Goal: Task Accomplishment & Management: Use online tool/utility

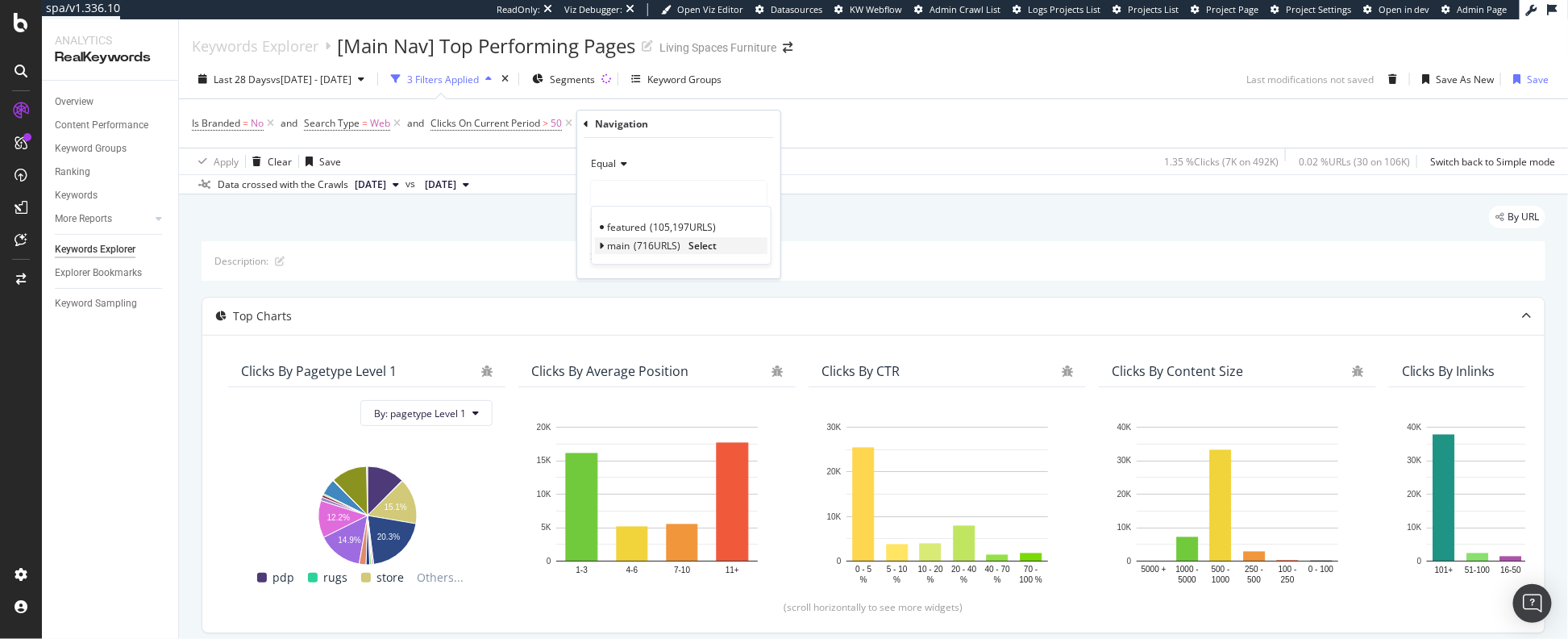
click at [649, 246] on span "716 URLS" at bounding box center [656, 245] width 47 height 14
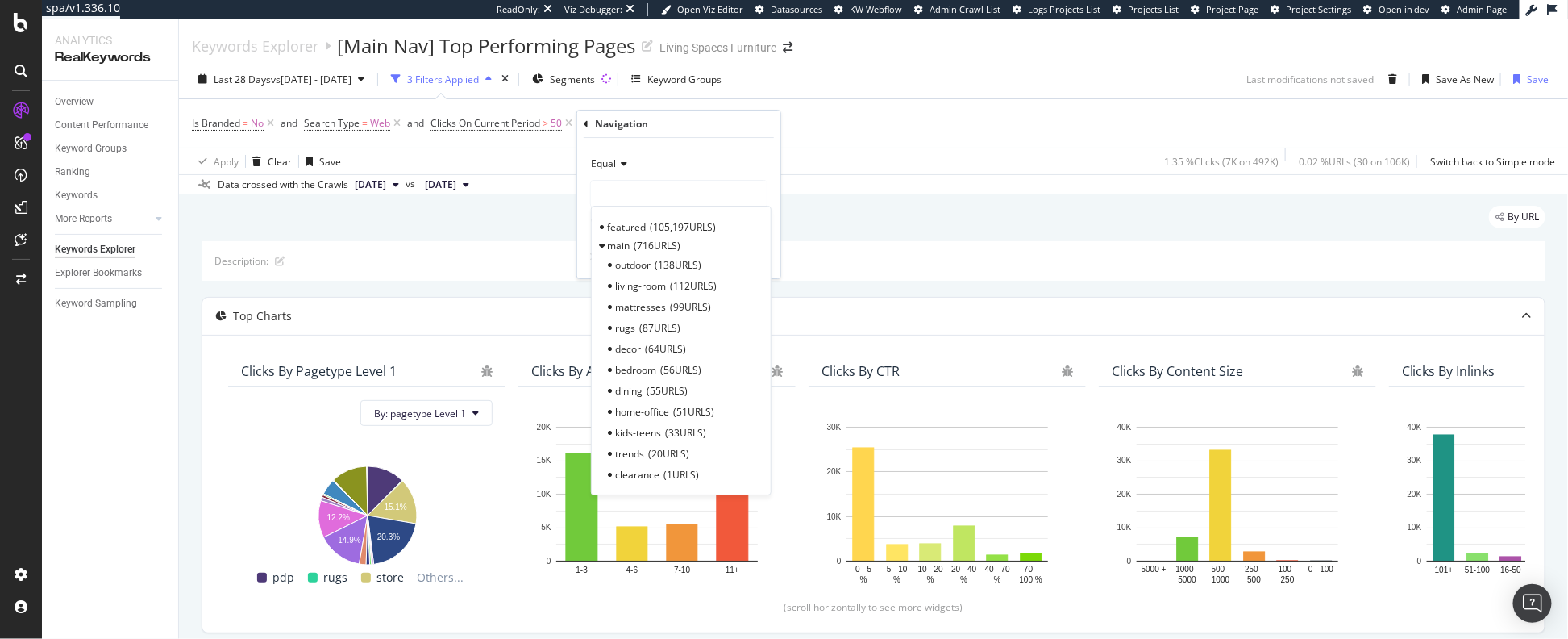
click at [673, 254] on div "outdoor 138 URLS" at bounding box center [681, 264] width 172 height 21
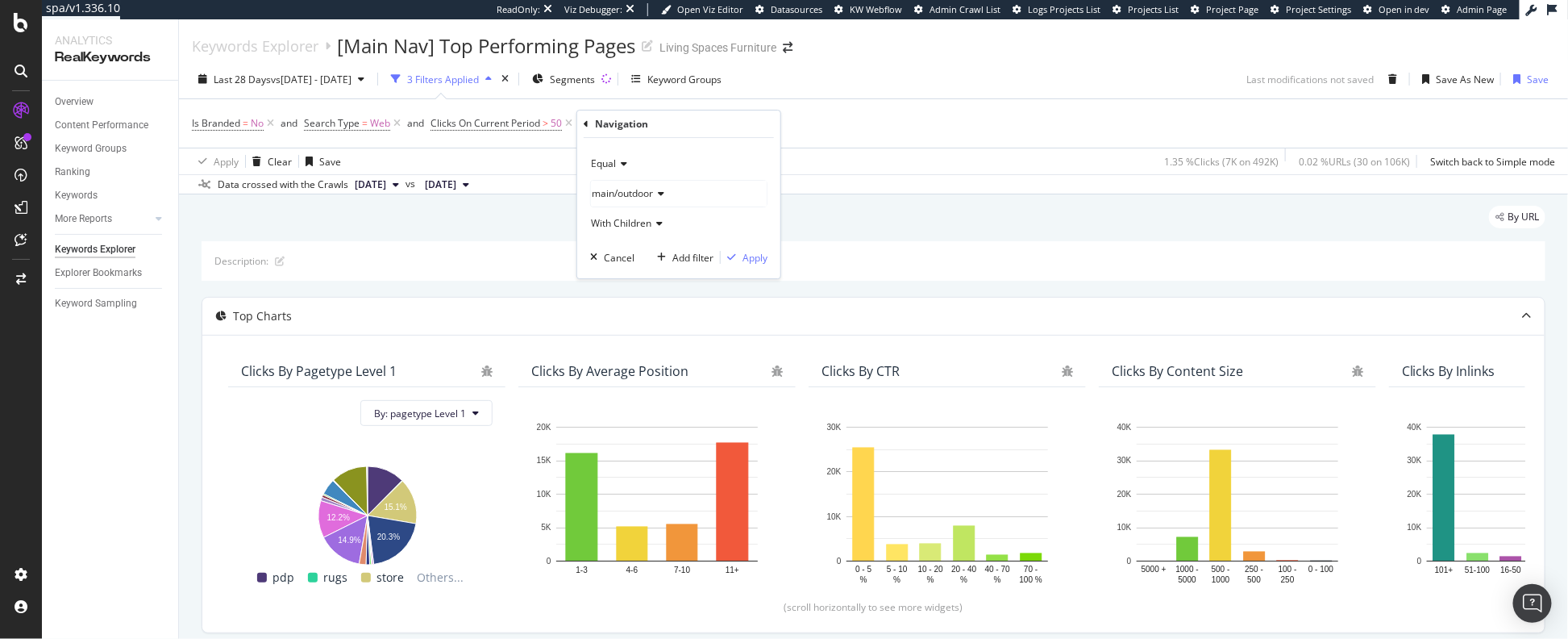
click at [667, 192] on div "main/outdoor" at bounding box center [679, 194] width 176 height 26
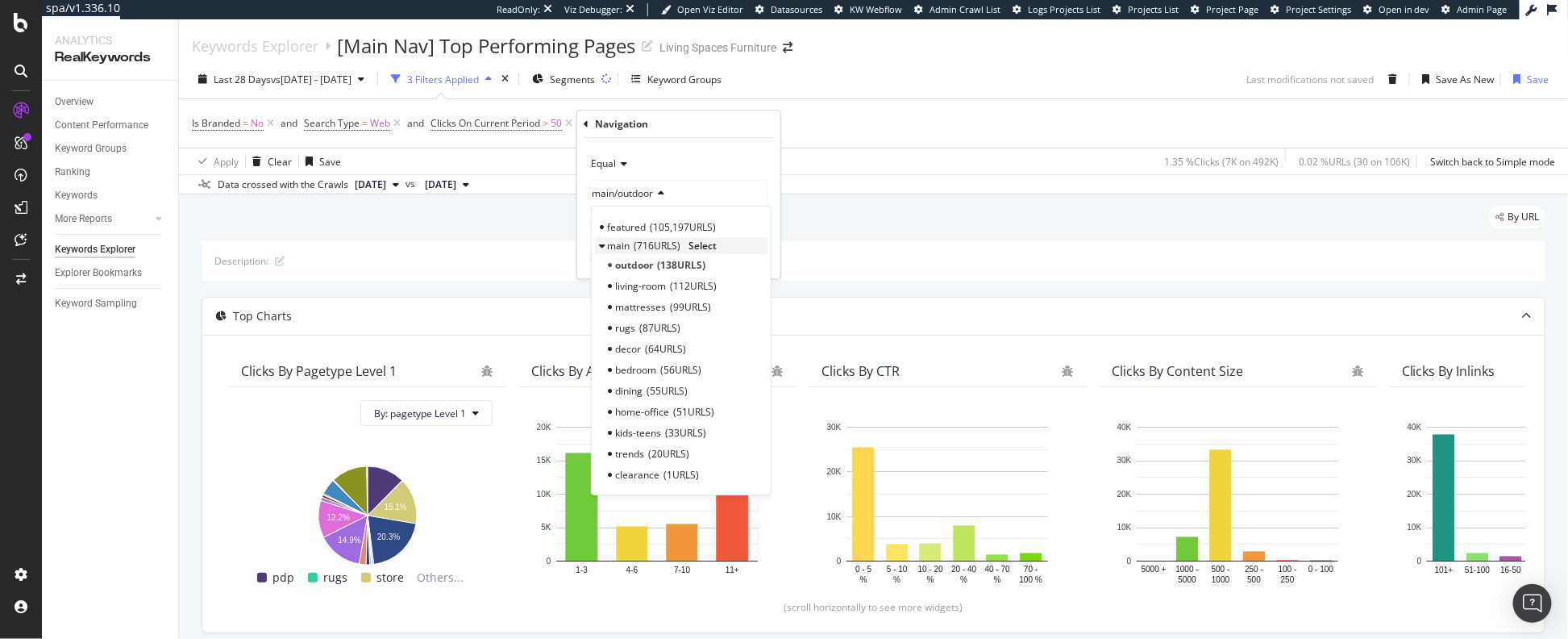
click at [646, 246] on span "716 URLS" at bounding box center [656, 245] width 47 height 14
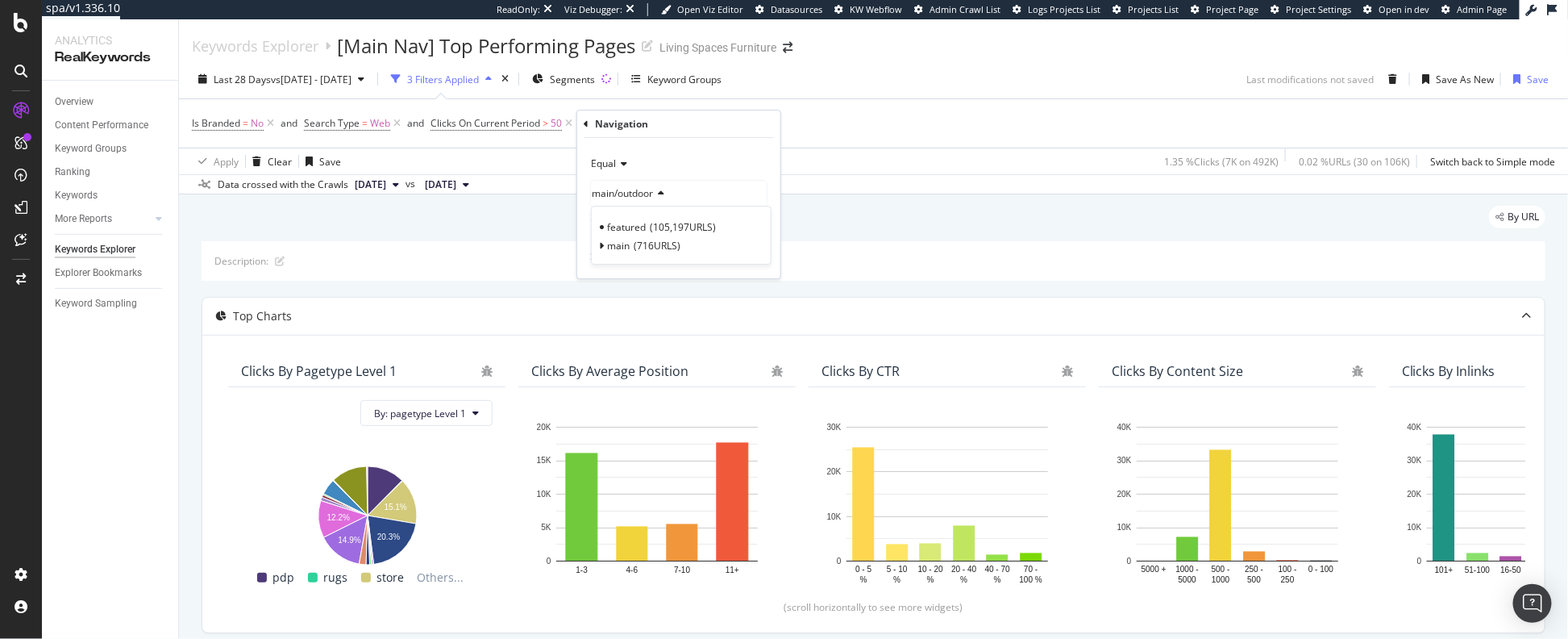
click at [705, 185] on div "main/outdoor" at bounding box center [679, 194] width 176 height 26
click at [642, 196] on span "main/outdoor" at bounding box center [622, 193] width 61 height 14
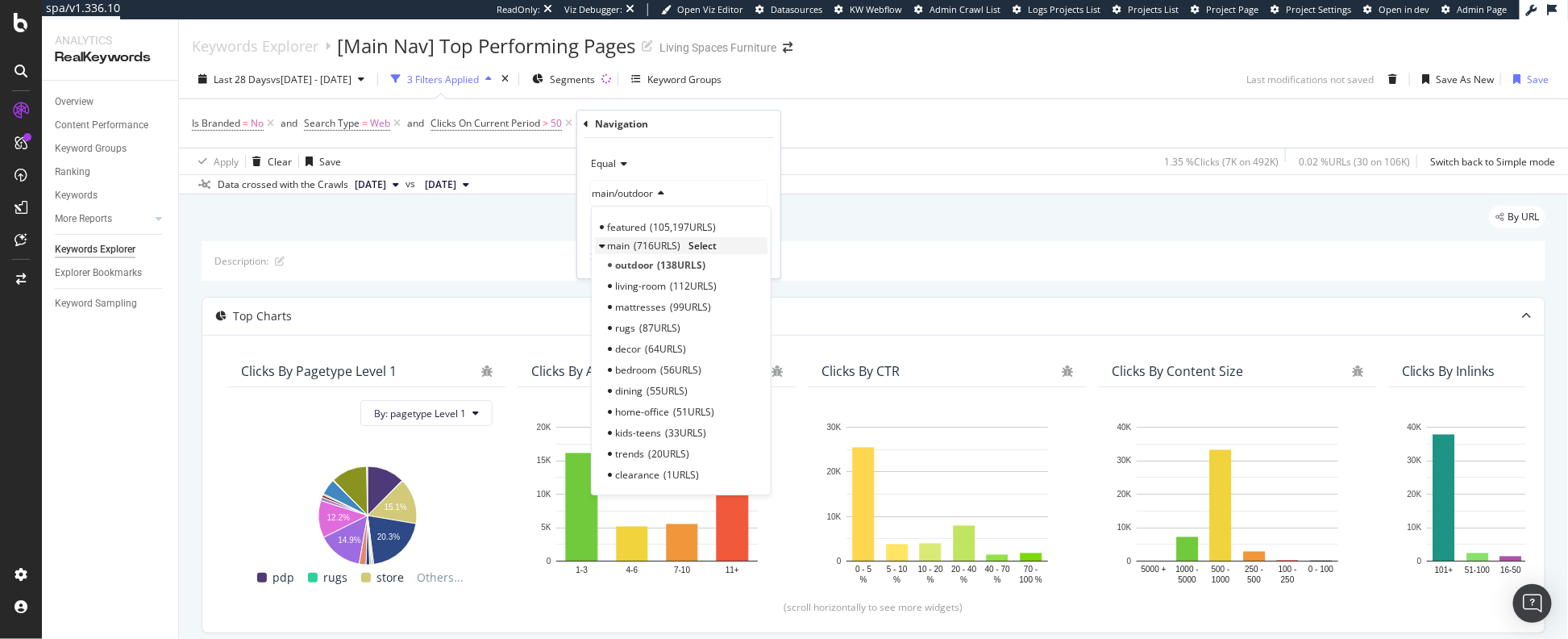
click at [602, 241] on icon at bounding box center [601, 246] width 5 height 10
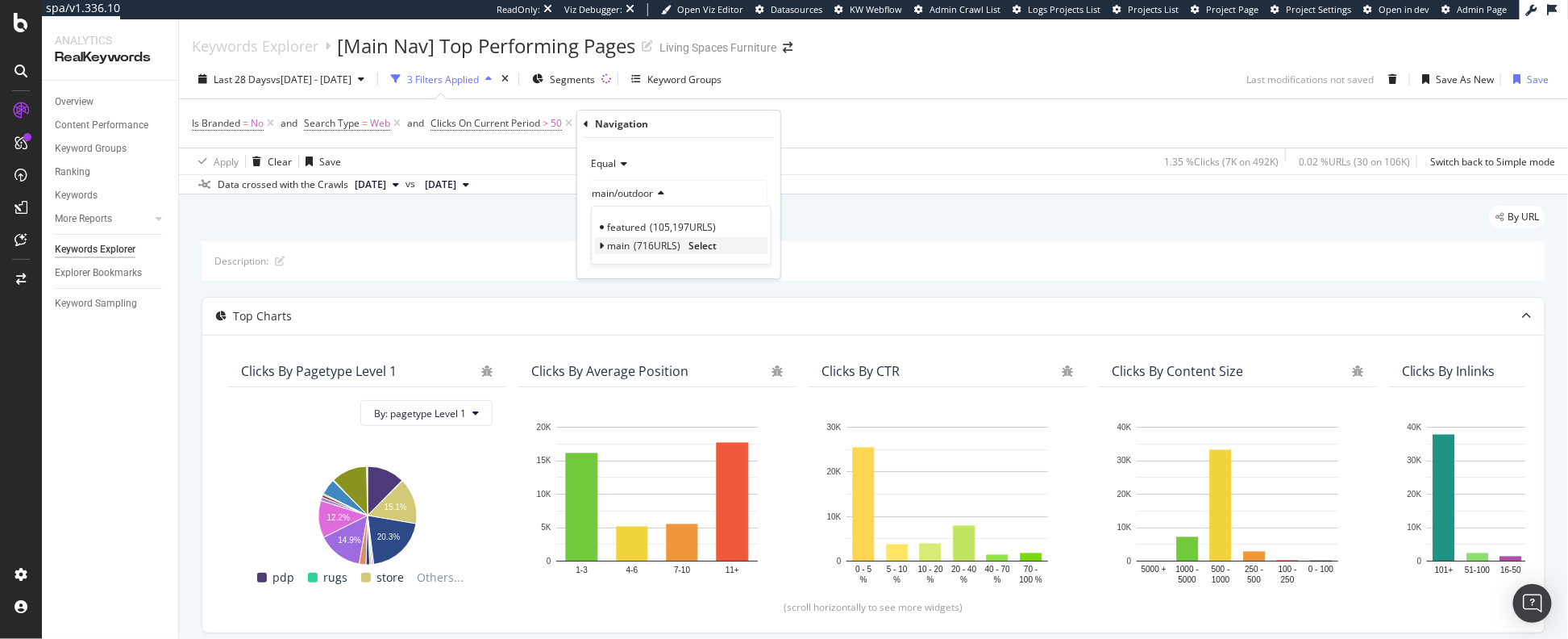
click at [699, 246] on span "Select" at bounding box center [702, 245] width 28 height 14
click at [647, 225] on span "With Children" at bounding box center [622, 223] width 60 height 14
click at [749, 255] on div "Apply" at bounding box center [755, 257] width 25 height 14
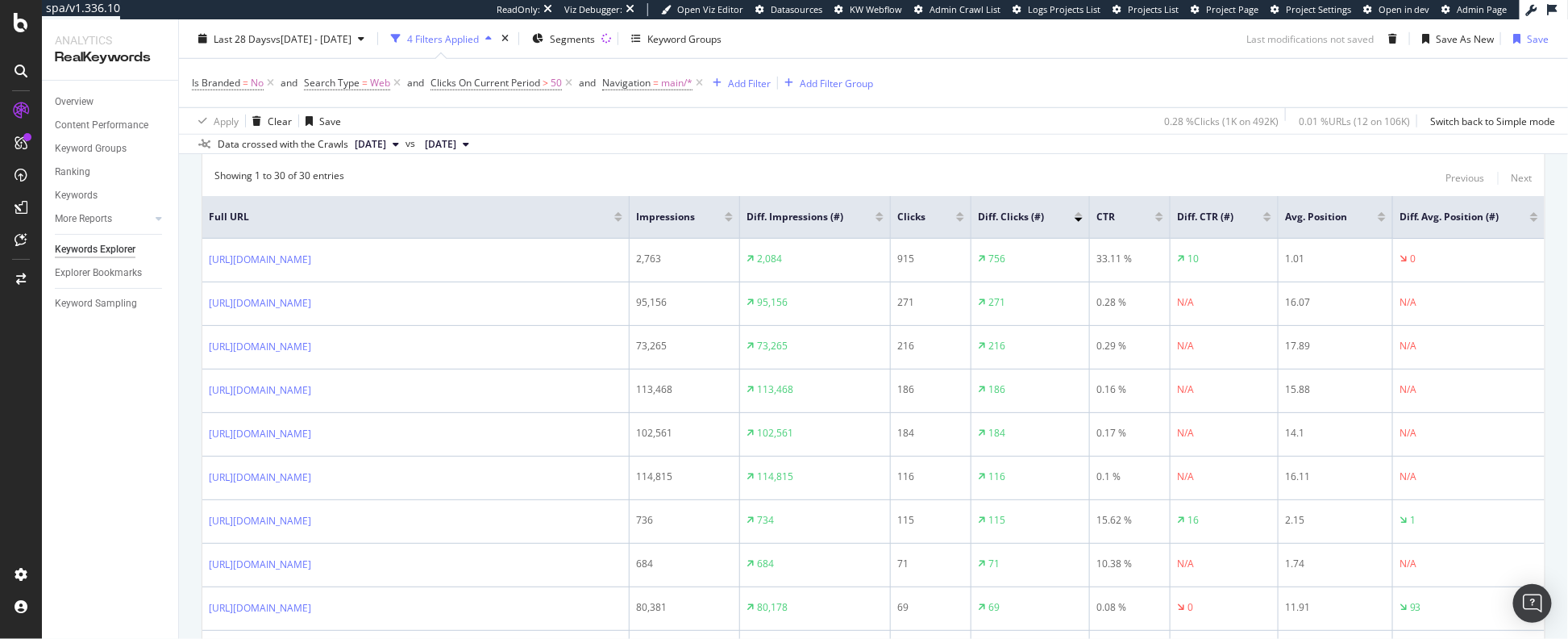
scroll to position [632, 0]
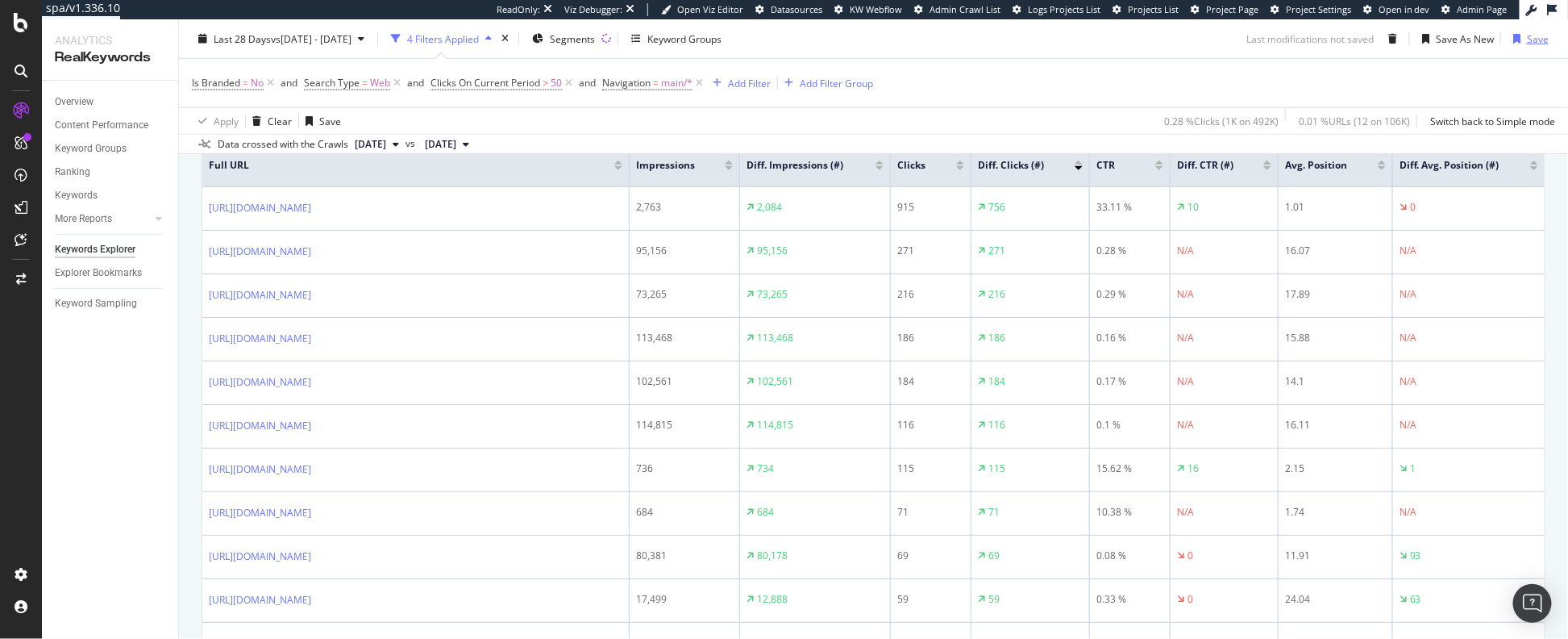
click at [1290, 42] on div "button" at bounding box center [1517, 38] width 20 height 10
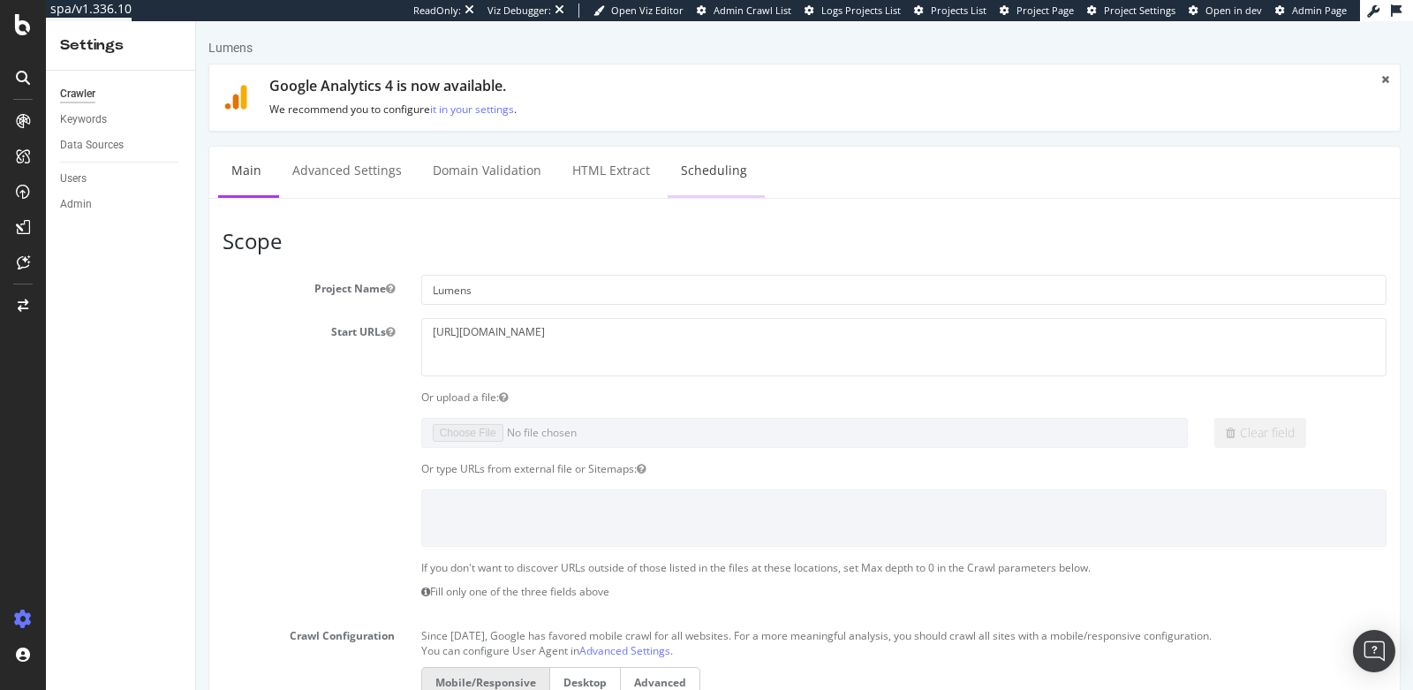
click at [736, 170] on link "Scheduling" at bounding box center [714, 171] width 93 height 49
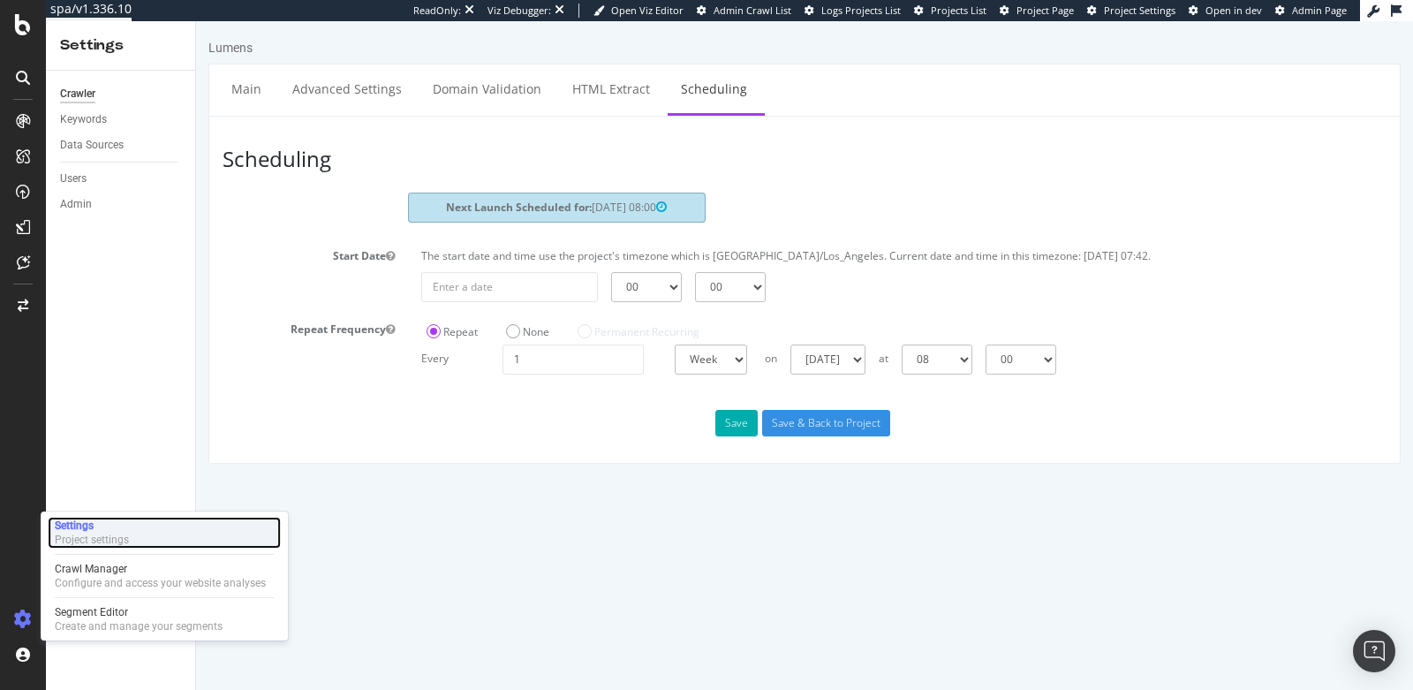
click at [123, 529] on div "Settings" at bounding box center [92, 526] width 74 height 14
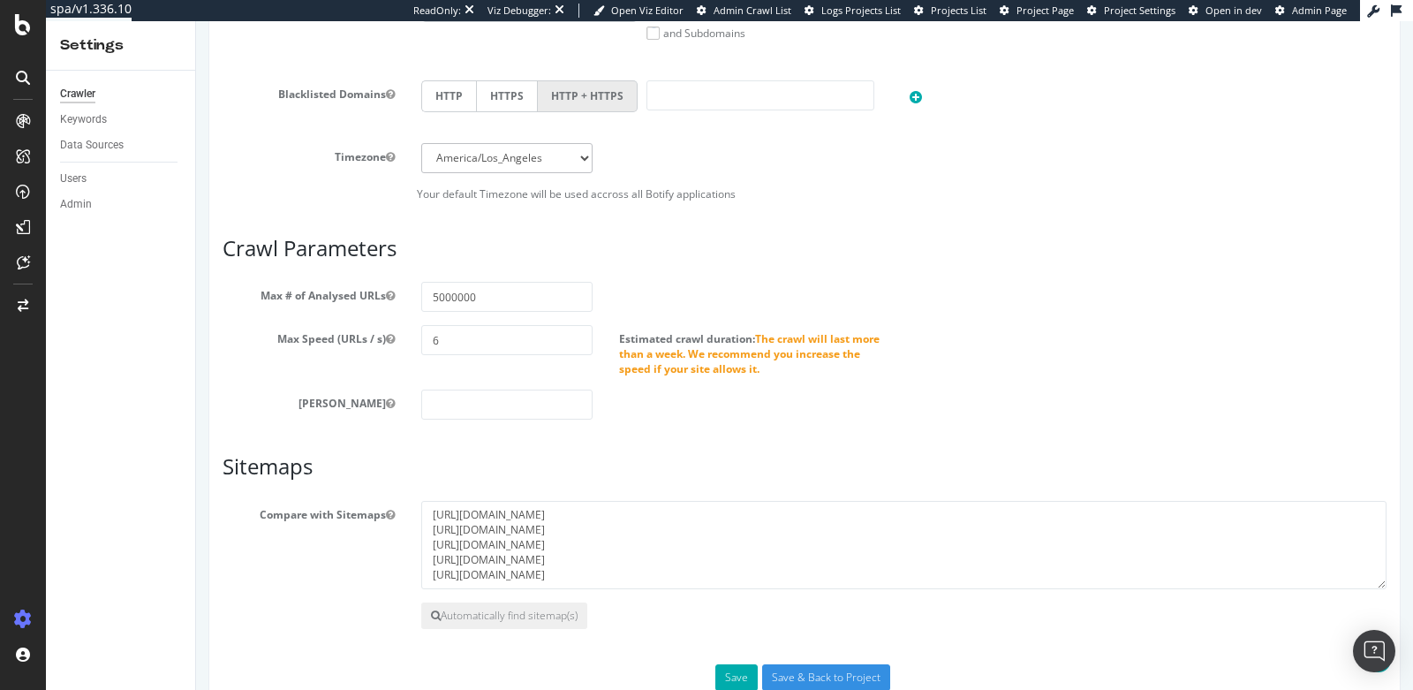
scroll to position [872, 0]
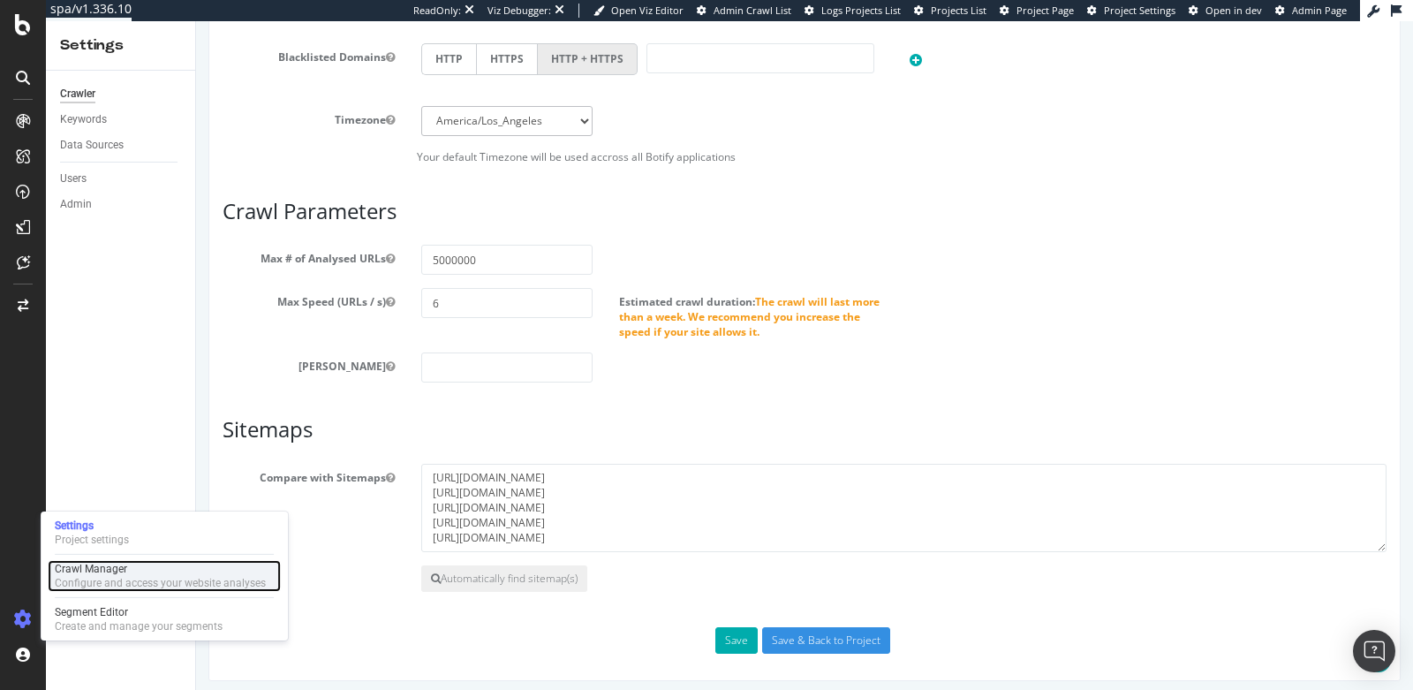
click at [132, 571] on div "Crawl Manager" at bounding box center [160, 569] width 211 height 14
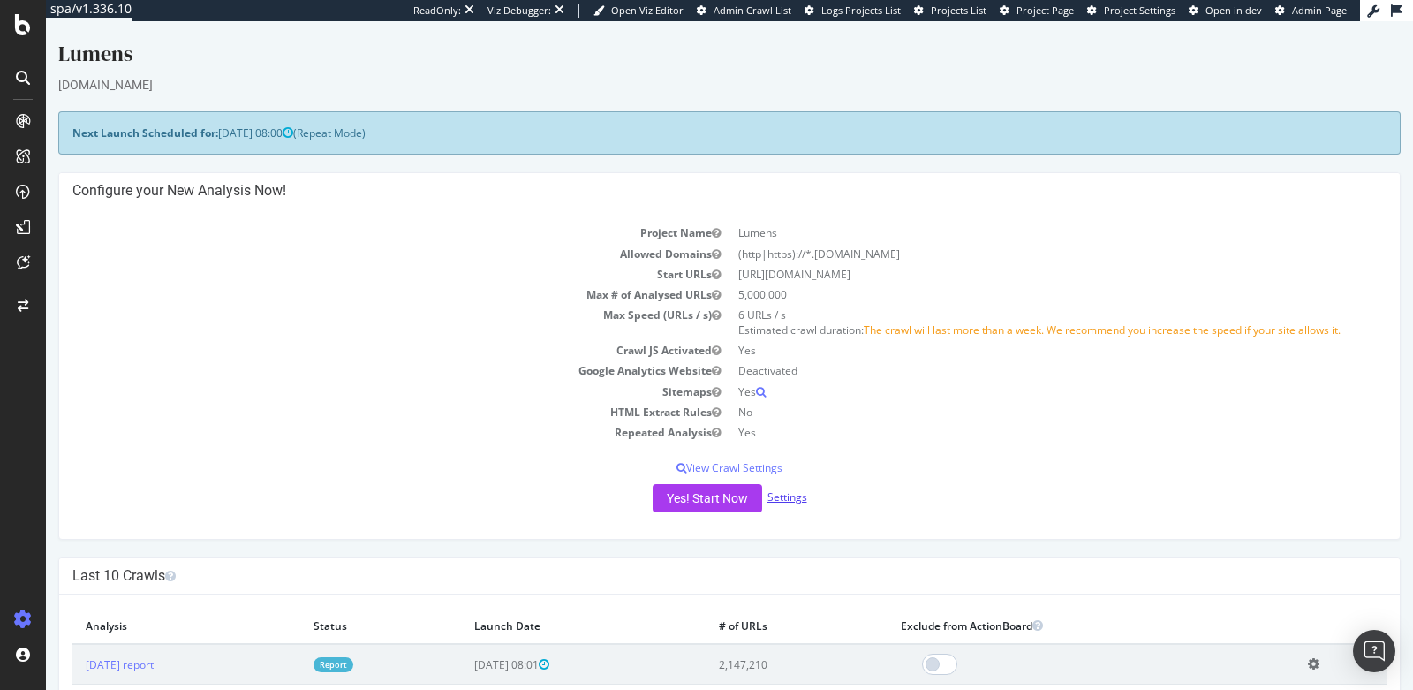
click at [780, 499] on link "Settings" at bounding box center [788, 496] width 40 height 15
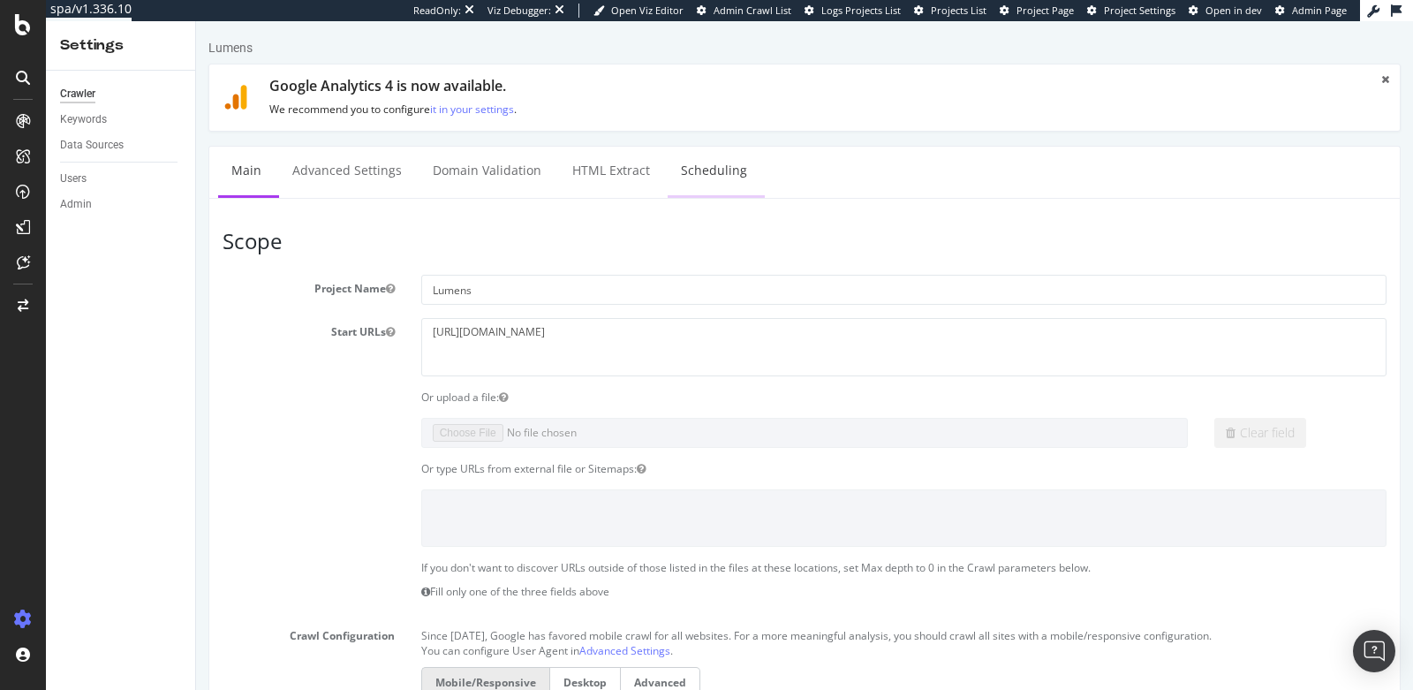
click at [704, 167] on link "Scheduling" at bounding box center [714, 171] width 93 height 49
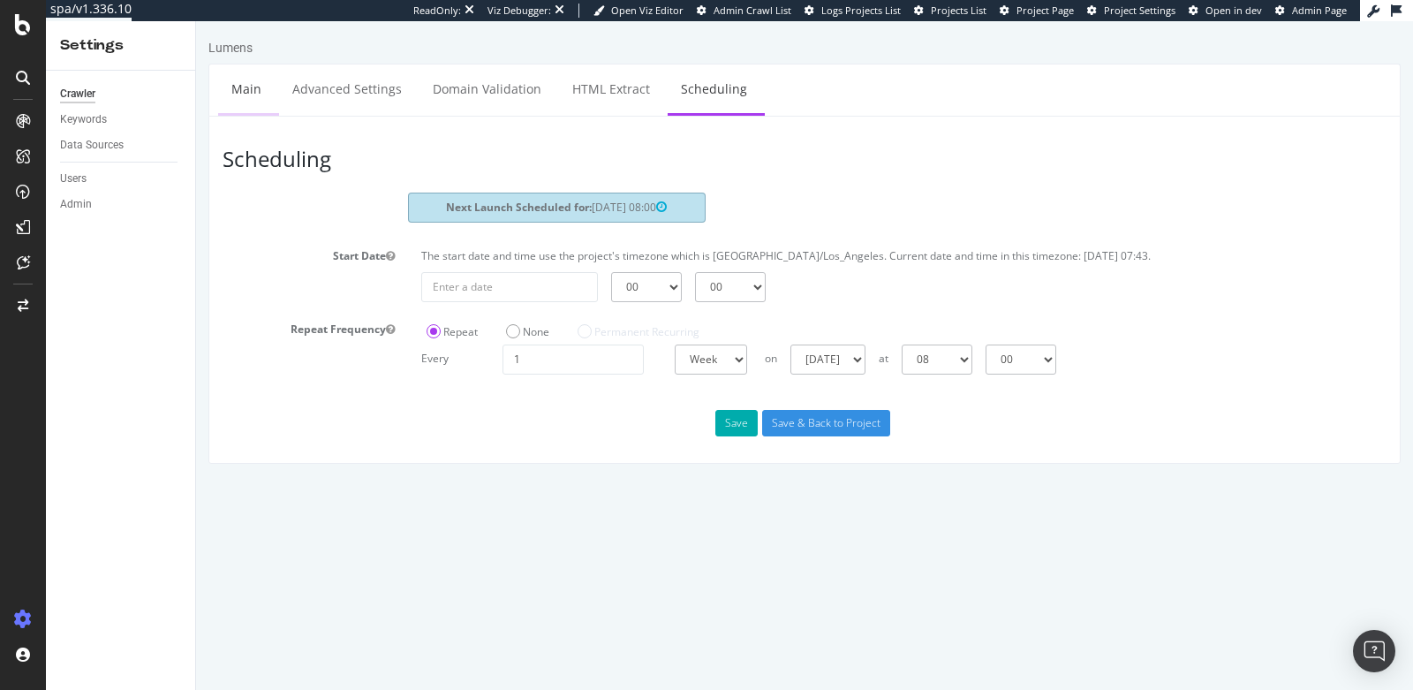
click at [234, 89] on link "Main" at bounding box center [246, 88] width 57 height 49
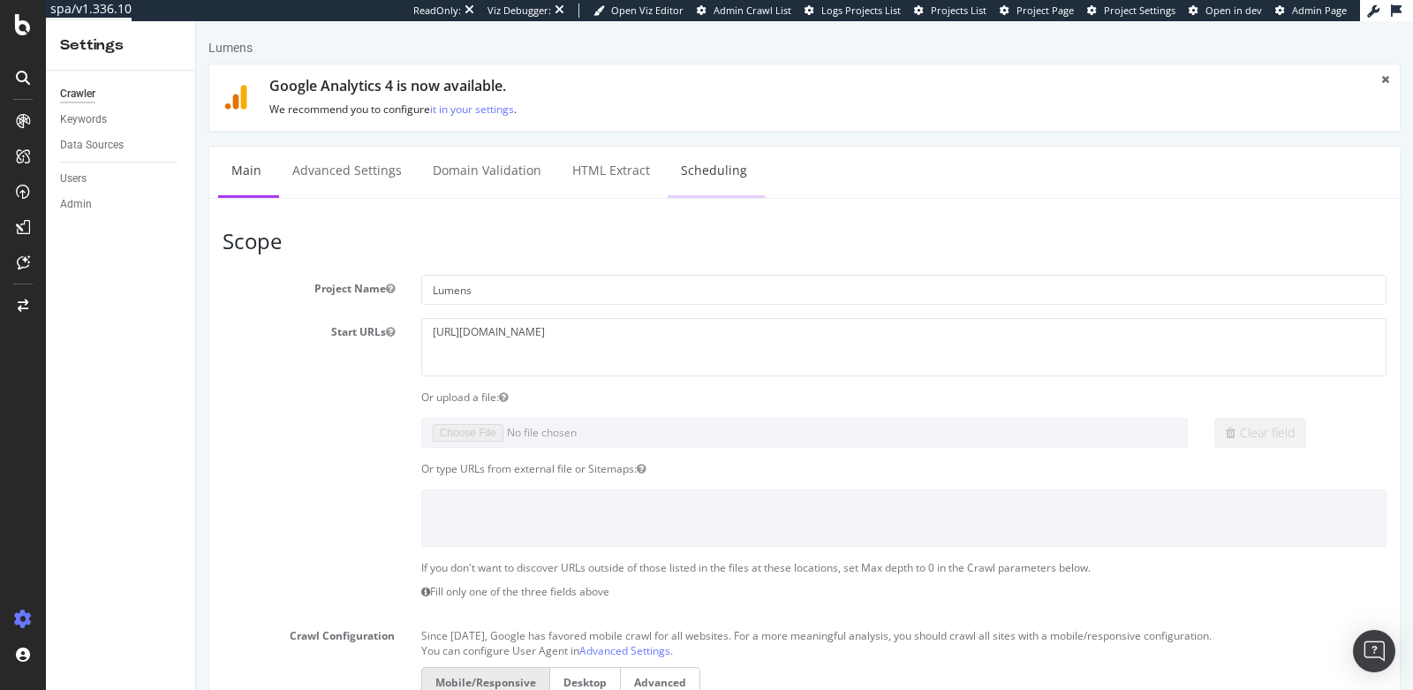
click at [720, 177] on link "Scheduling" at bounding box center [714, 171] width 93 height 49
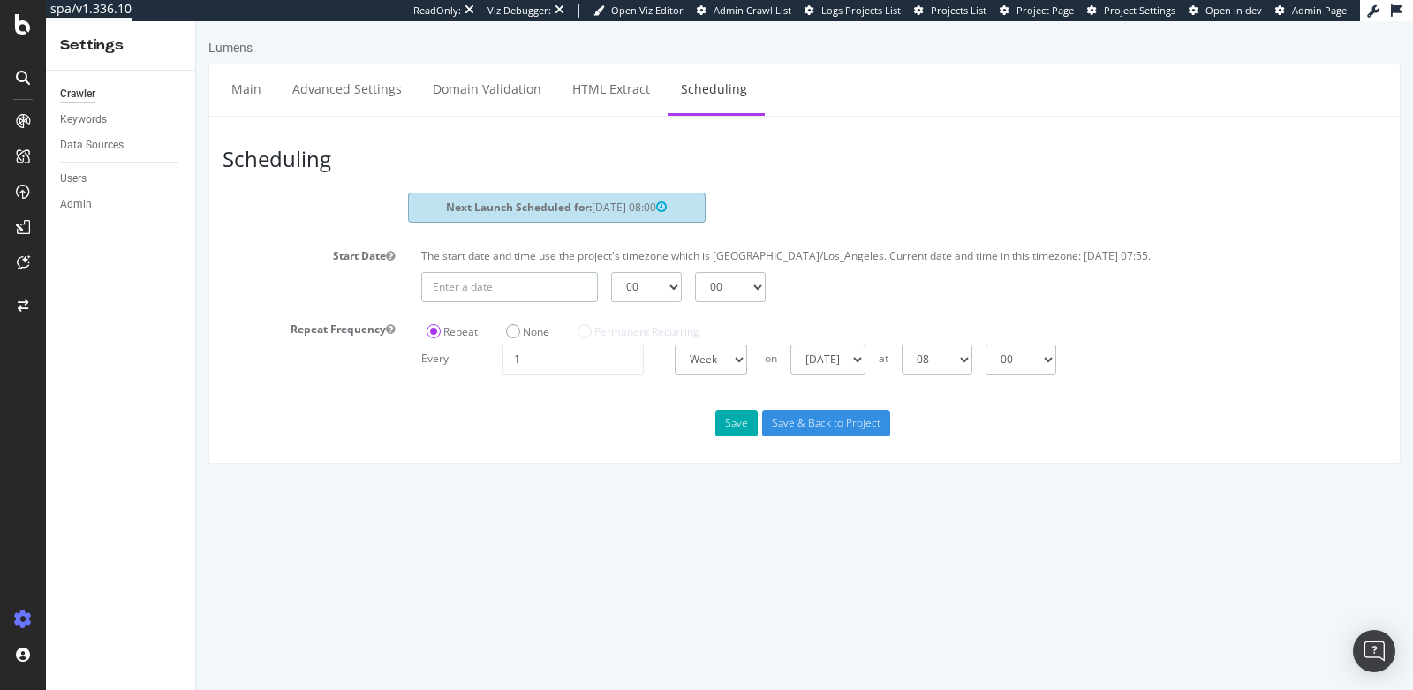
type input "2025-08-22"
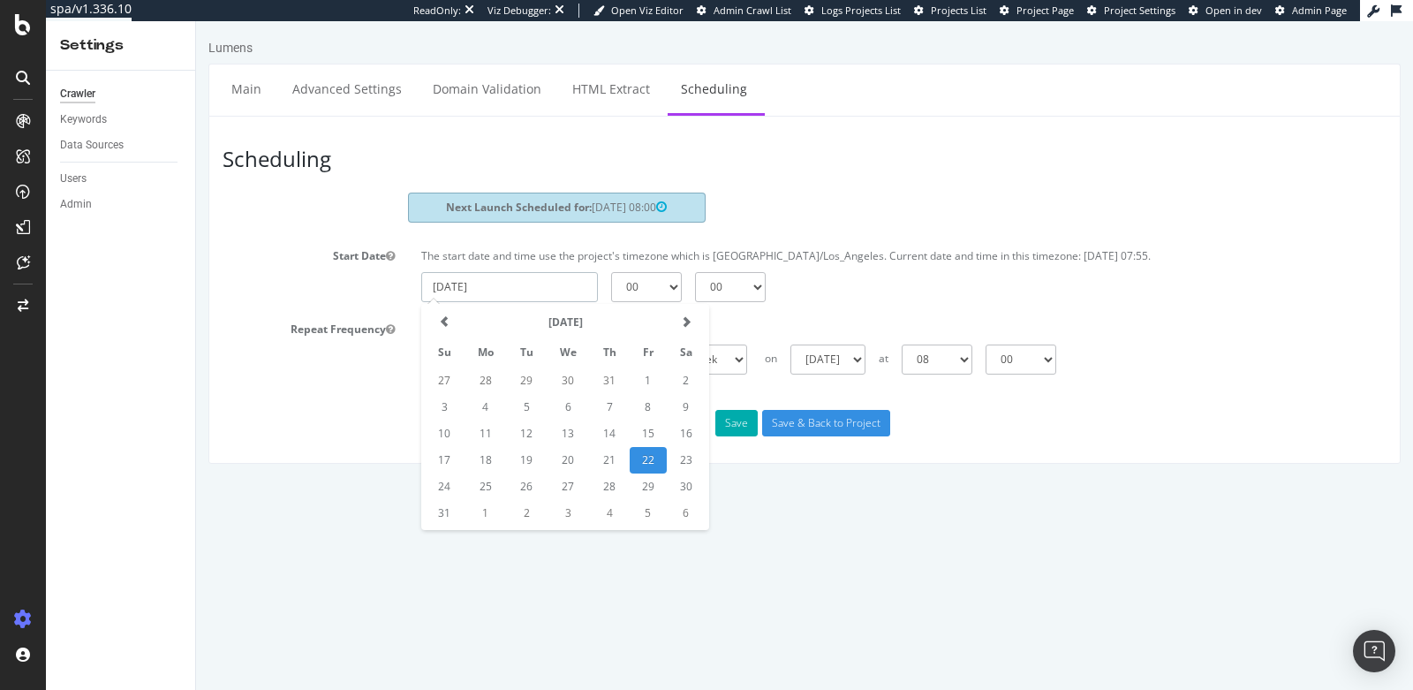
click at [500, 292] on input "2025-08-22" at bounding box center [509, 287] width 177 height 30
click at [644, 452] on td "22" at bounding box center [648, 460] width 37 height 27
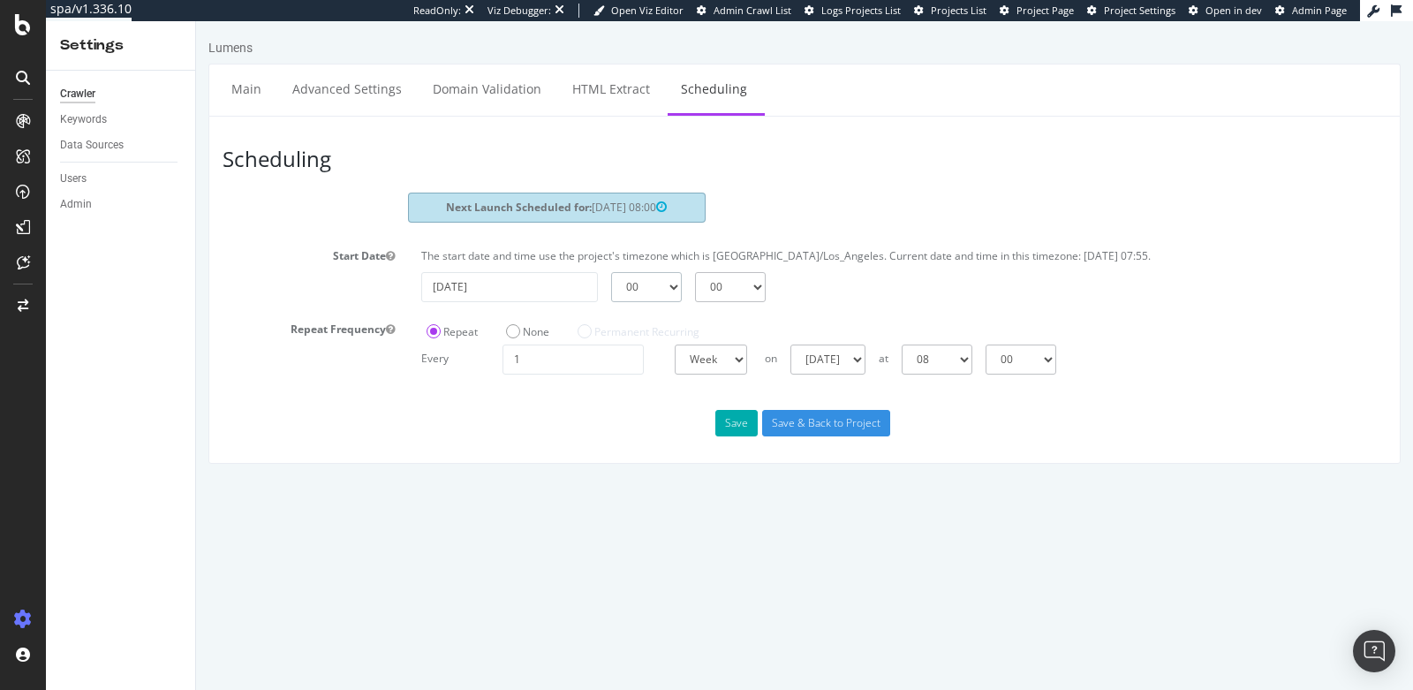
click at [652, 290] on select "00 01 02 03 04 05 06 07 08 09 10 11 12 13 14 15 16 17 18 19 20 21 22 23" at bounding box center [646, 287] width 71 height 30
select select "8"
click at [611, 272] on select "00 01 02 03 04 05 06 07 08 09 10 11 12 13 14 15 16 17 18 19 20 21 22 23" at bounding box center [646, 287] width 71 height 30
click at [651, 283] on select "00 01 02 03 04 05 06 07 08 09 10 11 12 13 14 15 16 17 18 19 20 21 22 23" at bounding box center [646, 287] width 71 height 30
click at [632, 288] on select "00 01 02 03 04 05 06 07 08 09 10 11 12 13 14 15 16 17 18 19 20 21 22 23" at bounding box center [646, 287] width 71 height 30
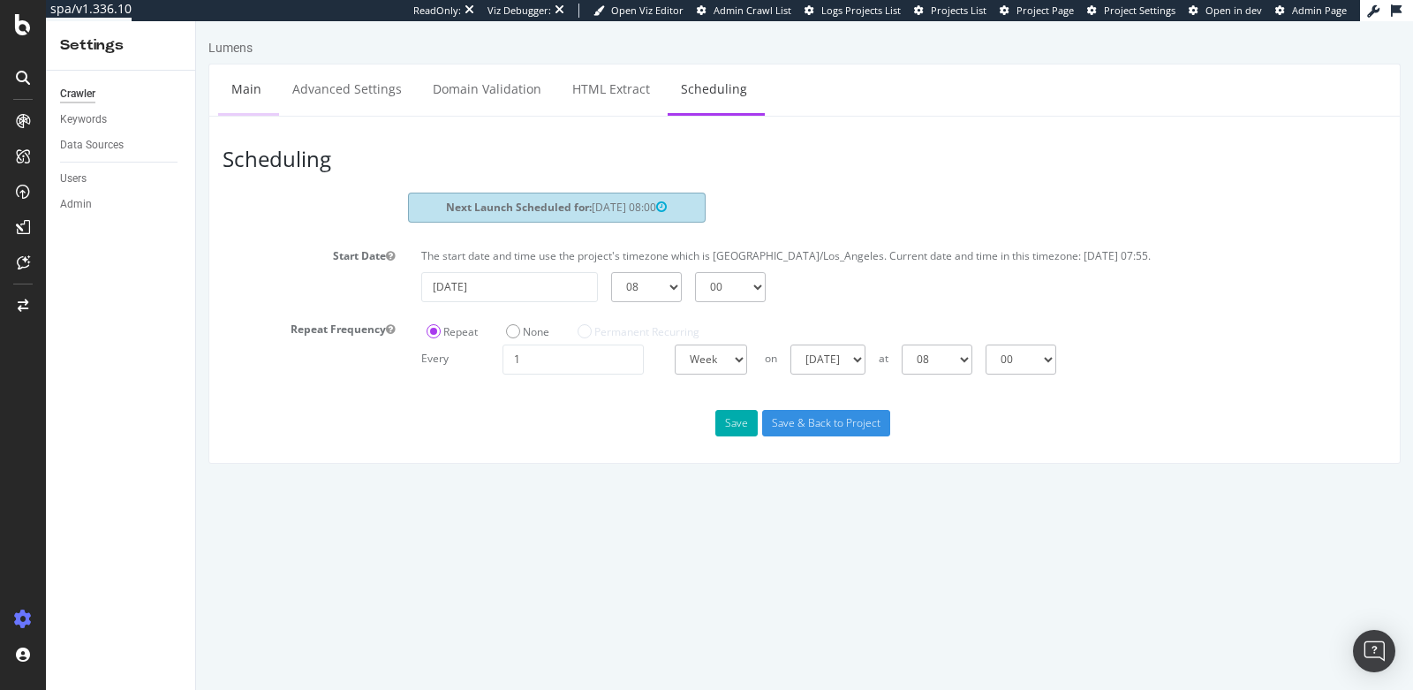
click at [234, 84] on link "Main" at bounding box center [246, 88] width 57 height 49
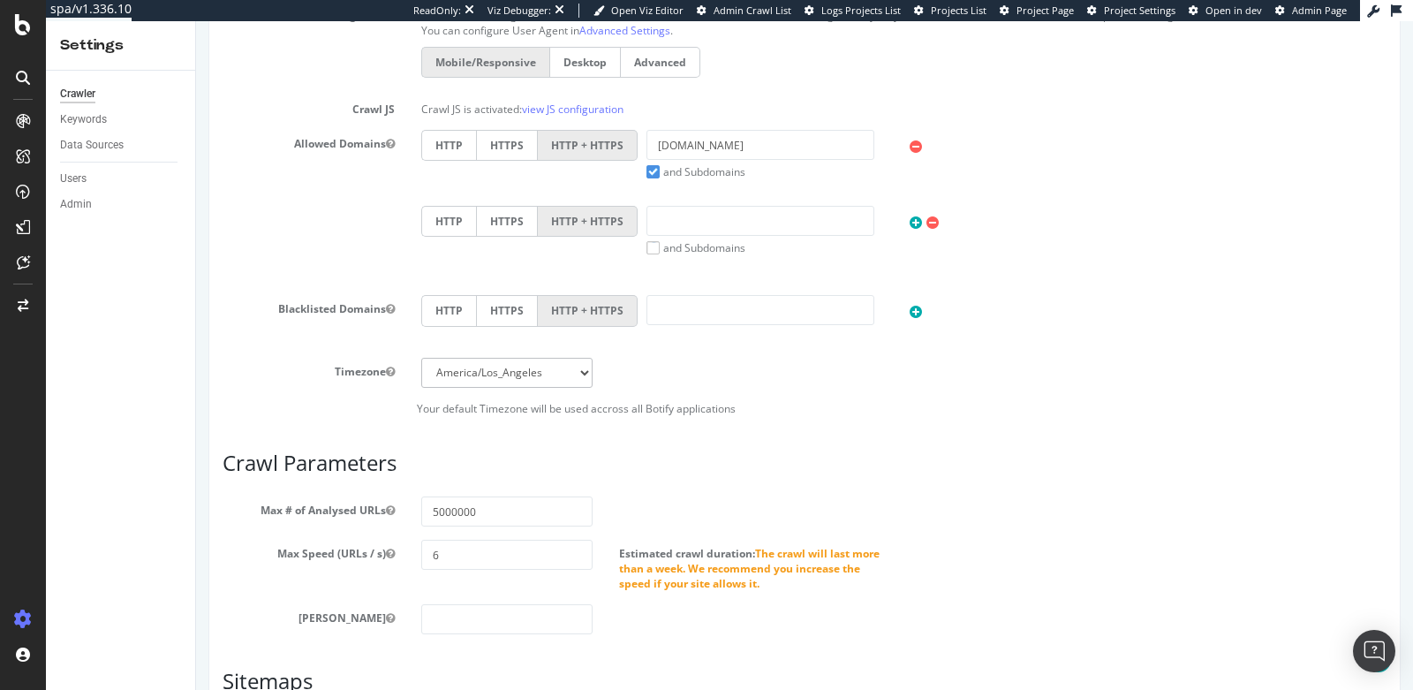
scroll to position [872, 0]
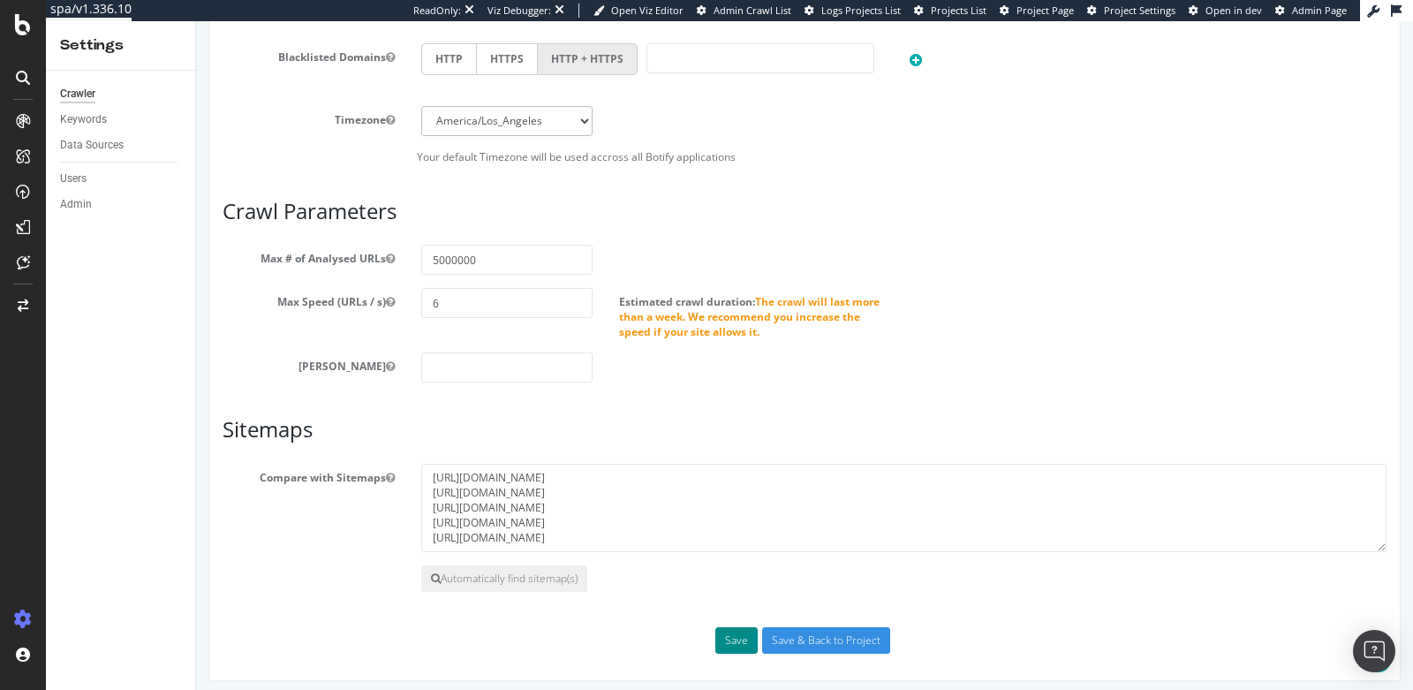
click at [739, 636] on button "Save" at bounding box center [737, 640] width 42 height 27
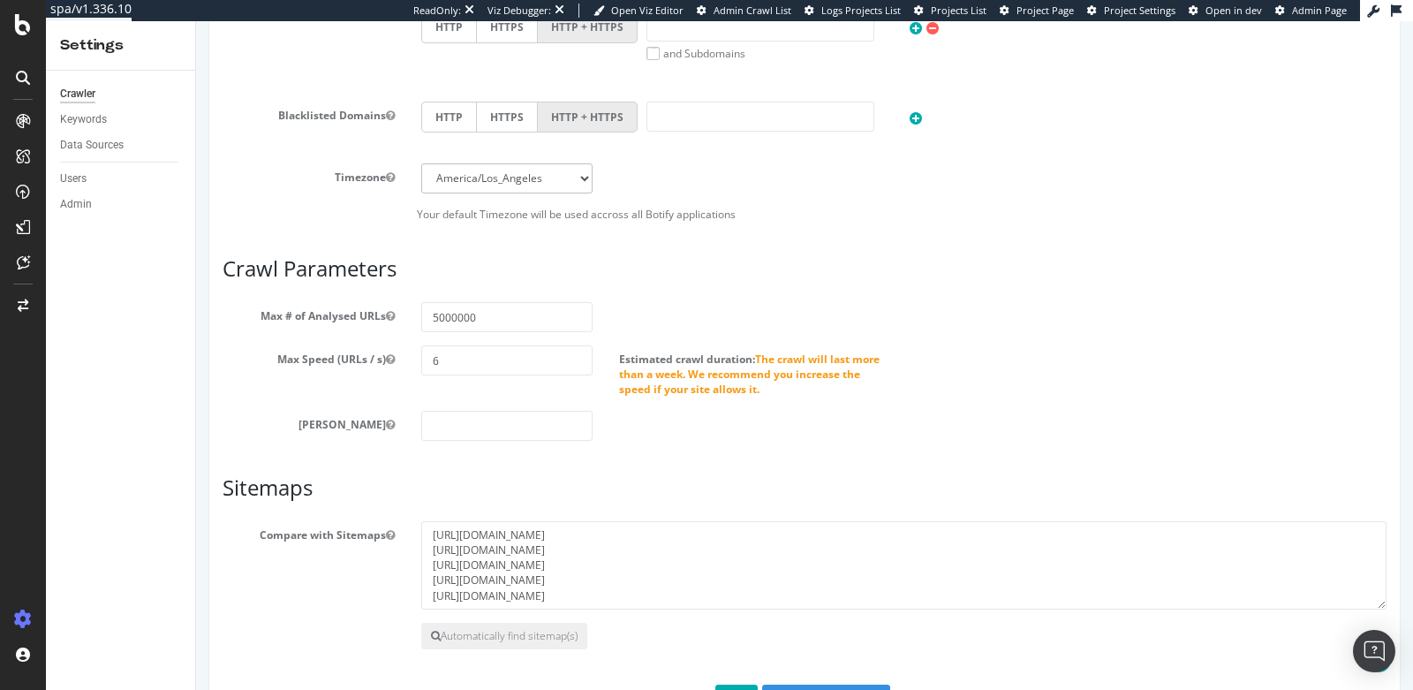
scroll to position [932, 0]
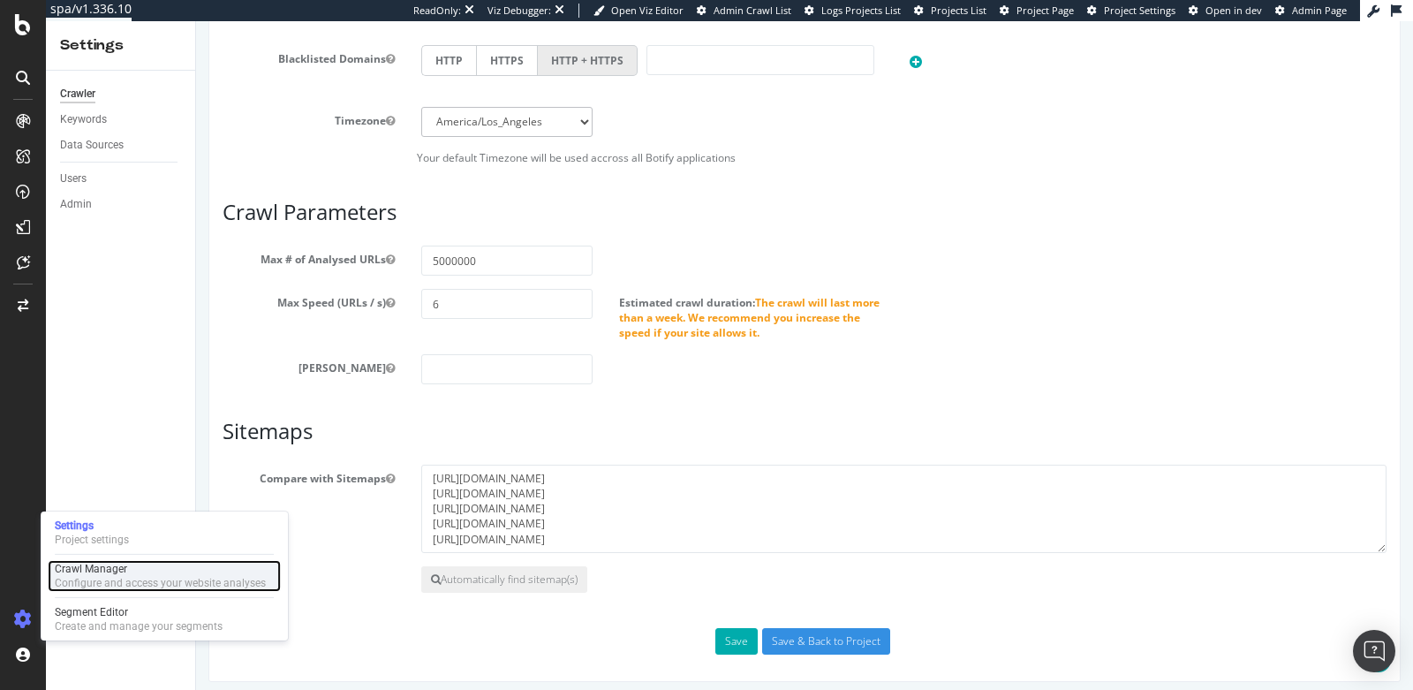
click at [121, 590] on div "Crawl Manager Configure and access your website analyses" at bounding box center [164, 576] width 233 height 32
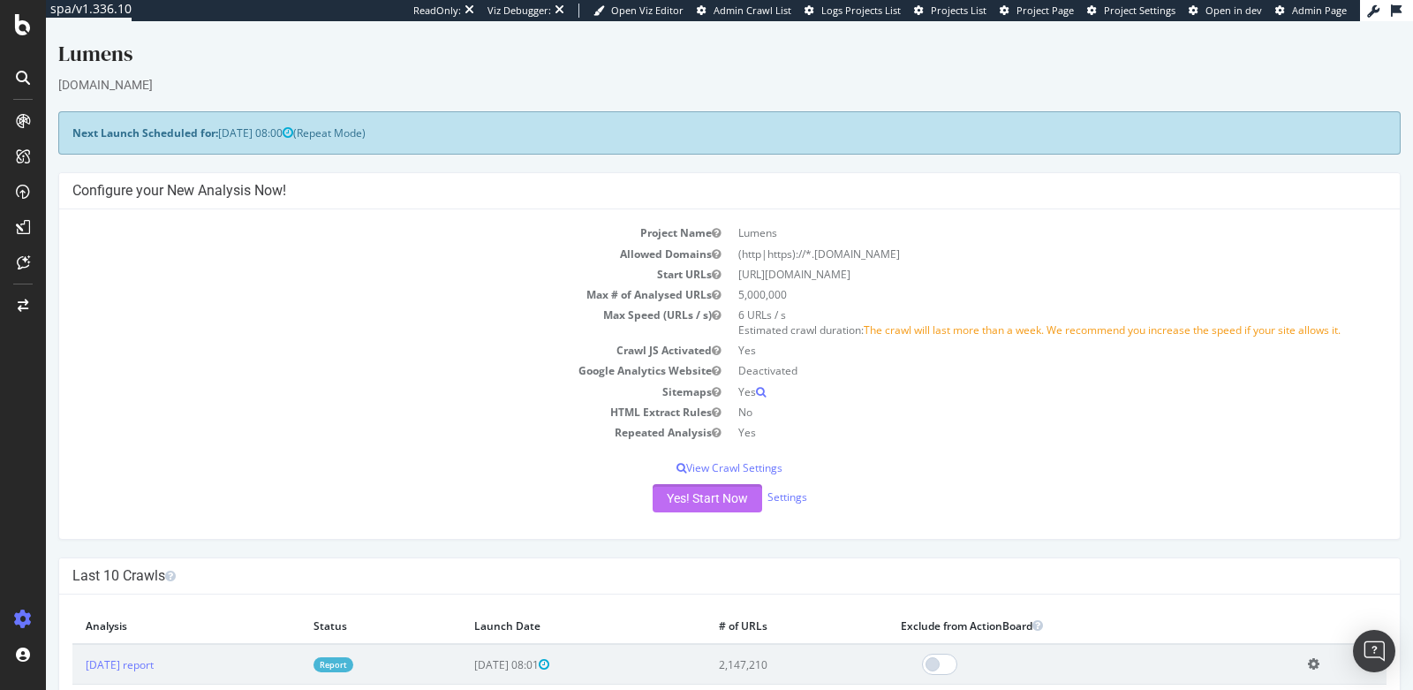
click at [694, 499] on button "Yes! Start Now" at bounding box center [708, 498] width 110 height 28
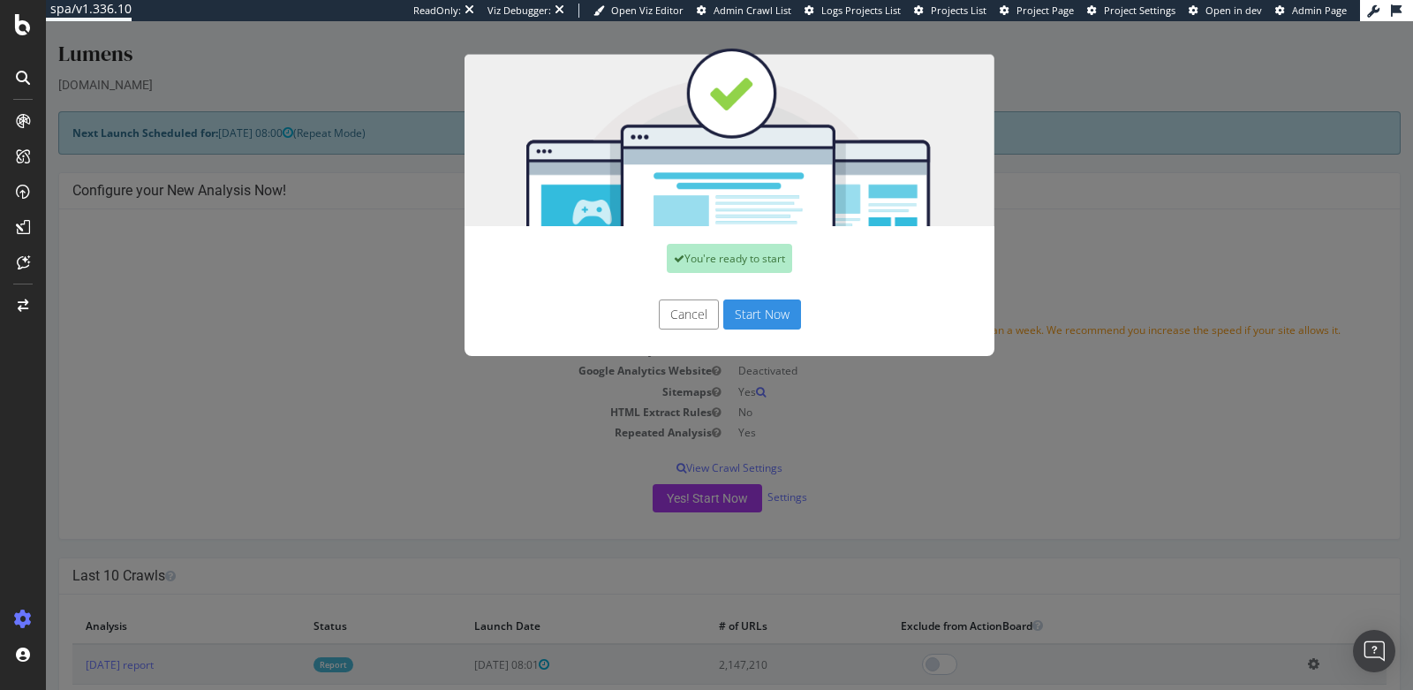
click at [761, 312] on button "Start Now" at bounding box center [763, 314] width 78 height 30
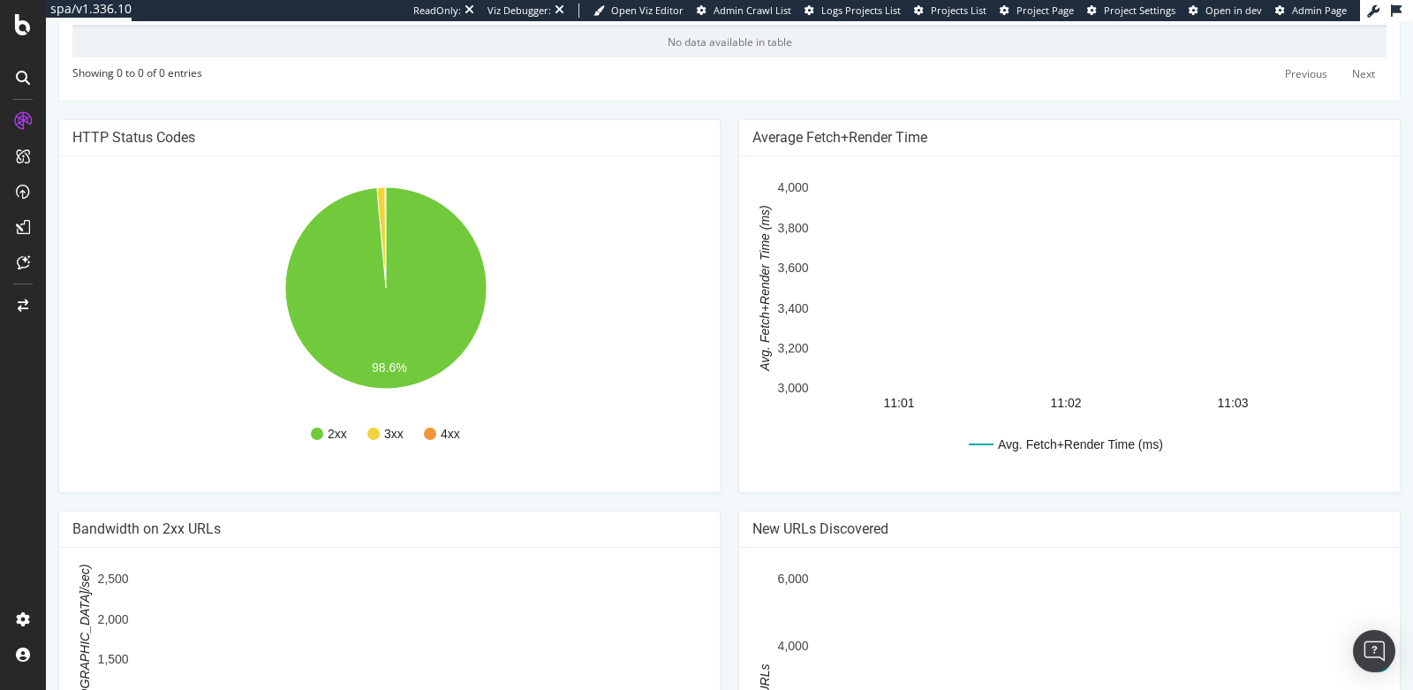
scroll to position [979, 0]
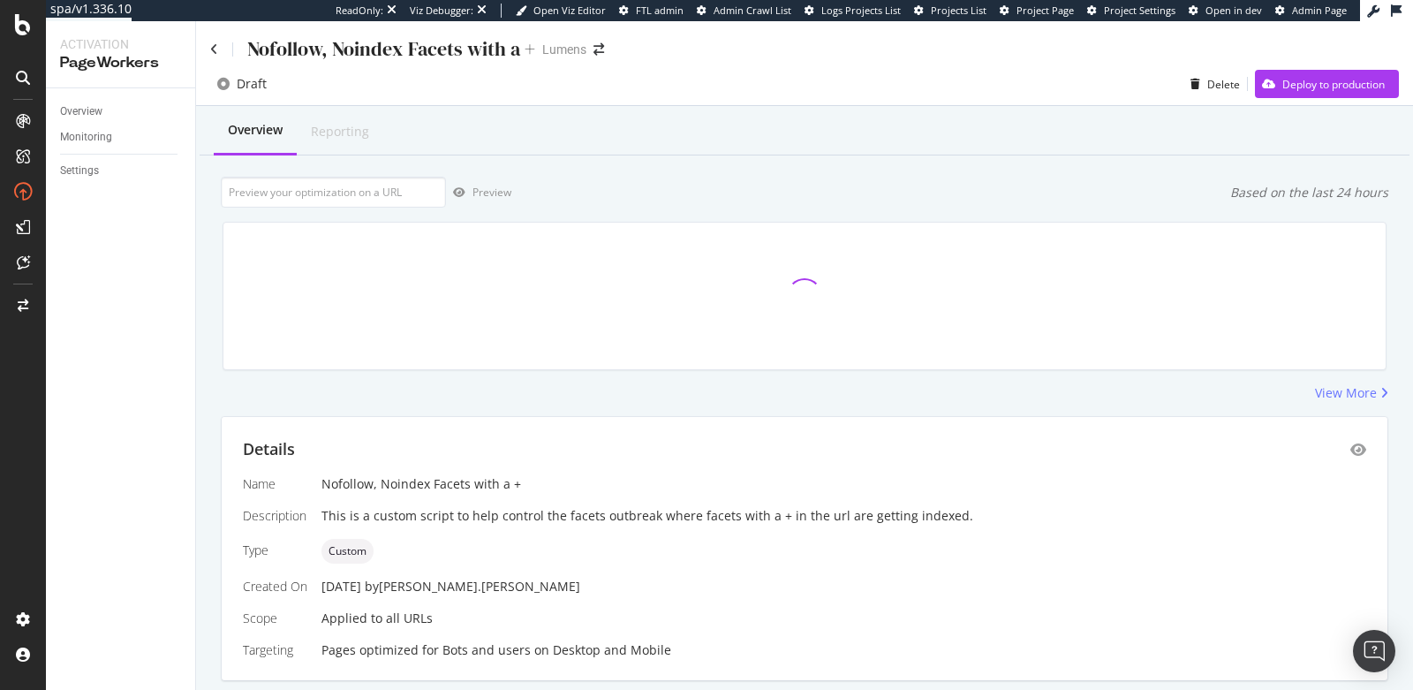
scroll to position [51, 0]
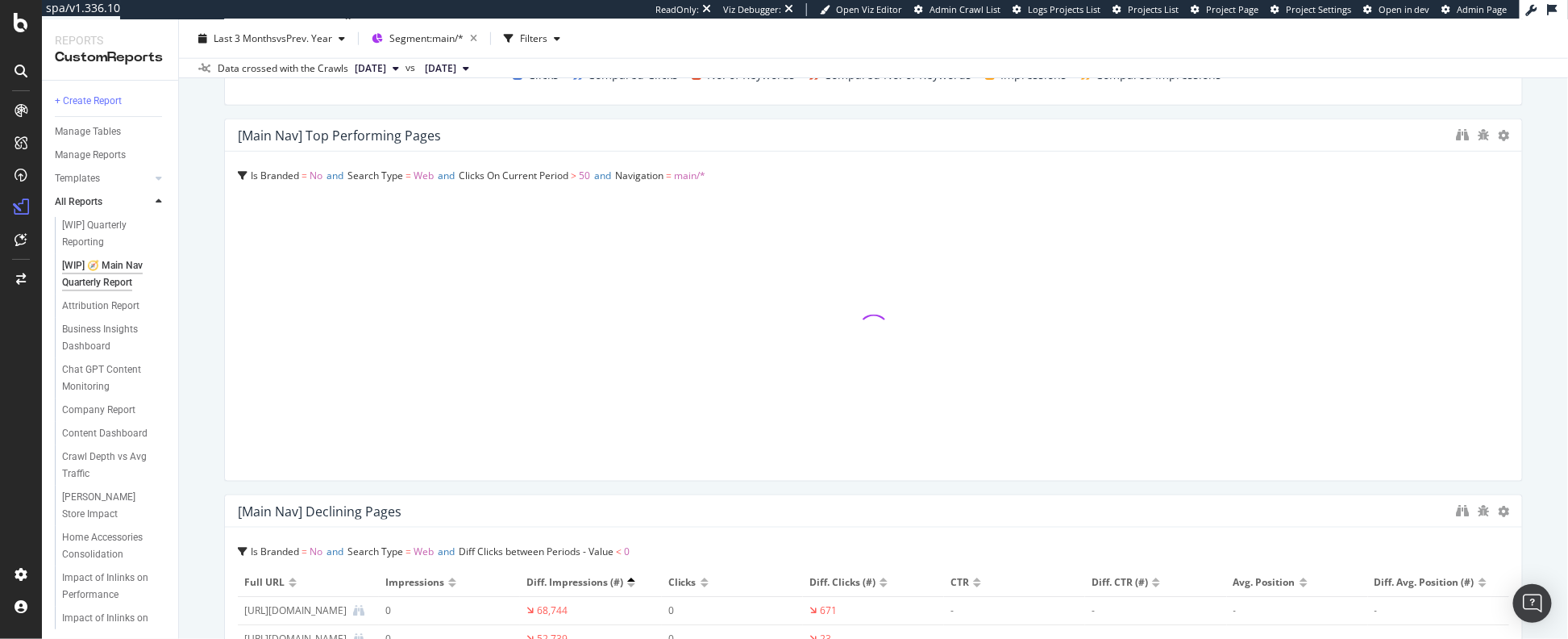
scroll to position [872, 0]
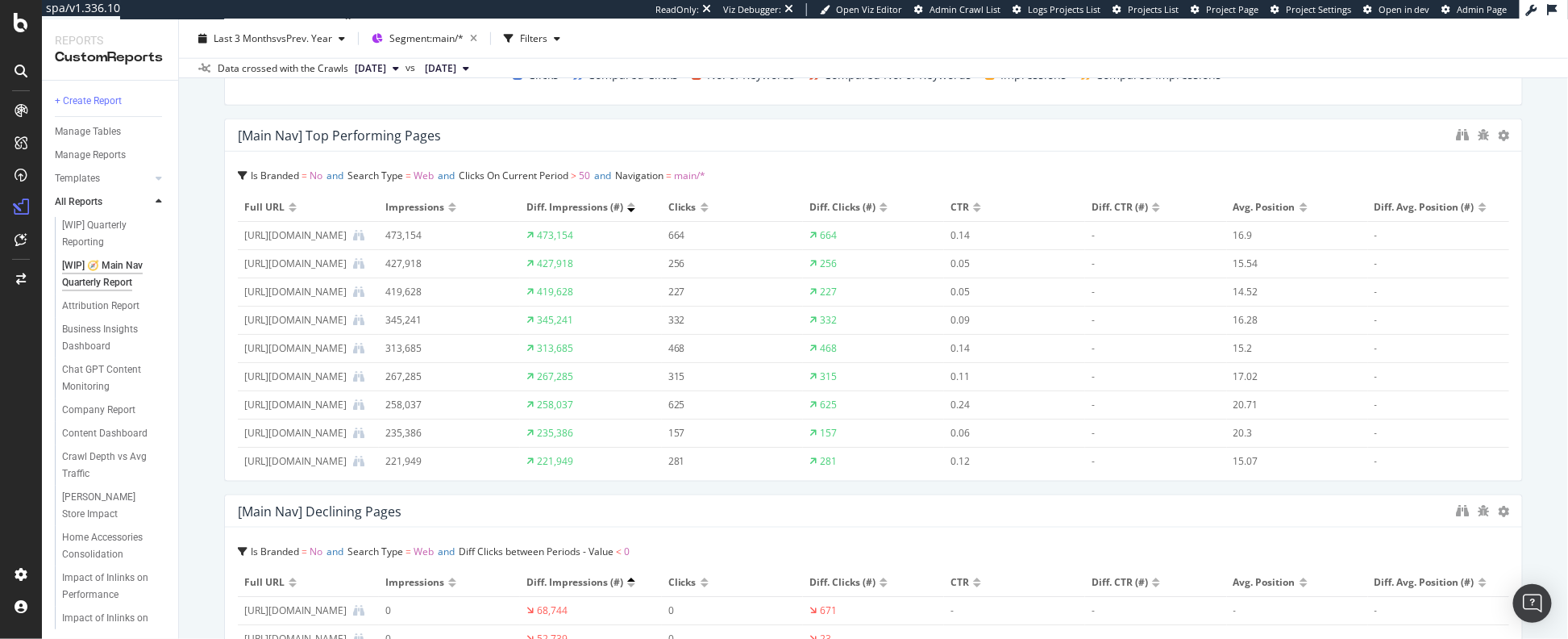
click at [589, 176] on span "Clicks On Current Period > 50" at bounding box center [525, 175] width 131 height 14
click at [1498, 131] on icon at bounding box center [1503, 135] width 11 height 11
click at [1218, 152] on div "Is Branded = No and Search Type = Web and Clicks On Current Period > 50 and Nav…" at bounding box center [873, 316] width 1297 height 329
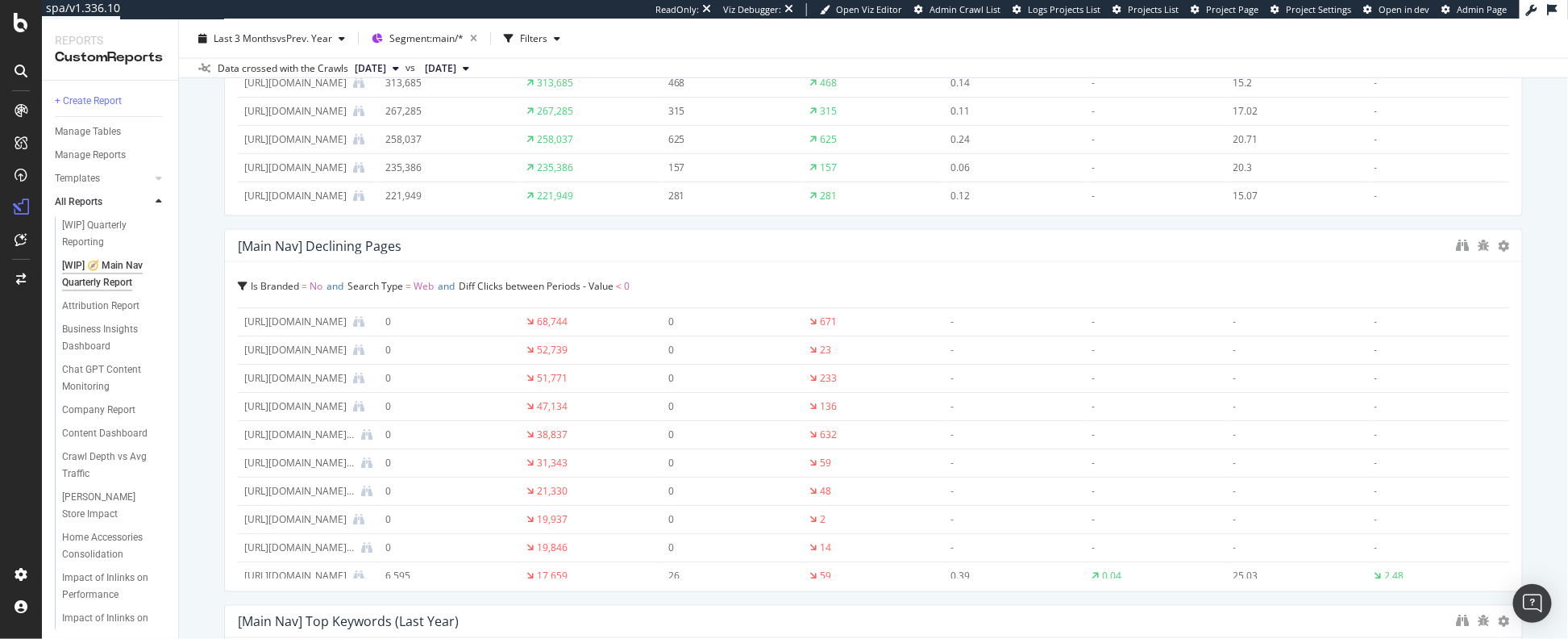
scroll to position [0, 0]
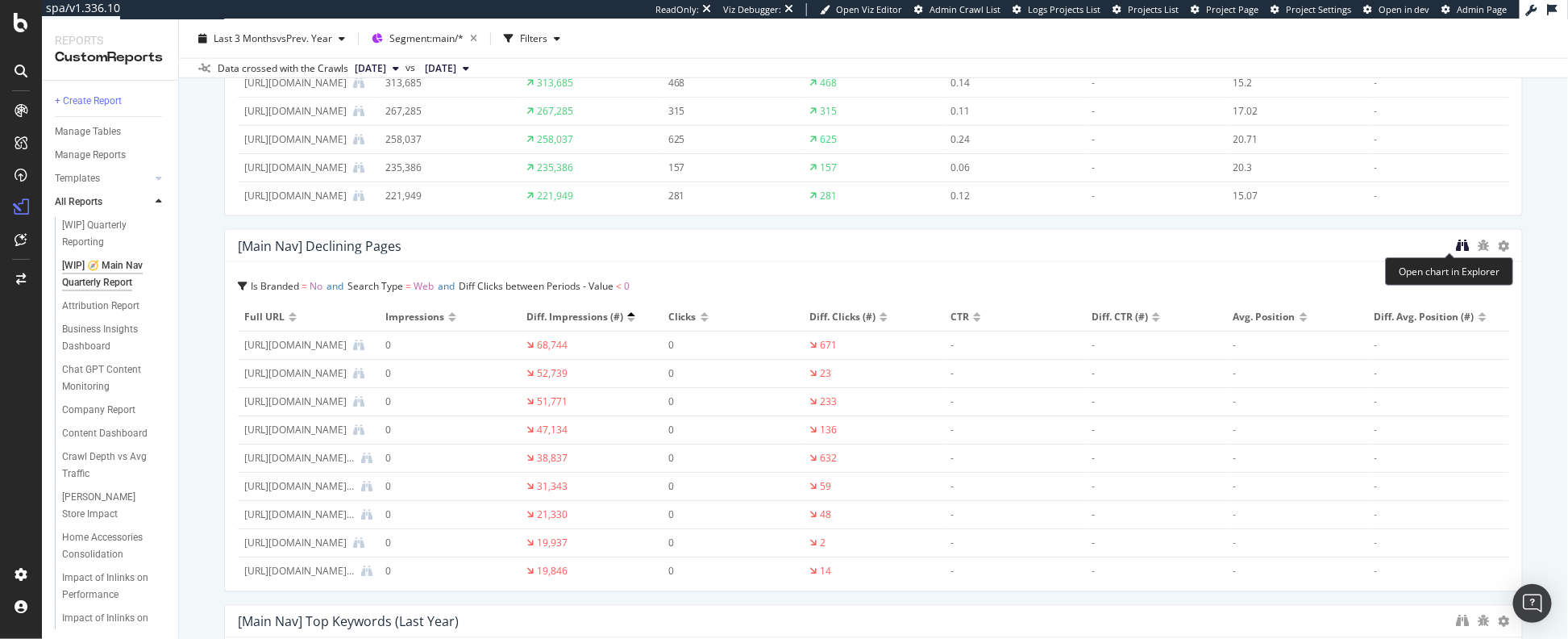
click at [1456, 246] on icon "binoculars" at bounding box center [1462, 245] width 13 height 13
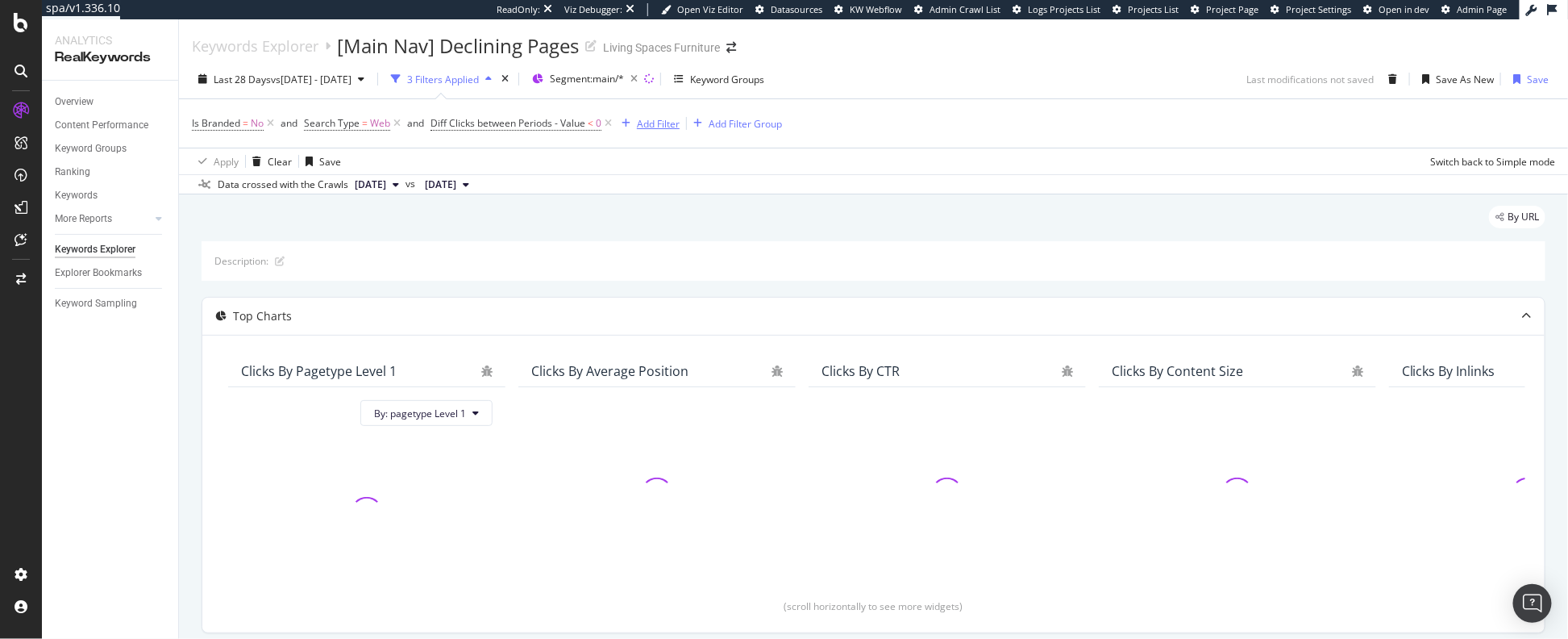
click at [659, 127] on div "Add Filter" at bounding box center [658, 123] width 43 height 14
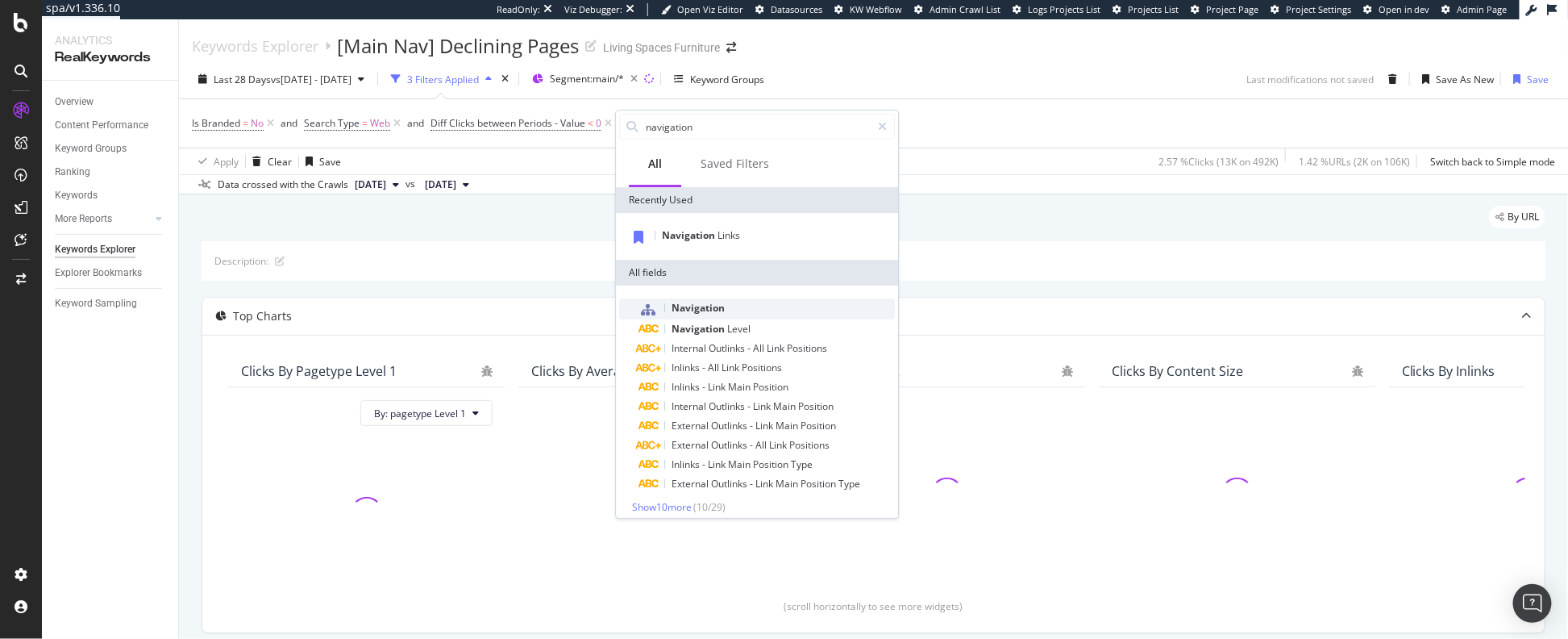
type input "navigation"
click at [695, 303] on span "Navigation" at bounding box center [698, 308] width 53 height 14
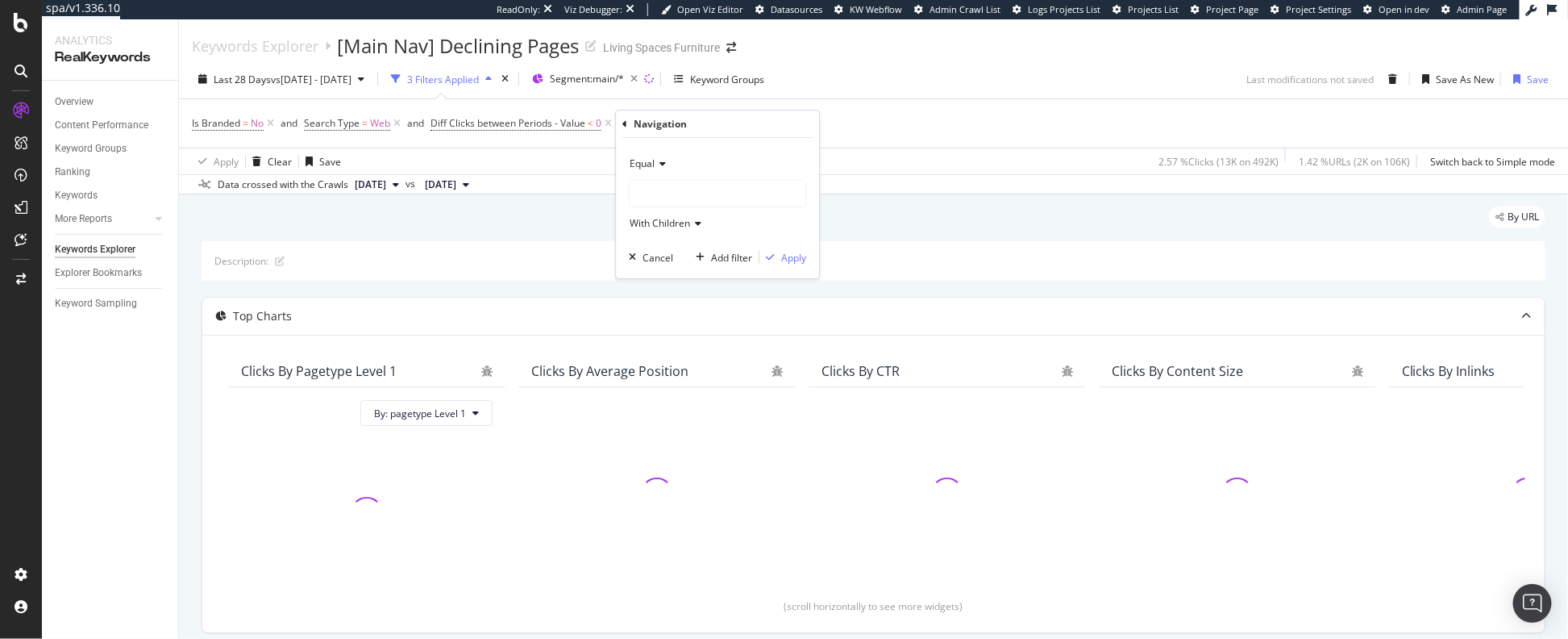
click at [652, 158] on span "Equal" at bounding box center [642, 162] width 25 height 14
click at [647, 164] on span "Equal" at bounding box center [642, 162] width 25 height 14
click at [652, 196] on span "Equal" at bounding box center [651, 196] width 27 height 14
click at [667, 195] on div at bounding box center [717, 194] width 176 height 26
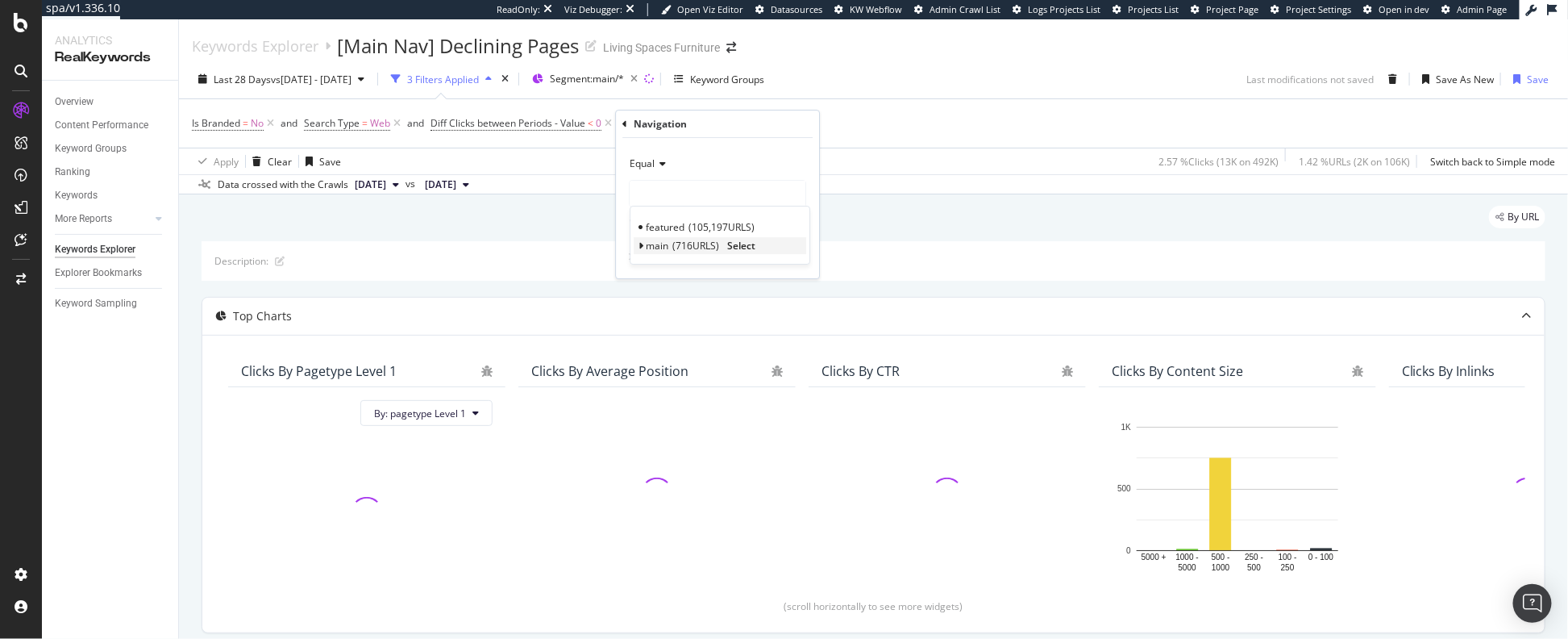
click at [663, 249] on span "main" at bounding box center [657, 245] width 23 height 14
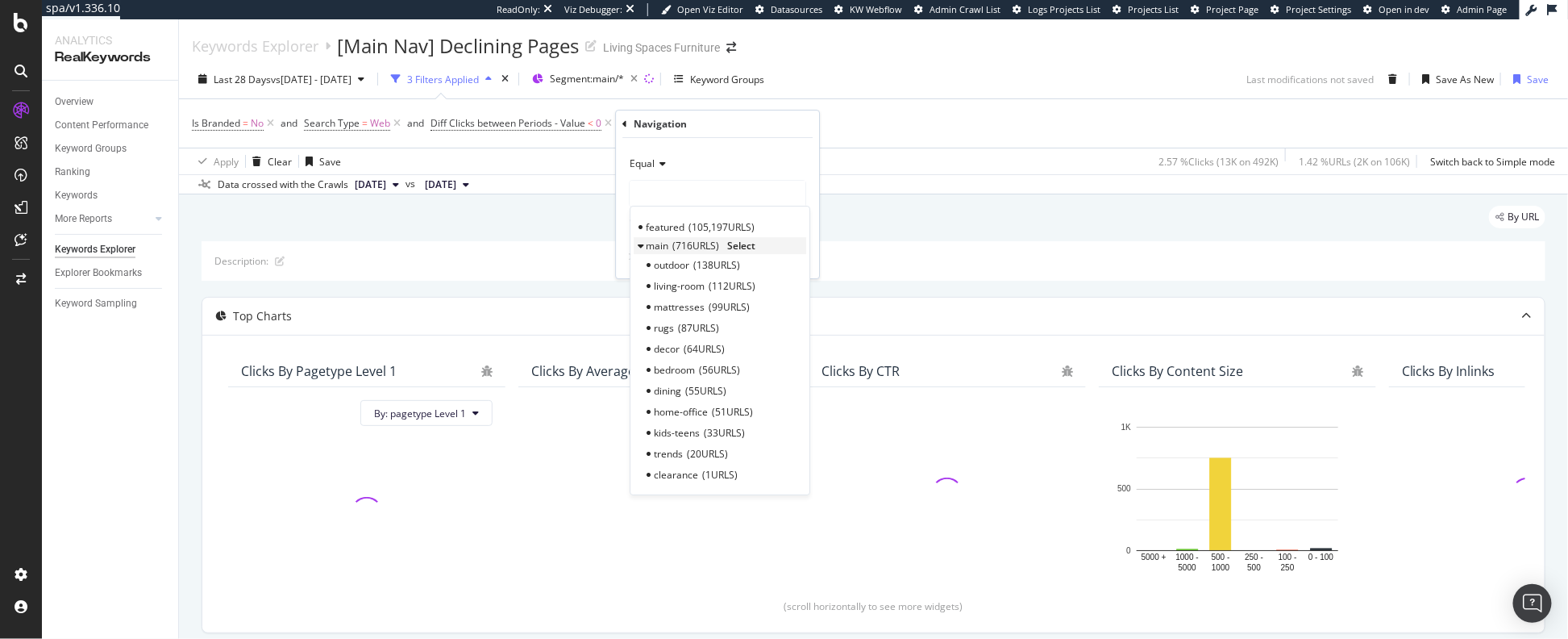
click at [750, 244] on span "Select" at bounding box center [741, 245] width 28 height 14
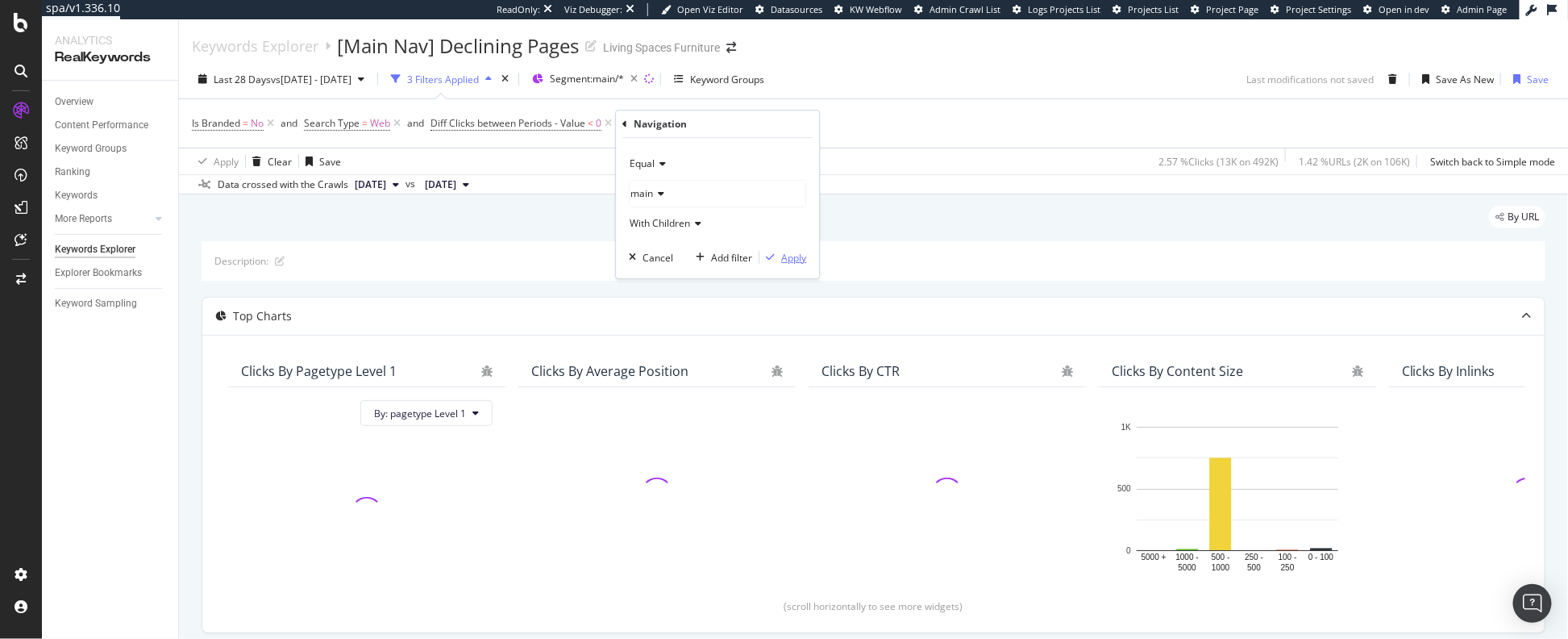
click at [782, 257] on div "Apply" at bounding box center [793, 257] width 25 height 14
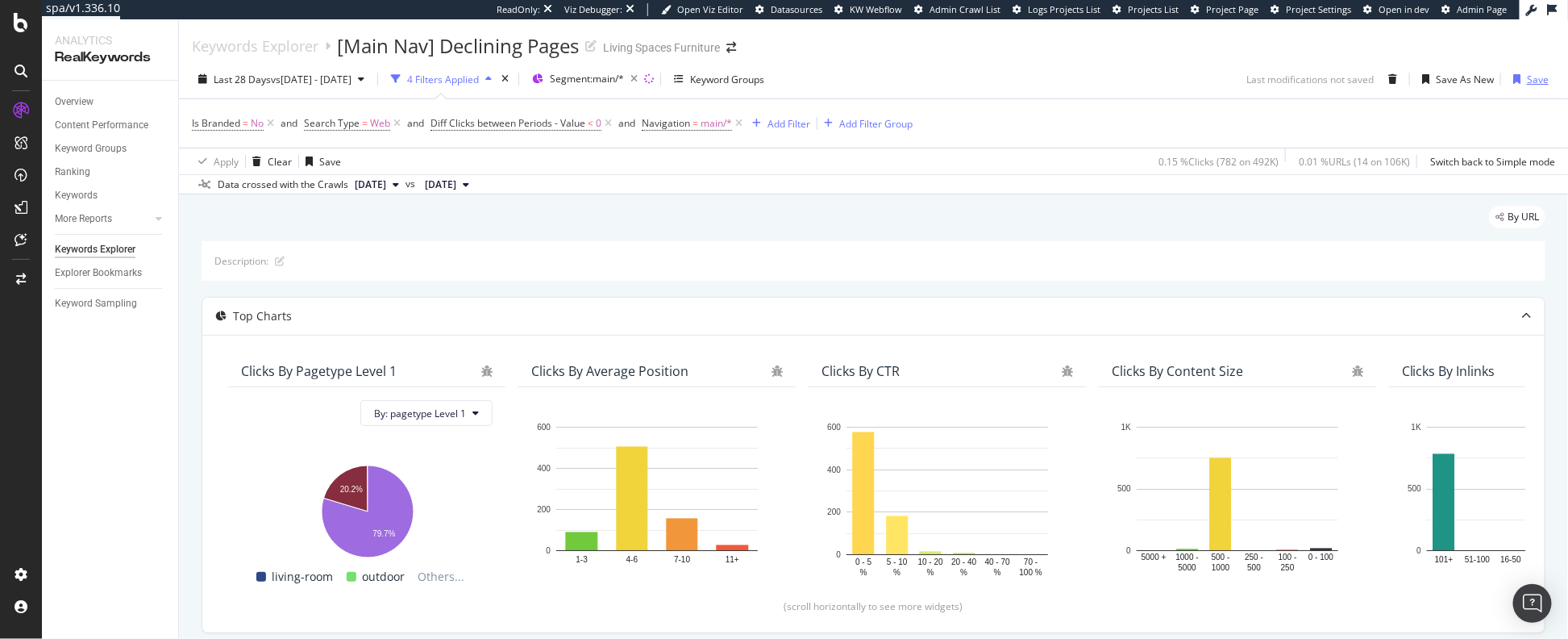
click at [1527, 80] on div "Save" at bounding box center [1538, 79] width 22 height 14
click at [73, 178] on div "SiteCrawler" at bounding box center [88, 182] width 57 height 16
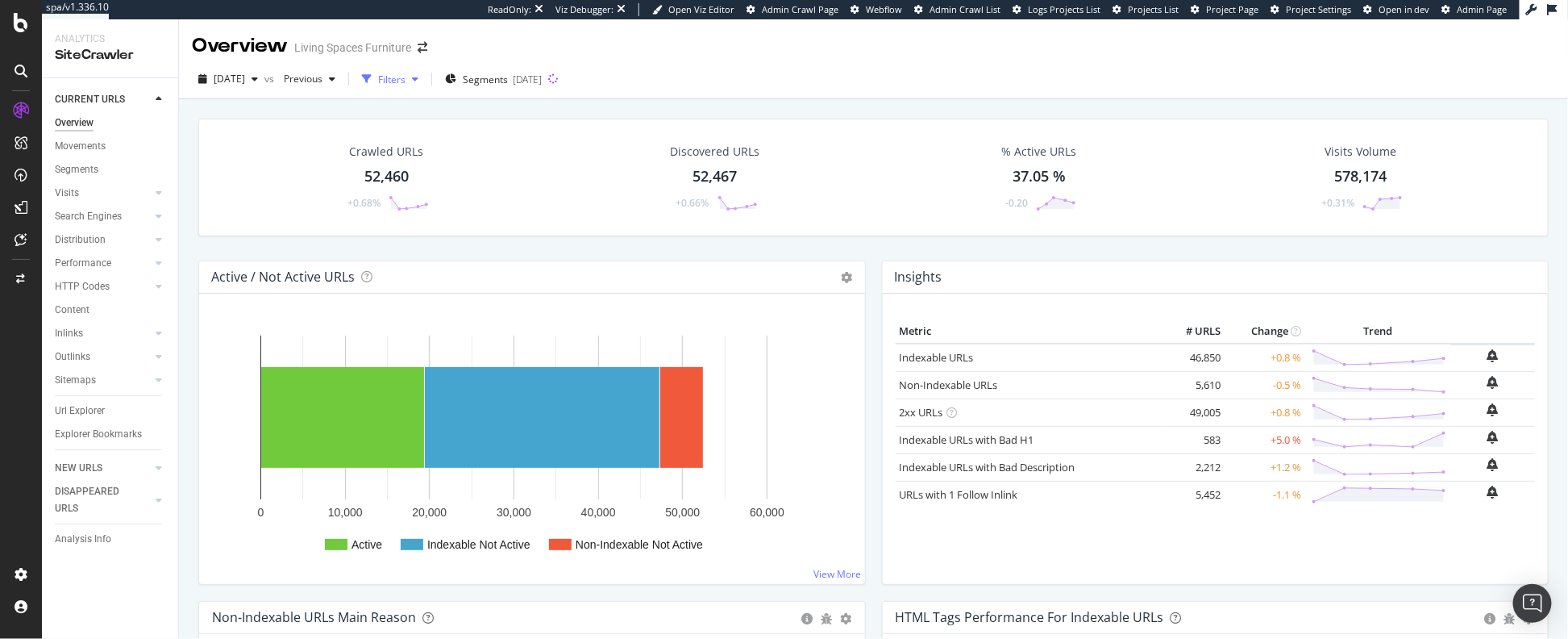
click at [405, 79] on div "Filters" at bounding box center [392, 79] width 27 height 14
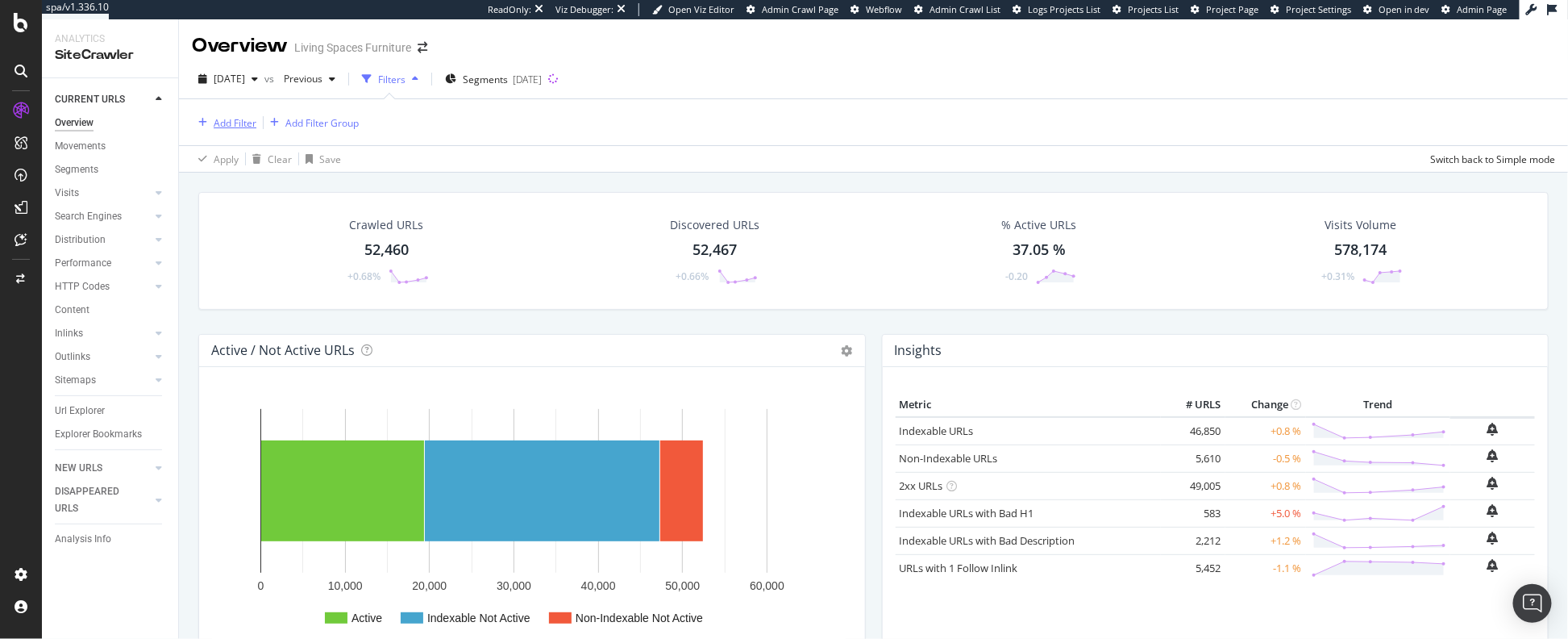
click at [236, 120] on div "Add Filter" at bounding box center [235, 122] width 43 height 14
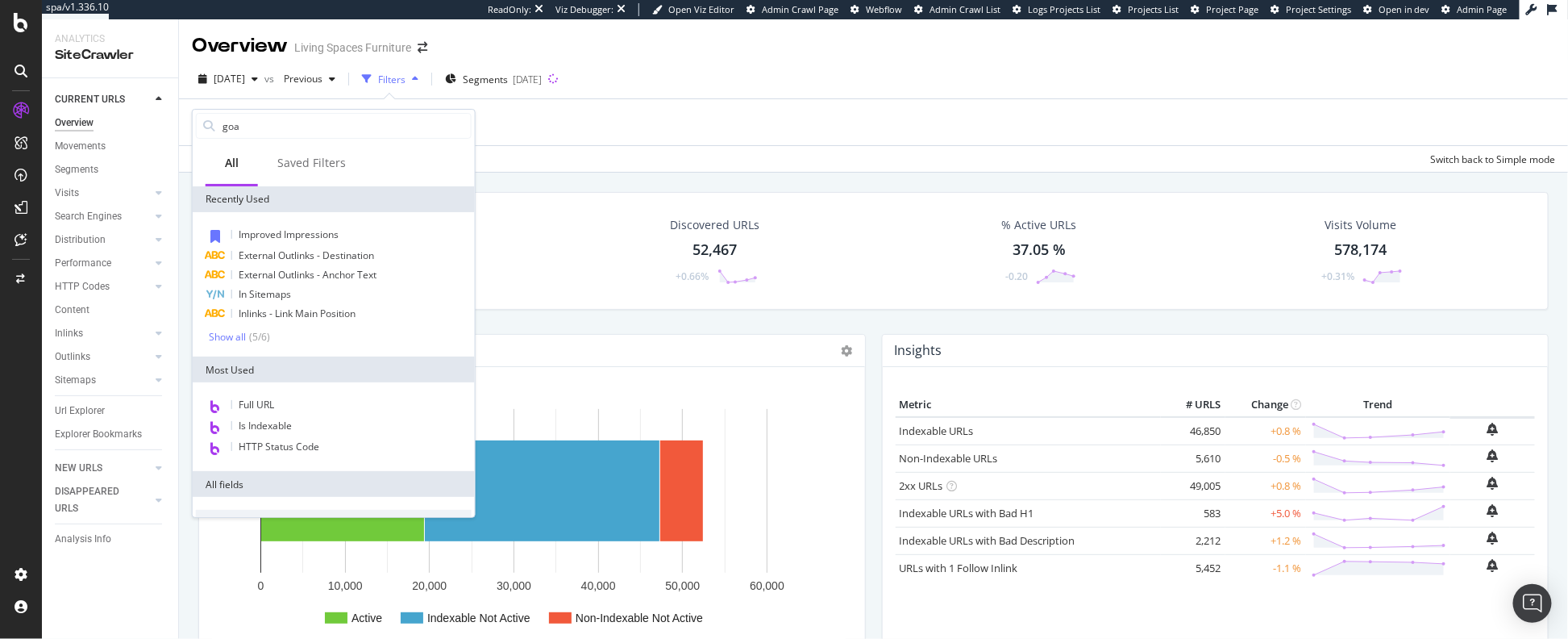
type input "goal"
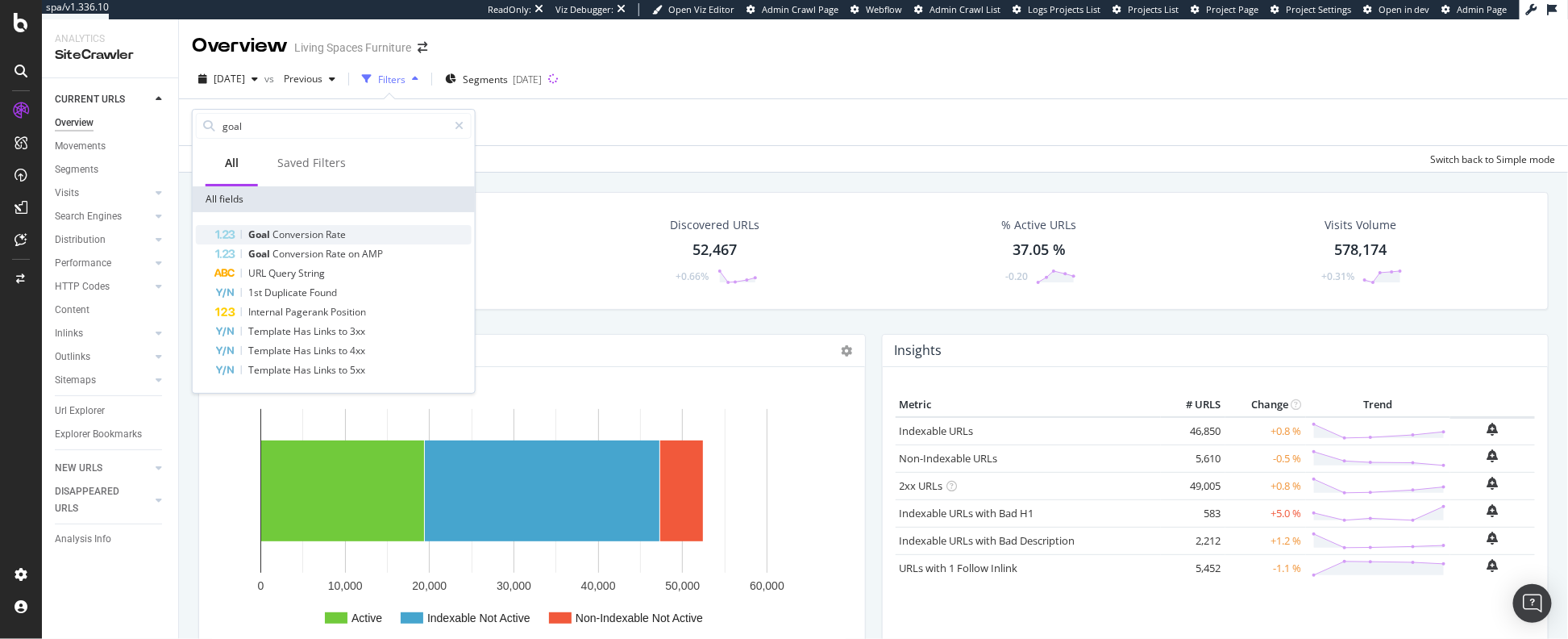
click at [287, 239] on span "Conversion" at bounding box center [299, 234] width 53 height 14
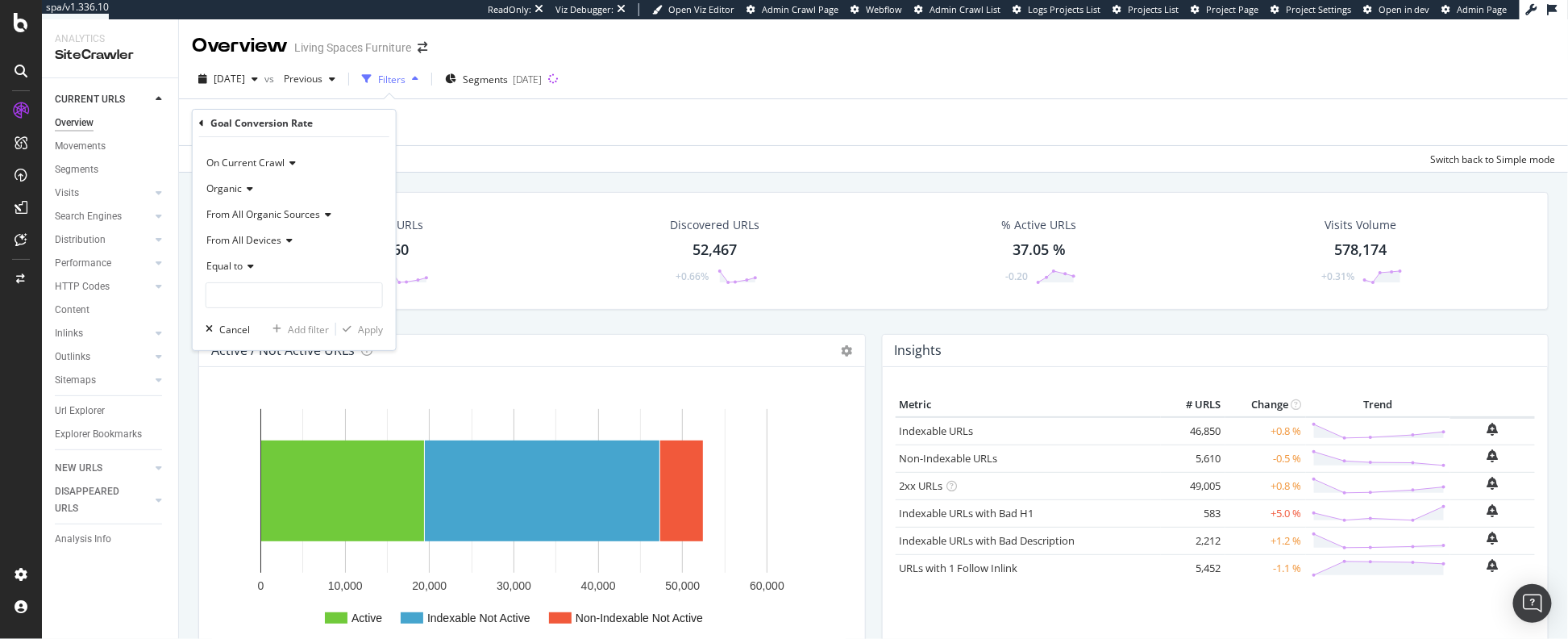
click at [225, 267] on span "Equal to" at bounding box center [225, 266] width 37 height 14
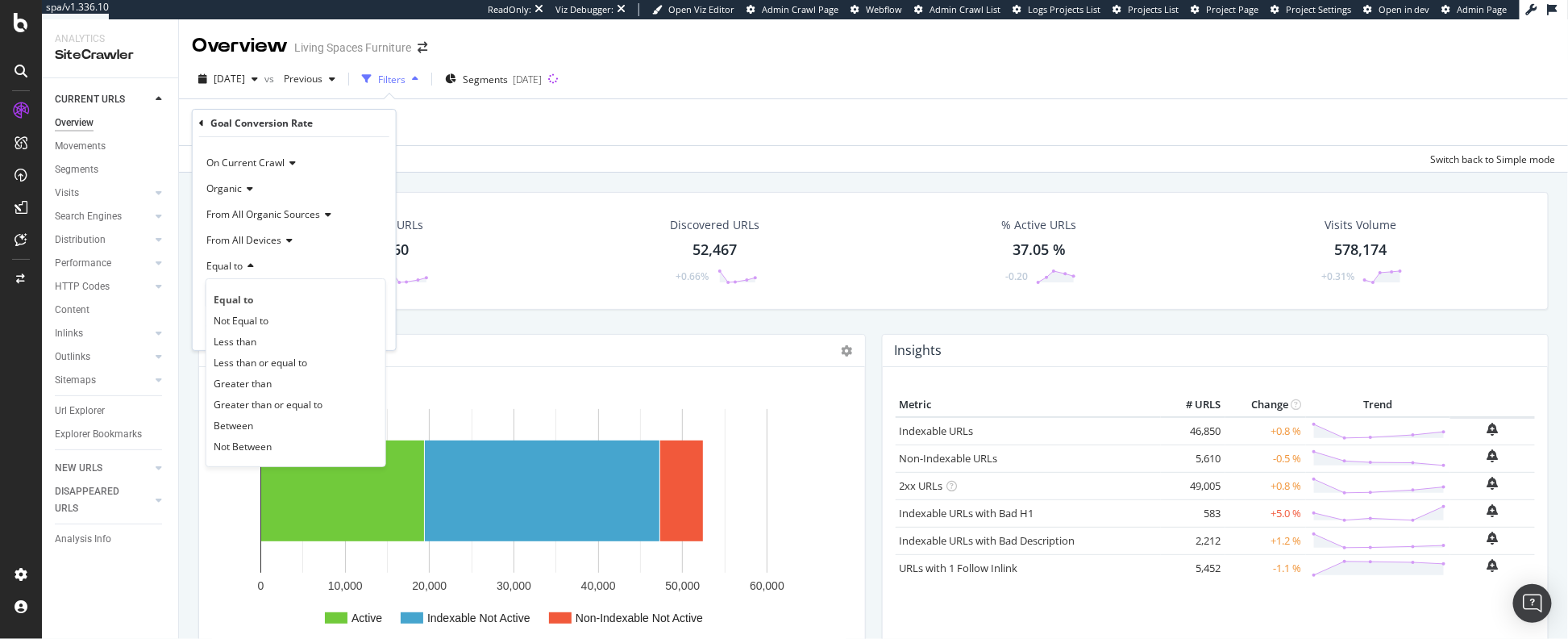
click at [336, 254] on div "Equal to" at bounding box center [294, 266] width 177 height 26
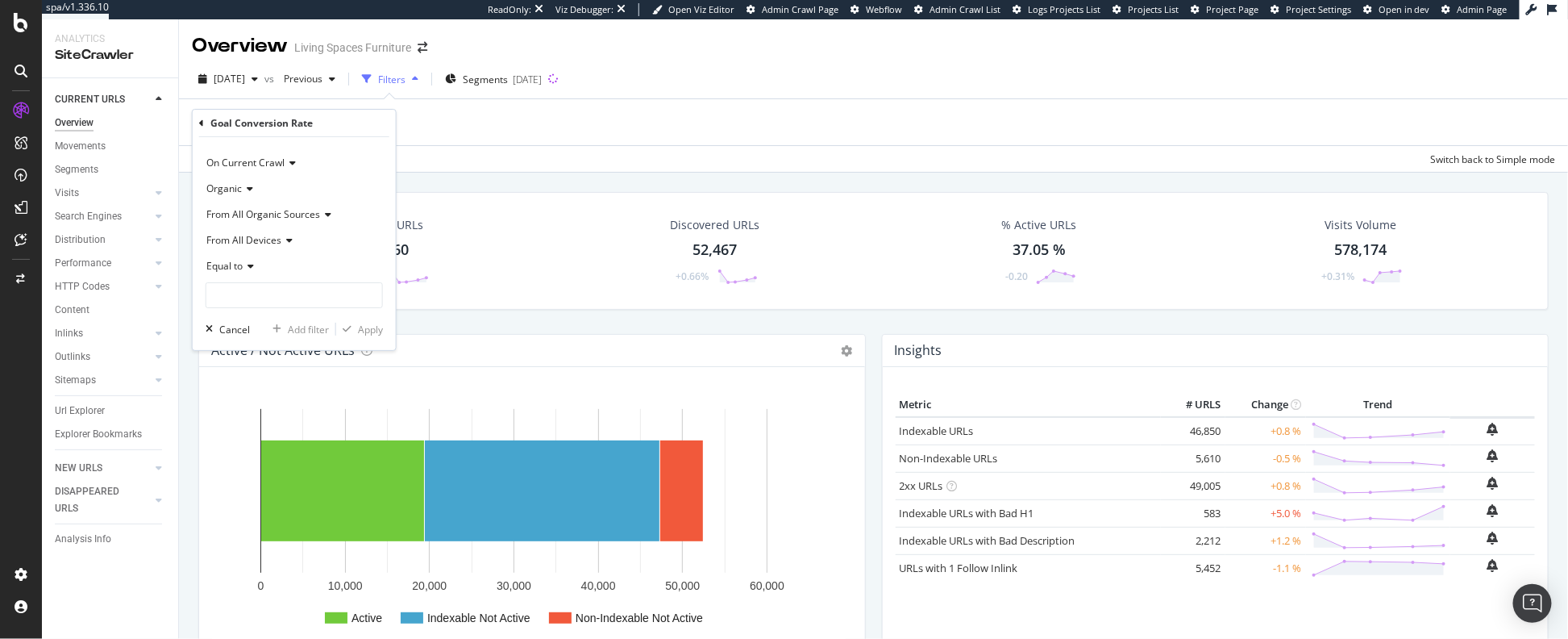
click at [225, 267] on span "Equal to" at bounding box center [225, 266] width 37 height 14
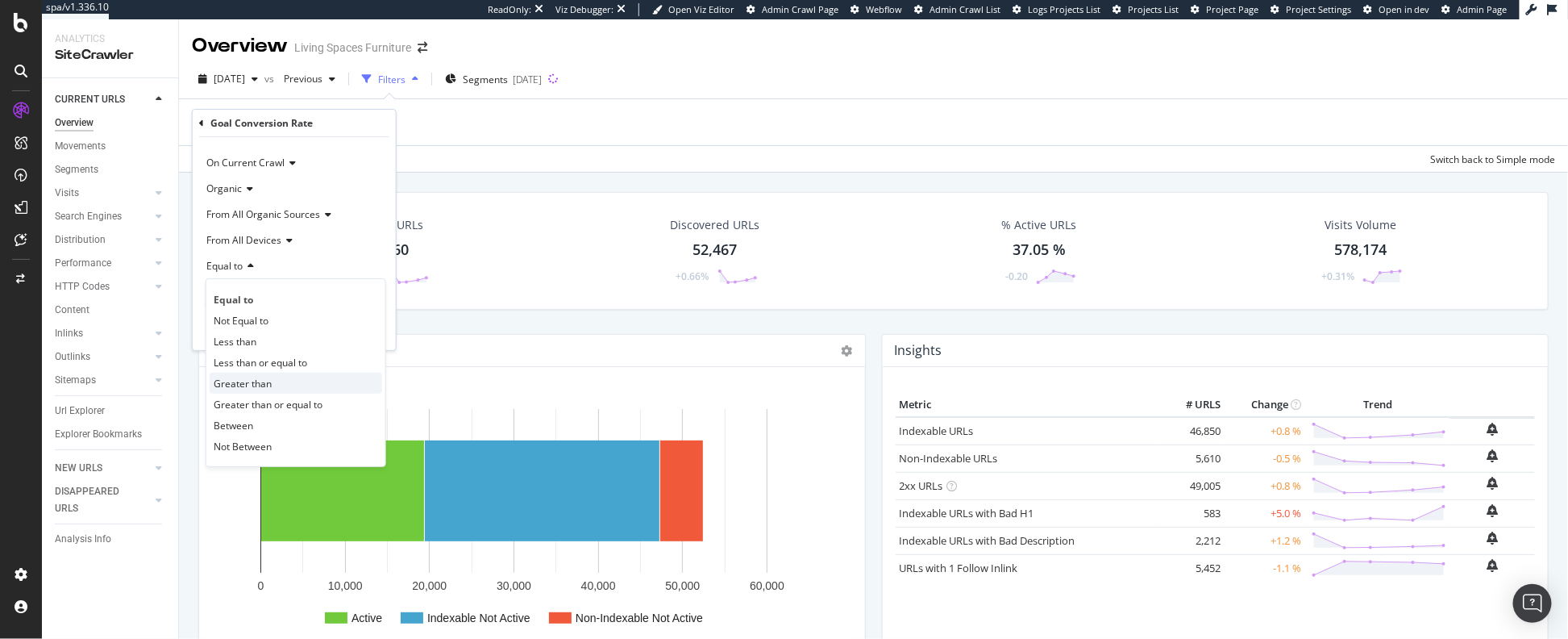
click at [226, 380] on span "Greater than" at bounding box center [243, 383] width 58 height 14
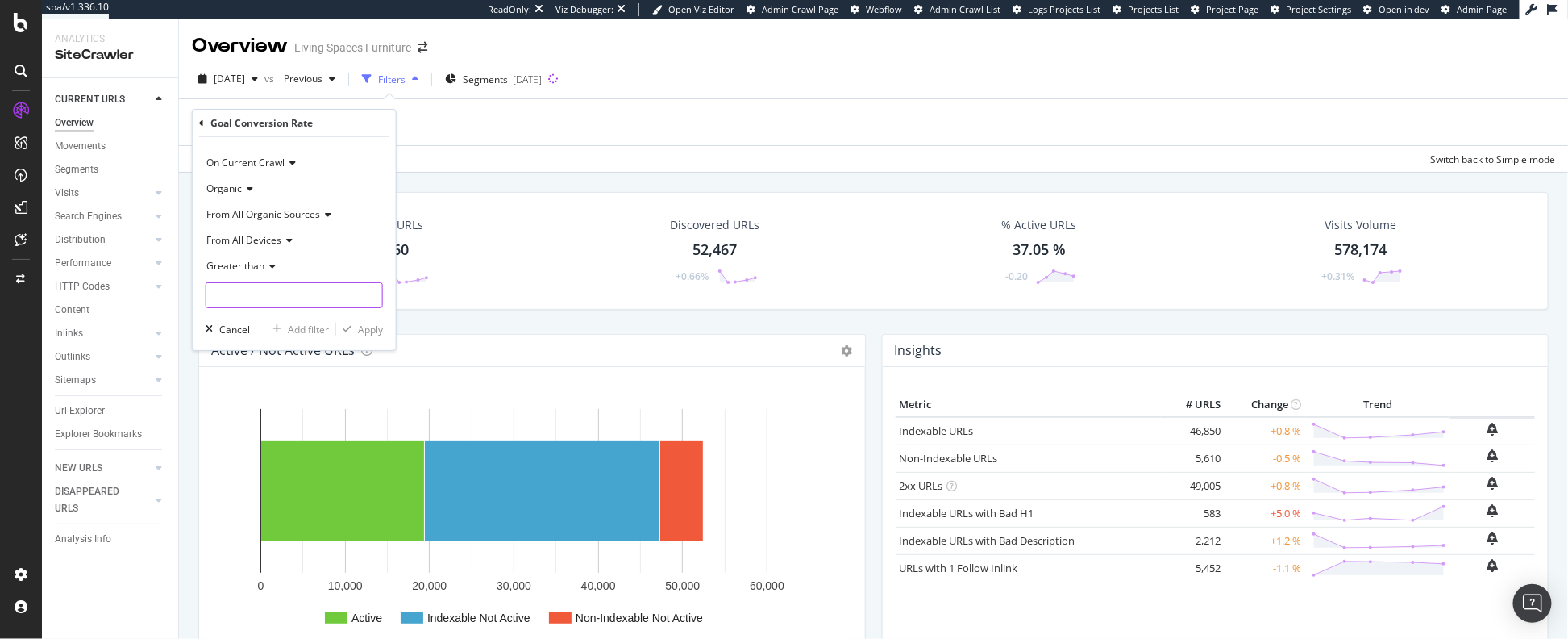
click at [250, 298] on input "number" at bounding box center [294, 295] width 177 height 26
type input "0"
click at [362, 323] on div "Apply" at bounding box center [370, 329] width 25 height 14
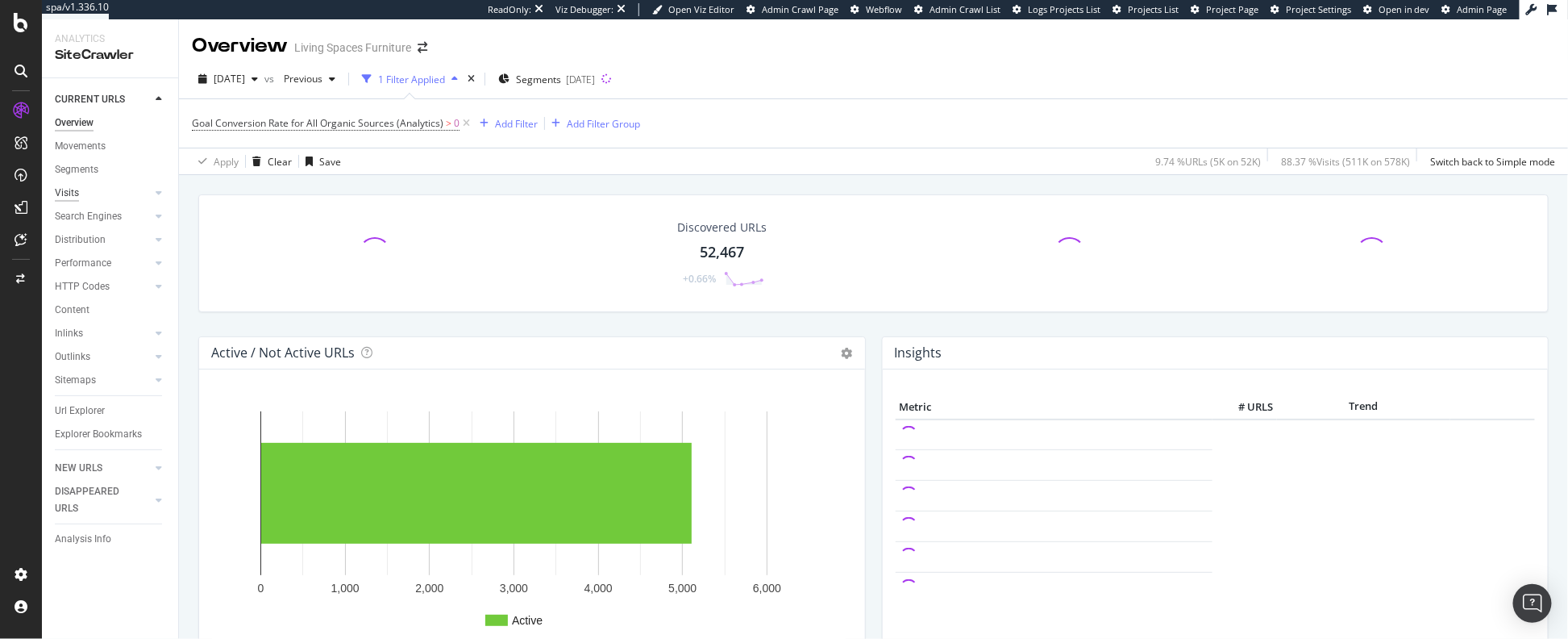
click at [68, 189] on div "Visits" at bounding box center [67, 193] width 25 height 17
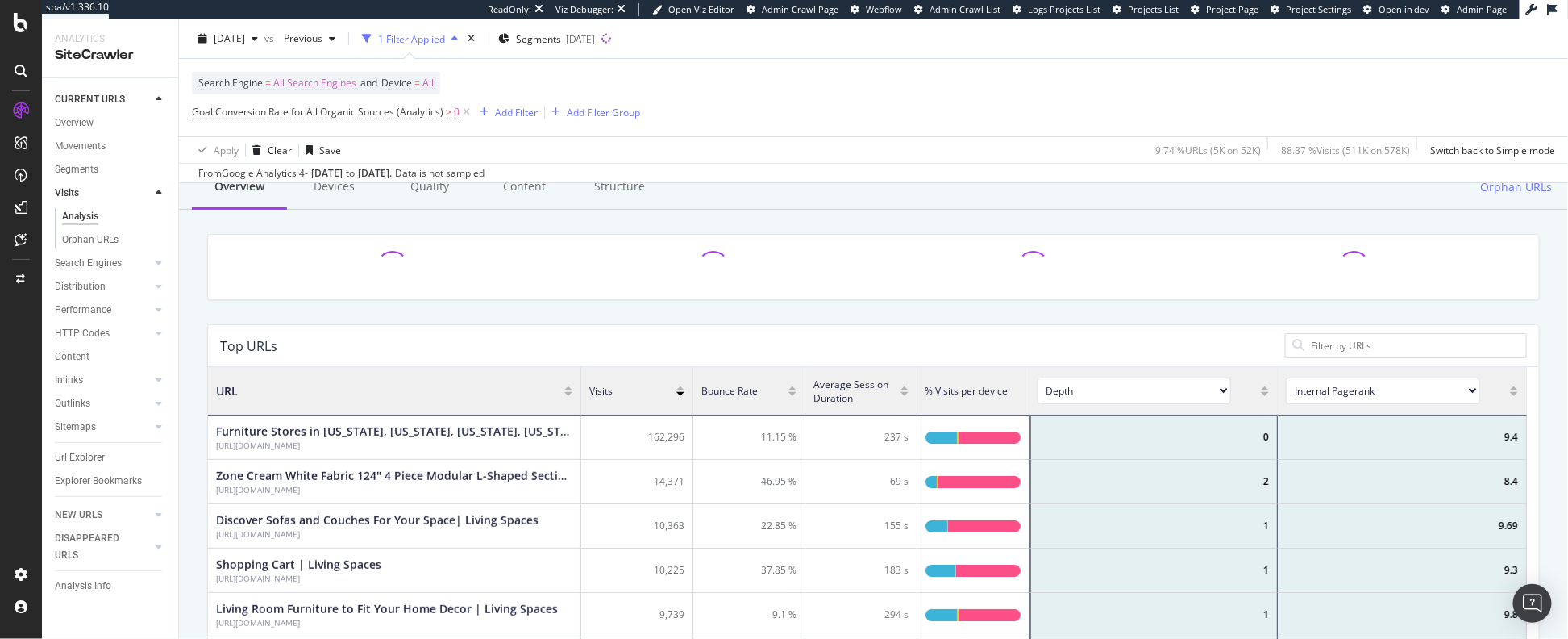
scroll to position [470, 1305]
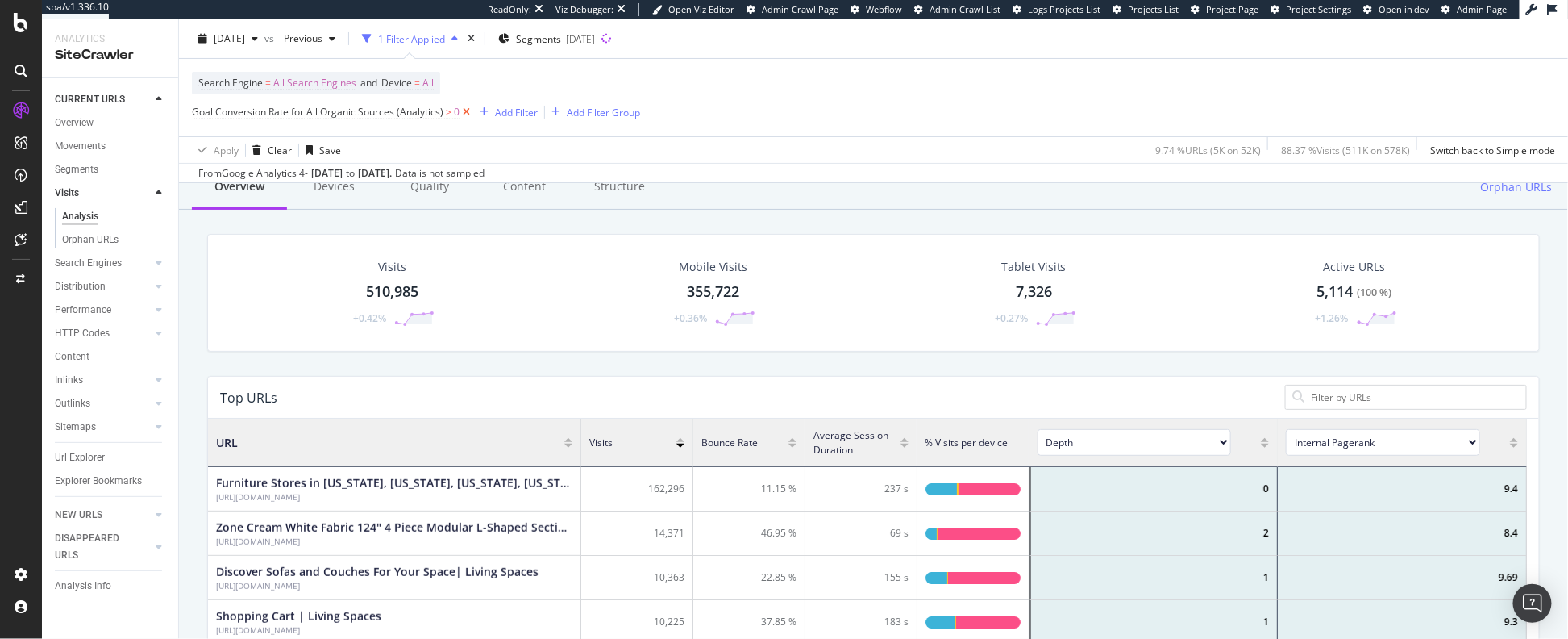
click at [465, 111] on icon at bounding box center [466, 112] width 14 height 16
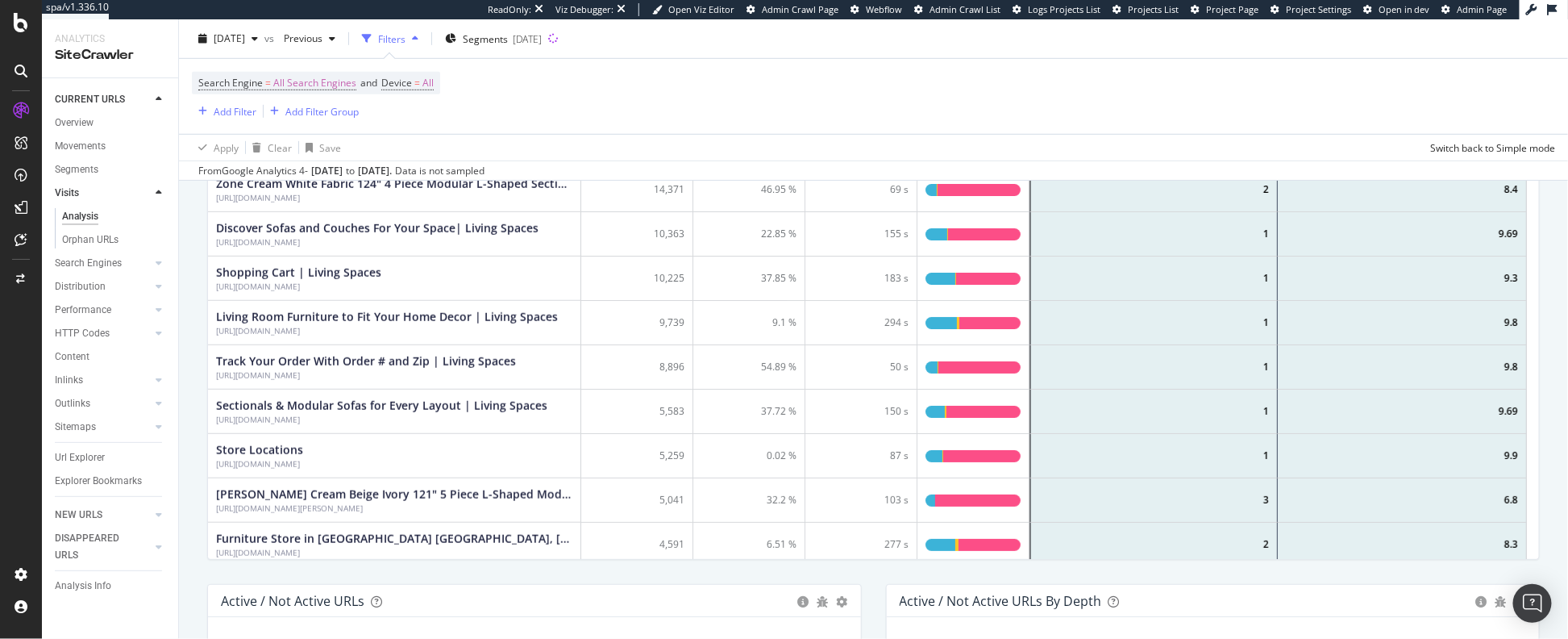
scroll to position [572, 0]
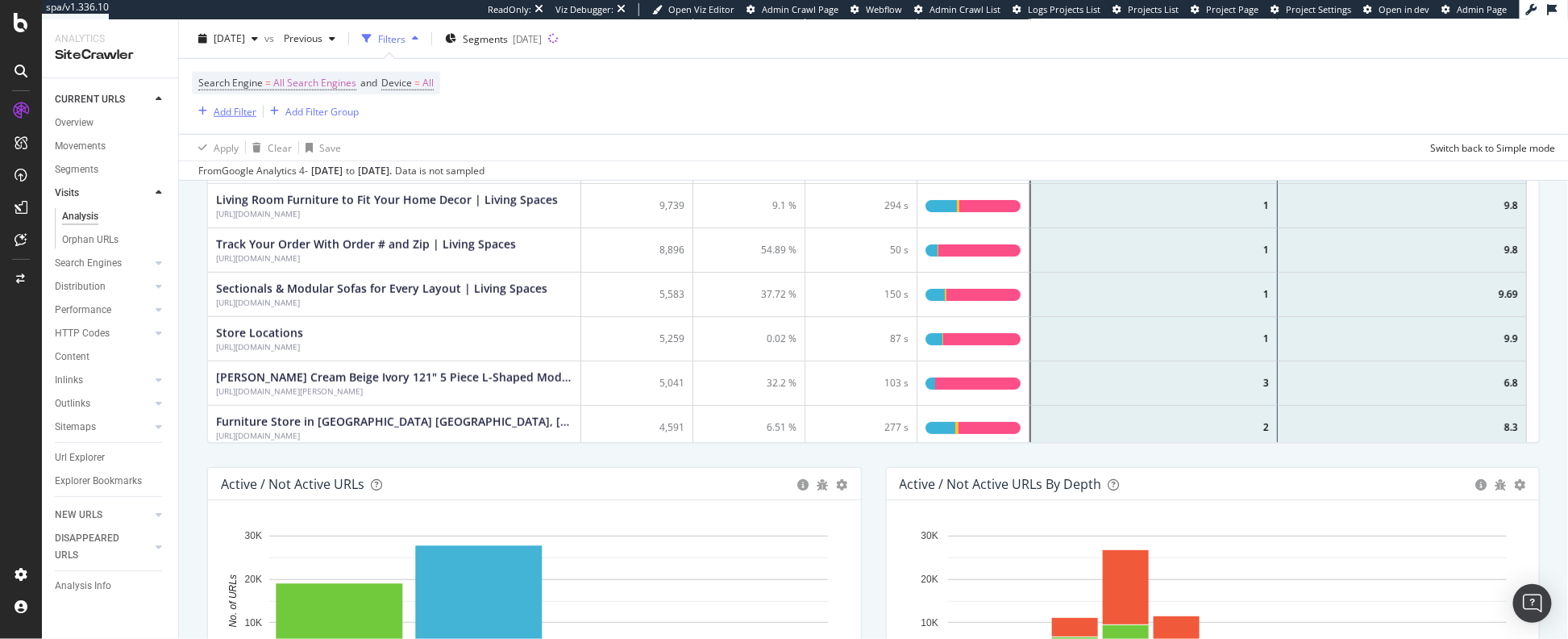
click at [225, 110] on div "Add Filter" at bounding box center [235, 110] width 43 height 14
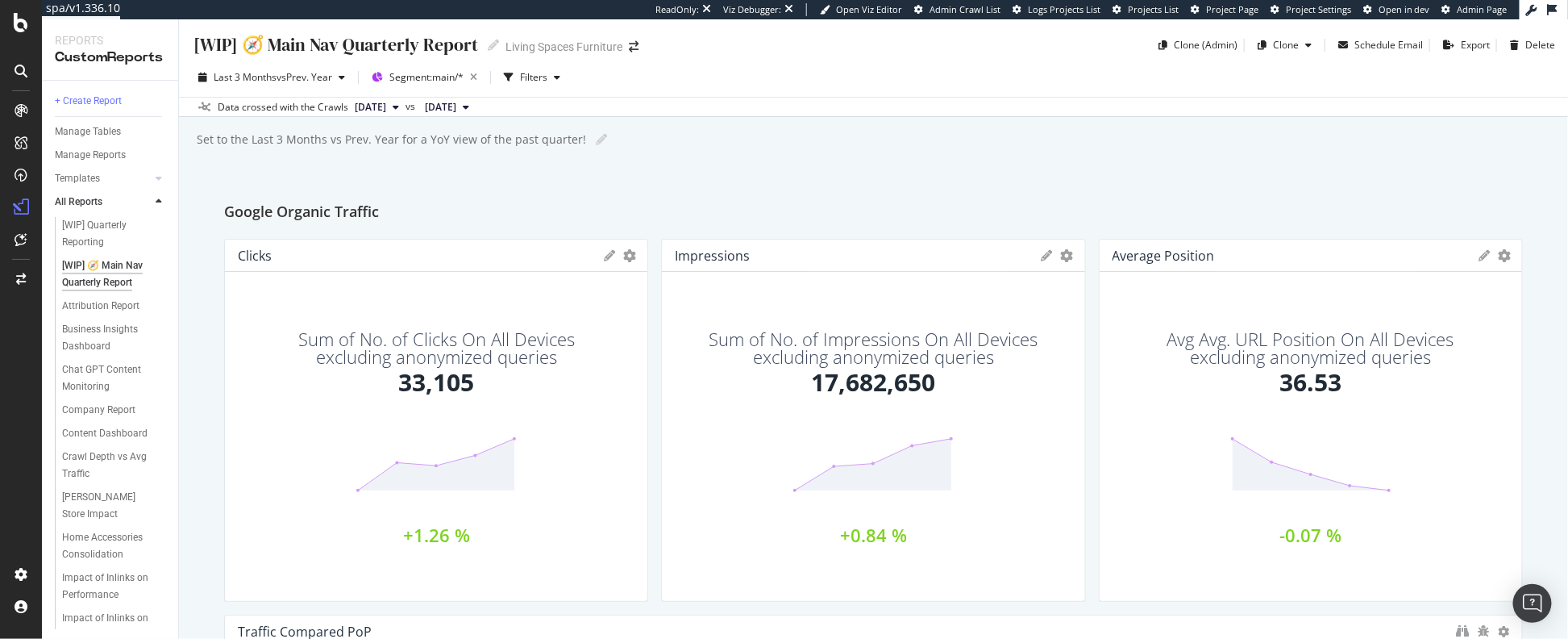
click at [512, 139] on div "Set to the Last 3 Months vs Prev. Year for a YoY view of the past quarter!" at bounding box center [391, 140] width 391 height 16
click at [548, 141] on input "Set to the Last 3 Months vs Prev. Year for a YoY view of the past quarter!" at bounding box center [387, 140] width 383 height 15
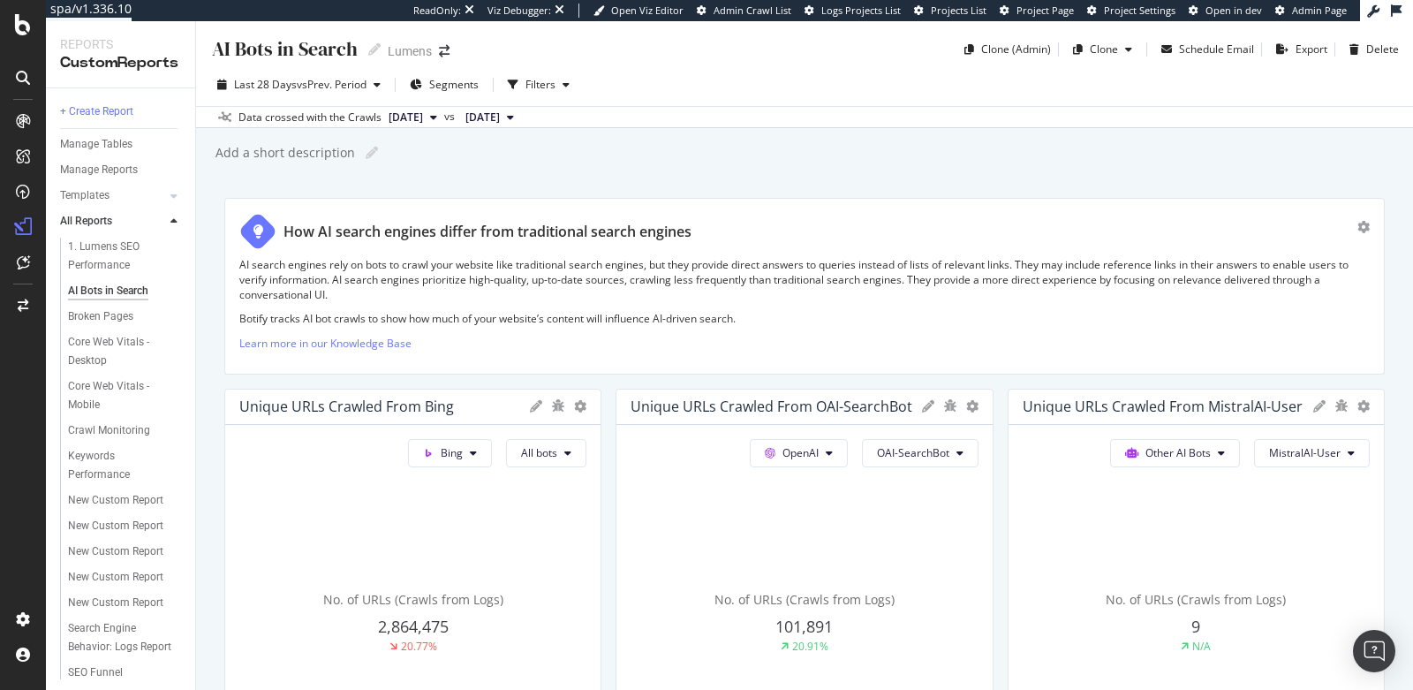
scroll to position [1769, 0]
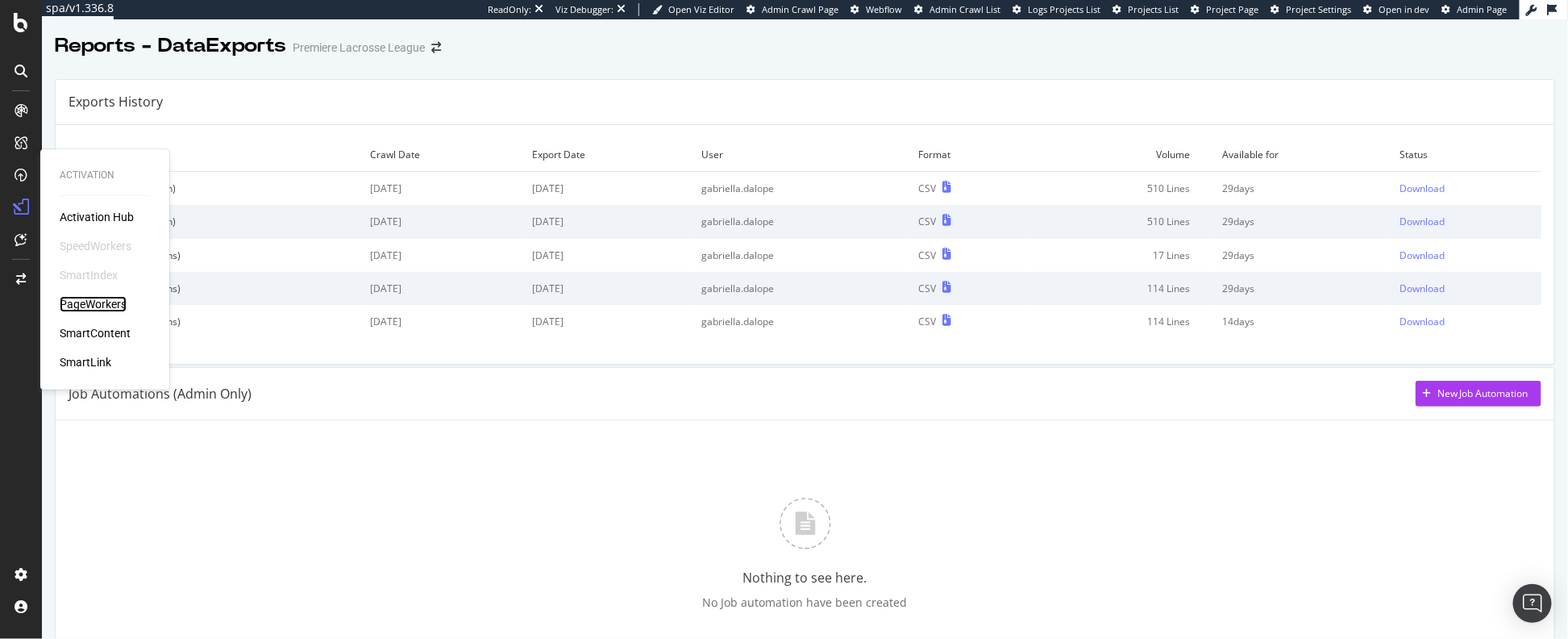
click at [79, 307] on div "PageWorkers" at bounding box center [92, 304] width 67 height 16
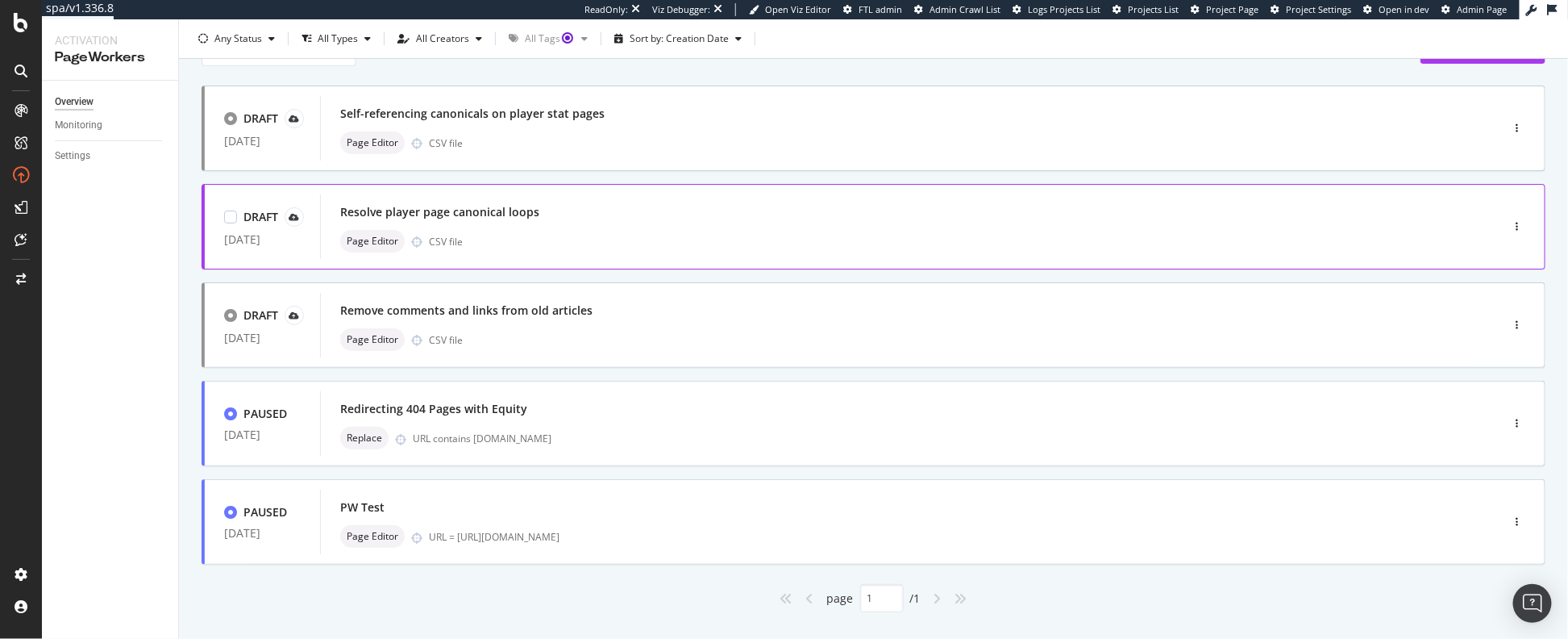
scroll to position [99, 0]
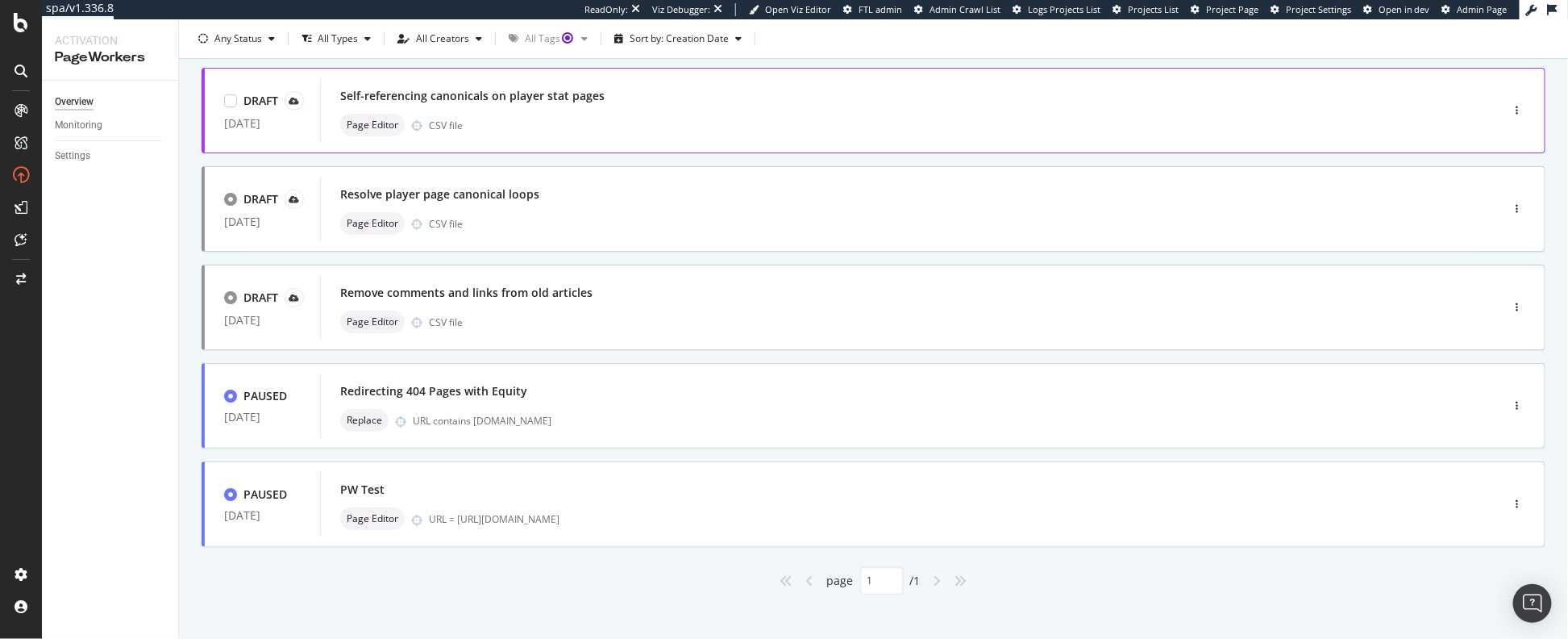
click at [601, 92] on div "Self-referencing canonicals on player stat pages" at bounding box center [886, 96] width 1092 height 23
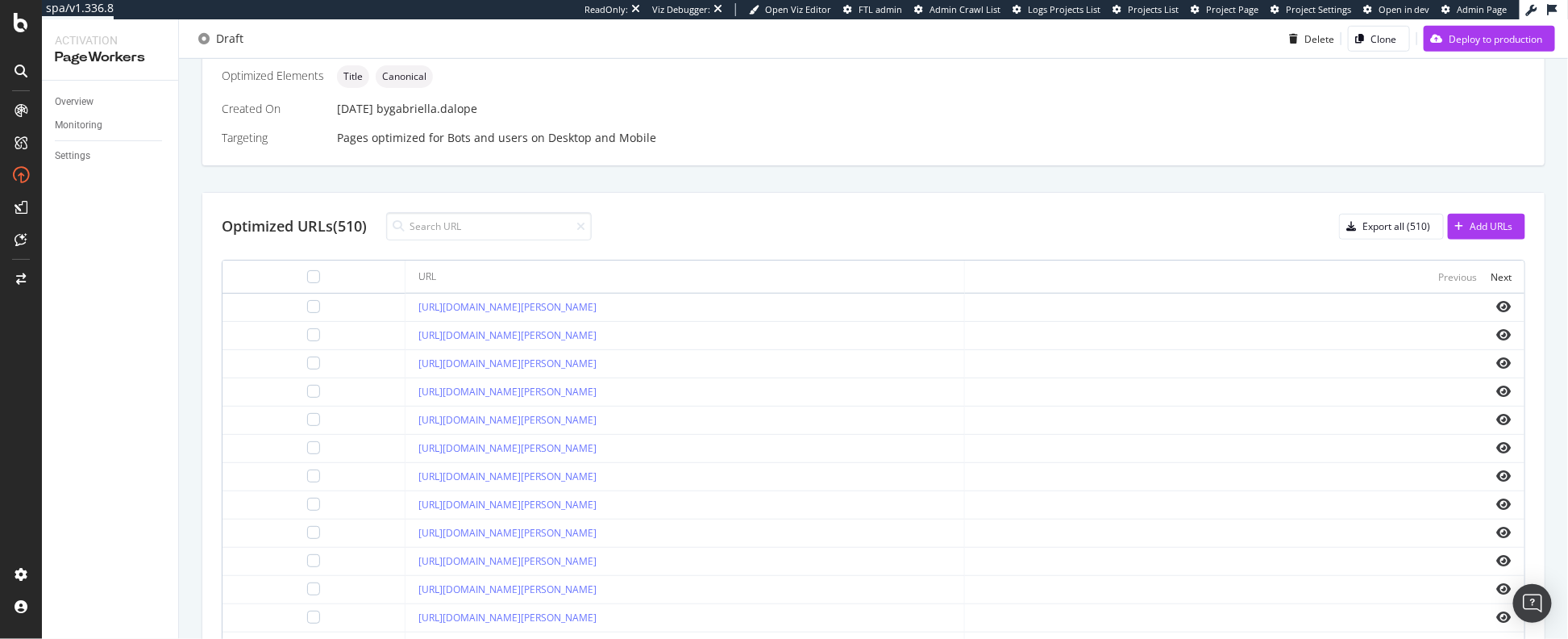
scroll to position [377, 0]
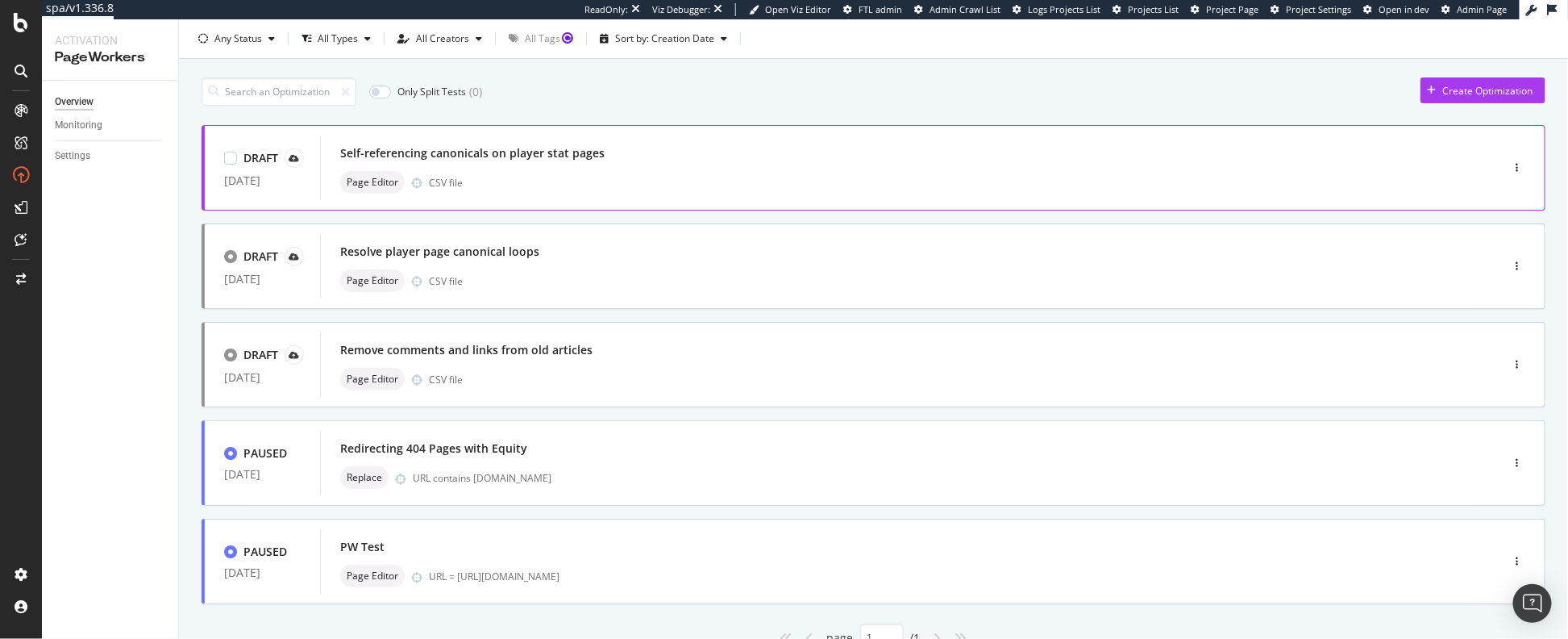
scroll to position [45, 0]
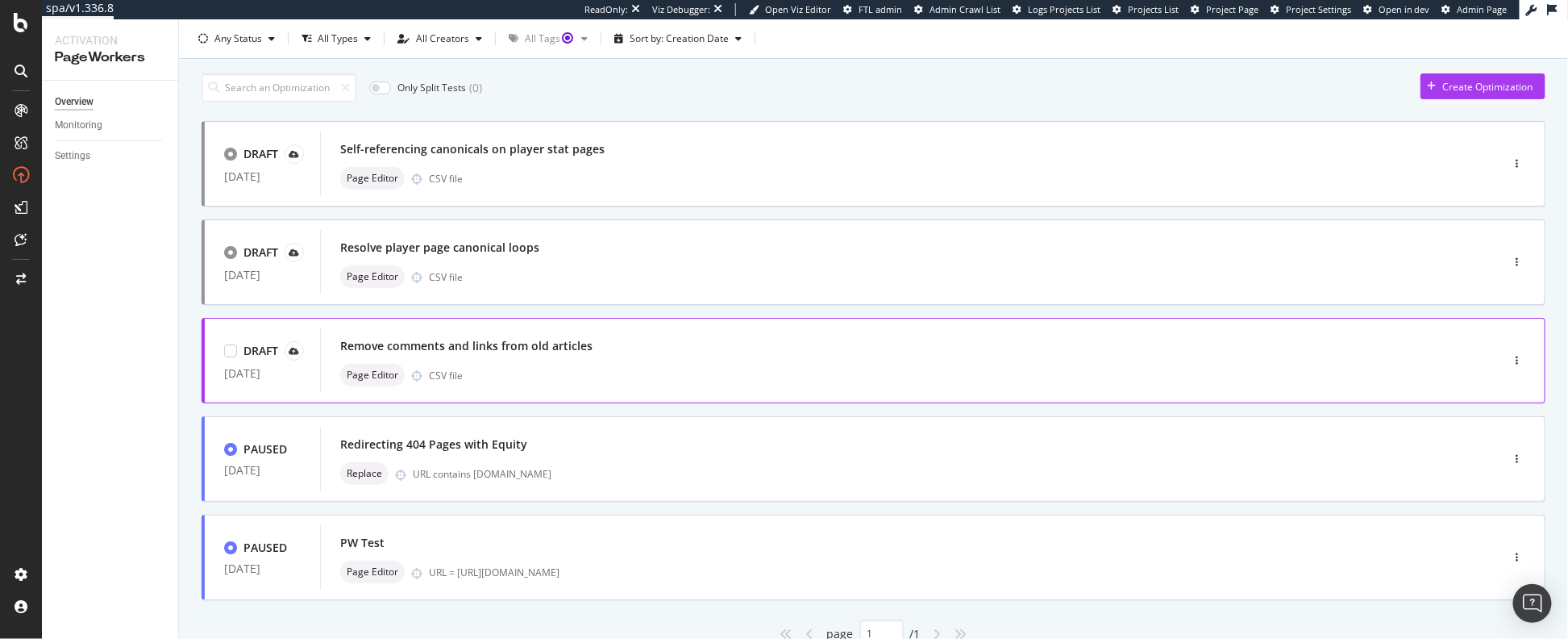
click at [671, 366] on div "Page Editor CSV file" at bounding box center [886, 374] width 1092 height 23
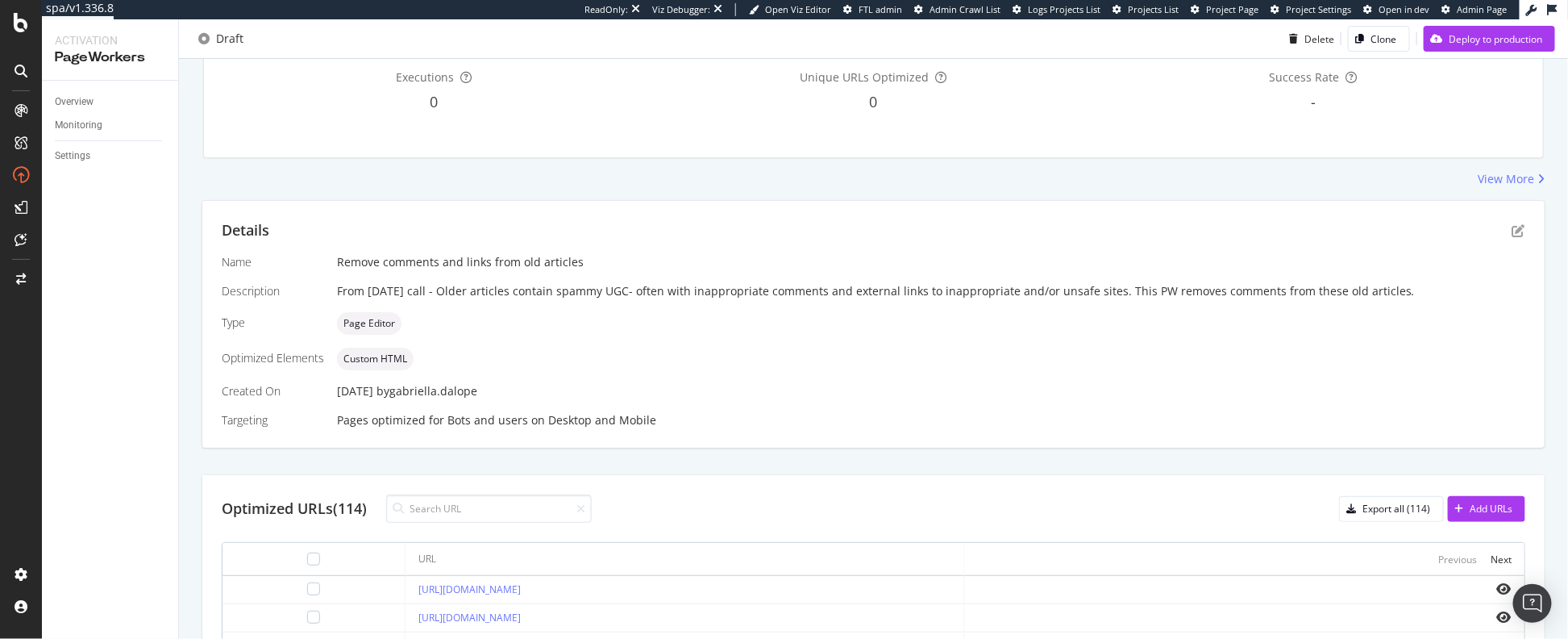
scroll to position [159, 0]
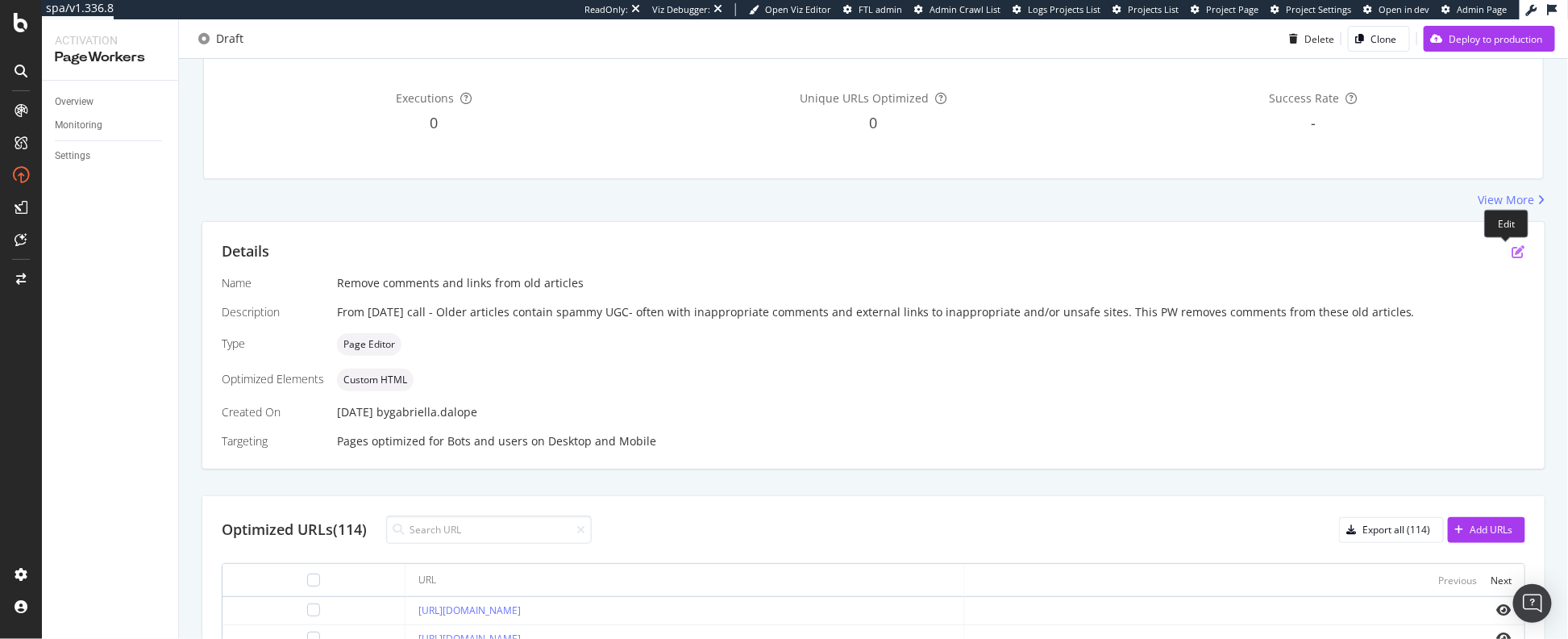
click at [1512, 251] on icon "pen-to-square" at bounding box center [1519, 252] width 13 height 13
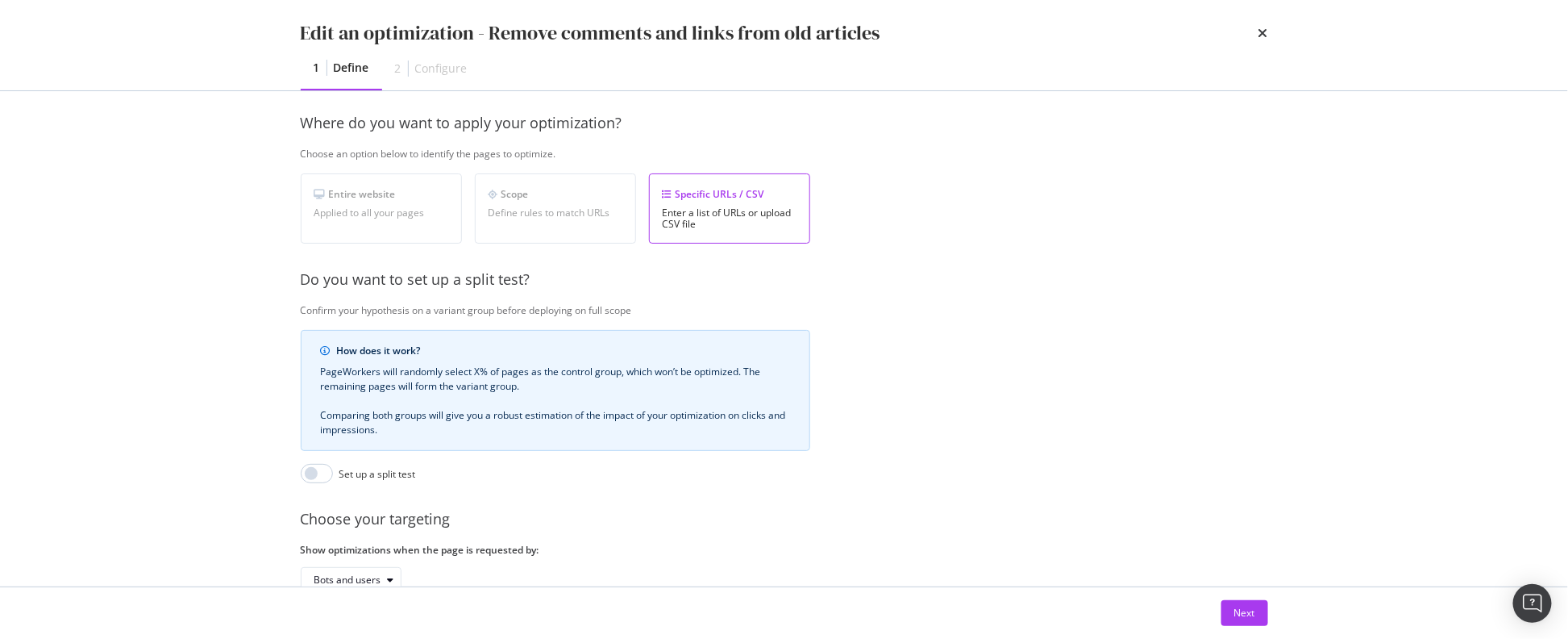
scroll to position [0, 0]
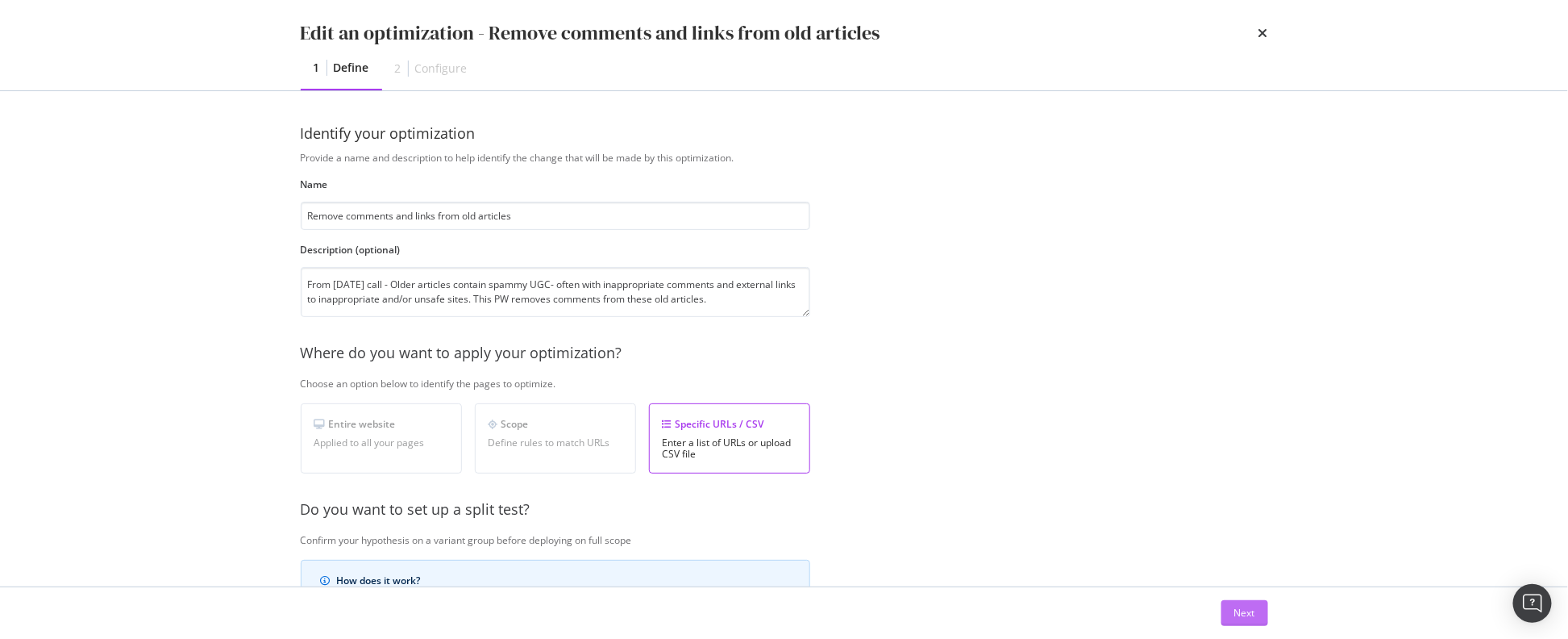
click at [1235, 613] on div "Next" at bounding box center [1245, 612] width 21 height 14
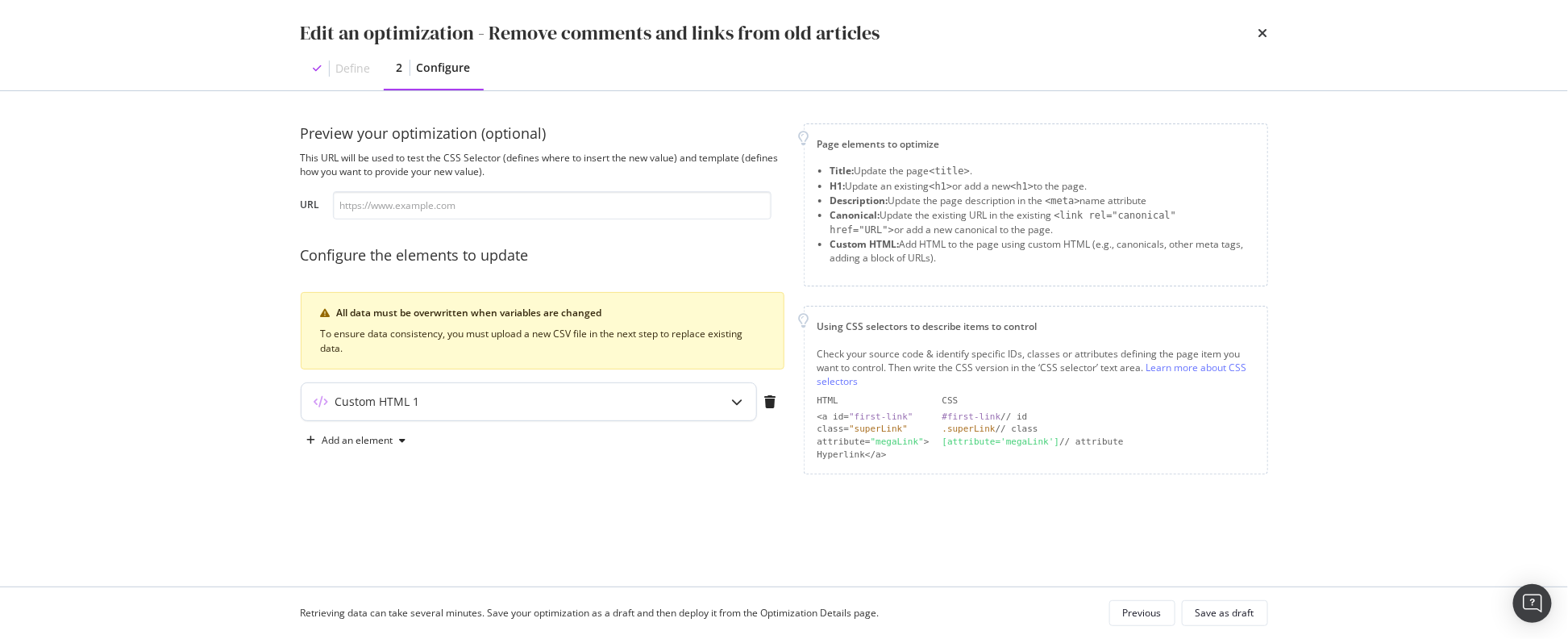
click at [723, 412] on div "modal" at bounding box center [737, 402] width 37 height 37
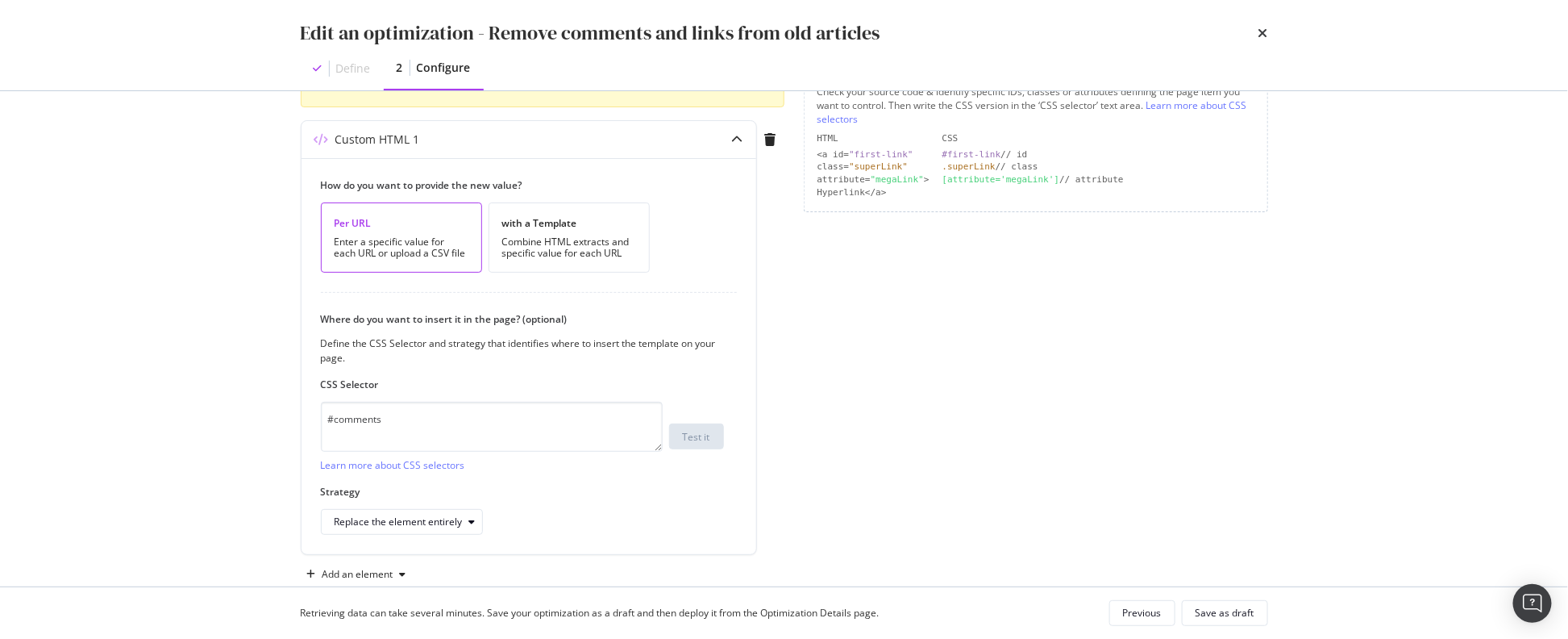
scroll to position [259, 0]
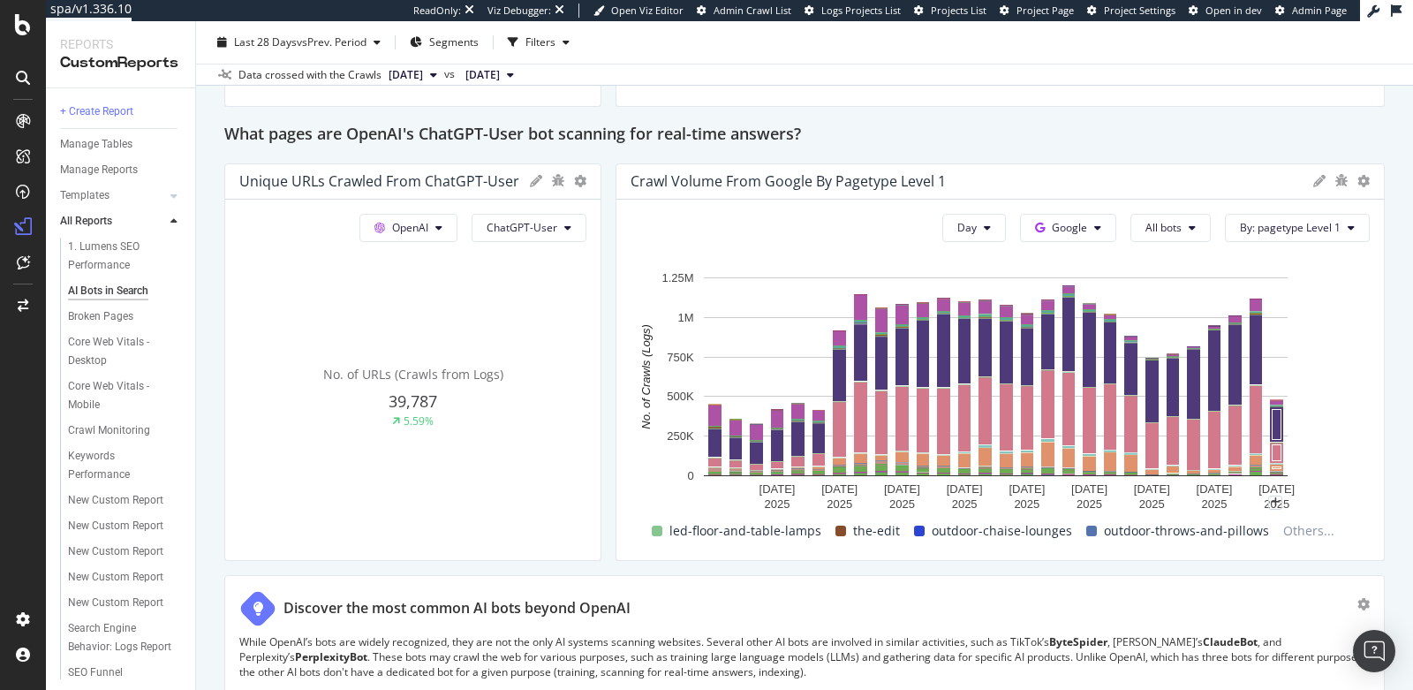
scroll to position [1769, 0]
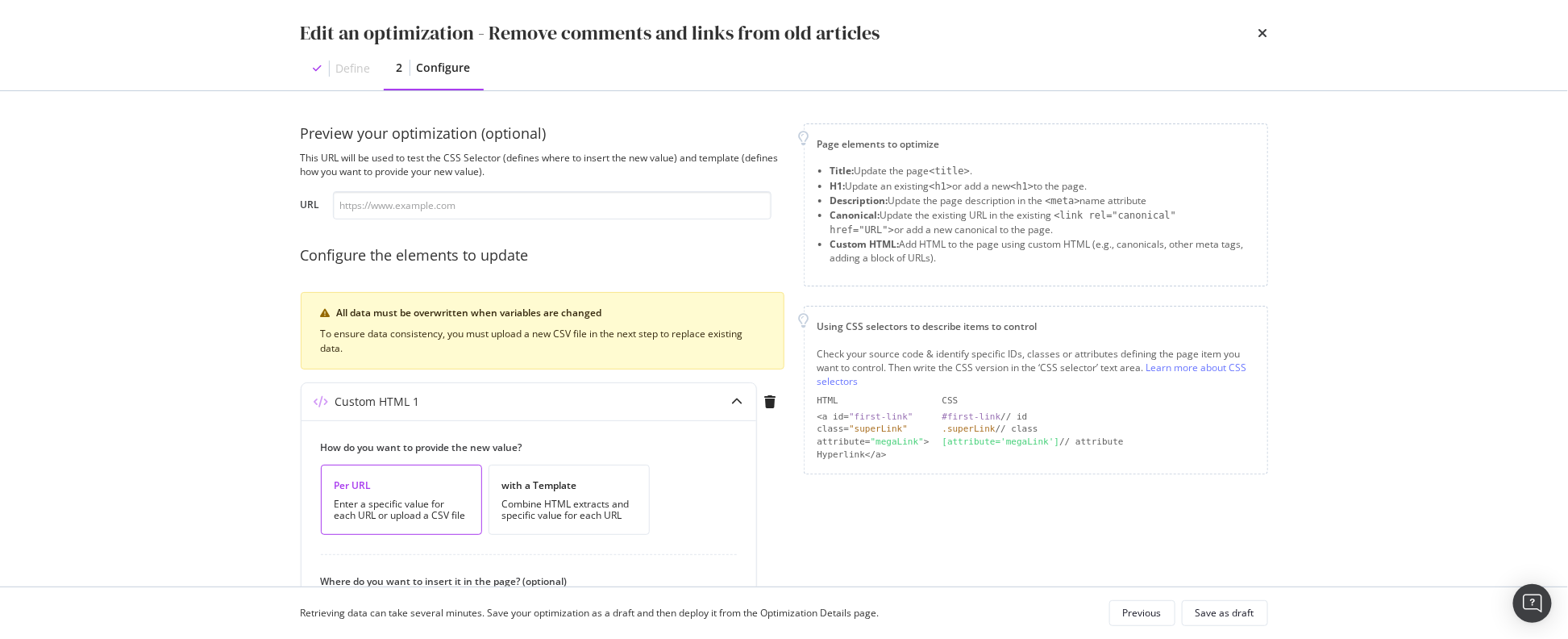
scroll to position [291, 0]
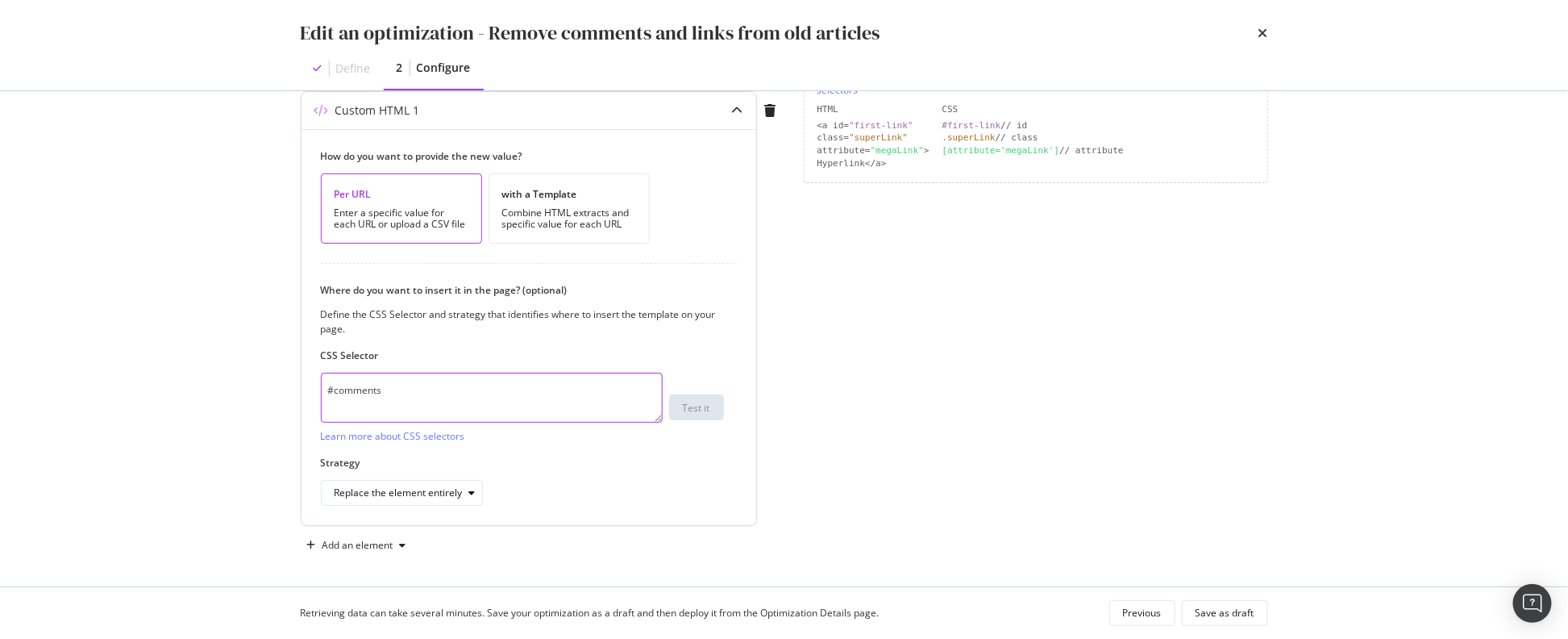
click at [517, 400] on textarea "#comments" at bounding box center [492, 397] width 342 height 50
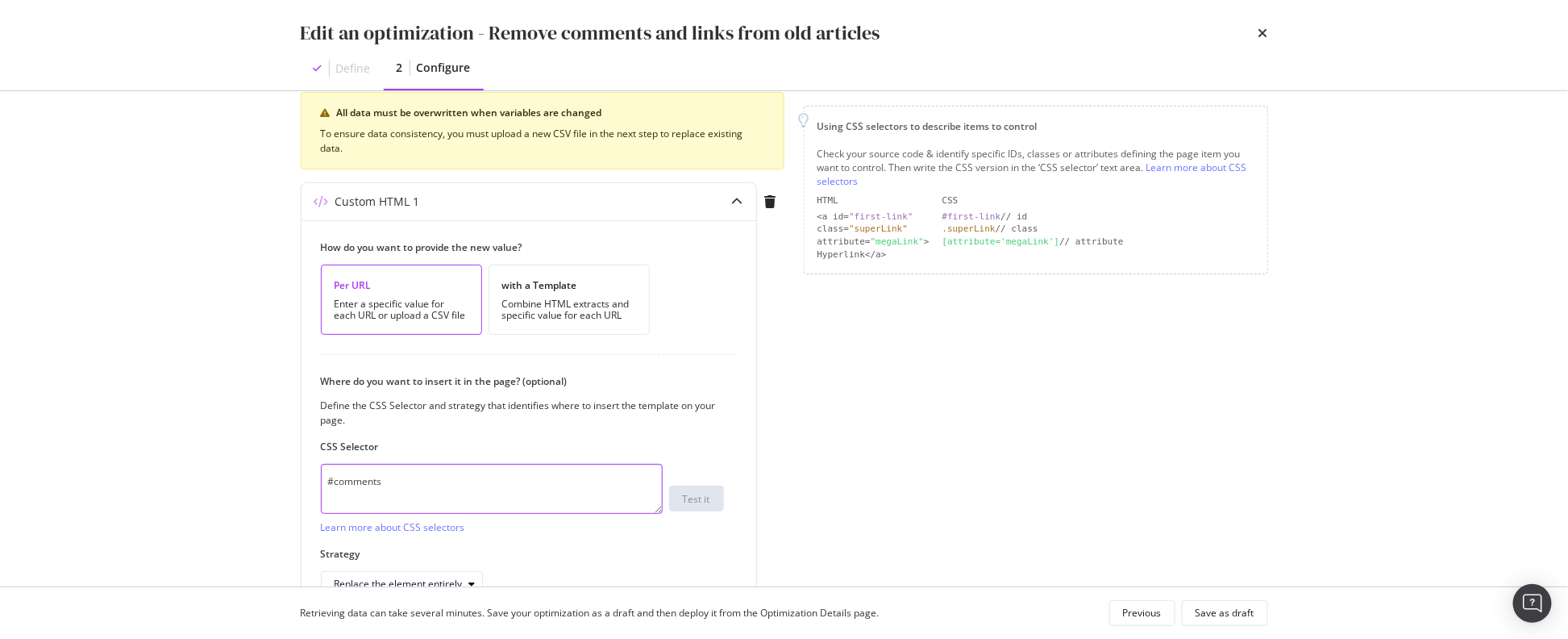
scroll to position [0, 0]
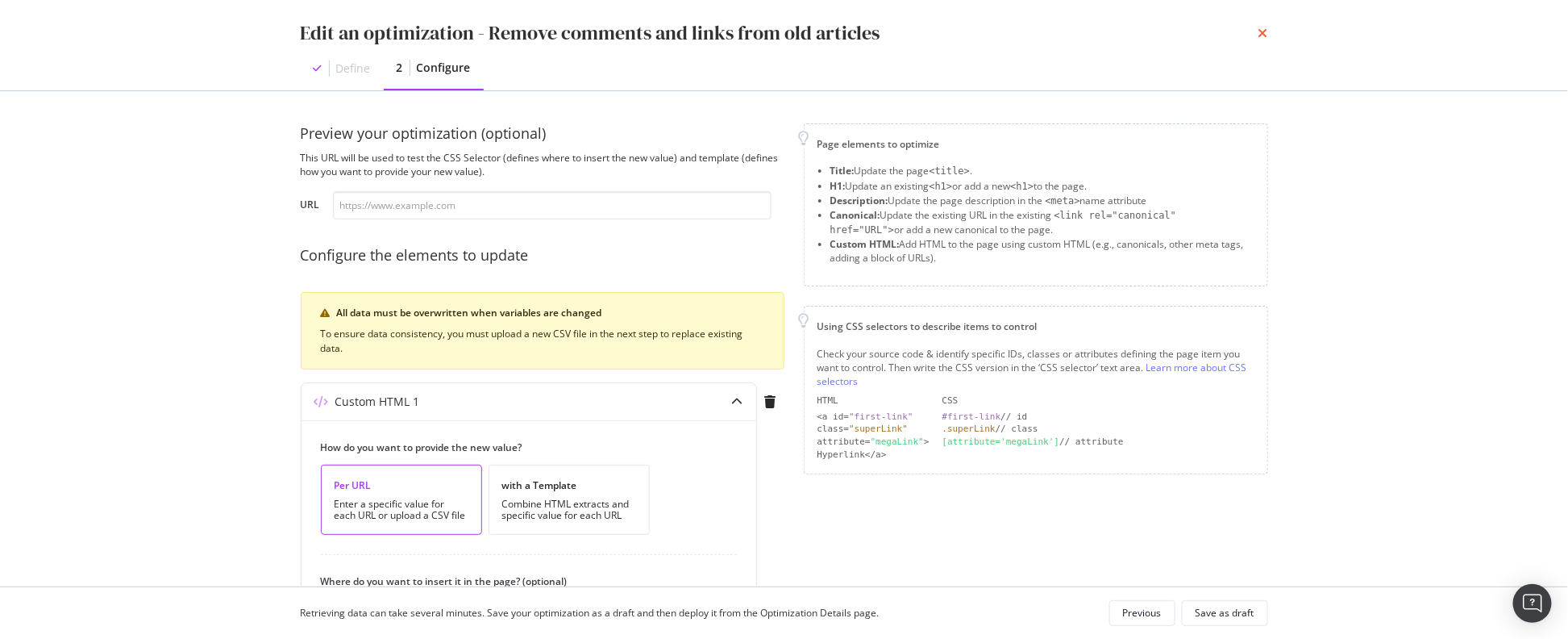
click at [1262, 31] on icon "times" at bounding box center [1263, 33] width 10 height 13
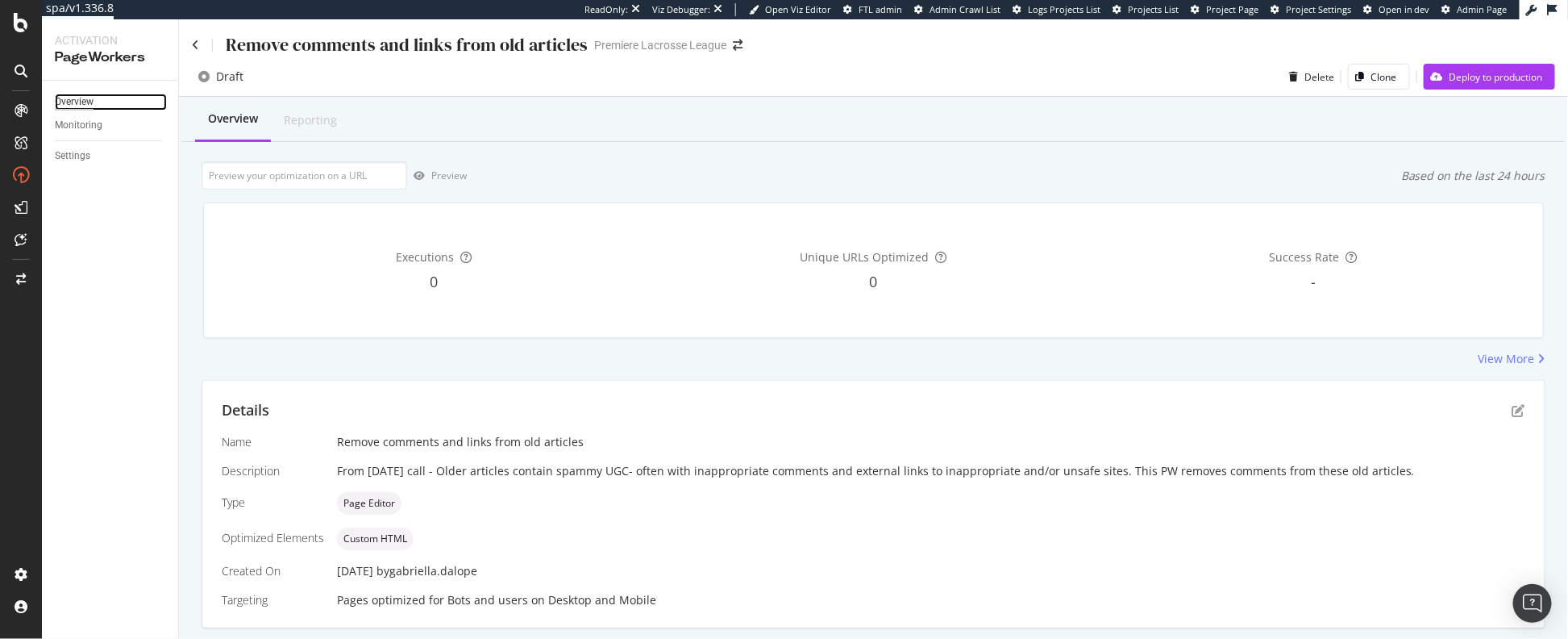
click at [70, 100] on div "Overview" at bounding box center [74, 101] width 38 height 17
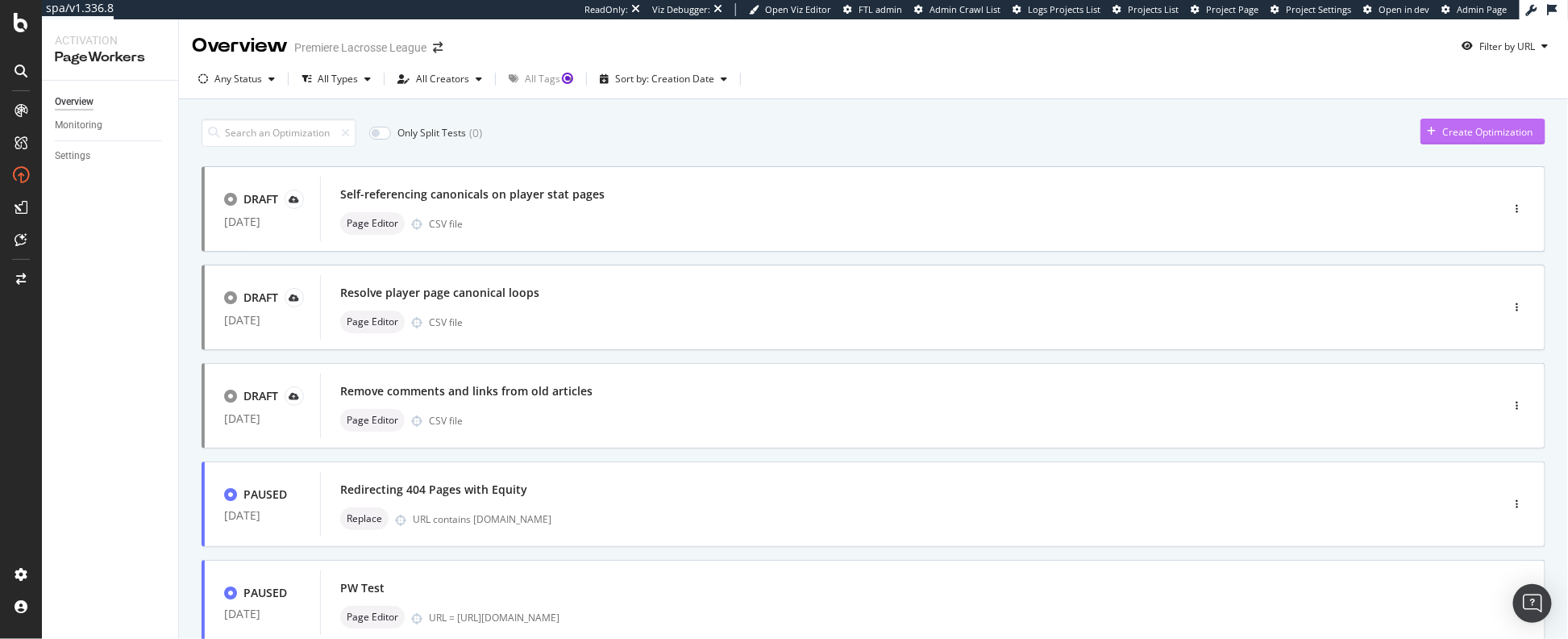
click at [1442, 136] on div "Create Optimization" at bounding box center [1487, 131] width 90 height 14
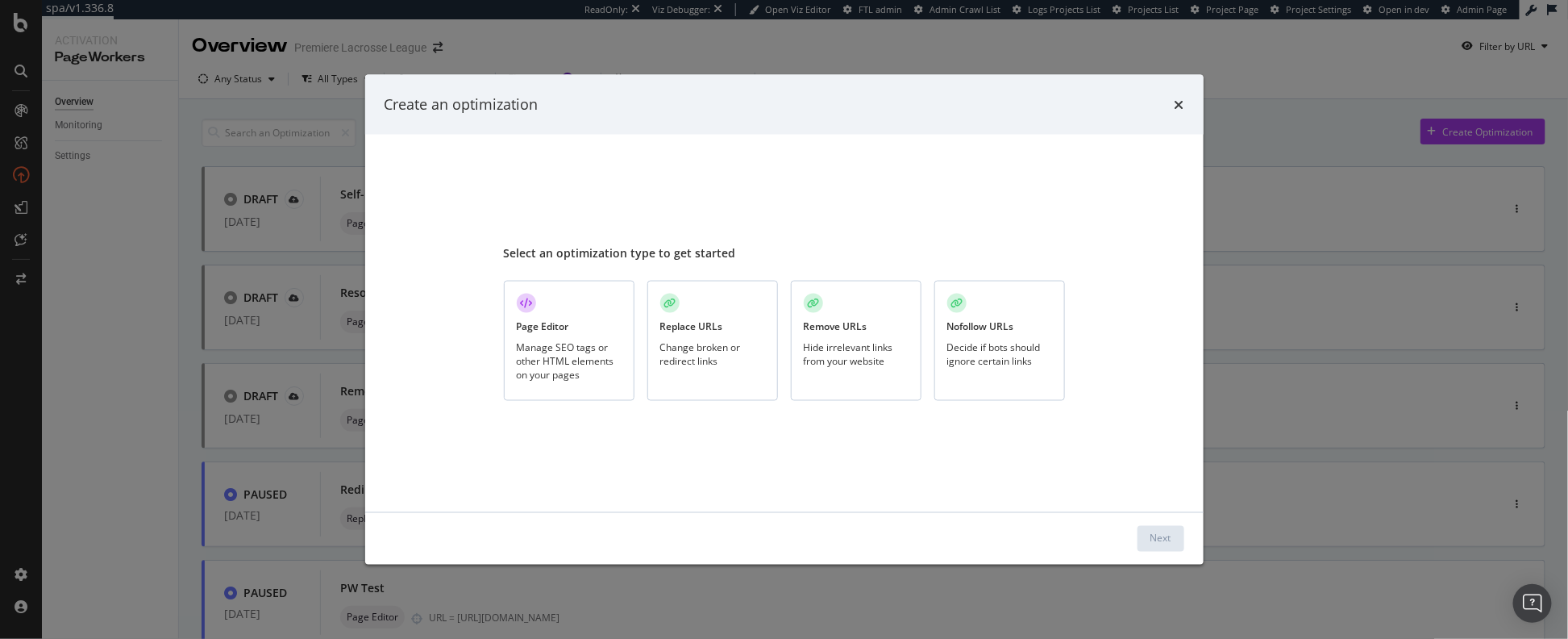
click at [548, 360] on div "Manage SEO tags or other HTML elements on your pages" at bounding box center [569, 360] width 105 height 41
click at [1177, 543] on button "Next" at bounding box center [1161, 538] width 47 height 26
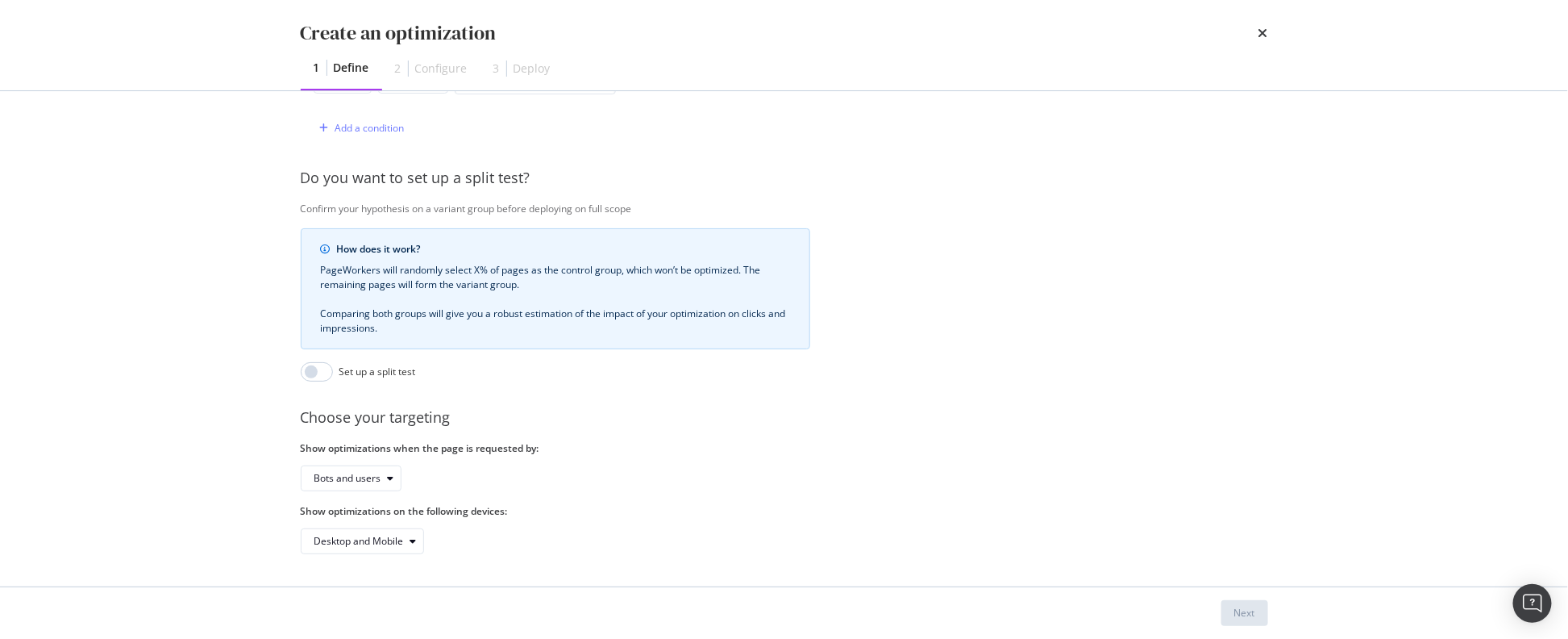
scroll to position [114, 0]
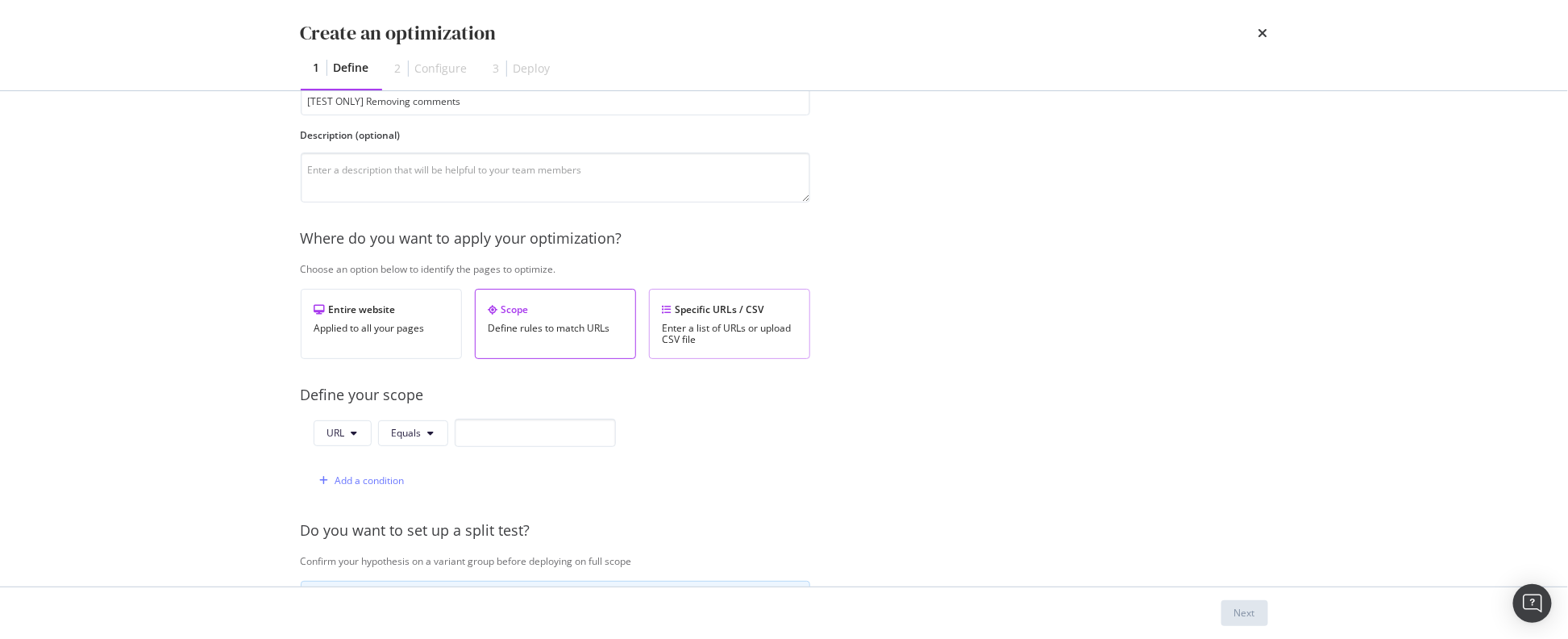
type input "[TEST ONLY] Removing comments"
click at [694, 331] on div "Enter a list of URLs or upload CSV file" at bounding box center [729, 333] width 134 height 23
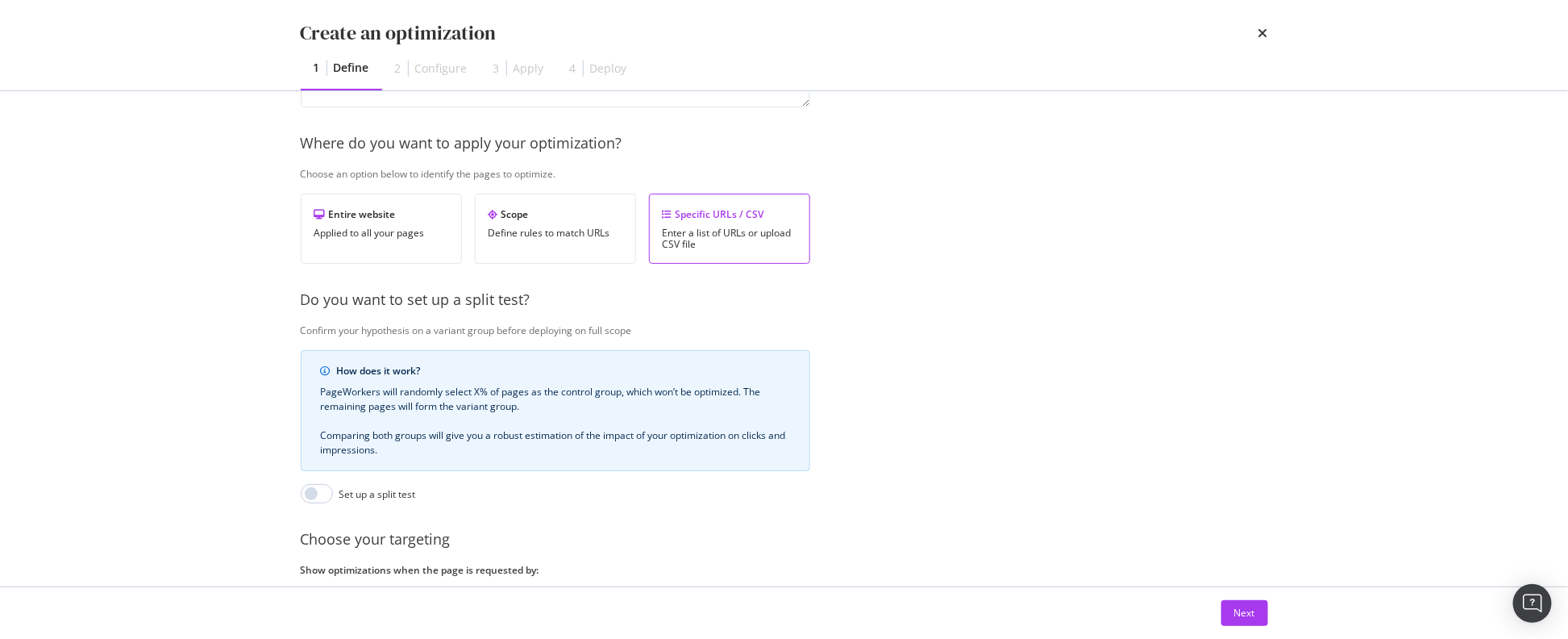
scroll to position [236, 0]
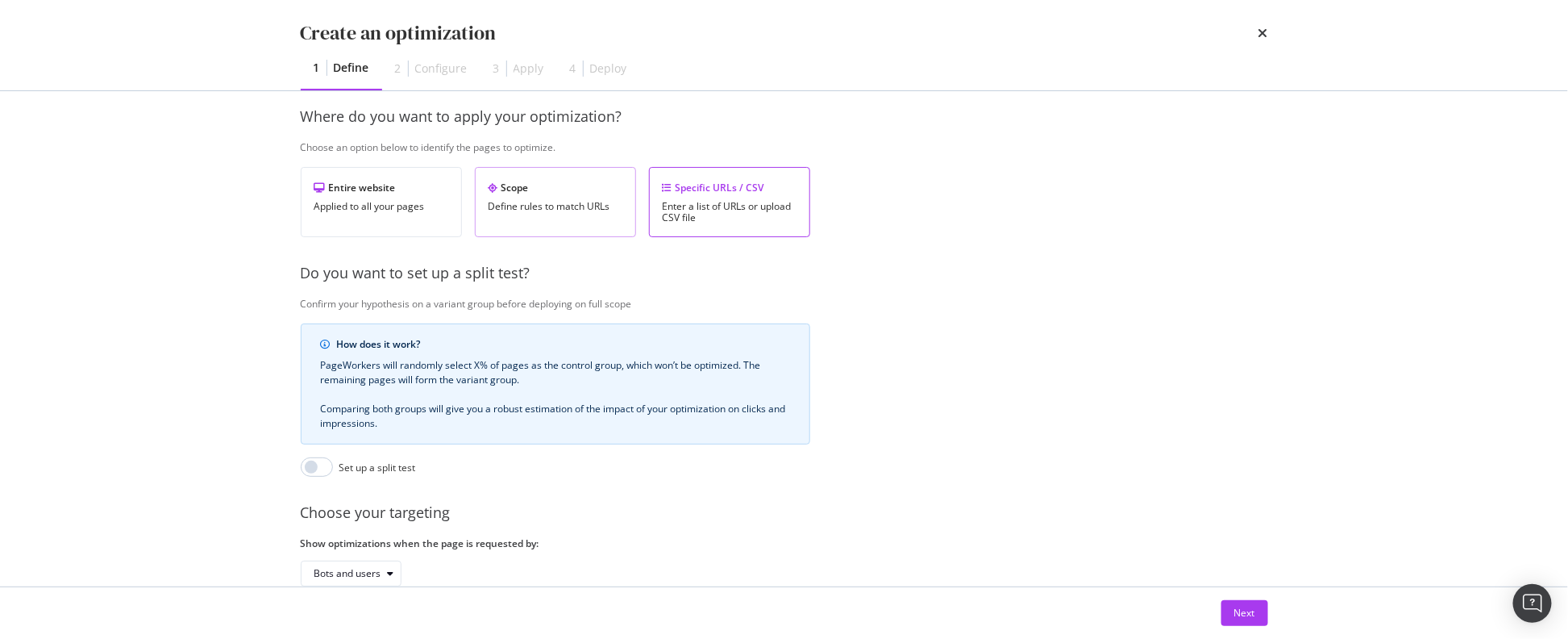
click at [555, 209] on div "Define rules to match URLs" at bounding box center [555, 206] width 134 height 11
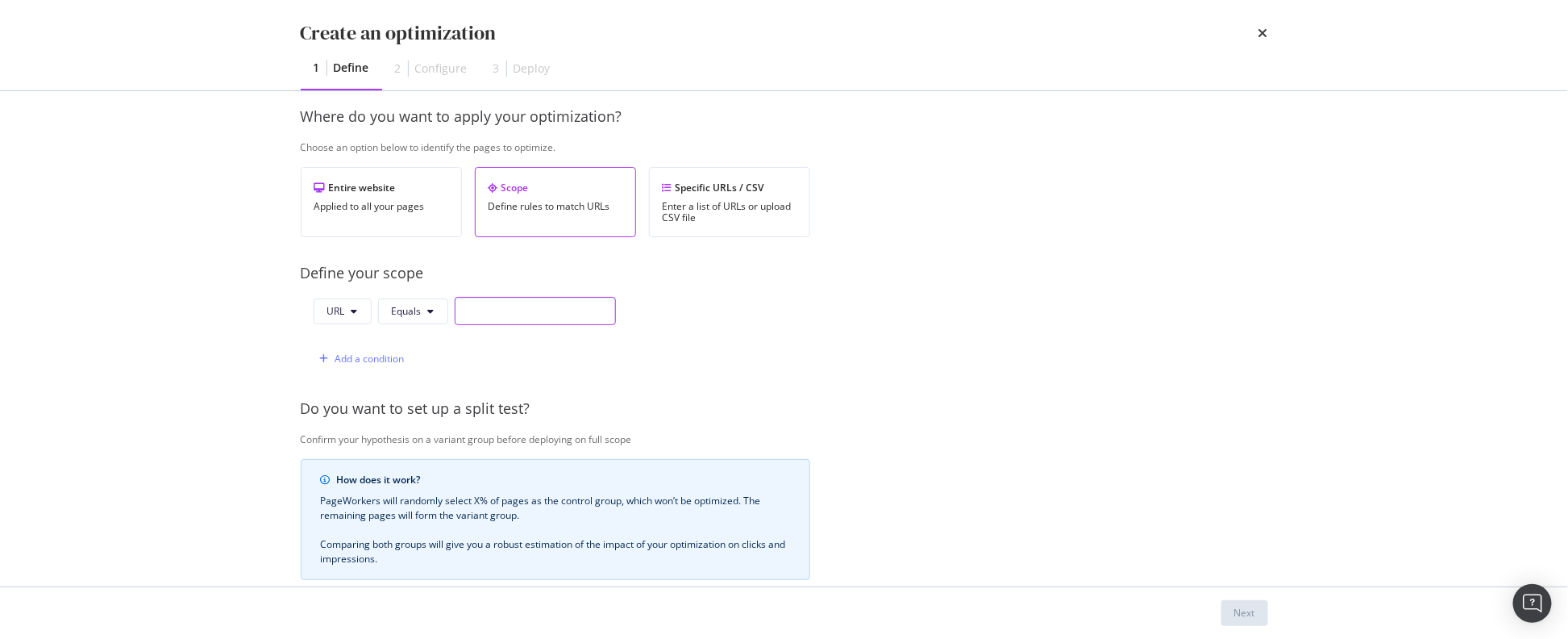
click at [482, 317] on input "modal" at bounding box center [535, 310] width 162 height 28
click at [692, 218] on div "Enter a list of URLs or upload CSV file" at bounding box center [729, 212] width 134 height 23
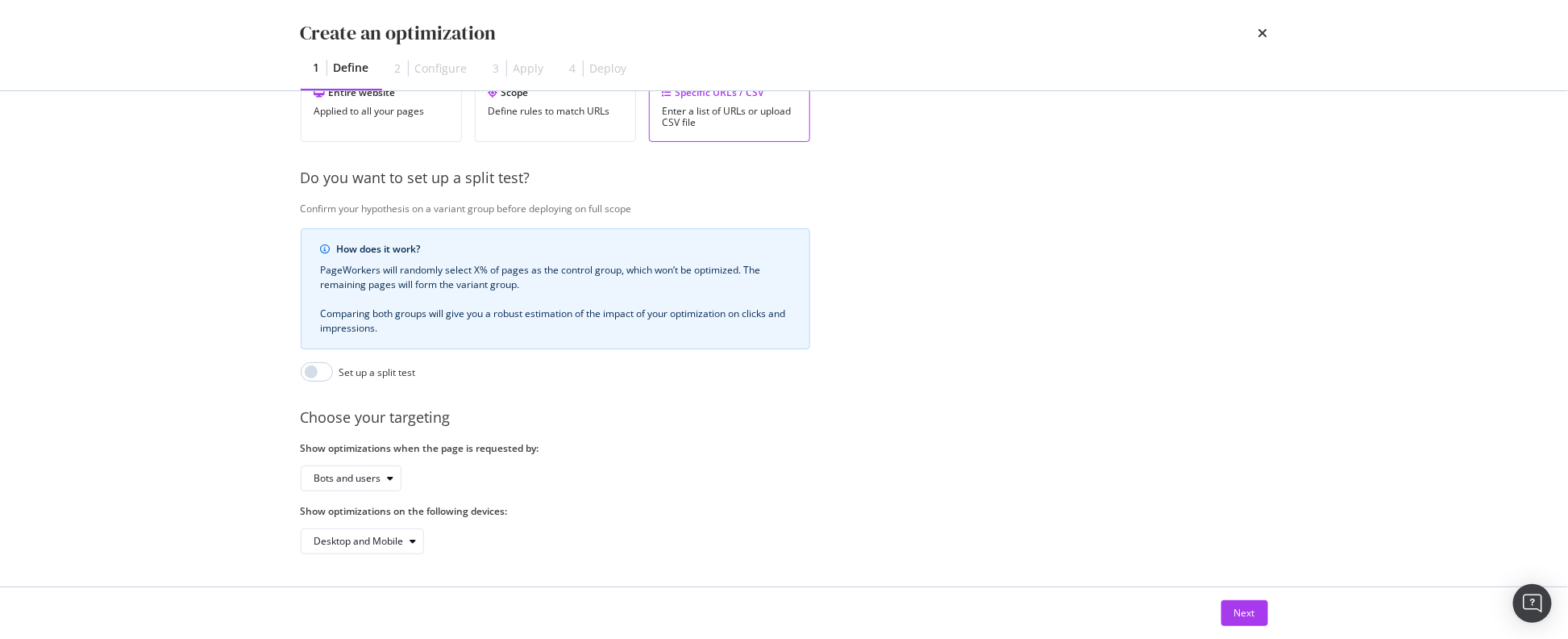
scroll to position [341, 0]
click at [1246, 613] on div "Next" at bounding box center [1245, 612] width 21 height 14
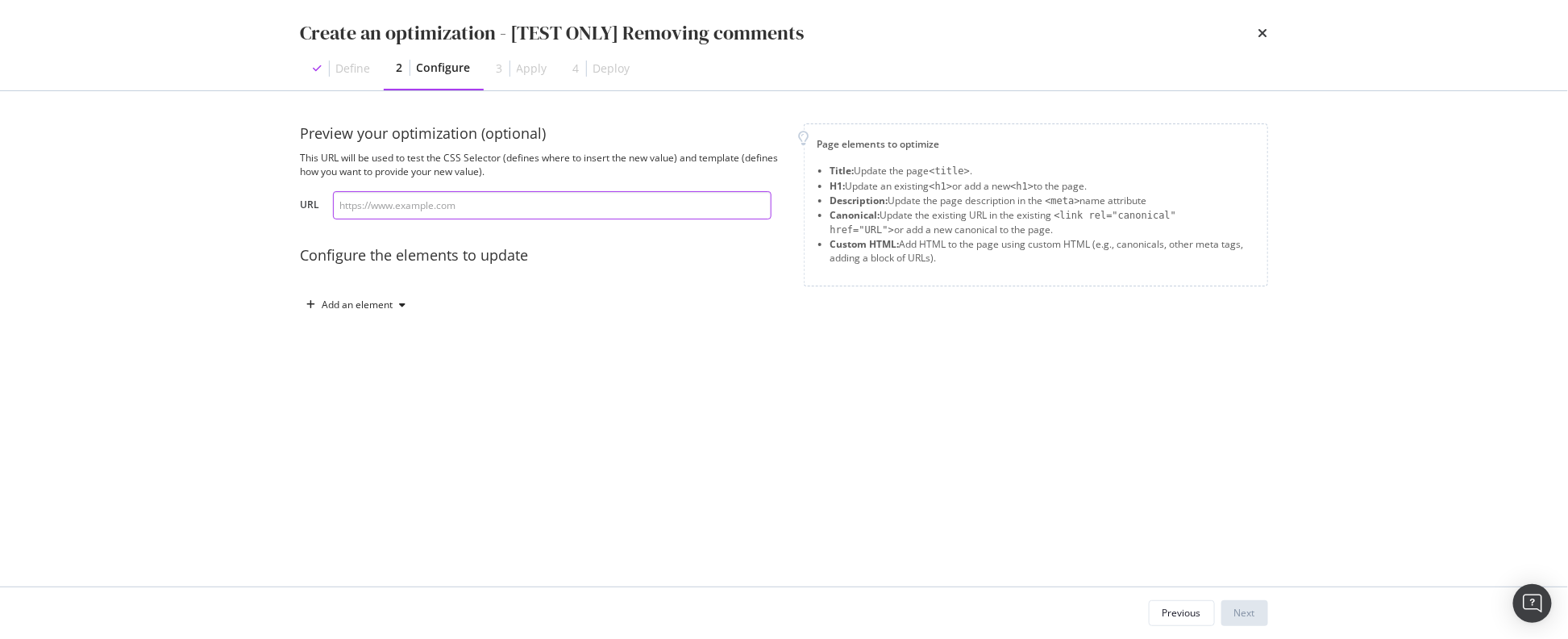
click at [514, 210] on input "modal" at bounding box center [552, 204] width 439 height 28
paste input "https://premierlacrosseleague.com/articles/celebrating-our-fan-community"
type input "https://premierlacrosseleague.com/articles/celebrating-our-fan-community"
click at [370, 303] on div "Add an element" at bounding box center [358, 305] width 71 height 10
click at [355, 446] on div "Custom HTML" at bounding box center [375, 441] width 64 height 14
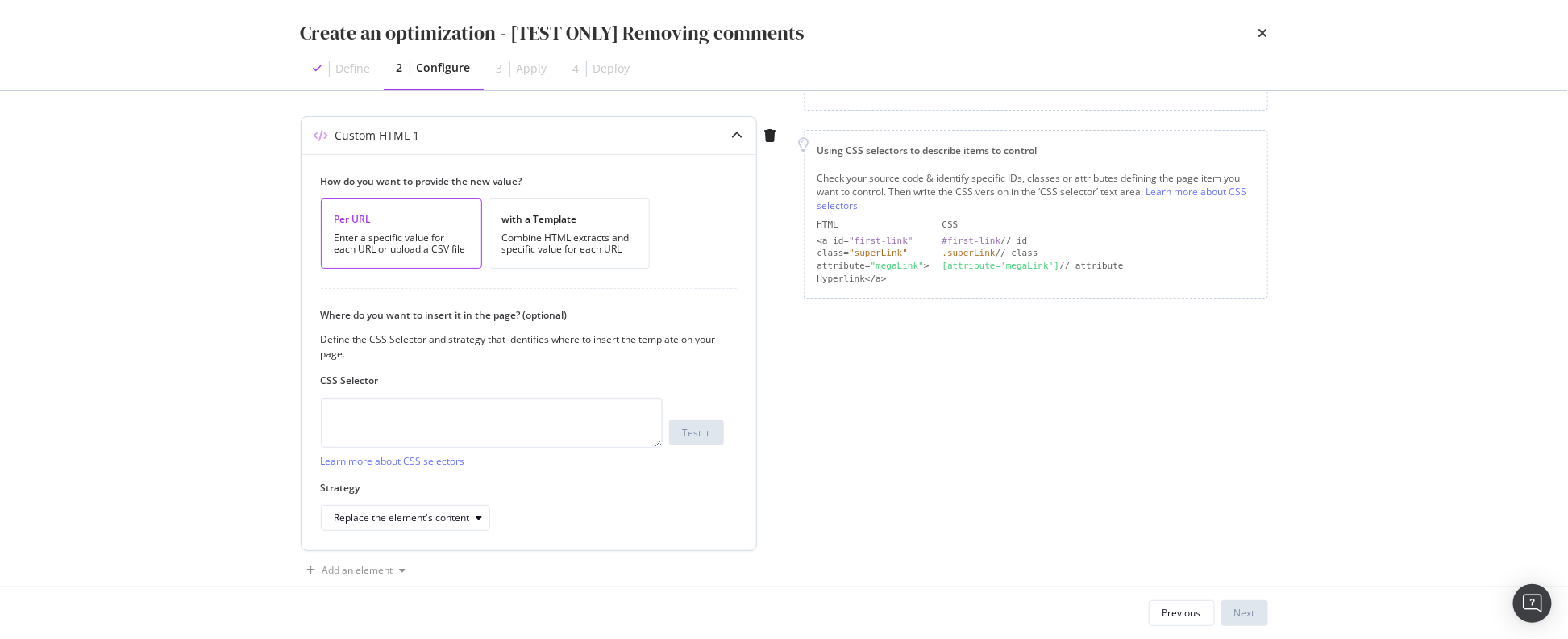
scroll to position [202, 0]
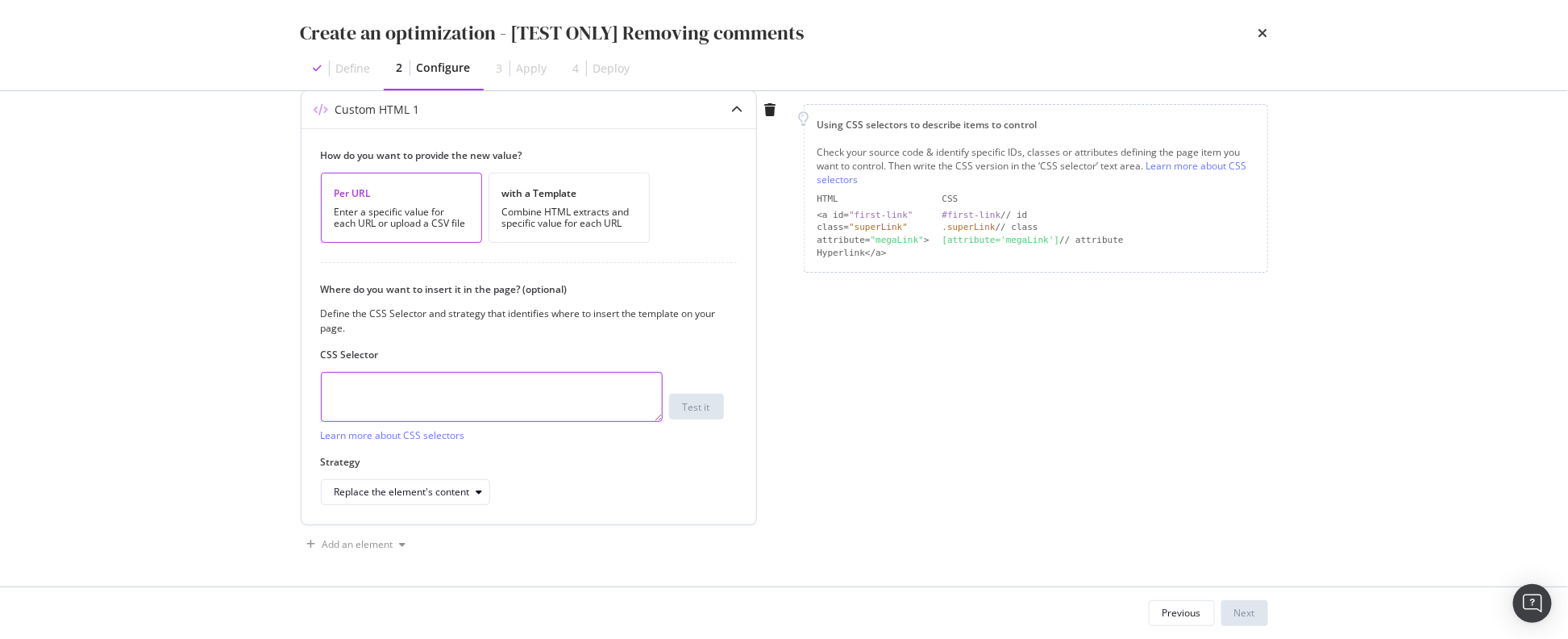
click at [484, 397] on textarea "modal" at bounding box center [492, 396] width 342 height 50
type textarea "#comments"
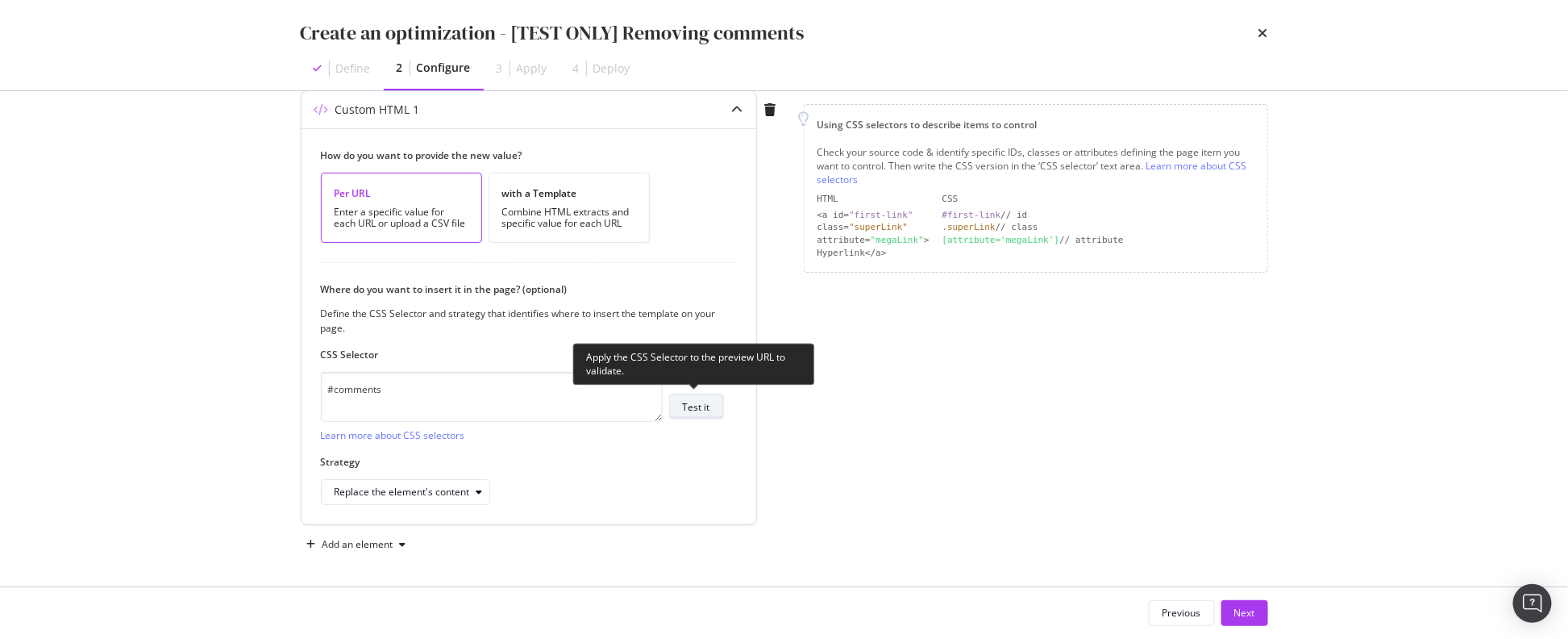
click at [718, 407] on button "Test it" at bounding box center [696, 406] width 55 height 26
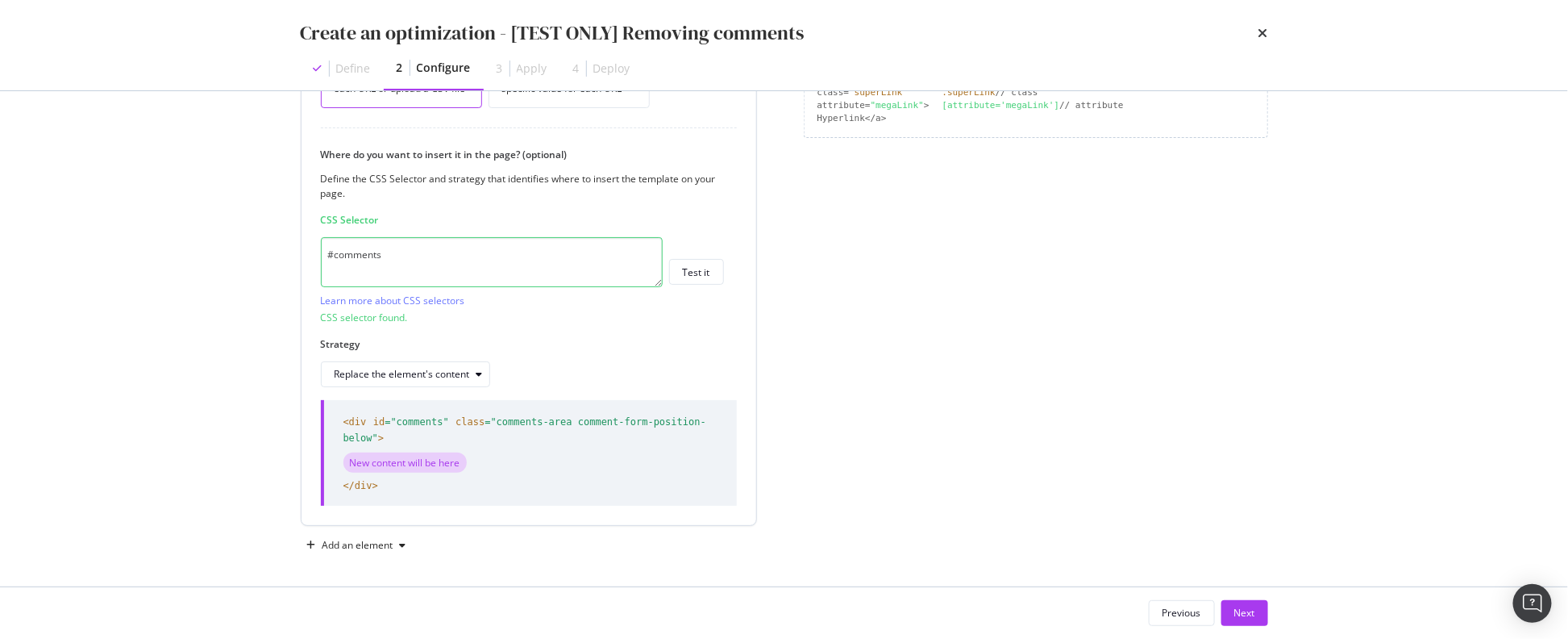
scroll to position [336, 0]
click at [470, 370] on div "modal" at bounding box center [479, 374] width 19 height 10
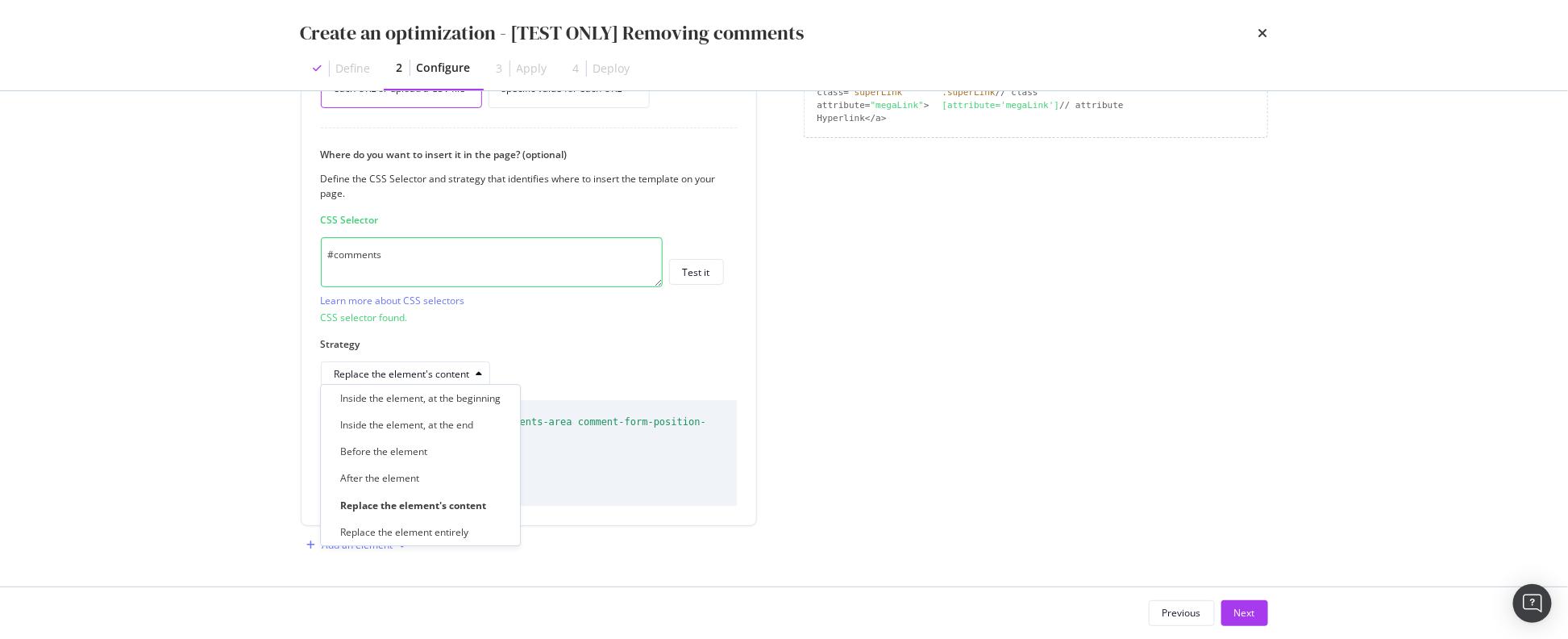
click at [384, 531] on div "Replace the element entirely" at bounding box center [404, 531] width 128 height 14
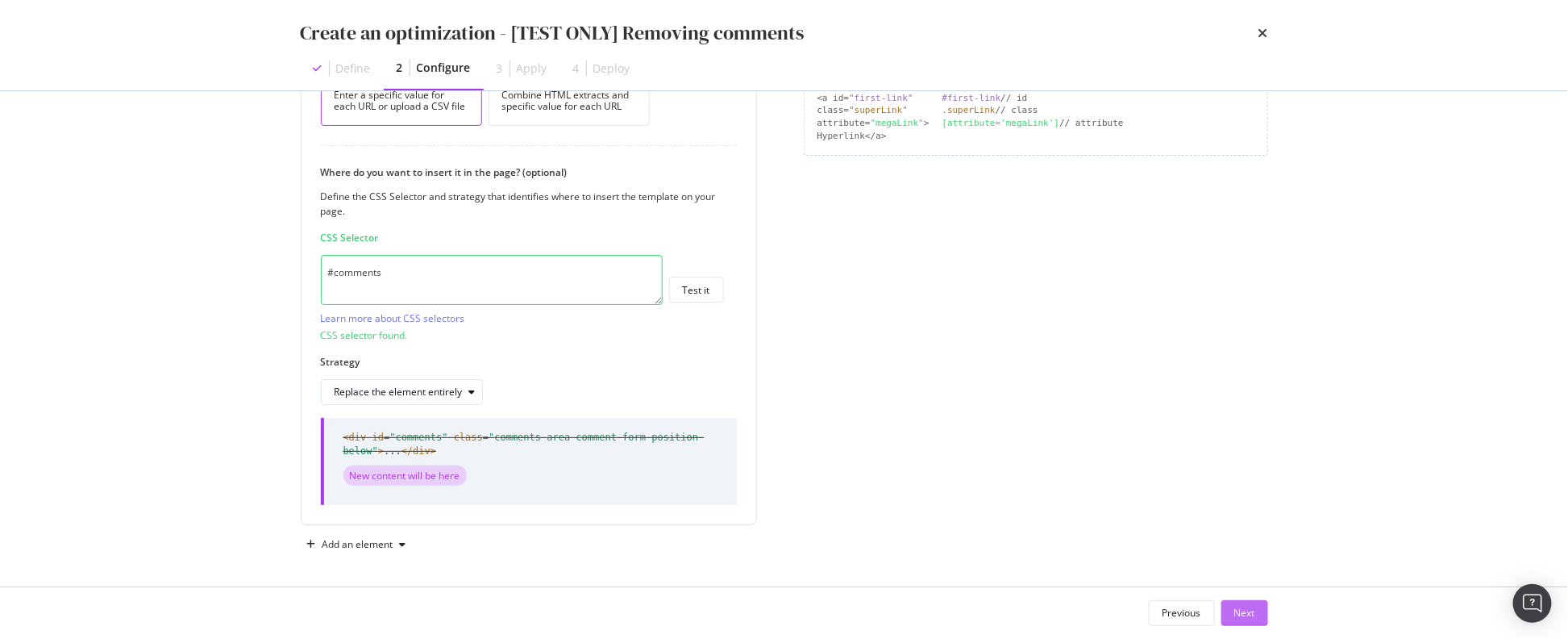
click at [1252, 613] on div "Next" at bounding box center [1245, 612] width 21 height 14
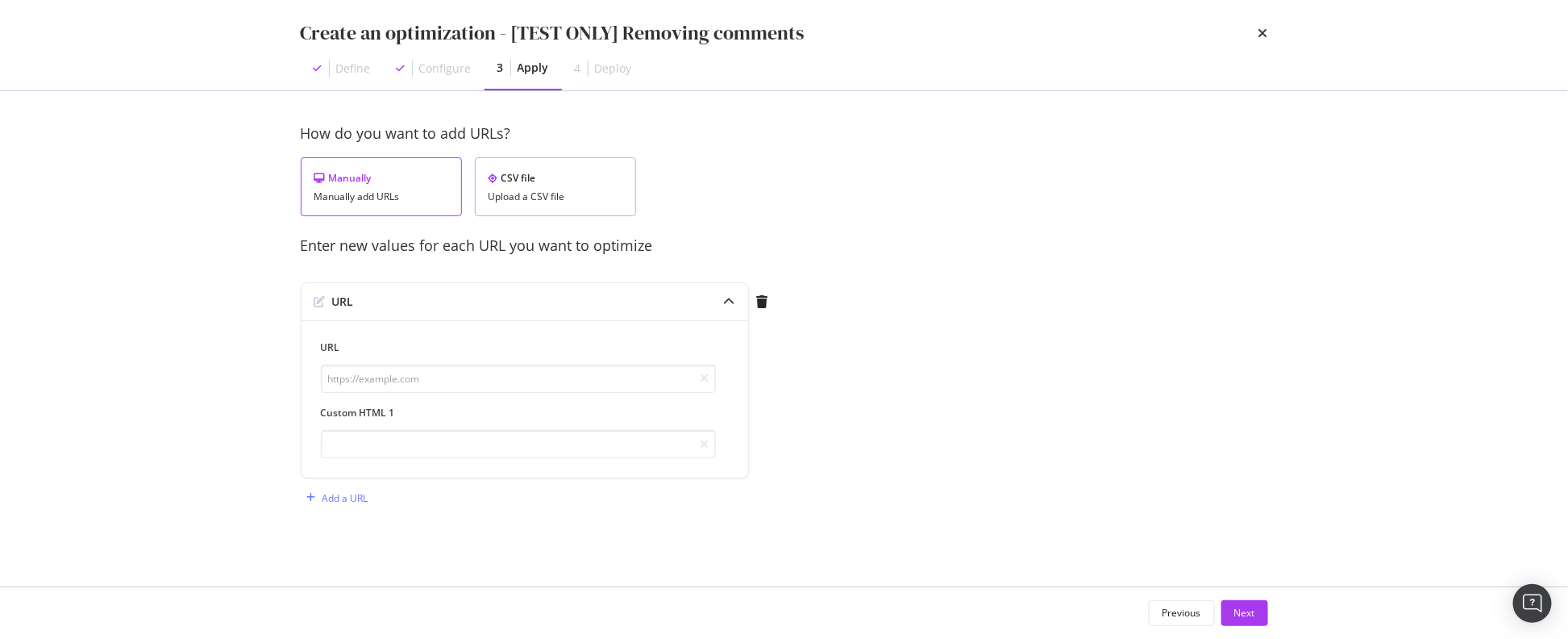
click at [541, 193] on div "Upload a CSV file" at bounding box center [555, 196] width 134 height 11
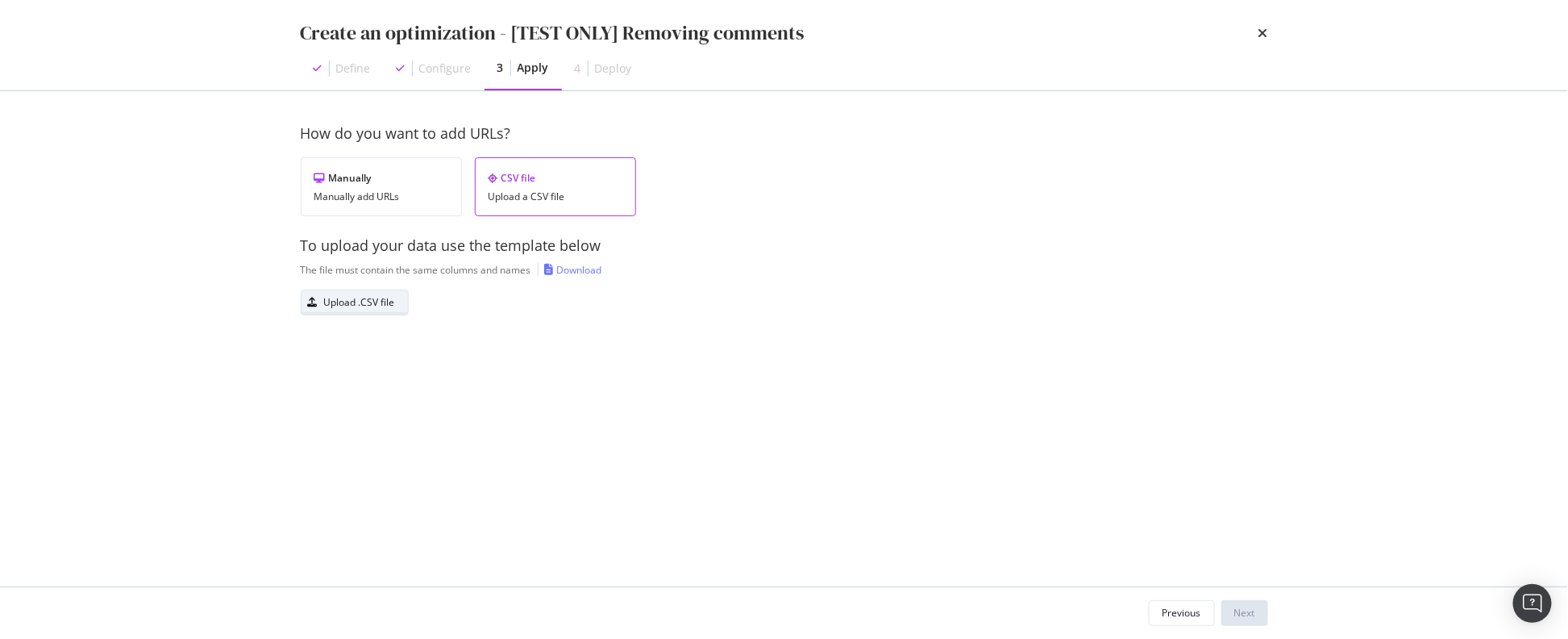
click at [386, 302] on div "Upload .CSV file" at bounding box center [360, 301] width 71 height 14
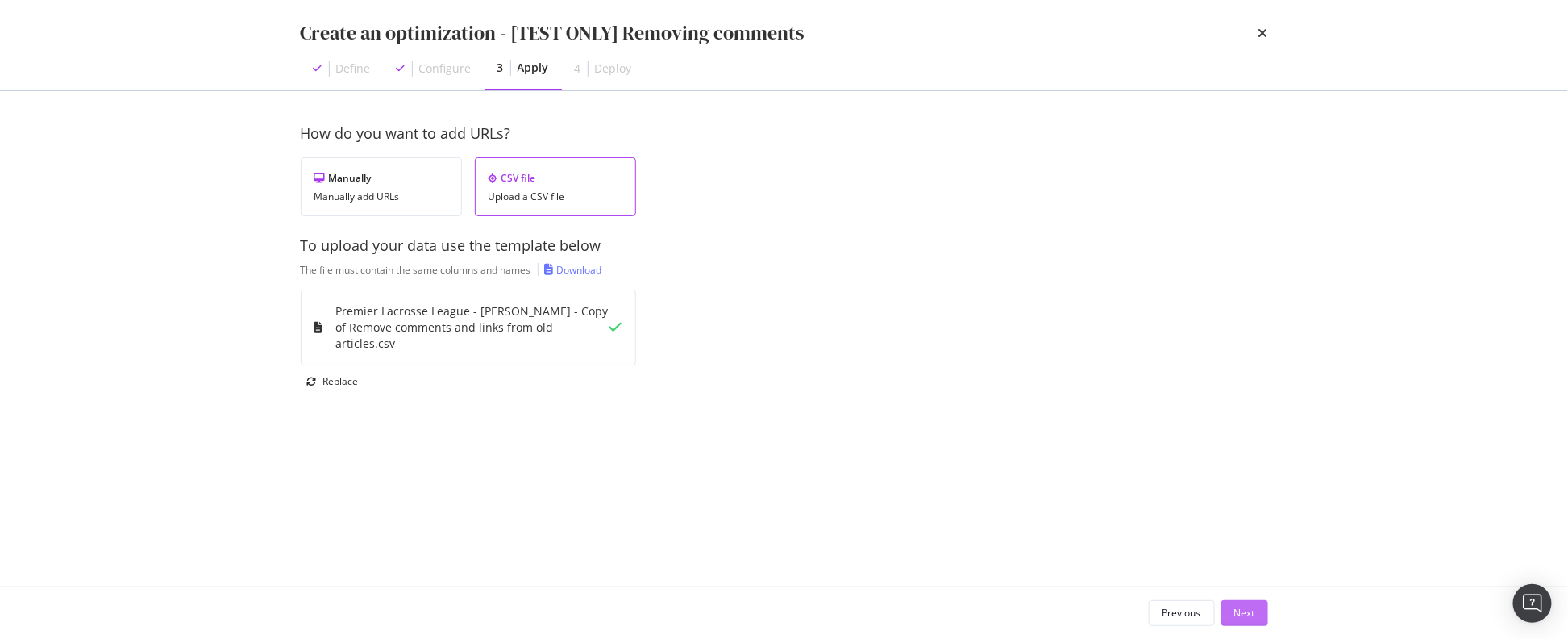
click at [1244, 618] on div "Next" at bounding box center [1245, 612] width 21 height 14
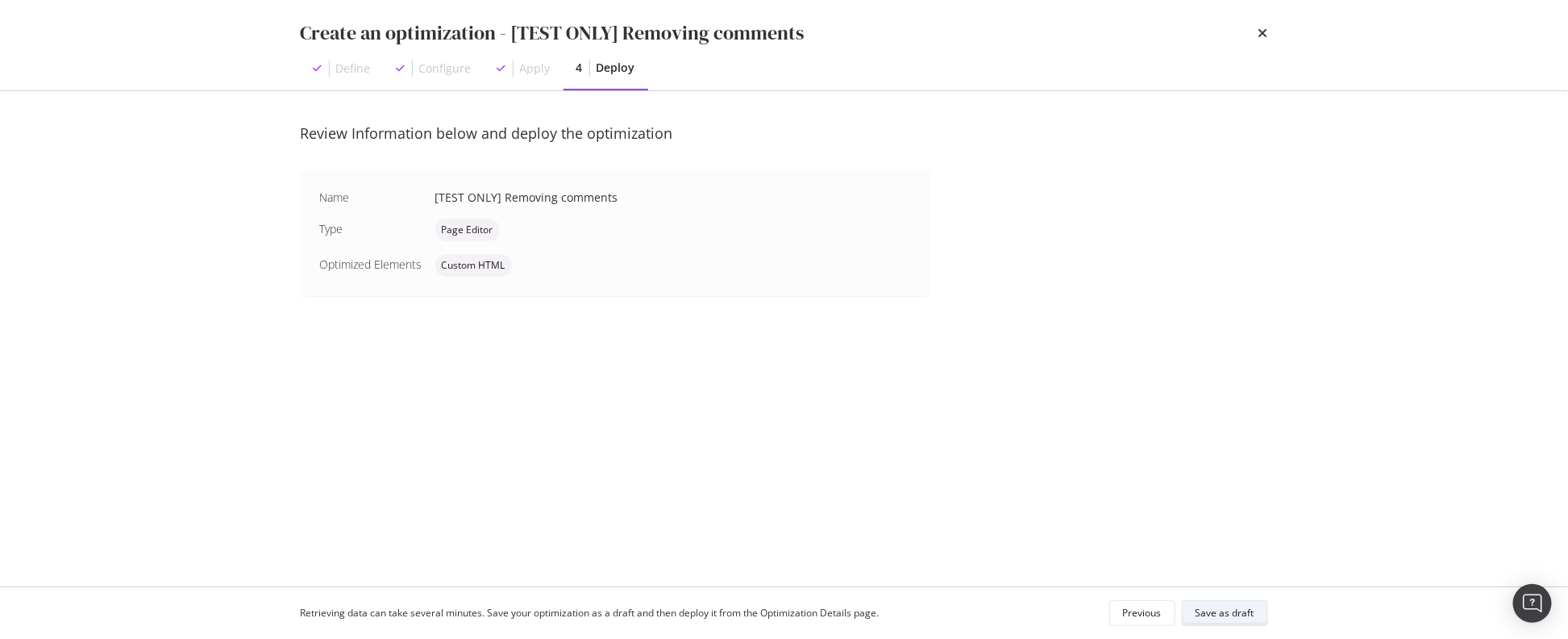
click at [1244, 618] on div "Save as draft" at bounding box center [1225, 612] width 58 height 14
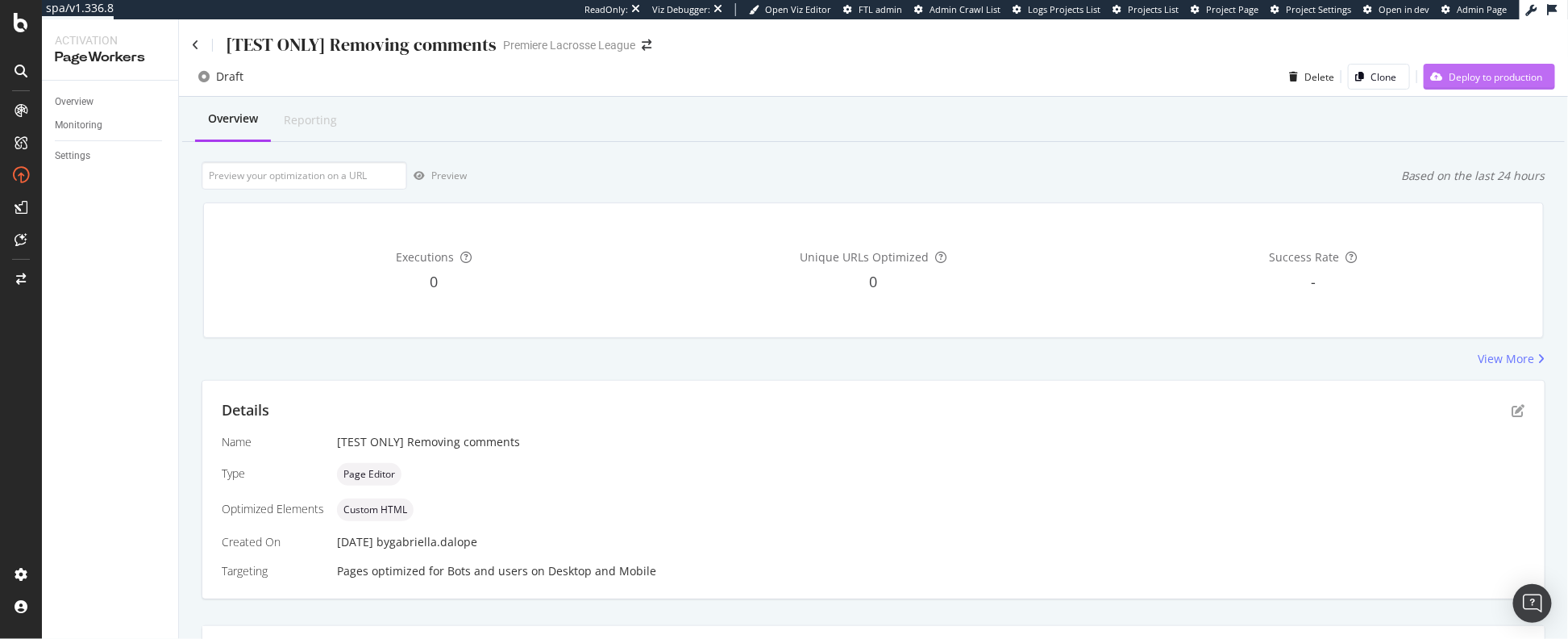
click at [1449, 83] on div "Deploy to production" at bounding box center [1496, 77] width 93 height 14
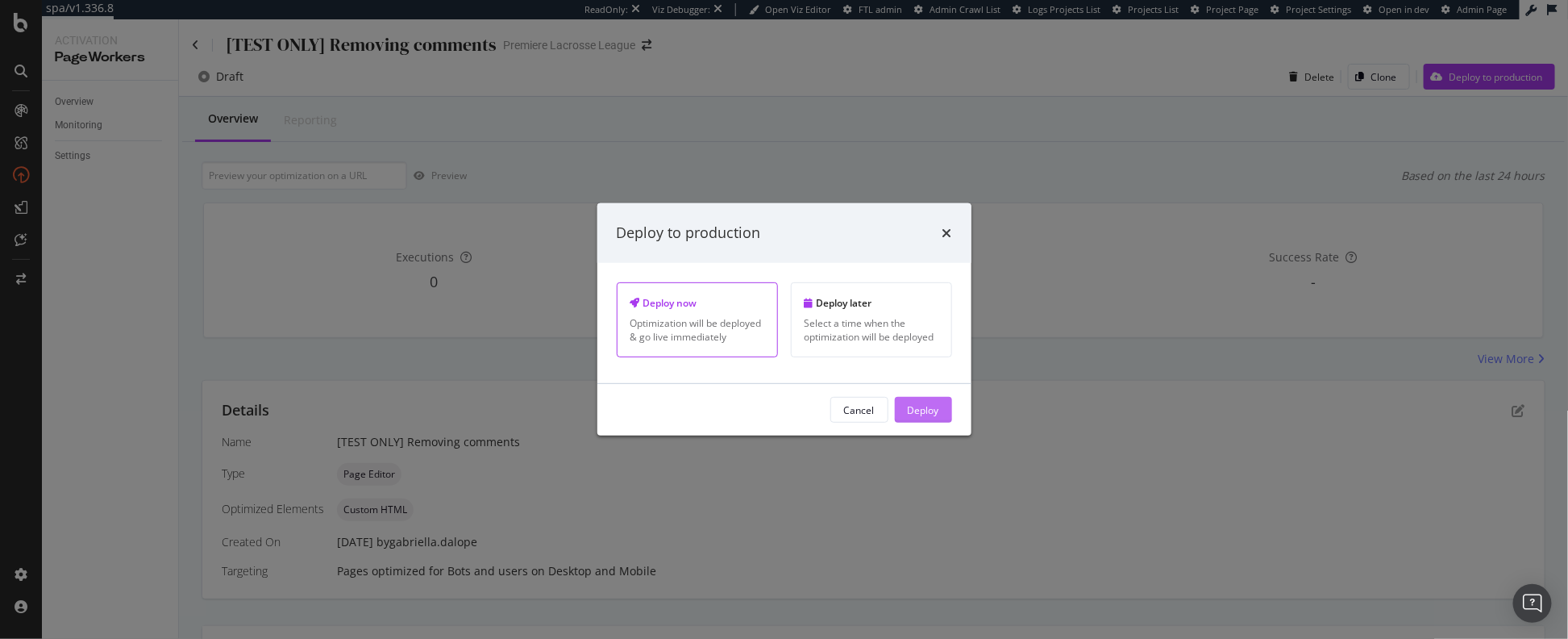
click at [946, 403] on button "Deploy" at bounding box center [924, 410] width 57 height 26
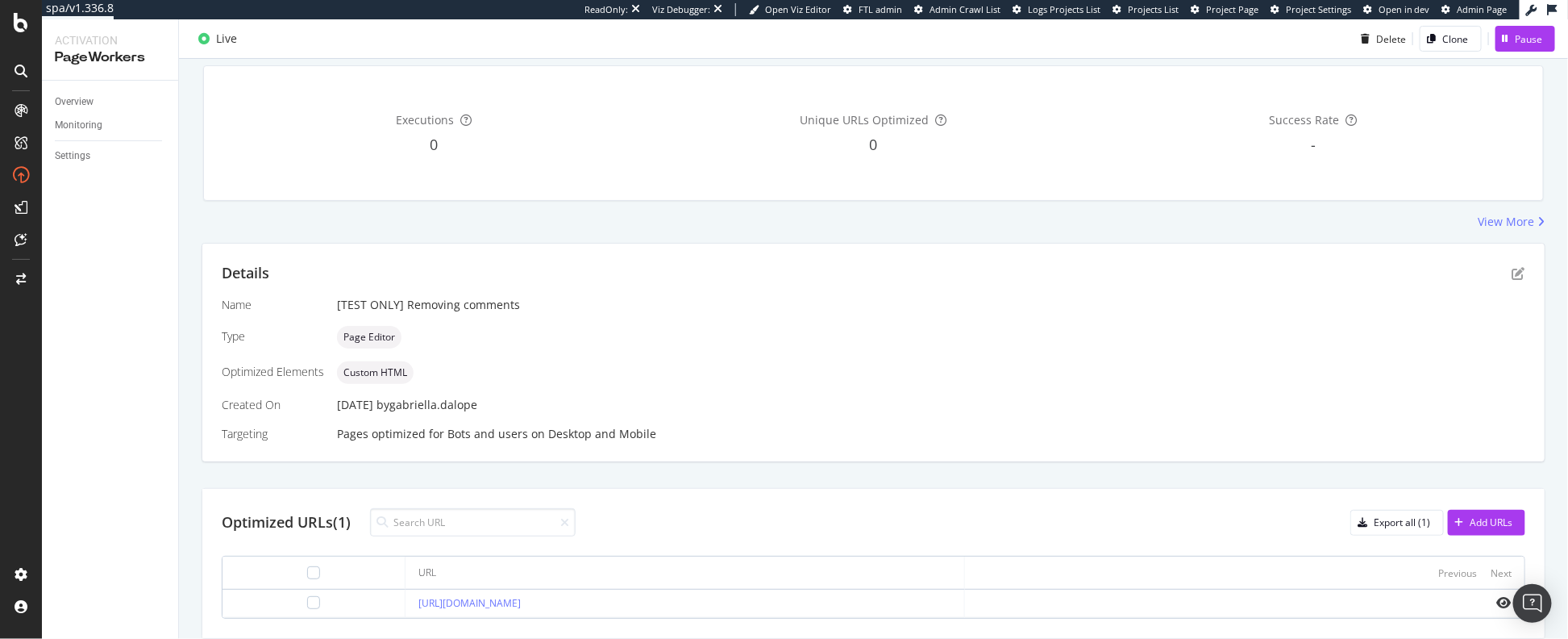
scroll to position [190, 0]
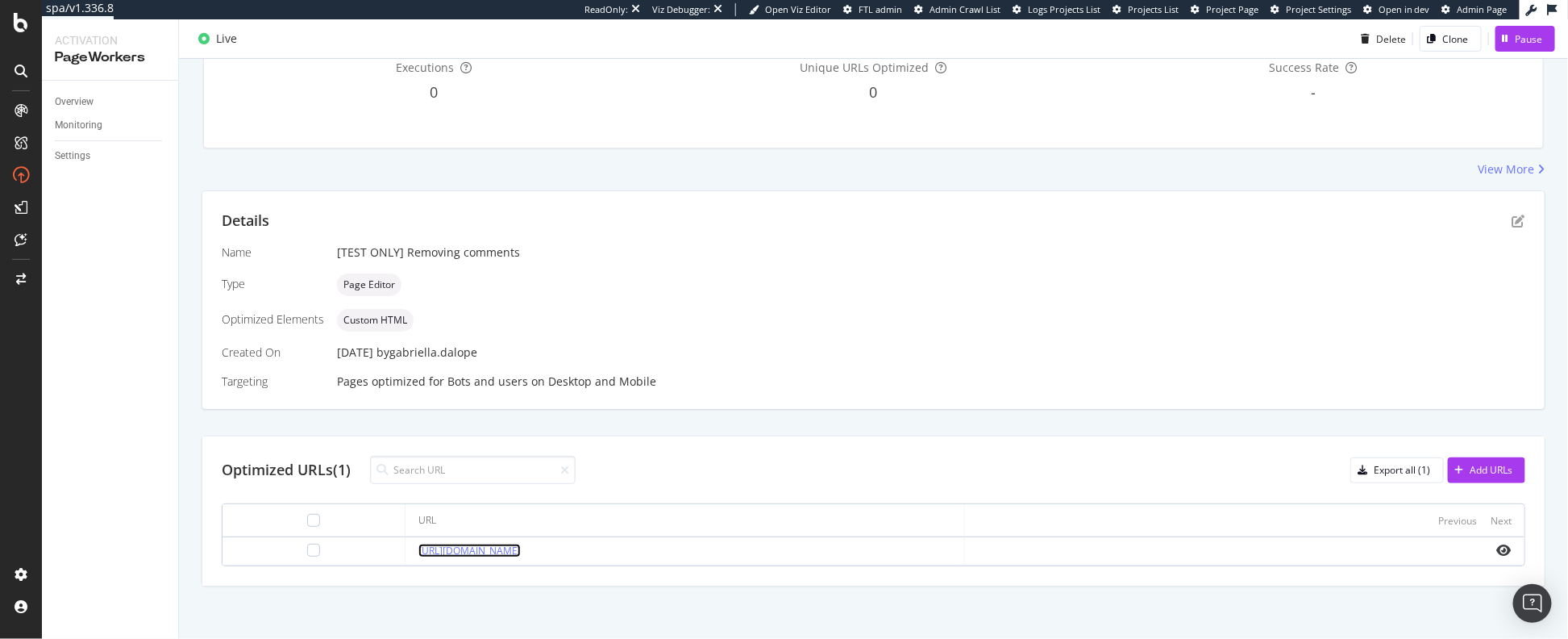
click at [521, 550] on link "[URL][DOMAIN_NAME]" at bounding box center [469, 550] width 102 height 14
click at [1500, 37] on div "button" at bounding box center [1505, 38] width 19 height 10
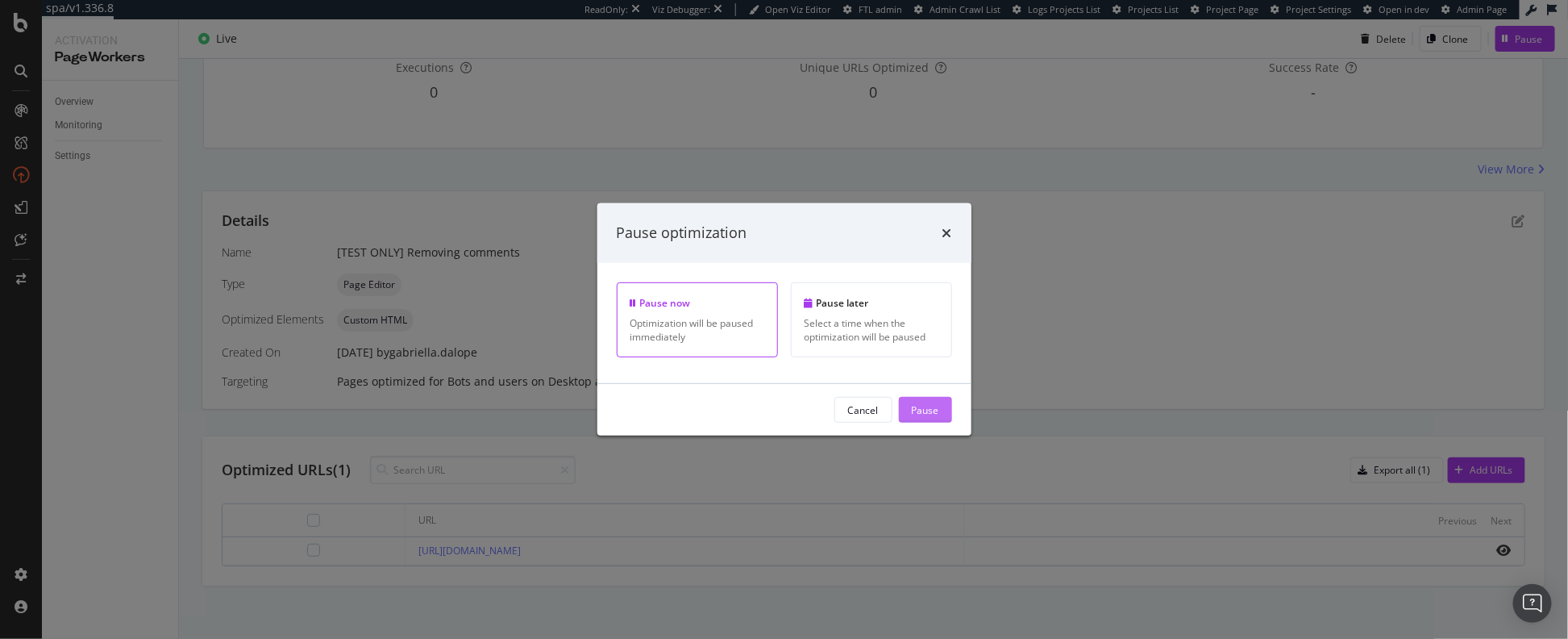
click at [921, 401] on div "Pause" at bounding box center [925, 410] width 27 height 25
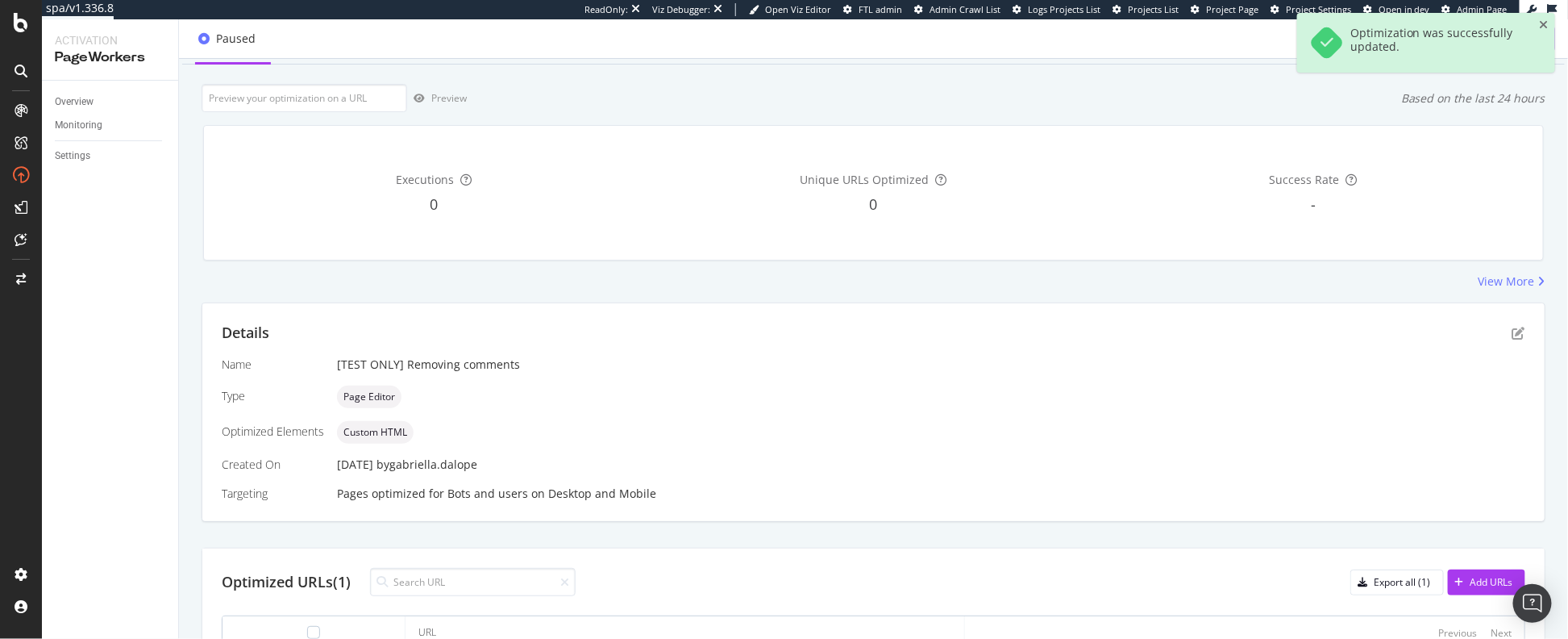
scroll to position [98, 0]
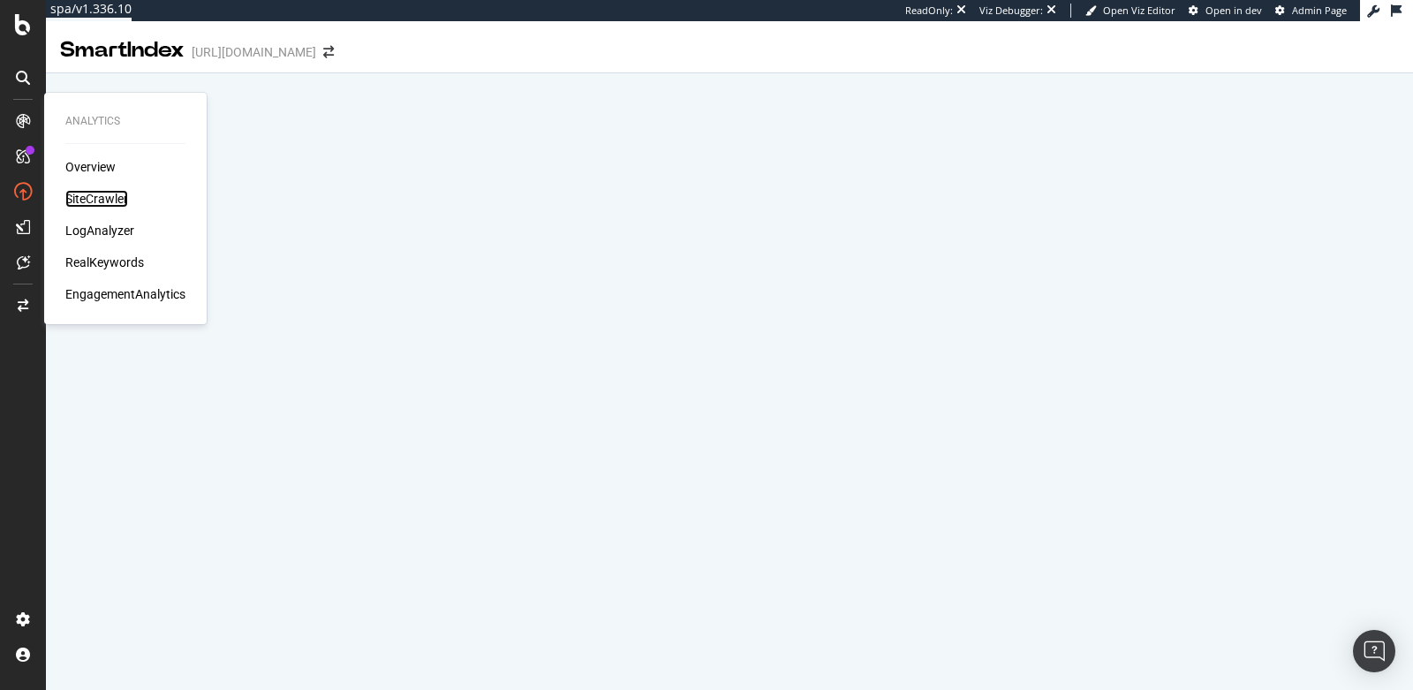
click at [92, 201] on div "SiteCrawler" at bounding box center [96, 199] width 63 height 18
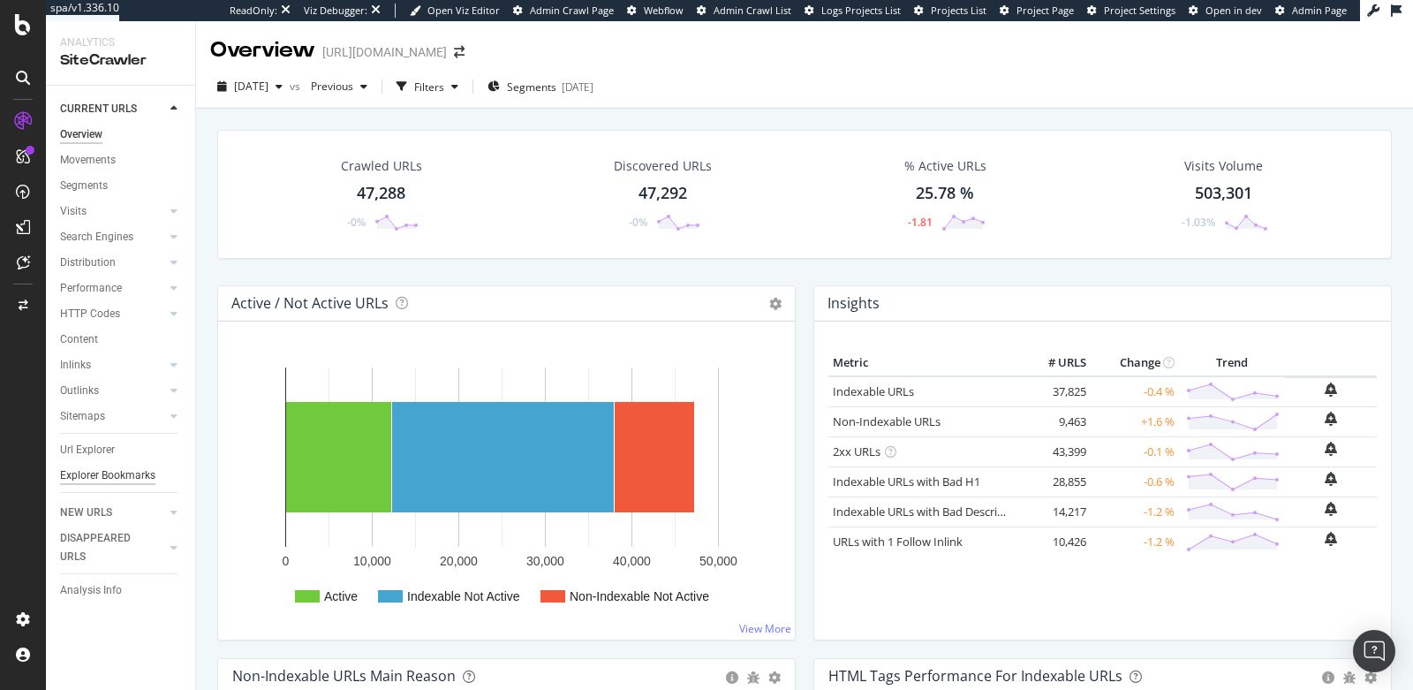
click at [102, 479] on div "Explorer Bookmarks" at bounding box center [107, 475] width 95 height 19
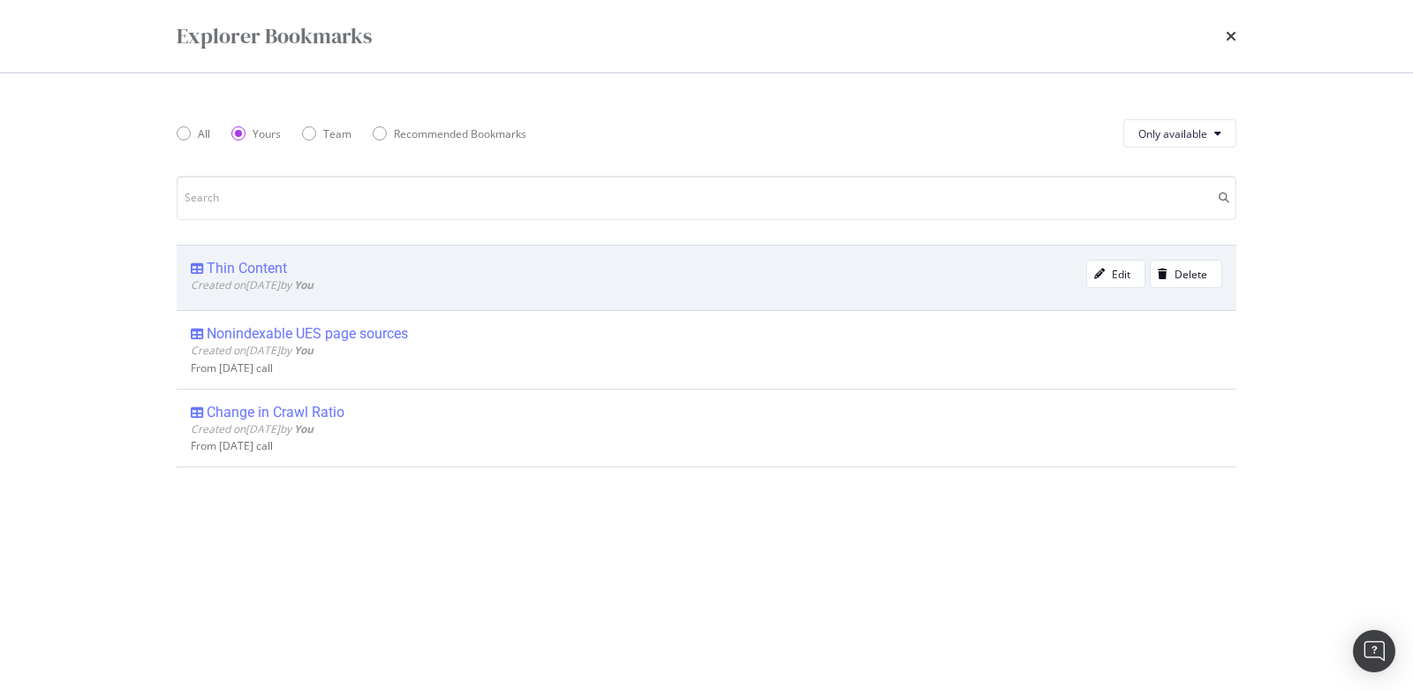
click at [936, 277] on div "Created on [DATE] by You" at bounding box center [639, 284] width 896 height 15
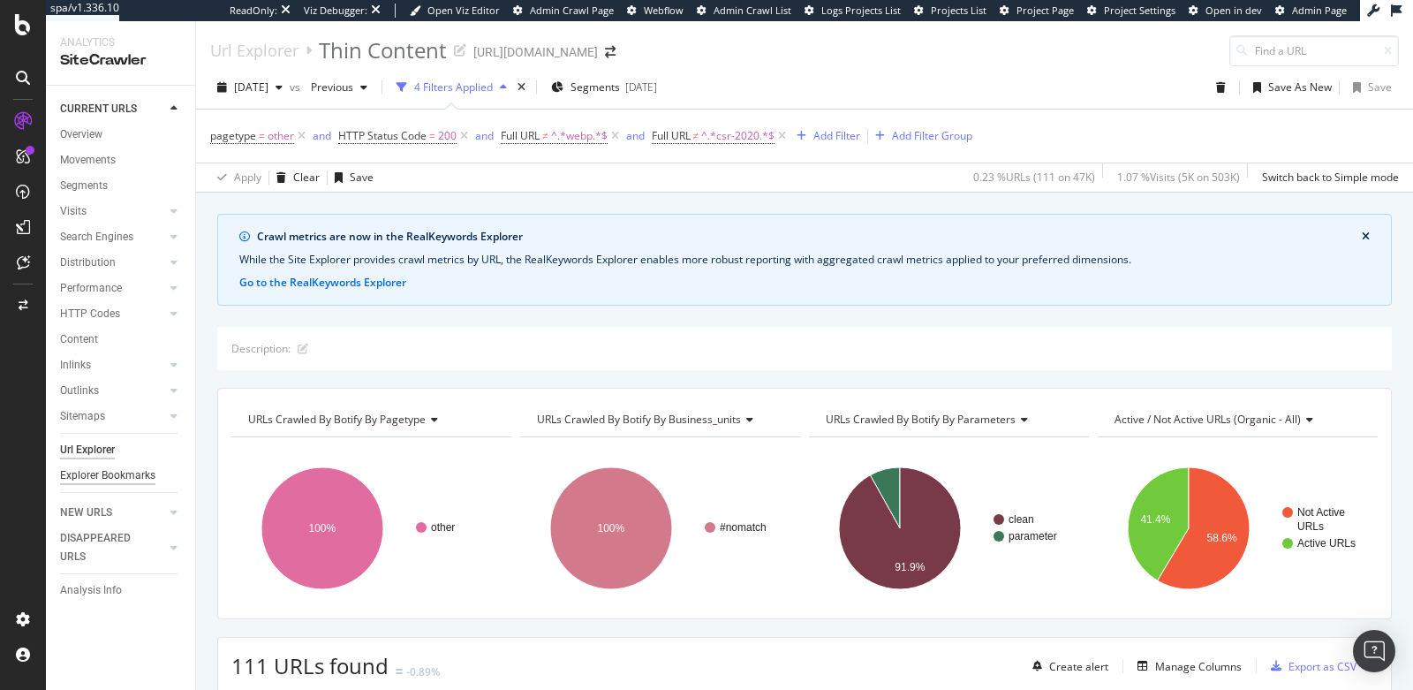
click at [91, 474] on div "Explorer Bookmarks" at bounding box center [107, 475] width 95 height 19
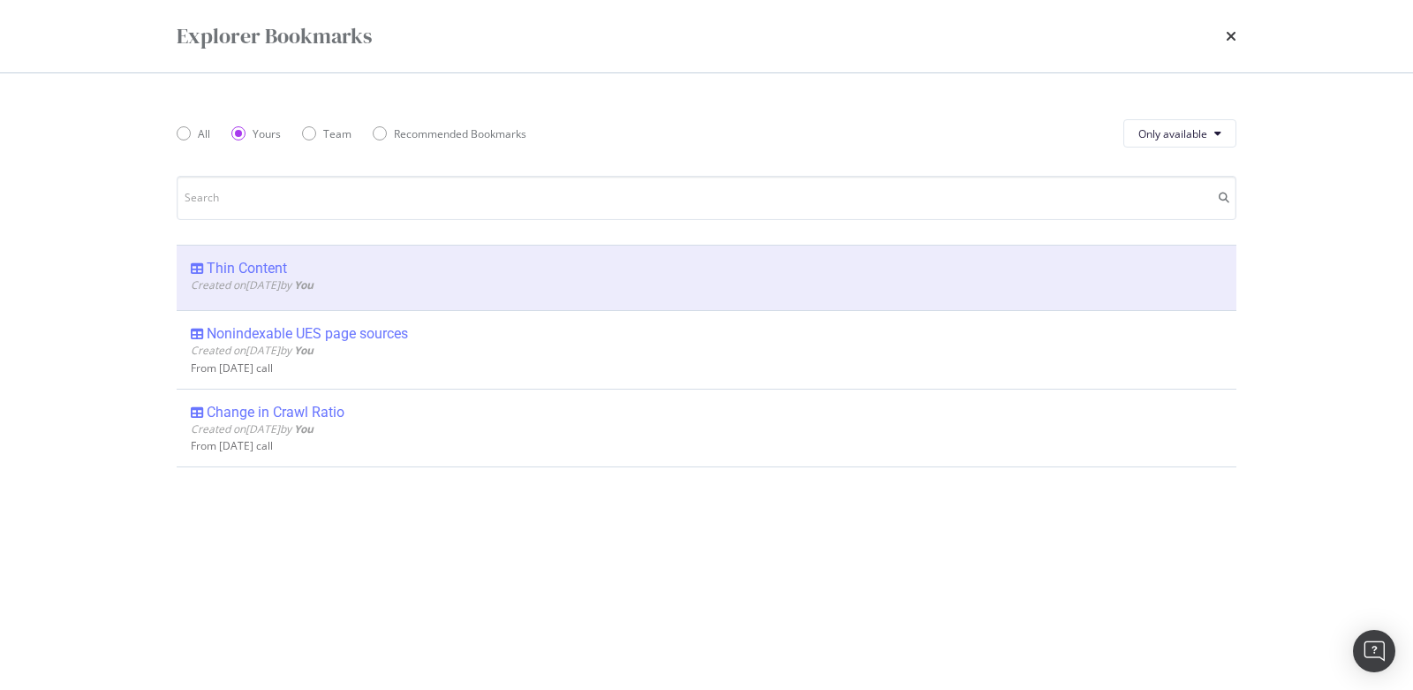
click at [1238, 39] on div "Explorer Bookmarks" at bounding box center [706, 36] width 1131 height 72
click at [1228, 35] on icon "times" at bounding box center [1231, 36] width 11 height 14
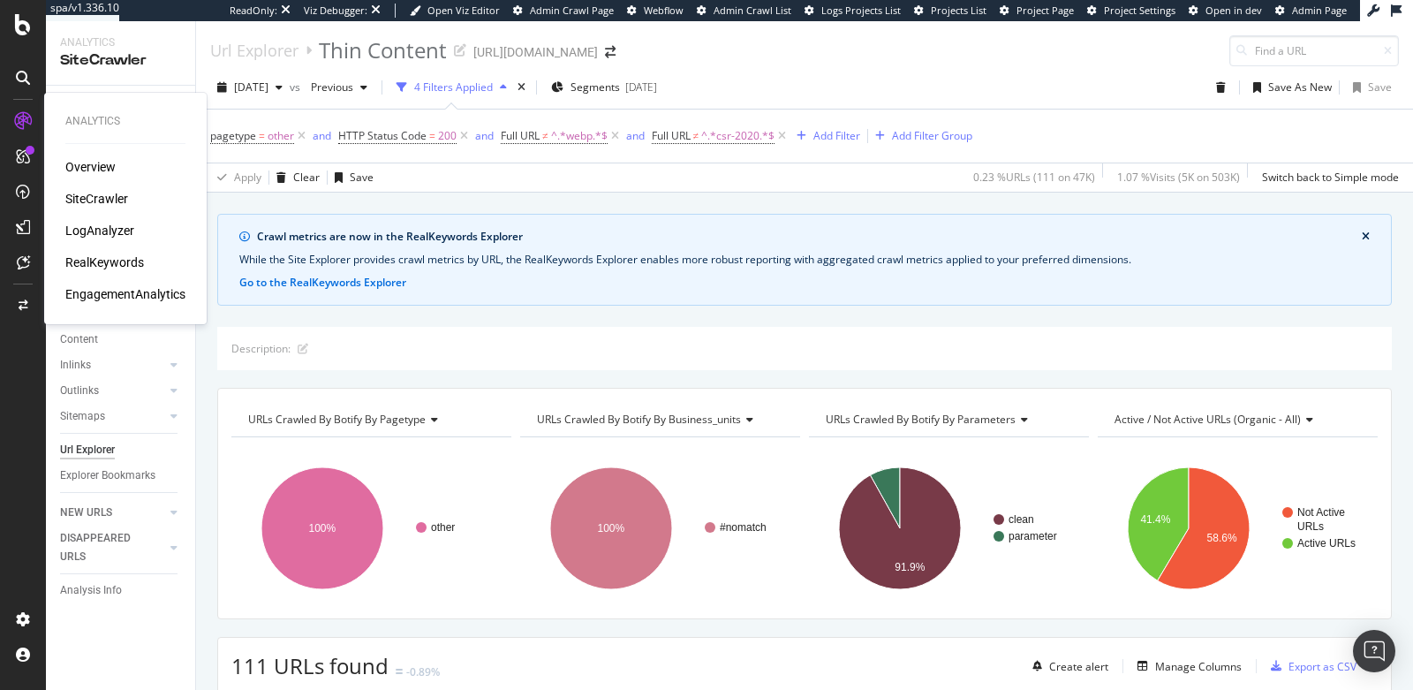
click at [99, 262] on div "RealKeywords" at bounding box center [104, 263] width 79 height 18
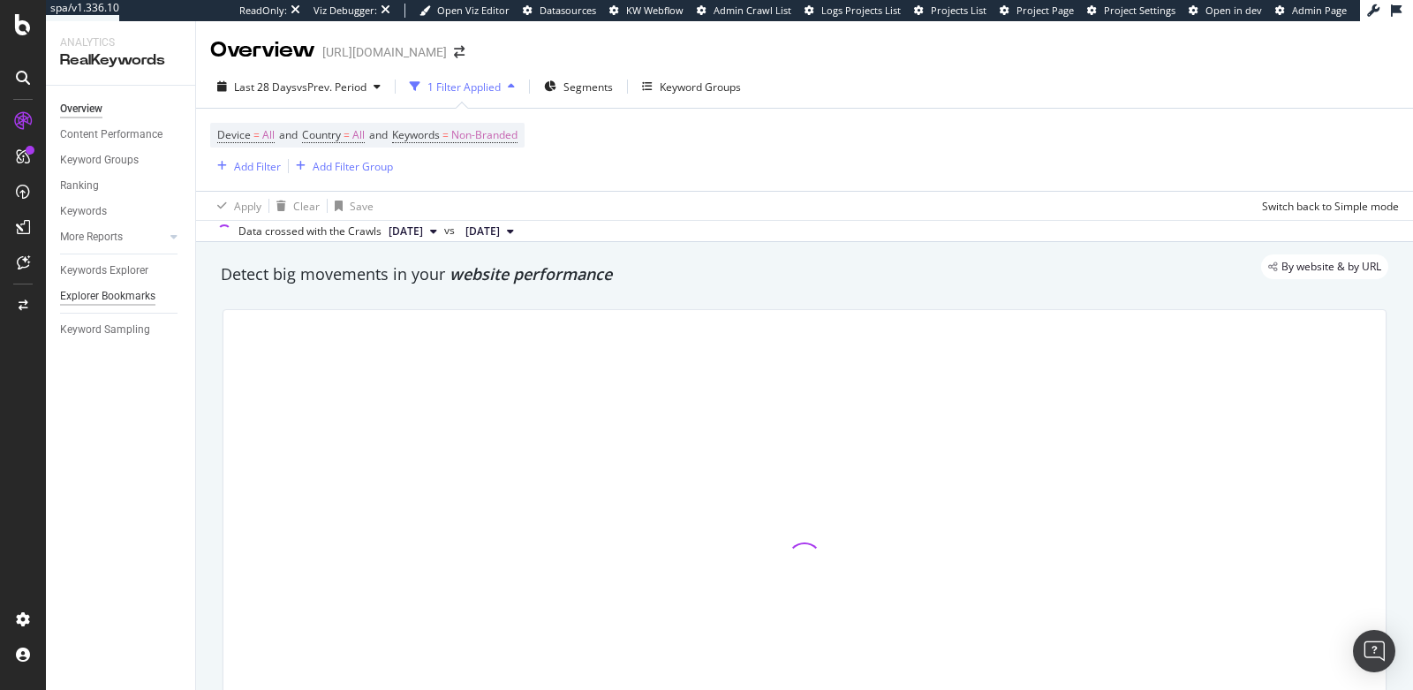
click at [91, 299] on div "Explorer Bookmarks" at bounding box center [107, 296] width 95 height 19
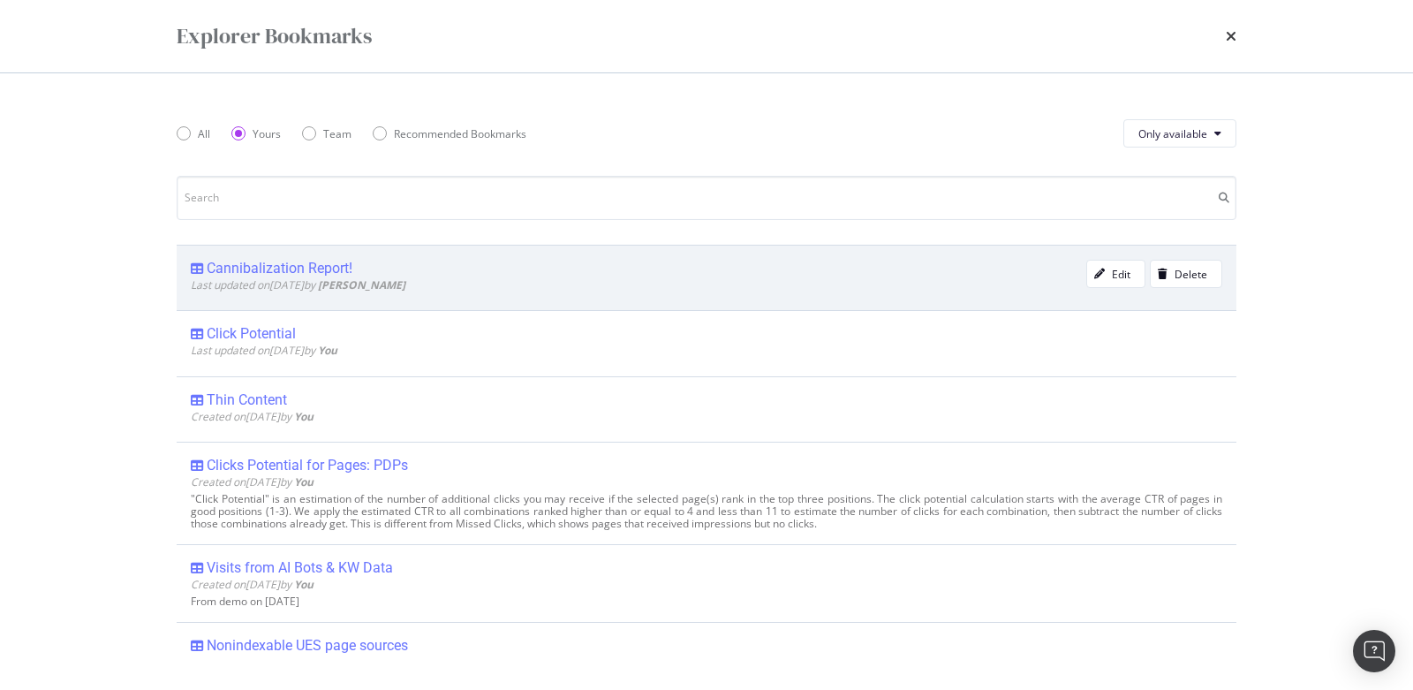
click at [596, 263] on div "Cannibalization Report!" at bounding box center [639, 269] width 896 height 18
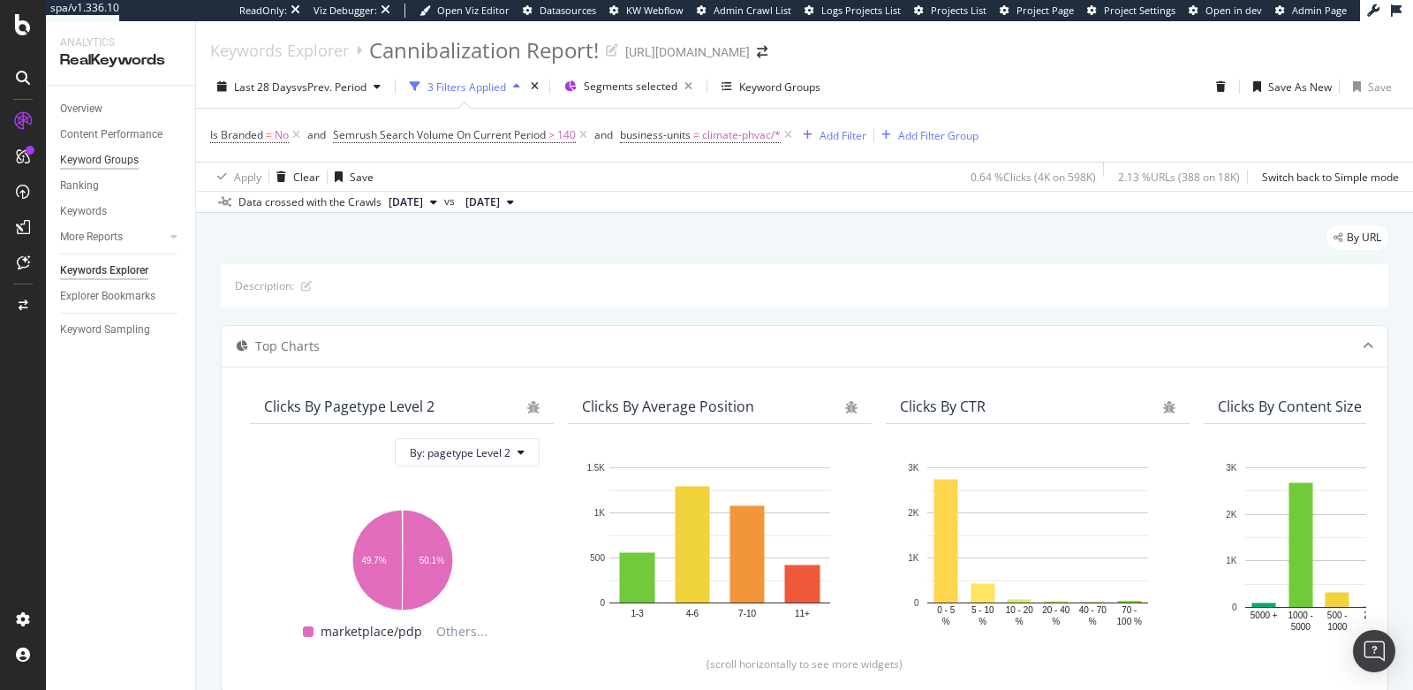
click at [80, 163] on div "Keyword Groups" at bounding box center [99, 160] width 79 height 19
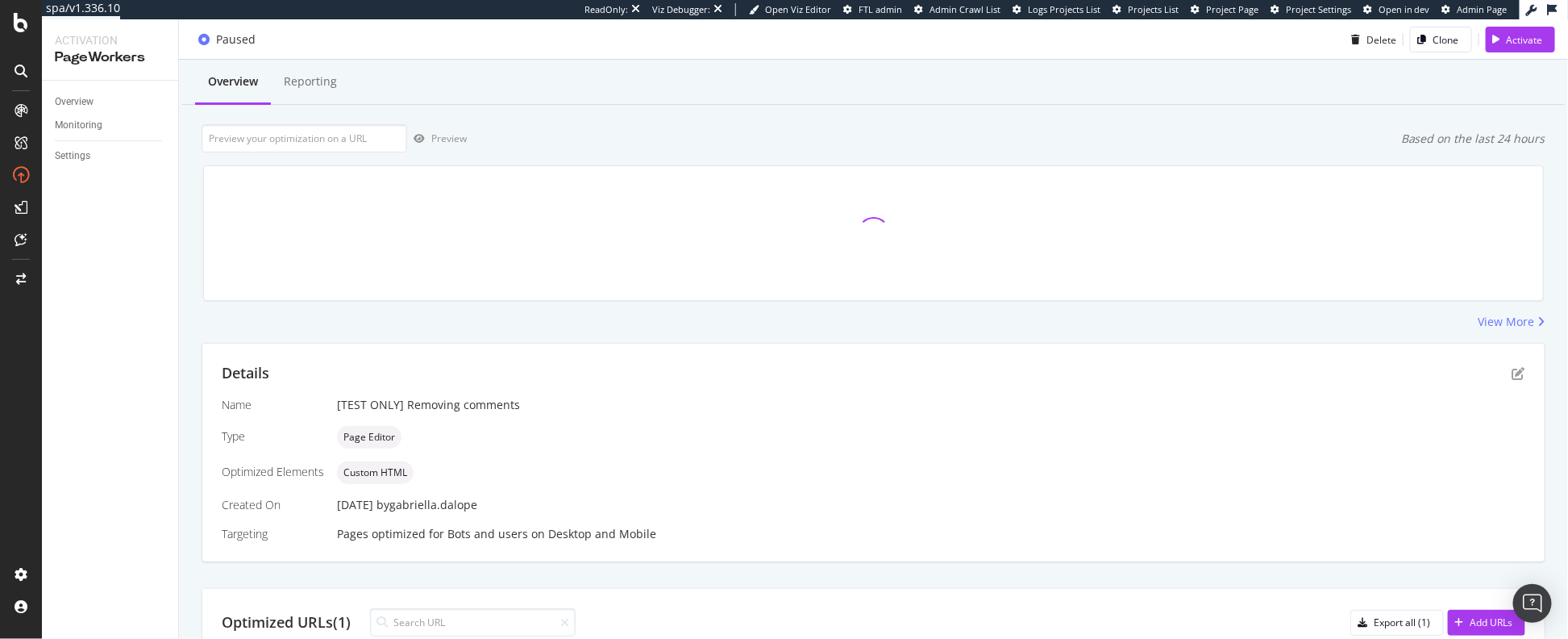
scroll to position [34, 0]
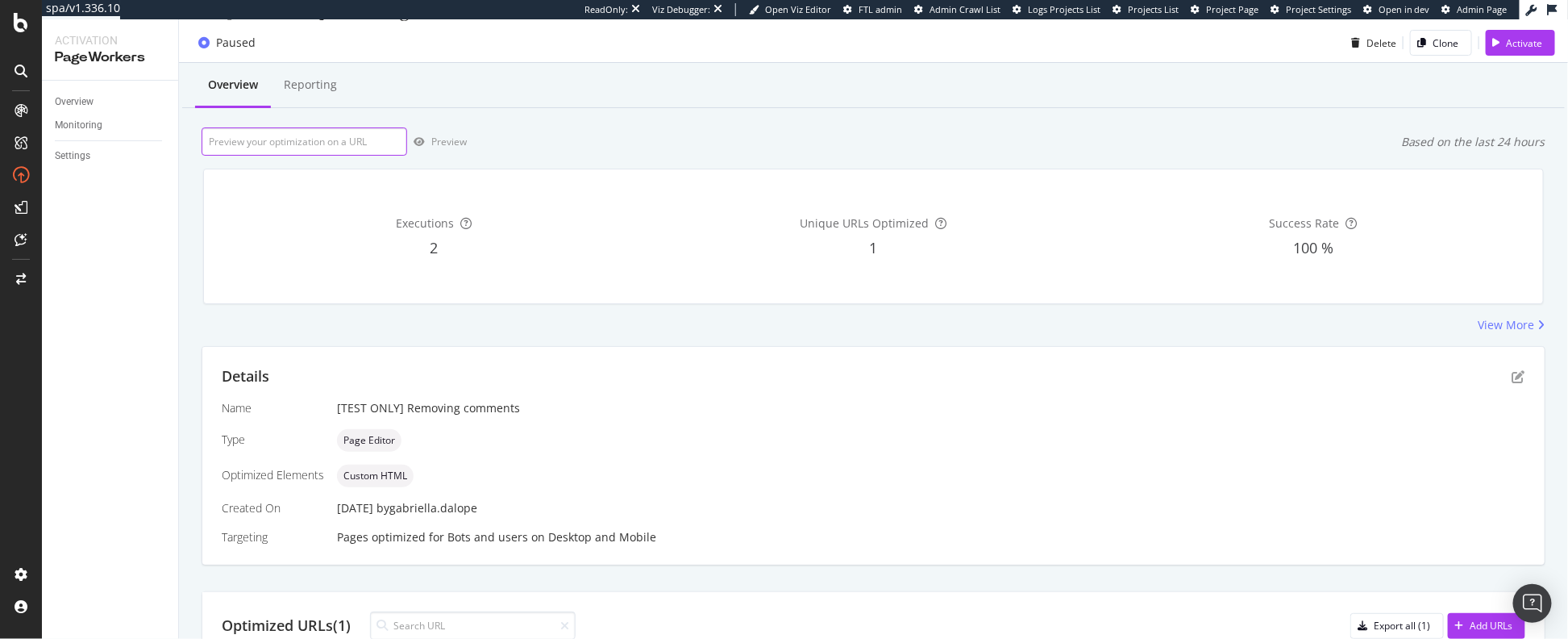
click at [350, 141] on input "url" at bounding box center [304, 141] width 205 height 28
paste input "https://app.botify.com/united-rentals-org/httpswww.unitedrentals.com/keywords/l…"
type input "https://app.botify.com/united-rentals-org/httpswww.unitedrentals.com/keywords/l…"
click at [350, 141] on input "url" at bounding box center [304, 141] width 205 height 28
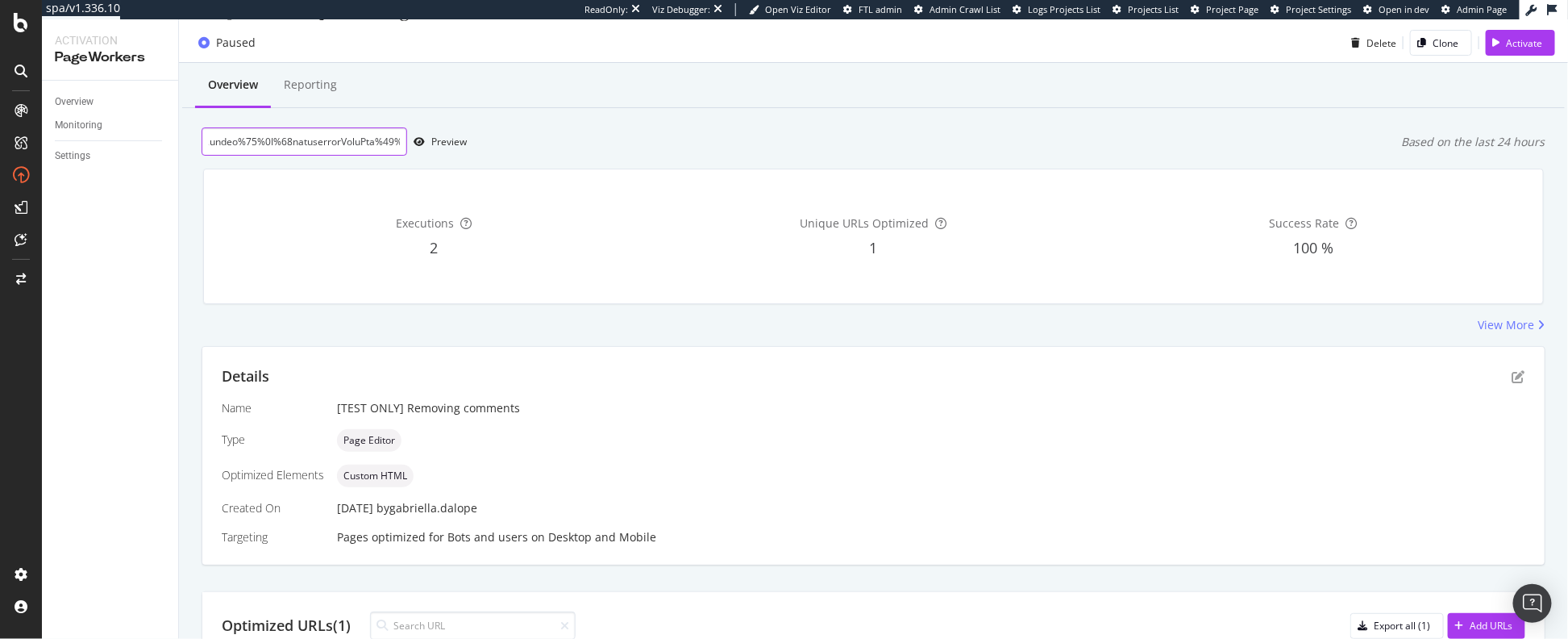
click at [350, 141] on input "url" at bounding box center [304, 141] width 205 height 28
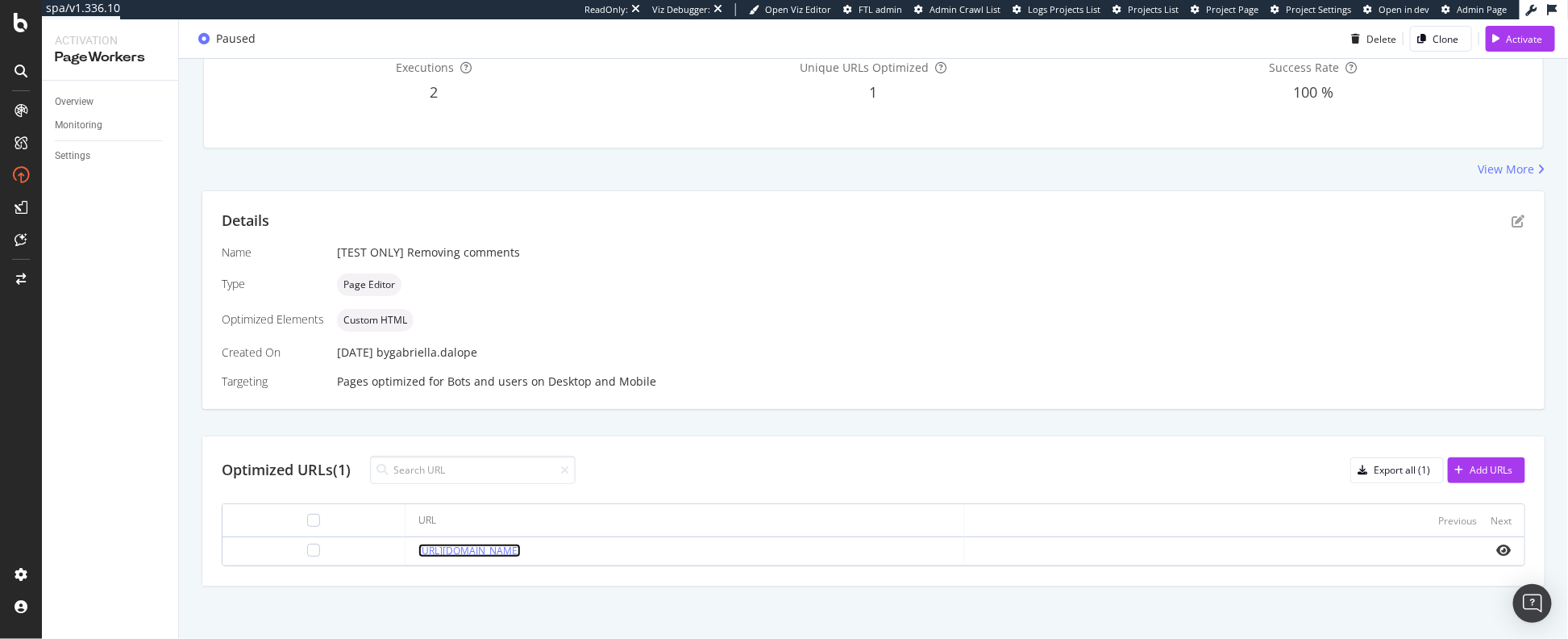
click at [486, 547] on link "https://premierlacrosseleague.com/articles/celebrating-our-fan-community" at bounding box center [469, 550] width 102 height 14
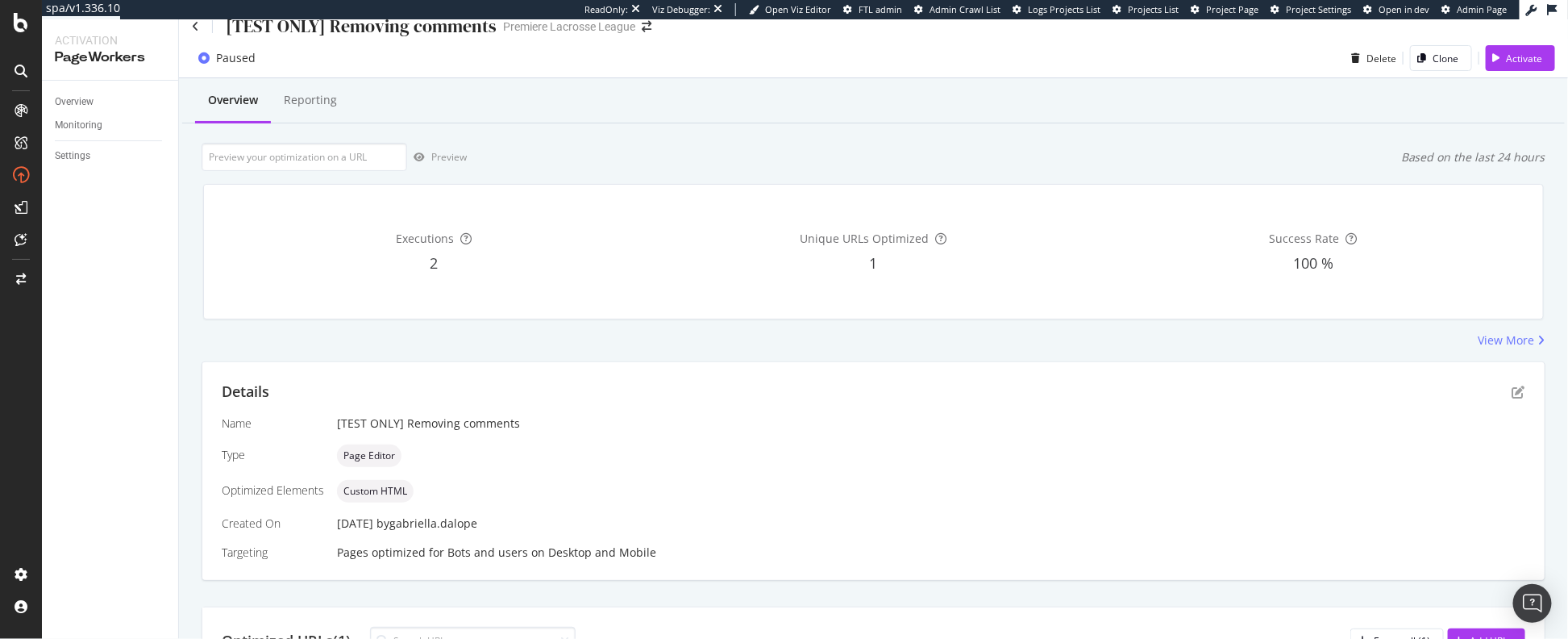
scroll to position [0, 0]
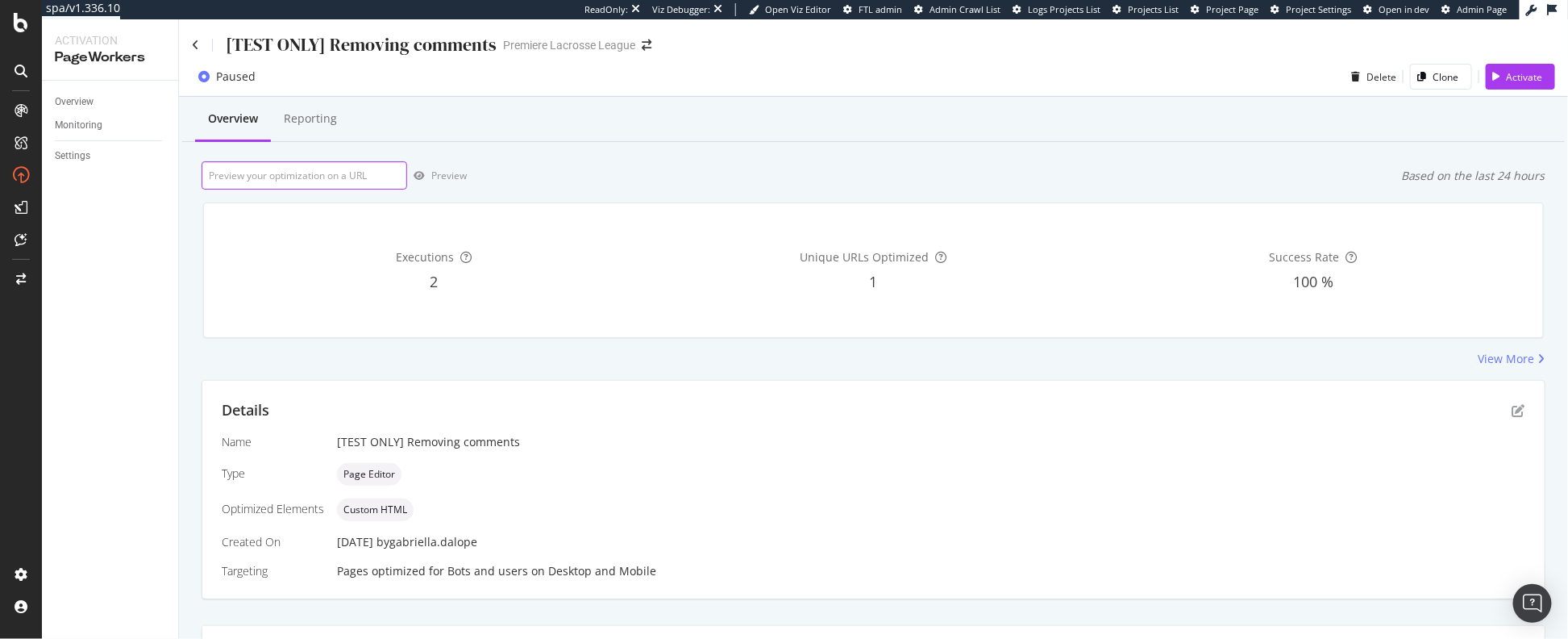
click at [363, 173] on input "url" at bounding box center [304, 175] width 205 height 28
paste input "https://premierlacrosseleague.com/articles/celebrating-our-fan-community"
type input "https://premierlacrosseleague.com/articles/celebrating-our-fan-community"
click at [442, 174] on div "Preview" at bounding box center [449, 175] width 36 height 14
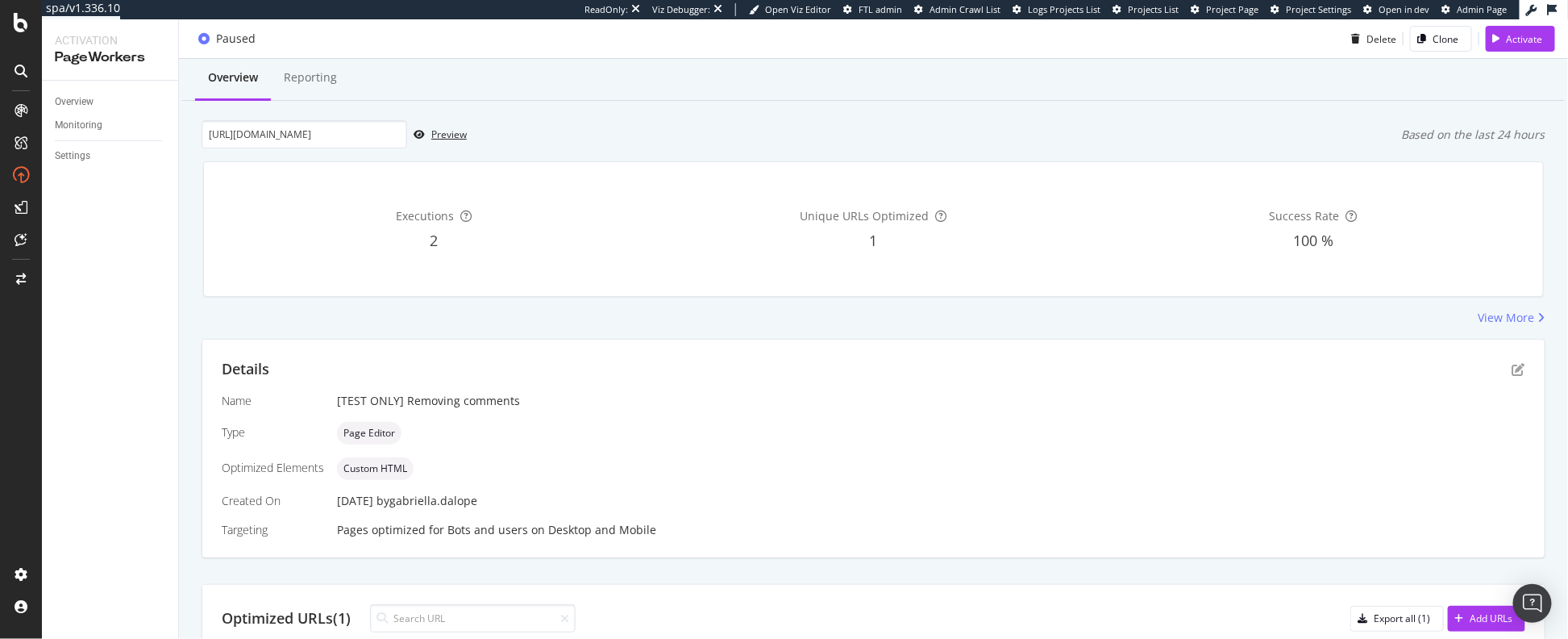
scroll to position [71, 0]
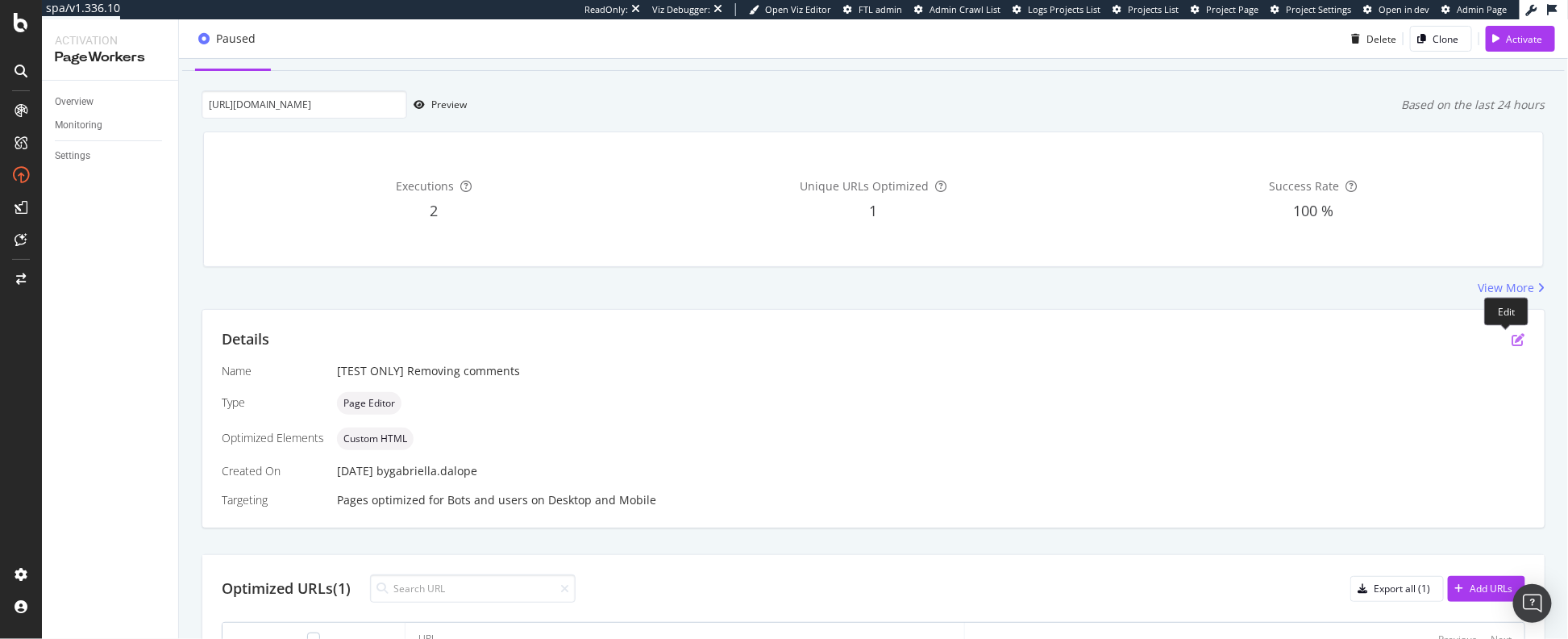
click at [1512, 336] on icon "pen-to-square" at bounding box center [1519, 340] width 13 height 13
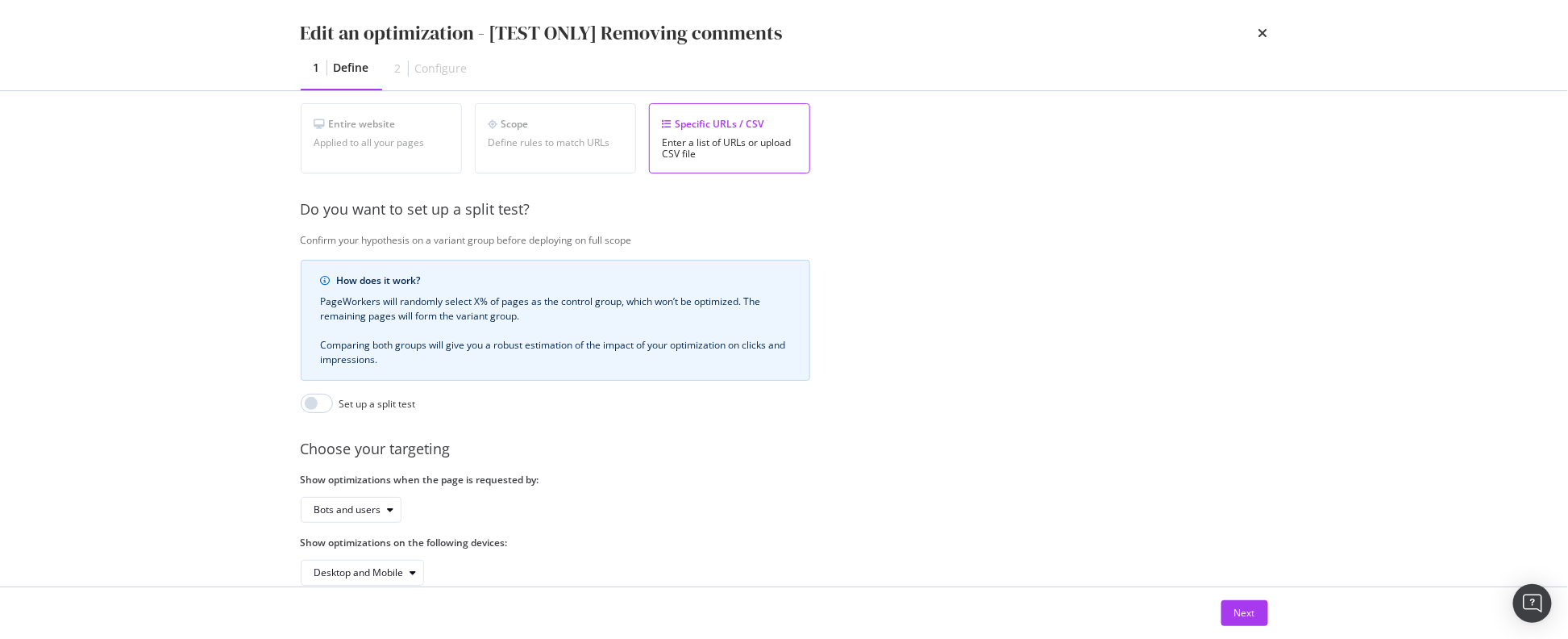
scroll to position [341, 0]
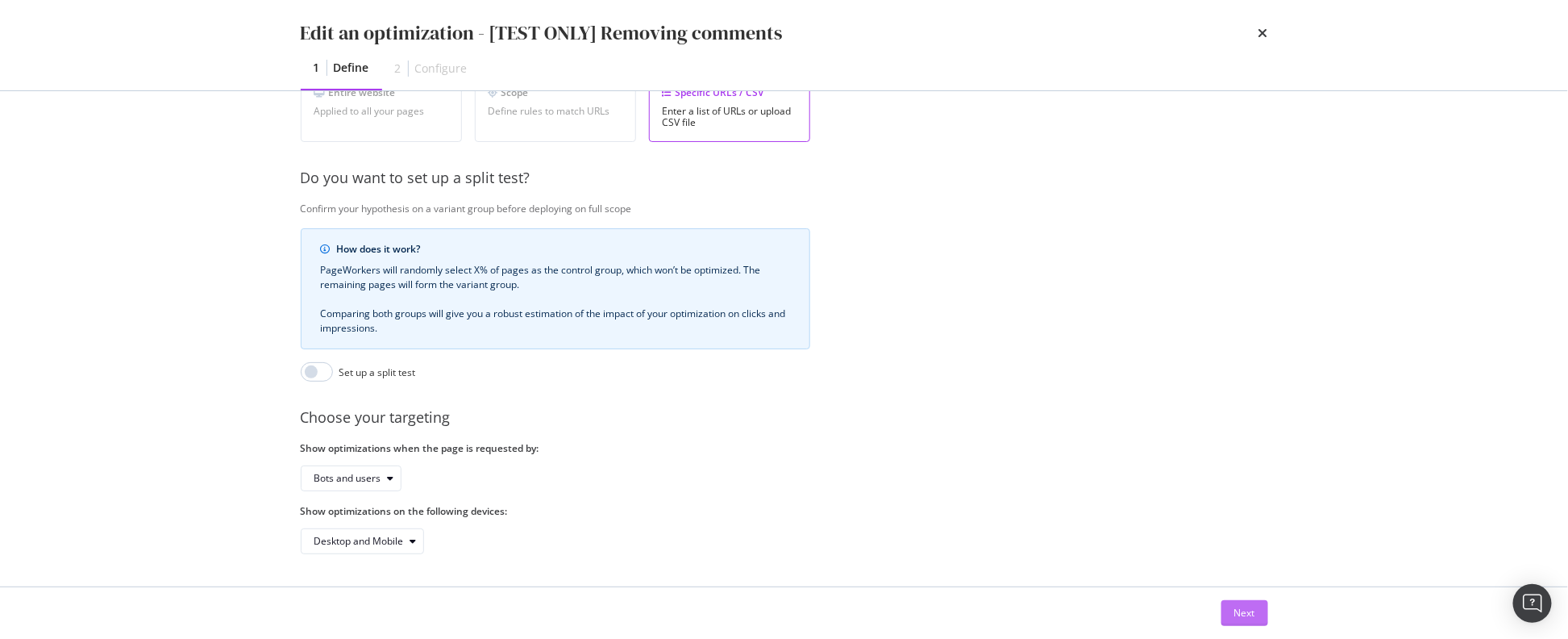
click at [1235, 611] on div "Next" at bounding box center [1245, 612] width 21 height 14
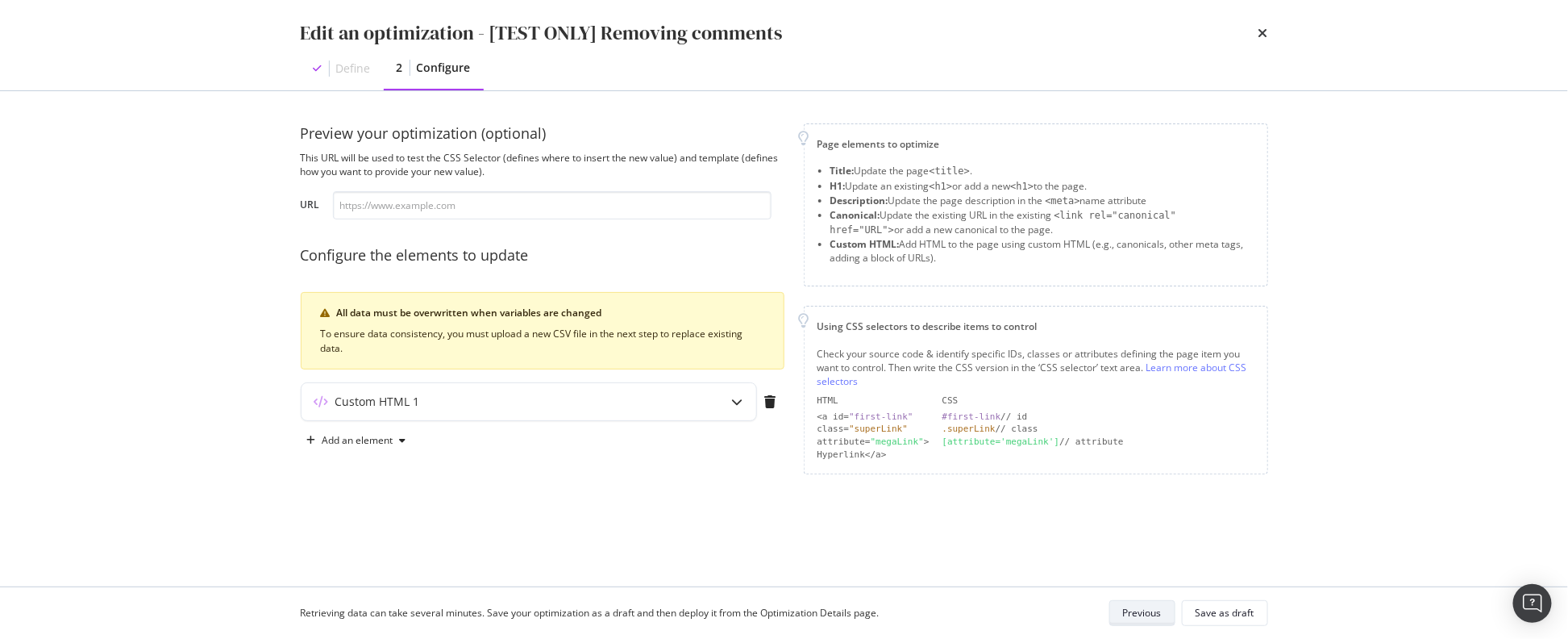
scroll to position [0, 0]
click at [681, 394] on div "Custom HTML 1" at bounding box center [497, 402] width 391 height 16
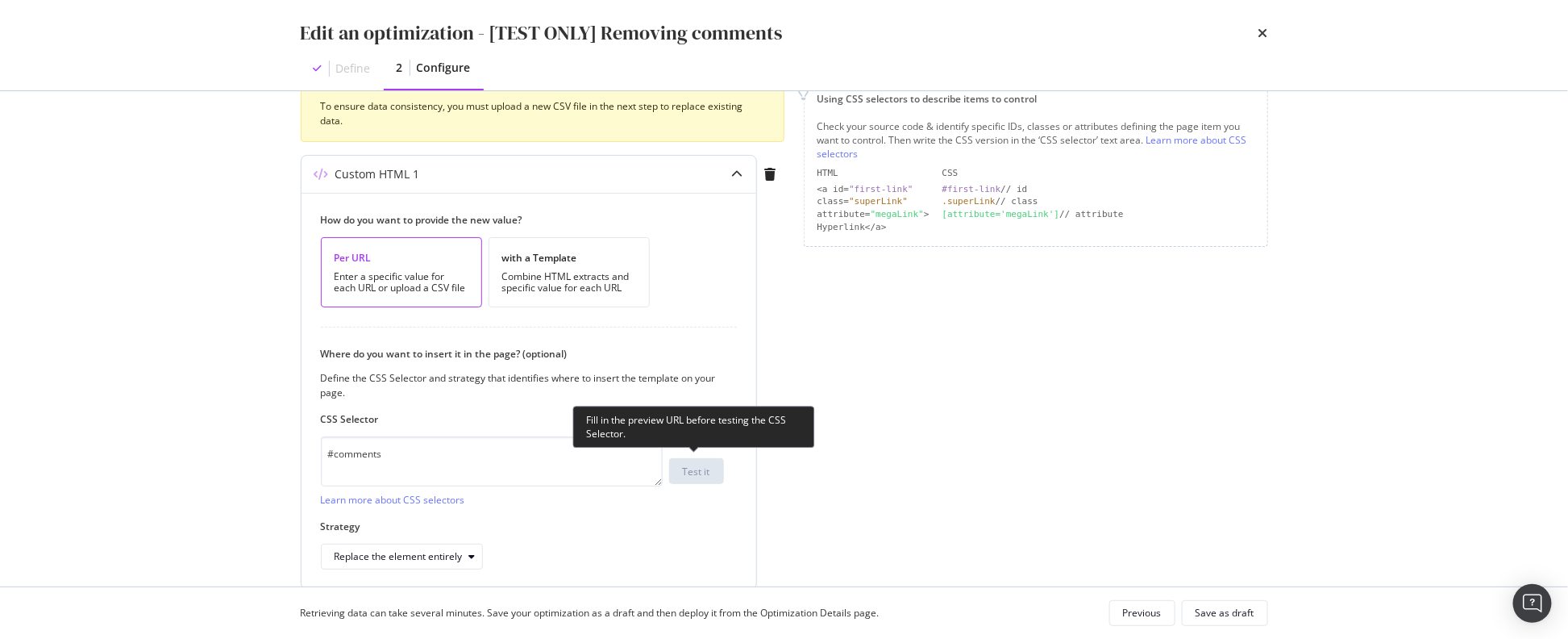
scroll to position [291, 0]
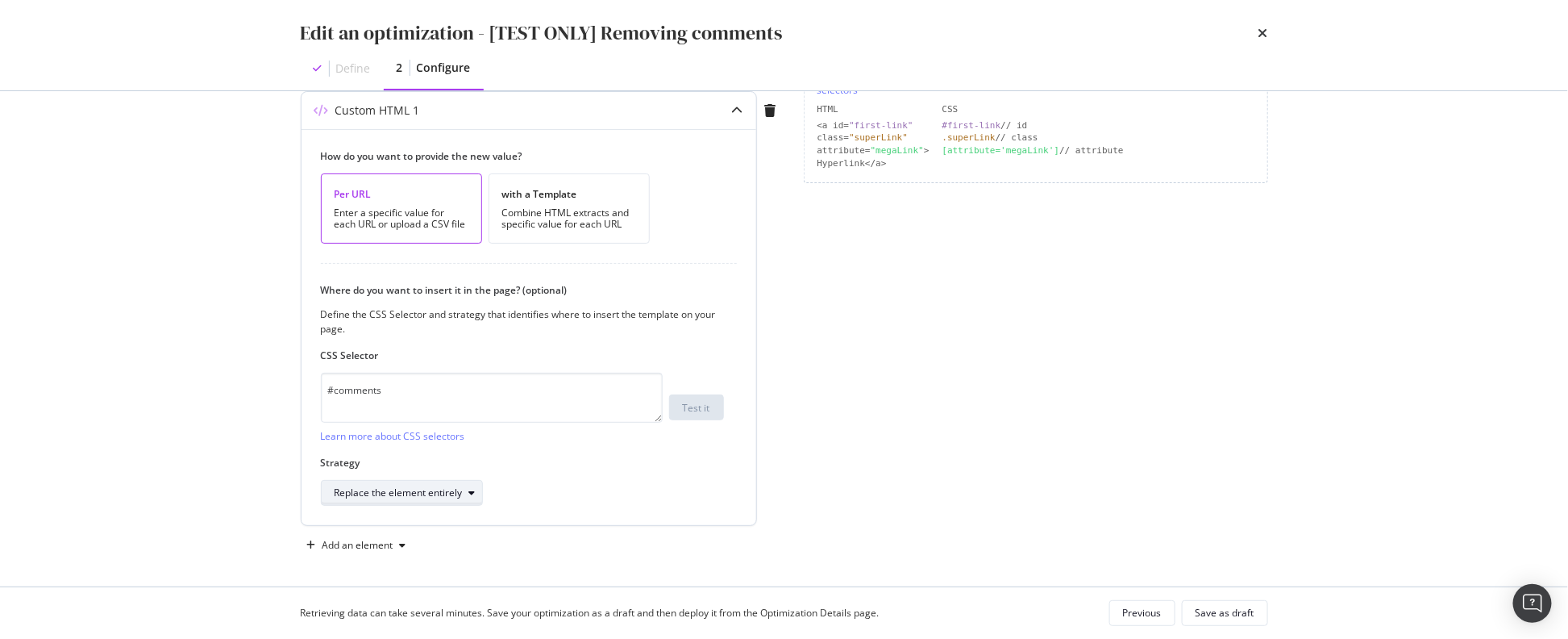
click at [426, 491] on div "Replace the element entirely" at bounding box center [399, 492] width 128 height 10
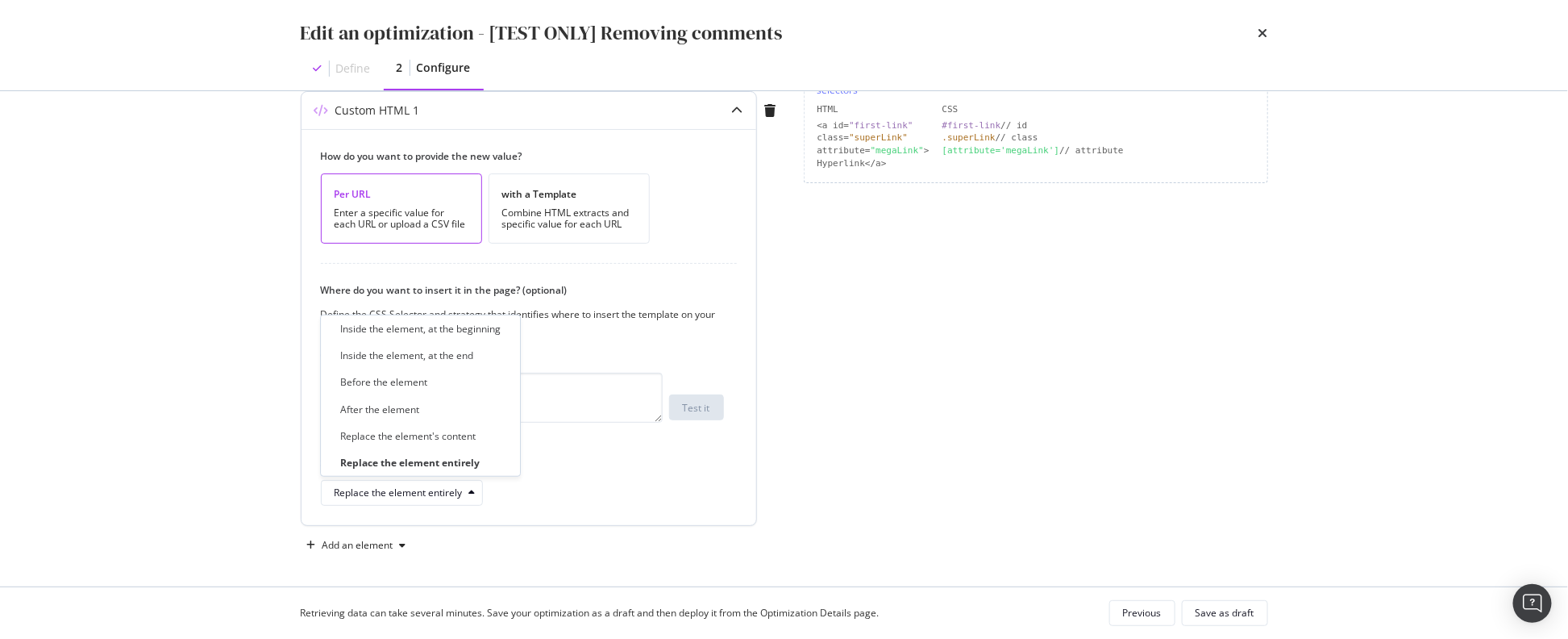
click at [594, 480] on div "Replace the element entirely" at bounding box center [523, 493] width 403 height 26
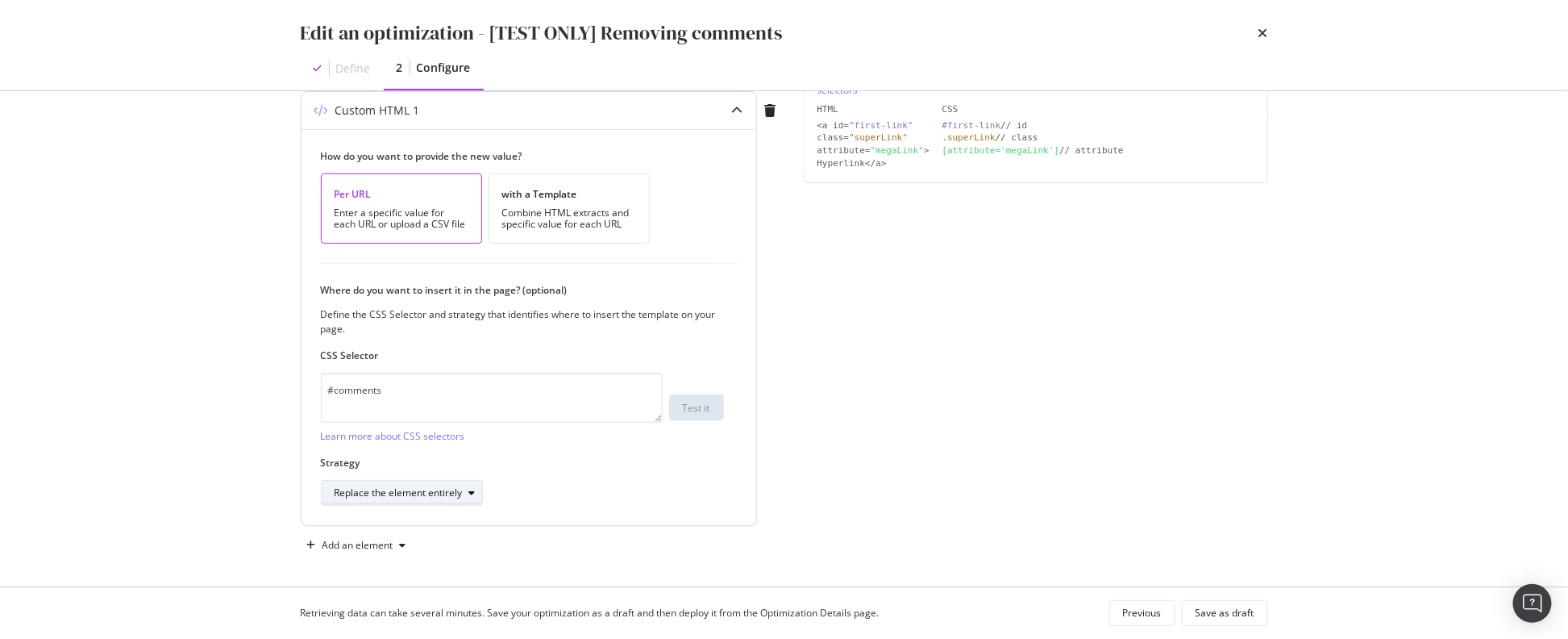
click at [437, 490] on div "Replace the element entirely" at bounding box center [399, 492] width 128 height 10
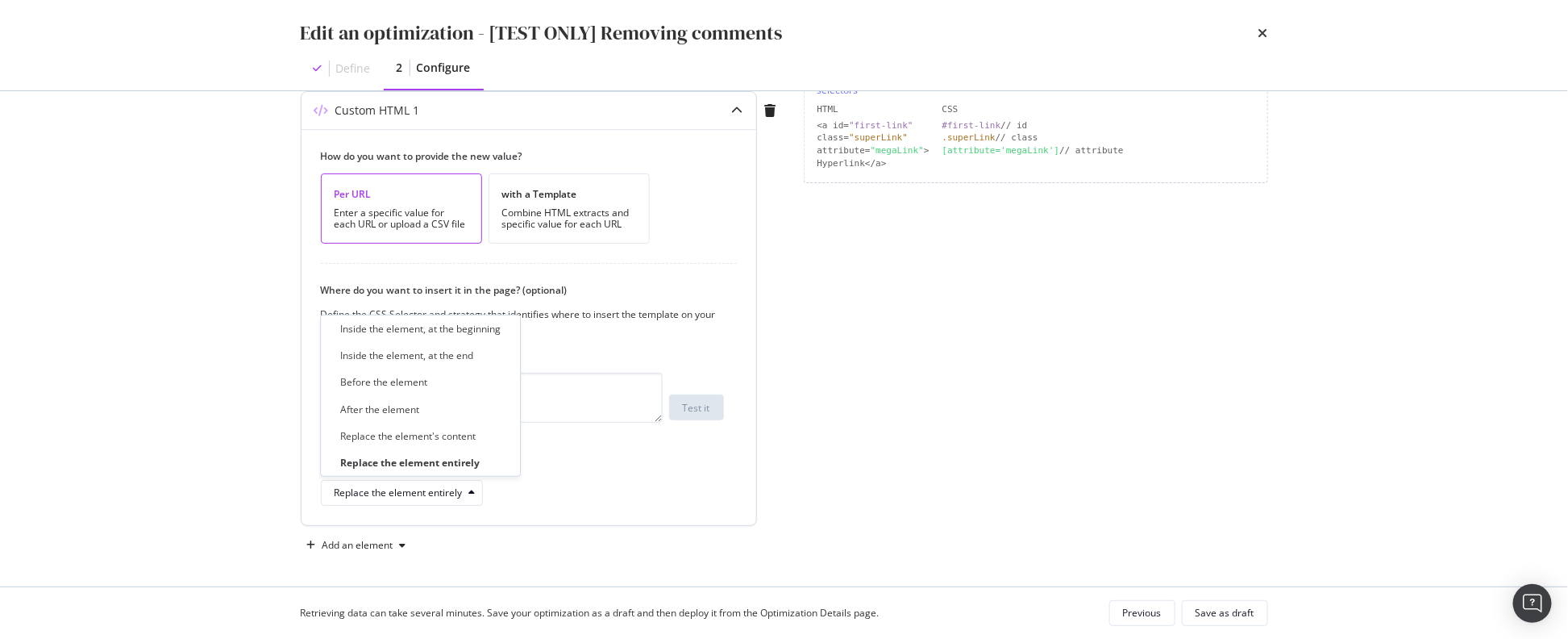
click at [559, 481] on div "Replace the element entirely" at bounding box center [523, 493] width 403 height 26
click at [384, 393] on textarea "#comments" at bounding box center [492, 397] width 342 height 50
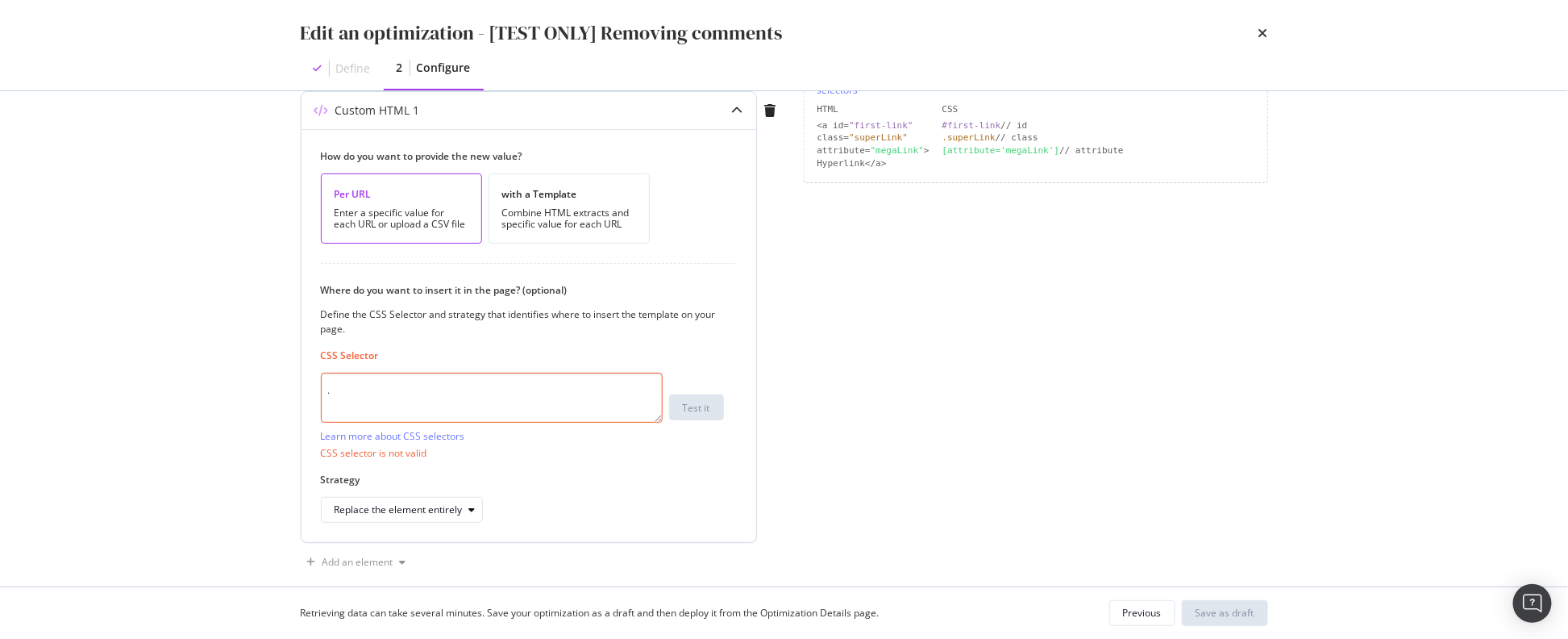
paste textarea "comments-area comment-form-position-below"
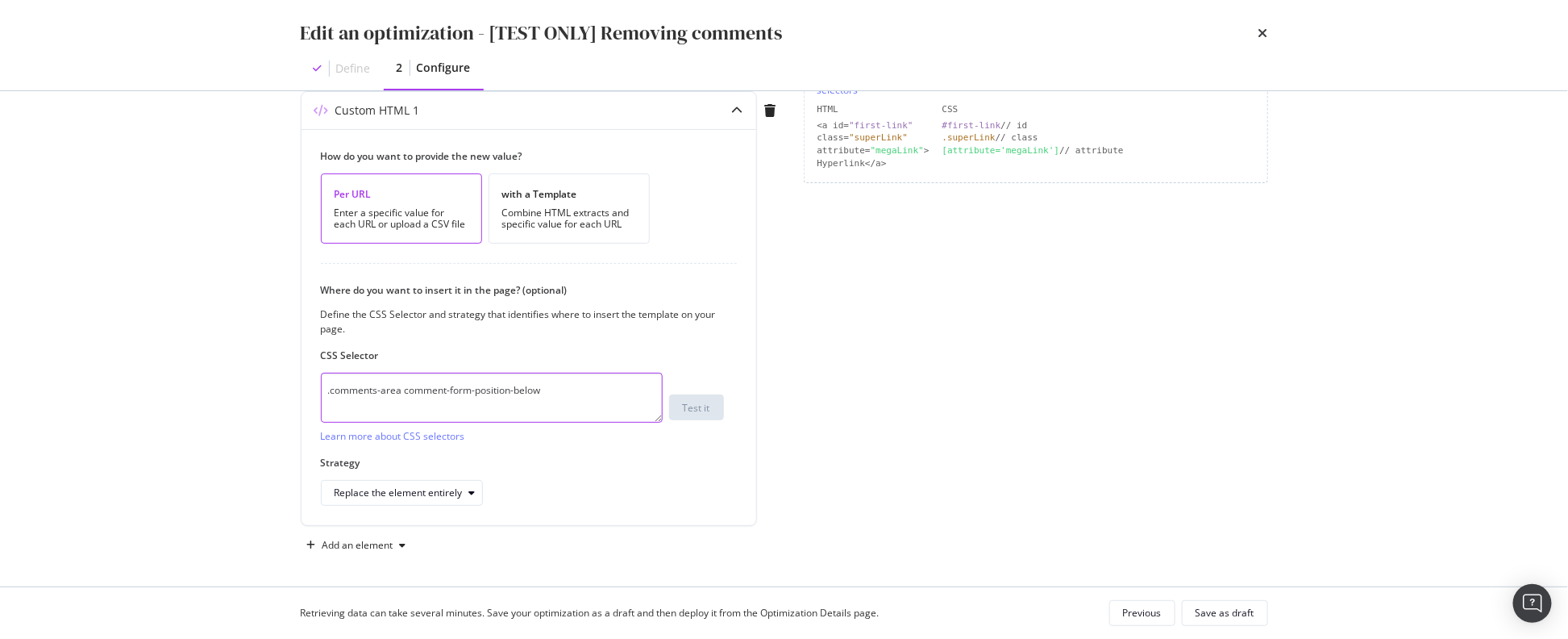
scroll to position [0, 0]
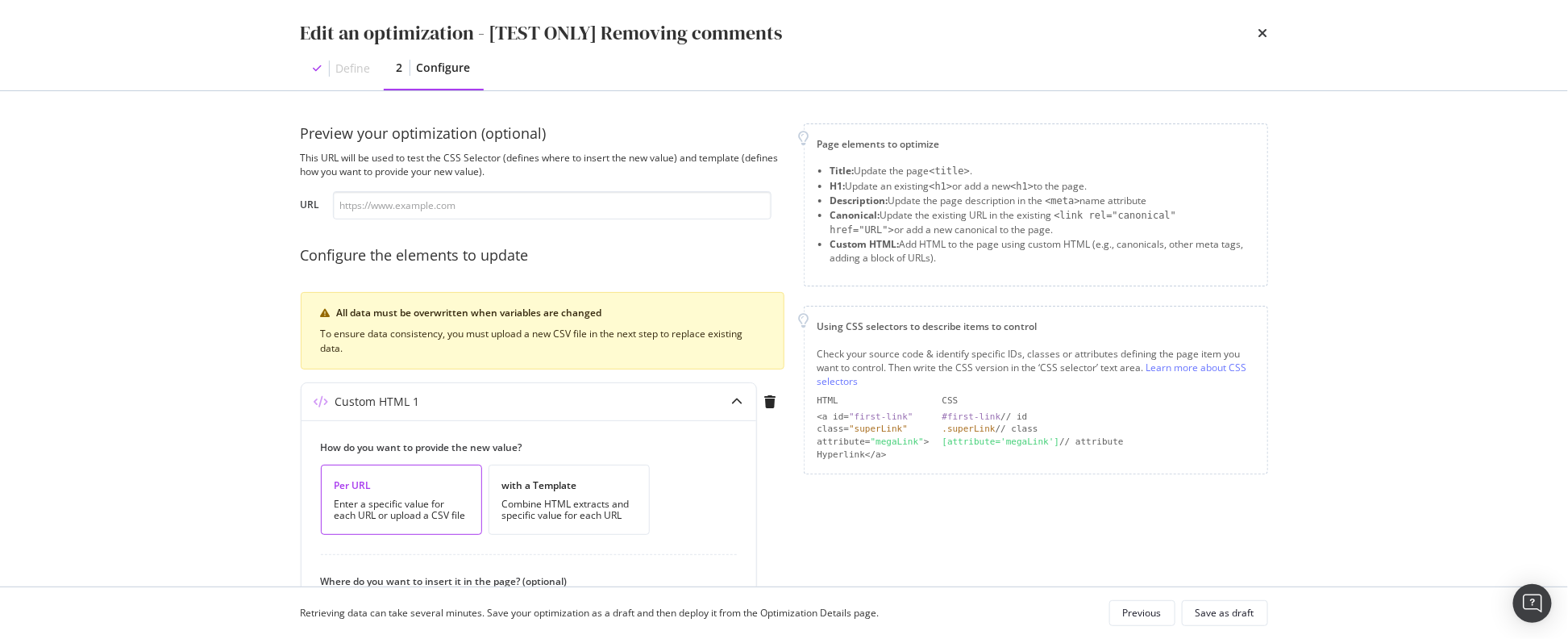
type textarea ".comments-area comment-form-position-below"
click at [403, 215] on input "modal" at bounding box center [552, 204] width 439 height 28
paste input "comments-area comment-form-position-below"
type input "comments-area comment-form-position-below"
click at [470, 204] on input "comments-area comment-form-position-below" at bounding box center [552, 204] width 439 height 28
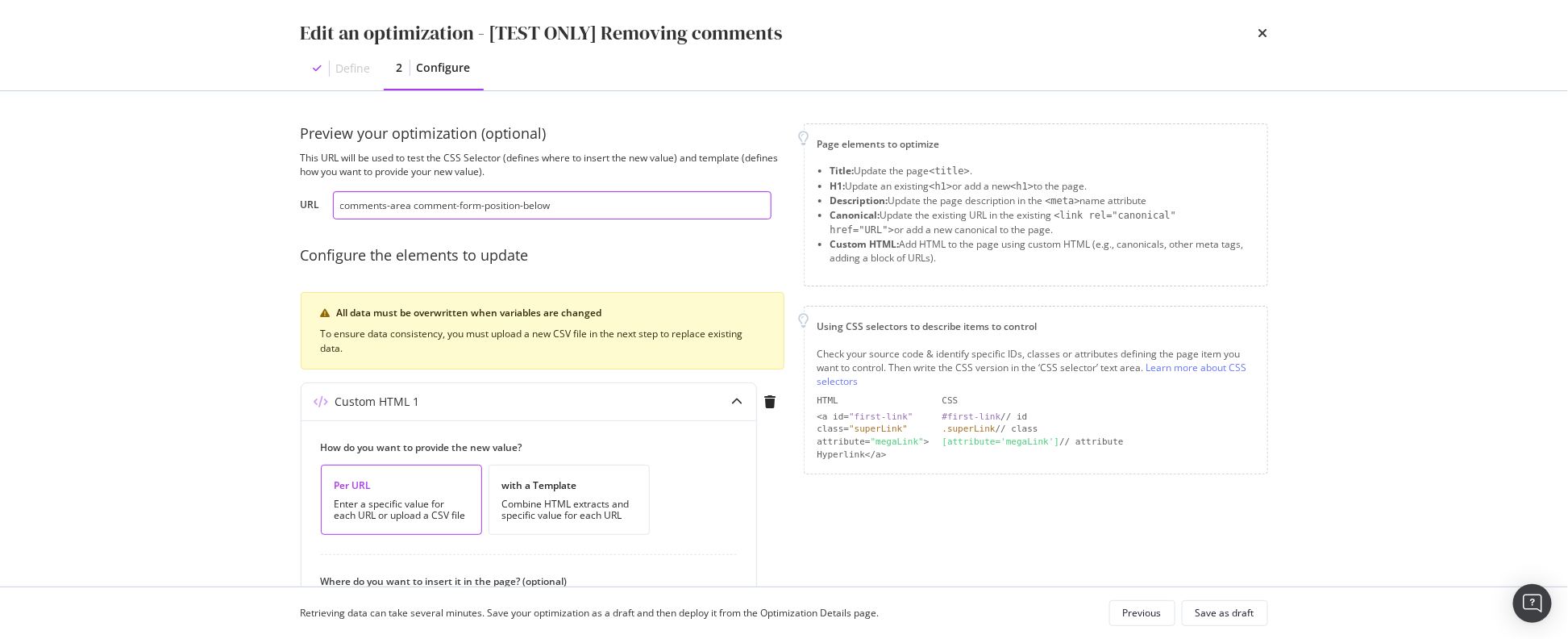
click at [470, 204] on input "comments-area comment-form-position-below" at bounding box center [552, 204] width 439 height 28
paste input "https://premierlacrosseleague.com/articles/celebrating-our-fan-community#activa…"
click at [218, 256] on div "Edit an optimization - [TEST ONLY] Removing comments Define 2 Configure Preview…" at bounding box center [784, 320] width 1568 height 639
click at [404, 209] on input "https://premierlacrosseleague.com/articles/celebrating-our-fan-community#activa…" at bounding box center [552, 204] width 439 height 28
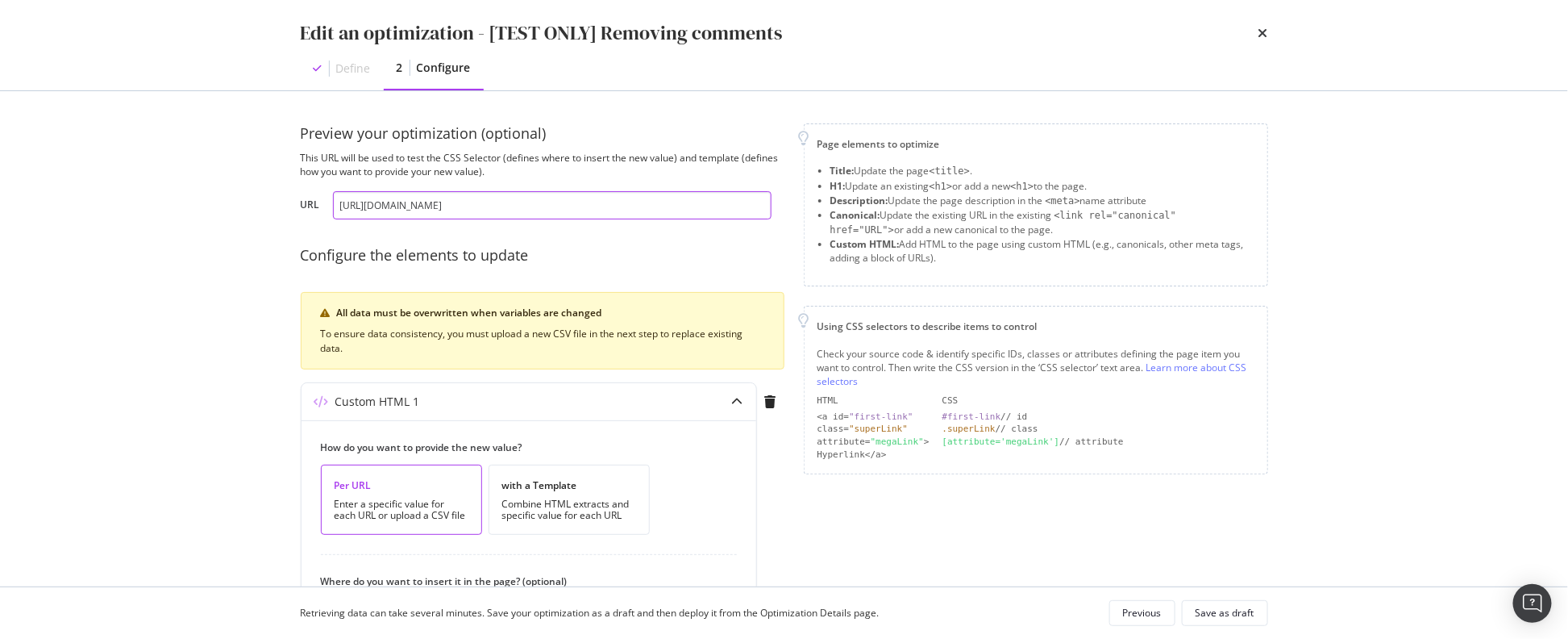
click at [404, 209] on input "https://premierlacrosseleague.com/articles/celebrating-our-fan-community#activa…" at bounding box center [552, 204] width 439 height 28
paste input "modal"
type input "https://premierlacrosseleague.com/articles/celebrating-our-fan-community"
click at [238, 250] on div "Edit an optimization - [TEST ONLY] Removing comments Define 2 Configure Preview…" at bounding box center [784, 320] width 1568 height 639
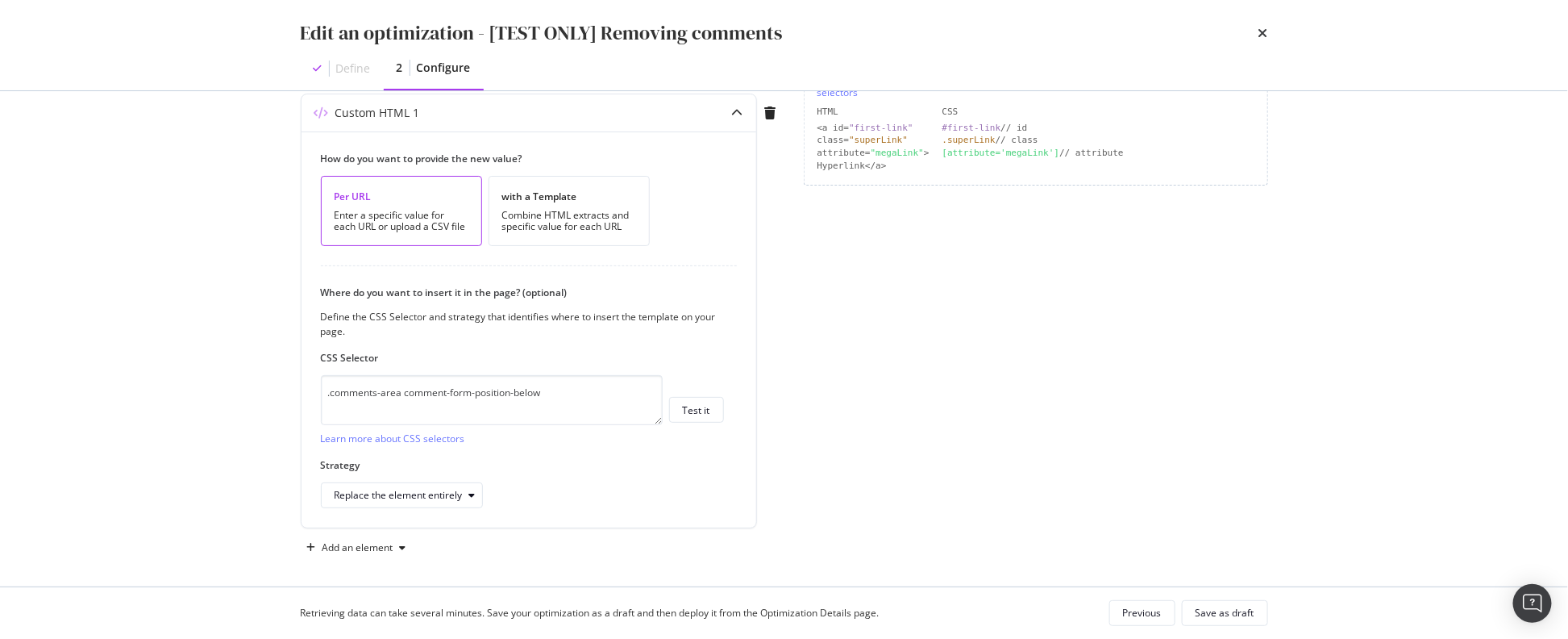
scroll to position [291, 0]
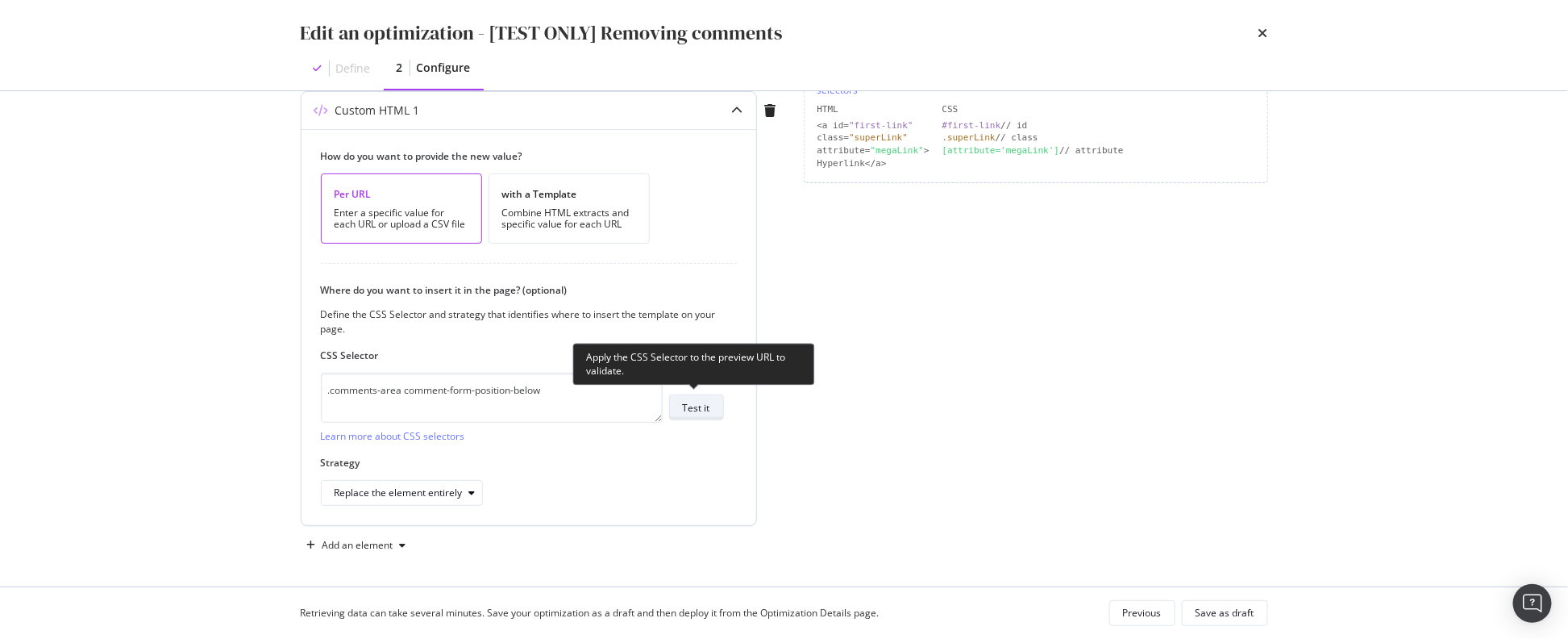
click at [694, 401] on div "Test it" at bounding box center [696, 407] width 27 height 14
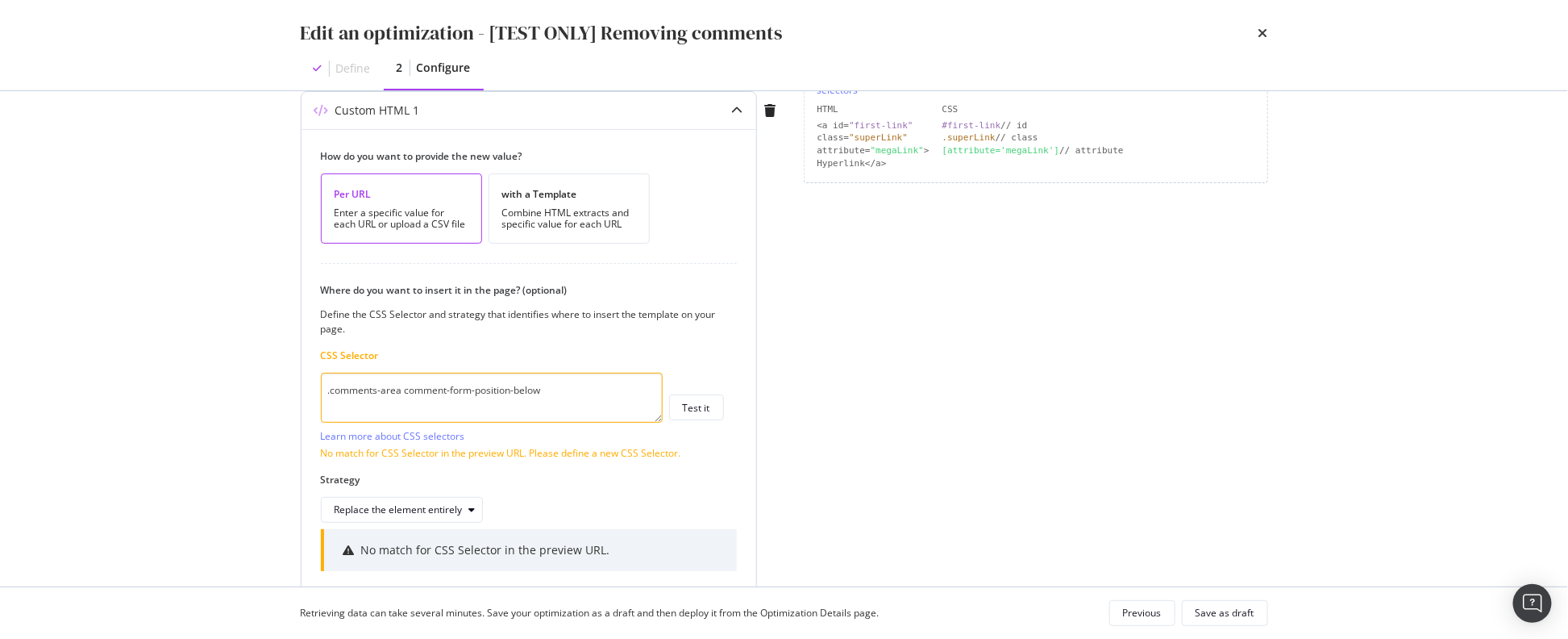
click at [557, 397] on textarea ".comments-area comment-form-position-below" at bounding box center [492, 397] width 342 height 50
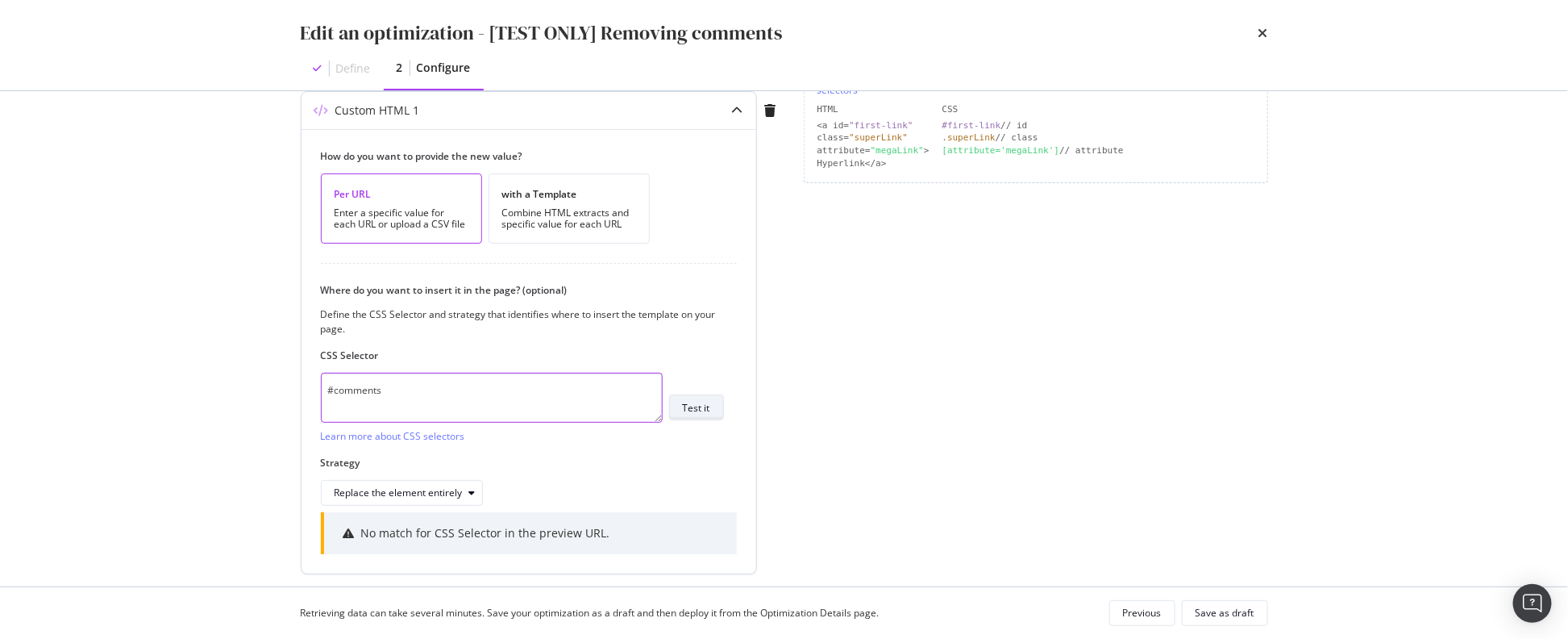
type textarea "#comments"
click at [706, 411] on div "Test it" at bounding box center [696, 407] width 27 height 14
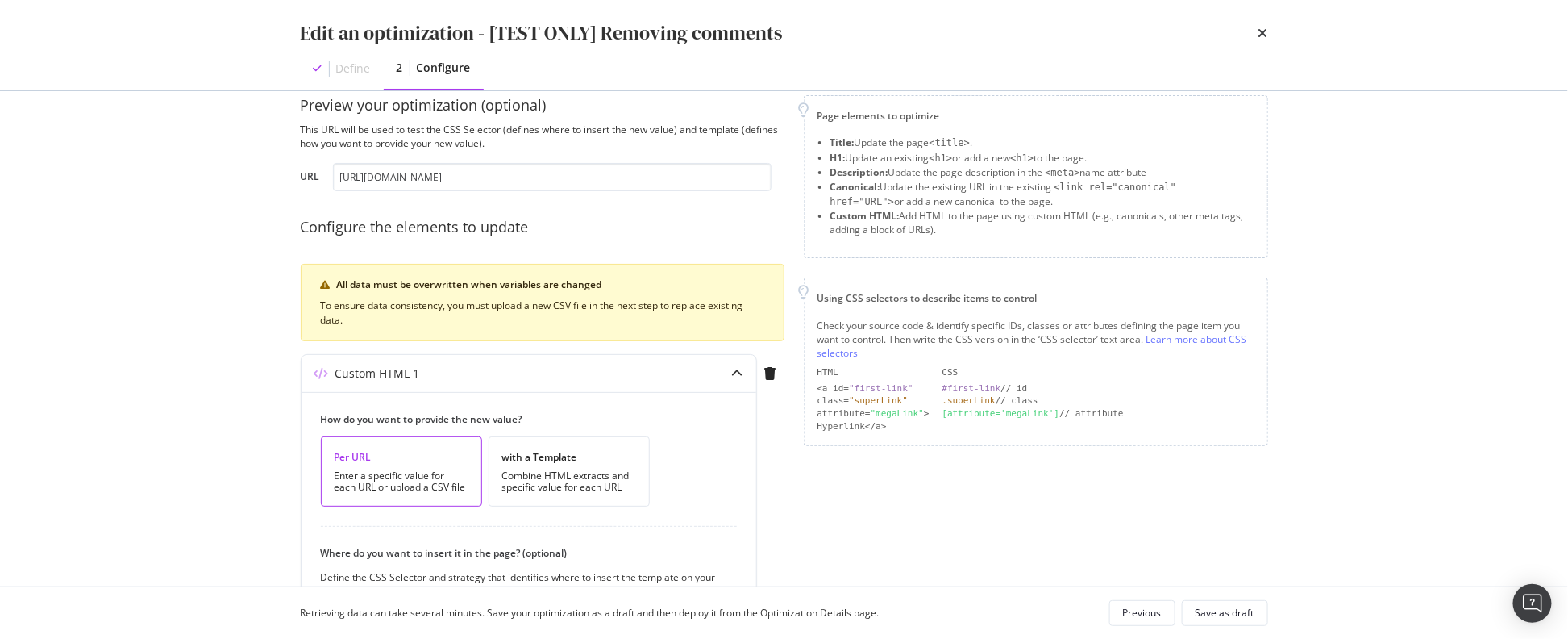
scroll to position [0, 0]
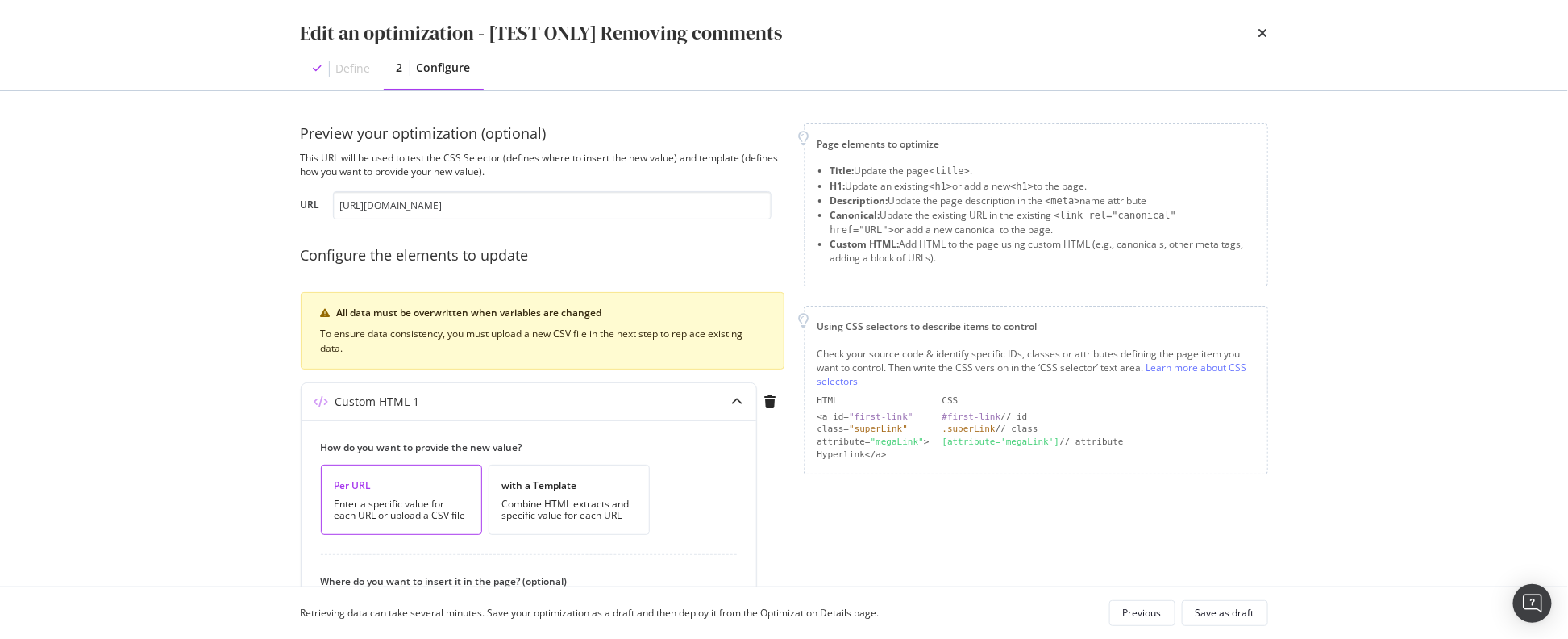
click at [606, 336] on div "To ensure data consistency, you must upload a new CSV file in the next step to …" at bounding box center [543, 341] width 444 height 29
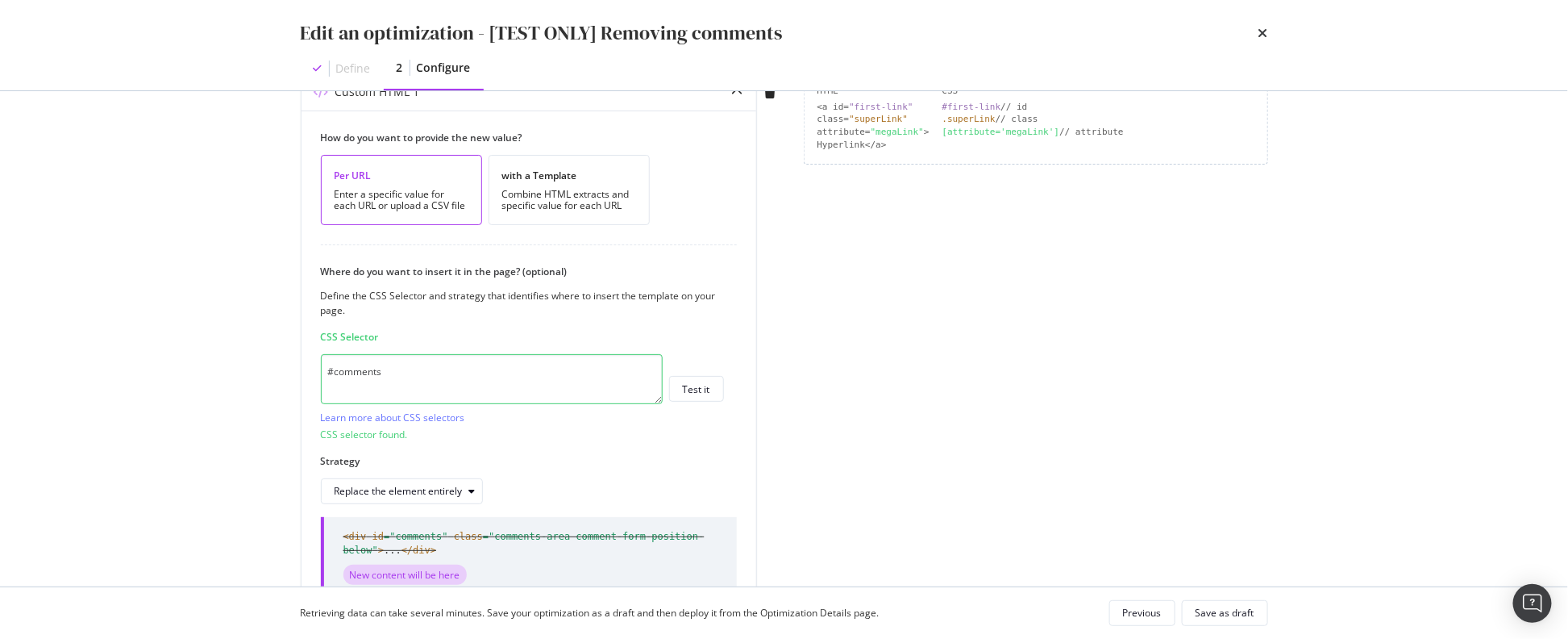
scroll to position [340, 0]
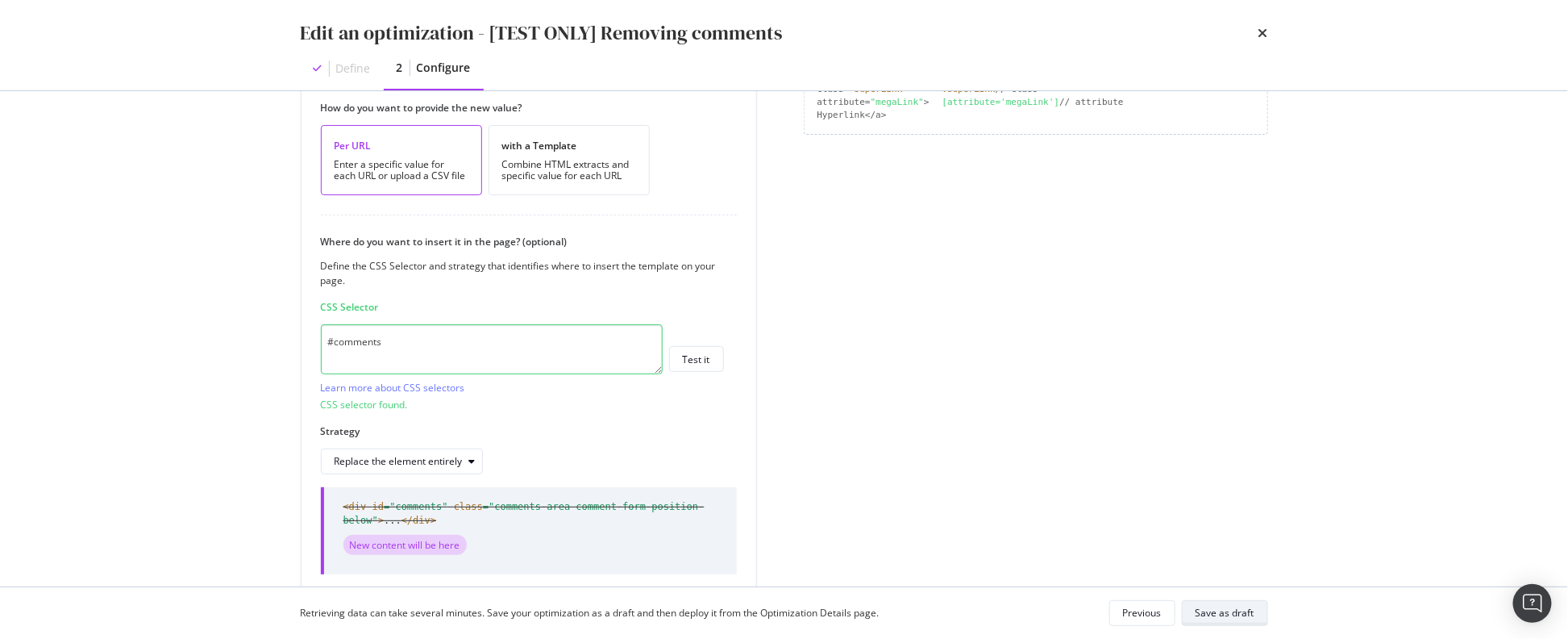
click at [1221, 613] on div "Save as draft" at bounding box center [1225, 612] width 58 height 14
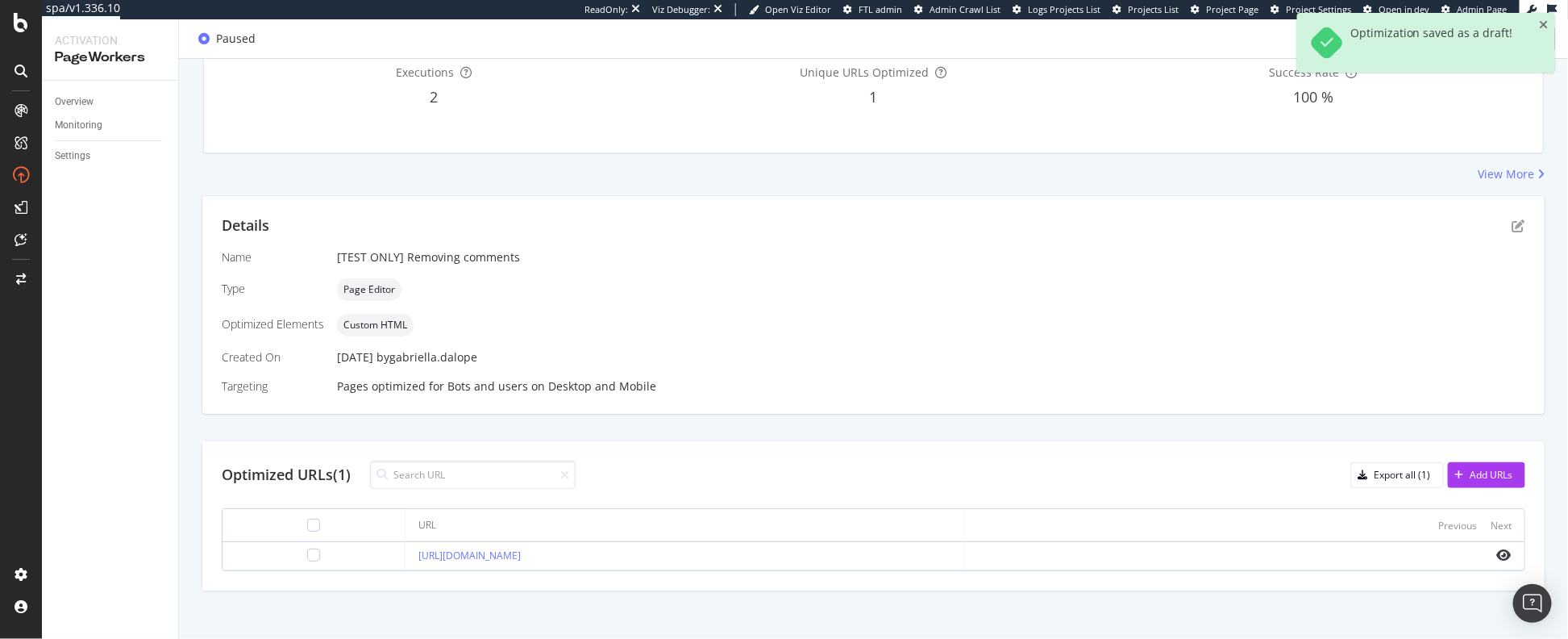
scroll to position [190, 0]
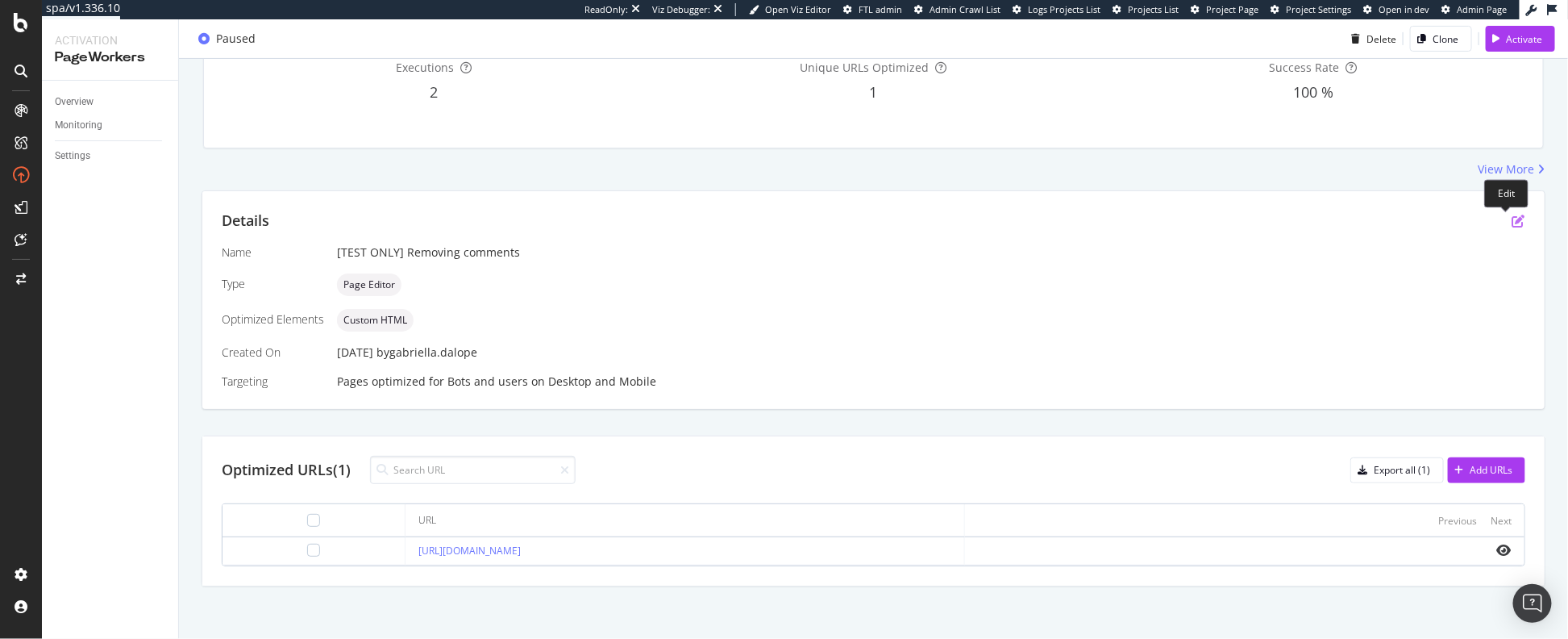
click at [1512, 219] on icon "pen-to-square" at bounding box center [1519, 221] width 13 height 13
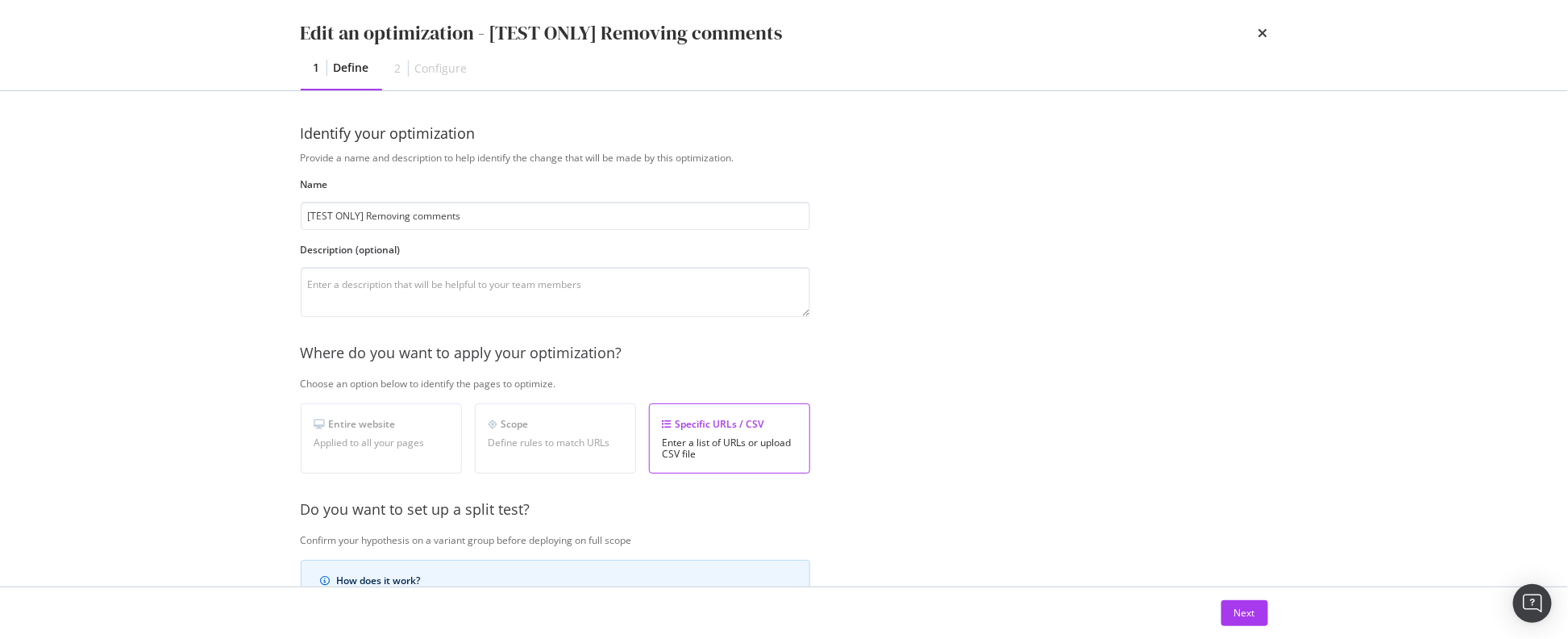
scroll to position [341, 0]
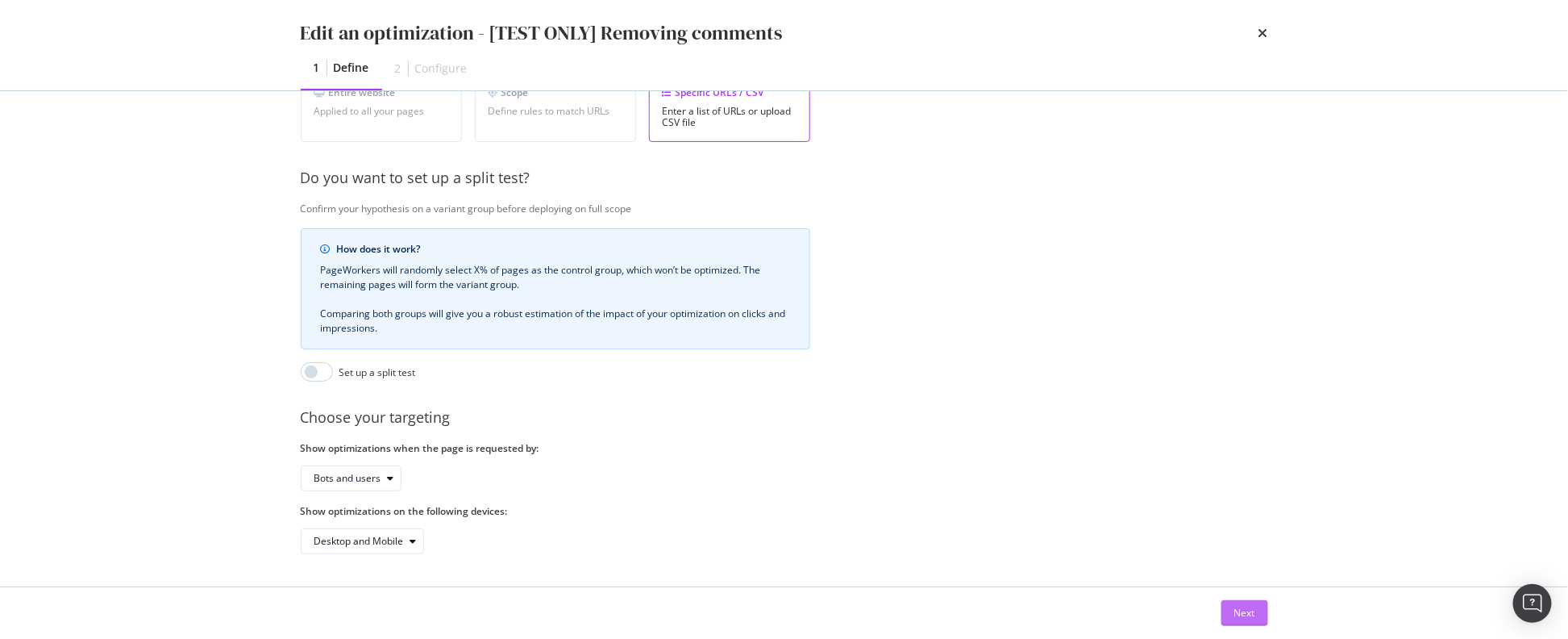
click at [1246, 613] on div "Next" at bounding box center [1245, 612] width 21 height 14
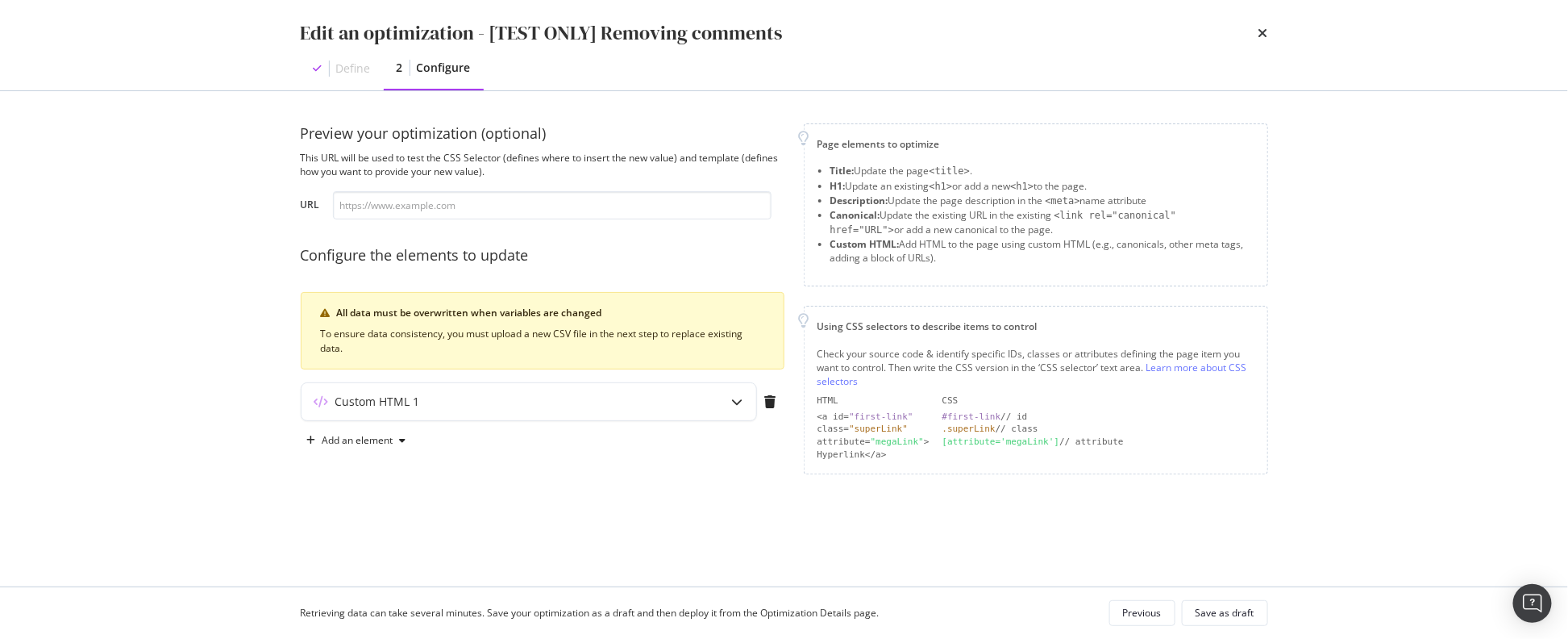
click at [663, 296] on div "All data must be overwritten when variables are changed To ensure data consiste…" at bounding box center [543, 330] width 484 height 78
click at [649, 408] on div "Custom HTML 1" at bounding box center [528, 402] width 455 height 37
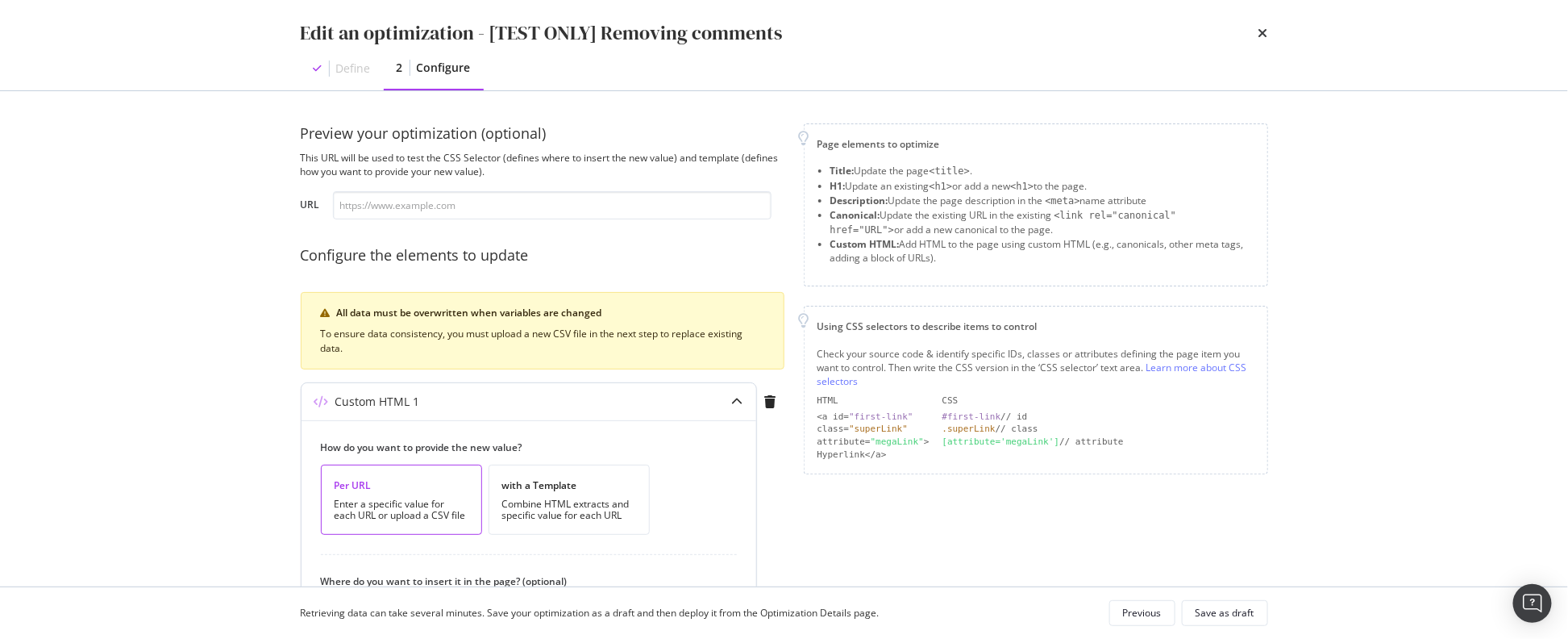
scroll to position [291, 0]
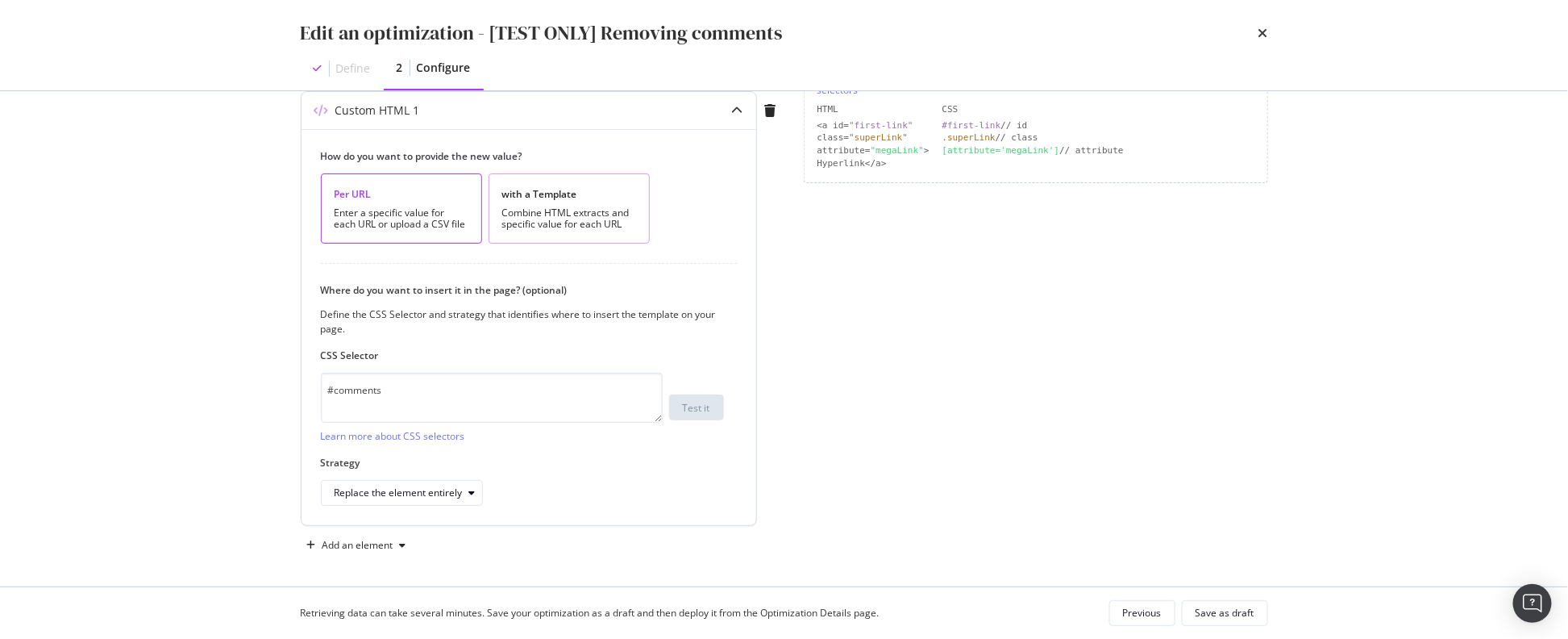
click at [540, 207] on div "Combine HTML extracts and specific value for each URL" at bounding box center [569, 218] width 134 height 23
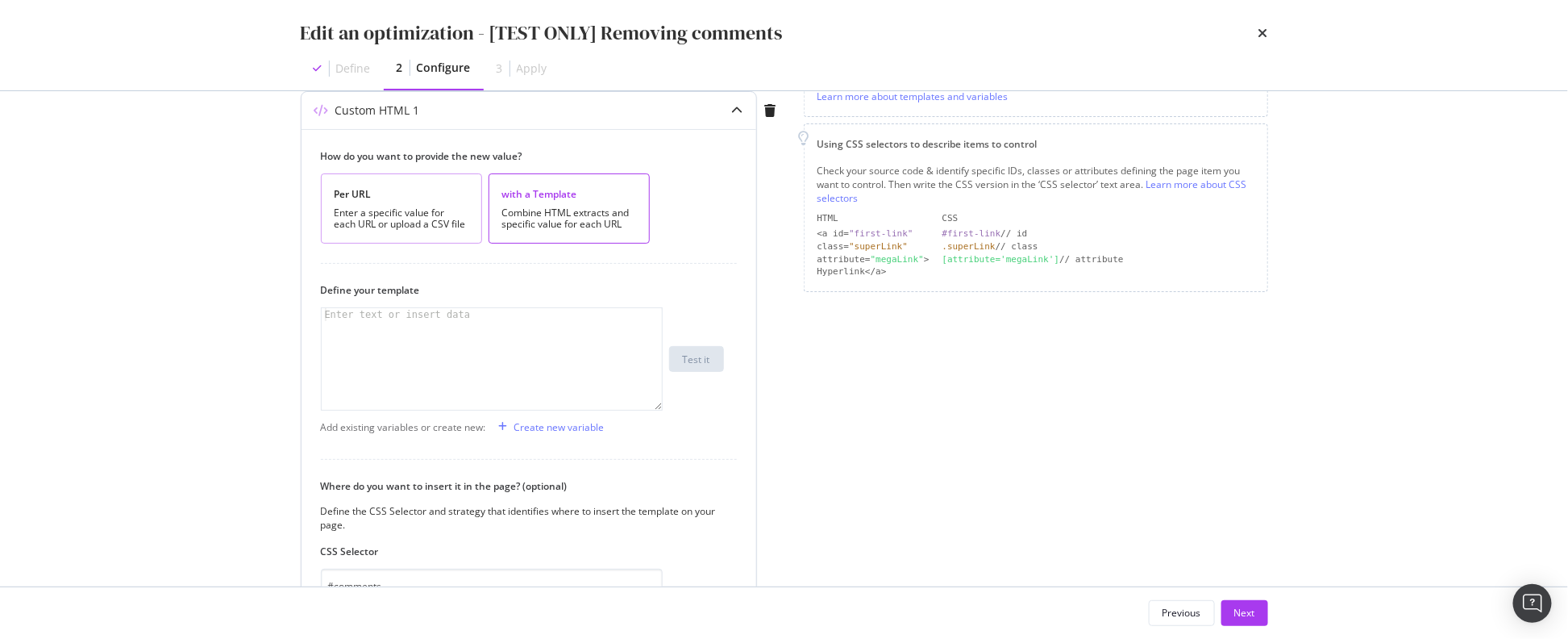
click at [411, 210] on div "Enter a specific value for each URL or upload a CSV file" at bounding box center [402, 218] width 134 height 23
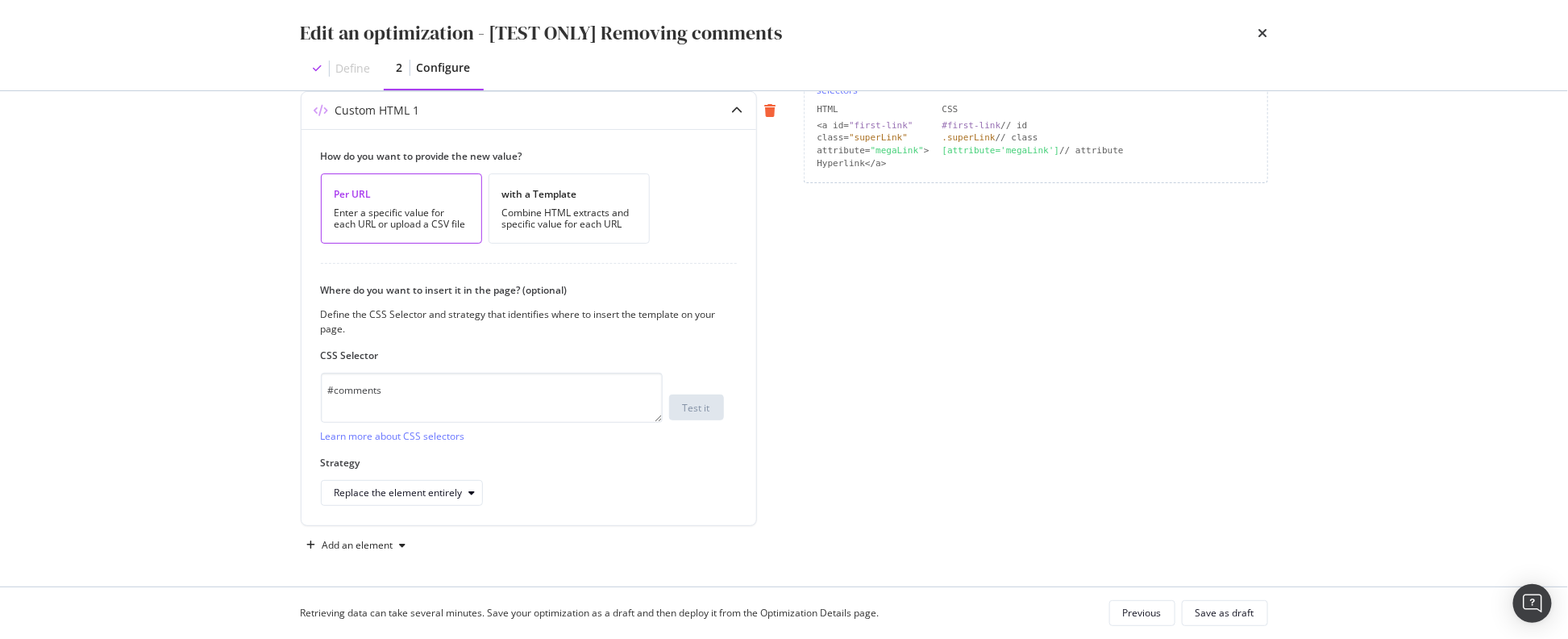
click at [769, 112] on icon "modal" at bounding box center [770, 110] width 11 height 13
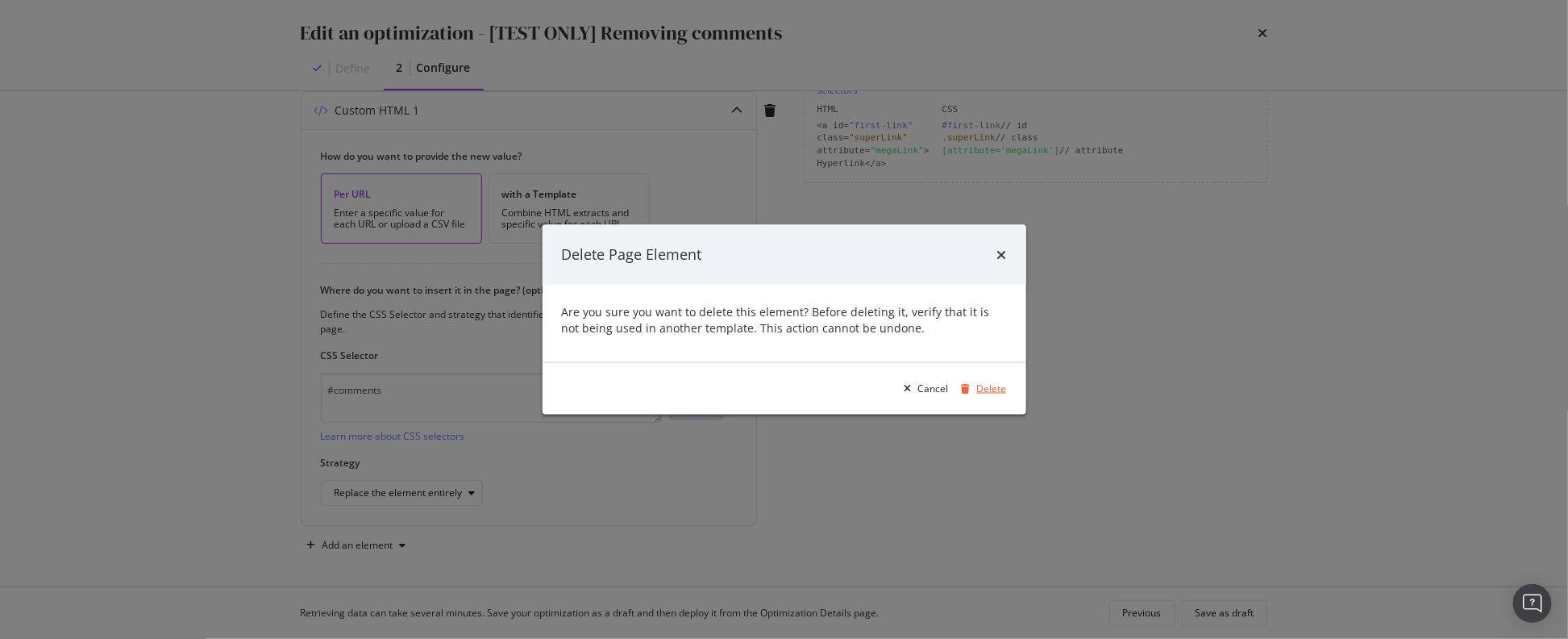
click at [982, 386] on div "Delete" at bounding box center [992, 388] width 30 height 14
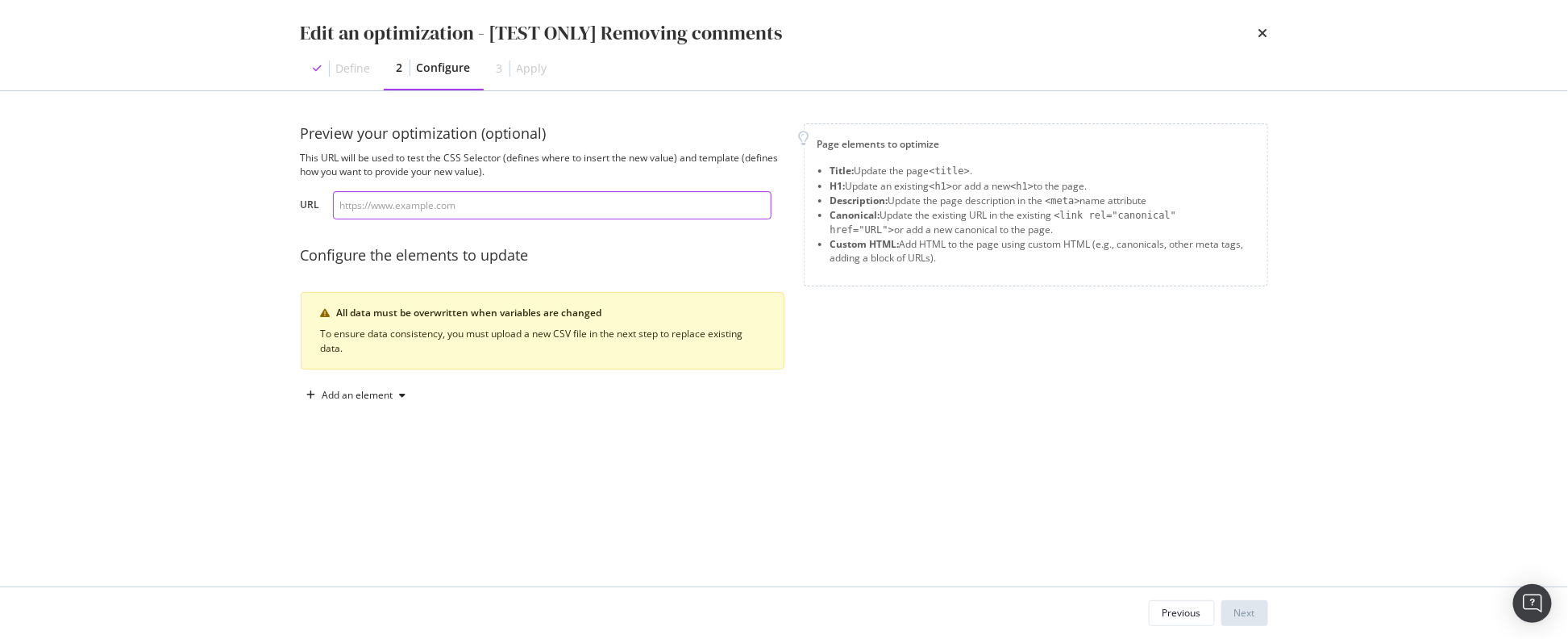
scroll to position [0, 0]
click at [366, 392] on div "Add an element" at bounding box center [358, 395] width 71 height 10
click at [372, 531] on div "Custom HTML" at bounding box center [375, 531] width 64 height 14
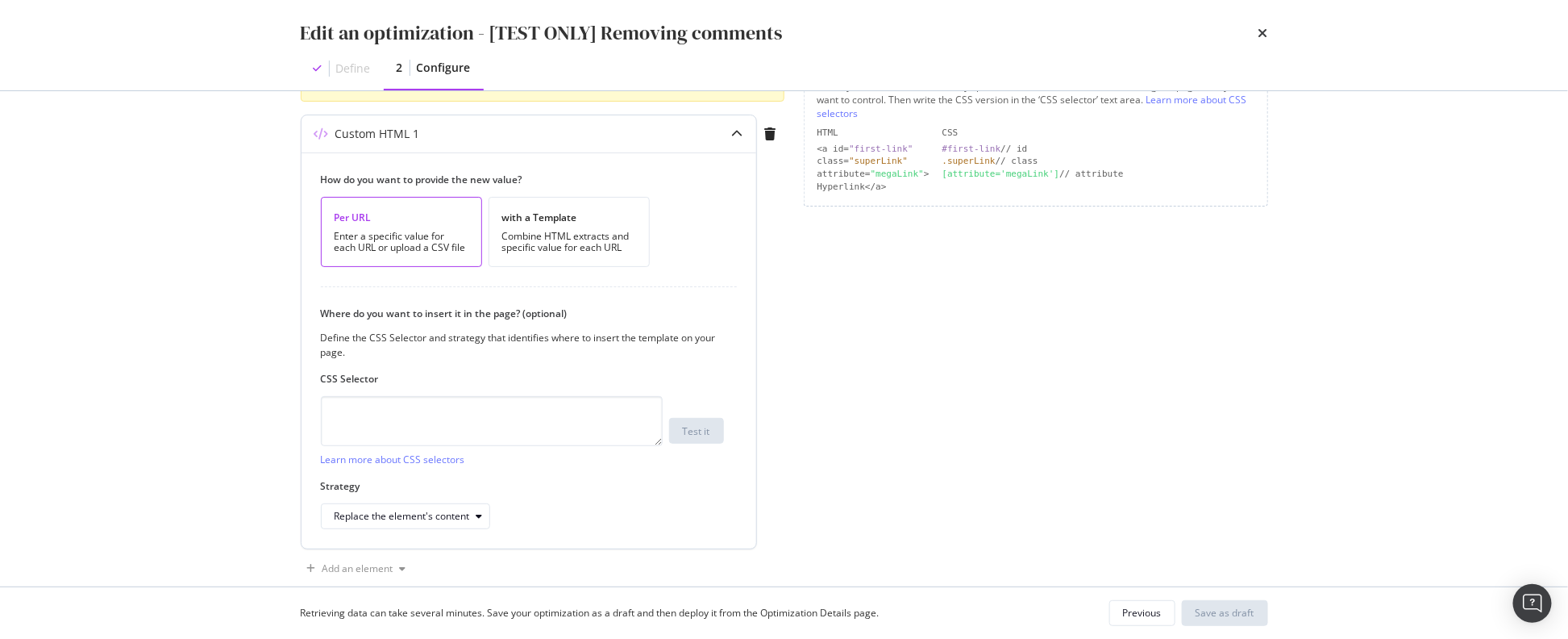
scroll to position [291, 0]
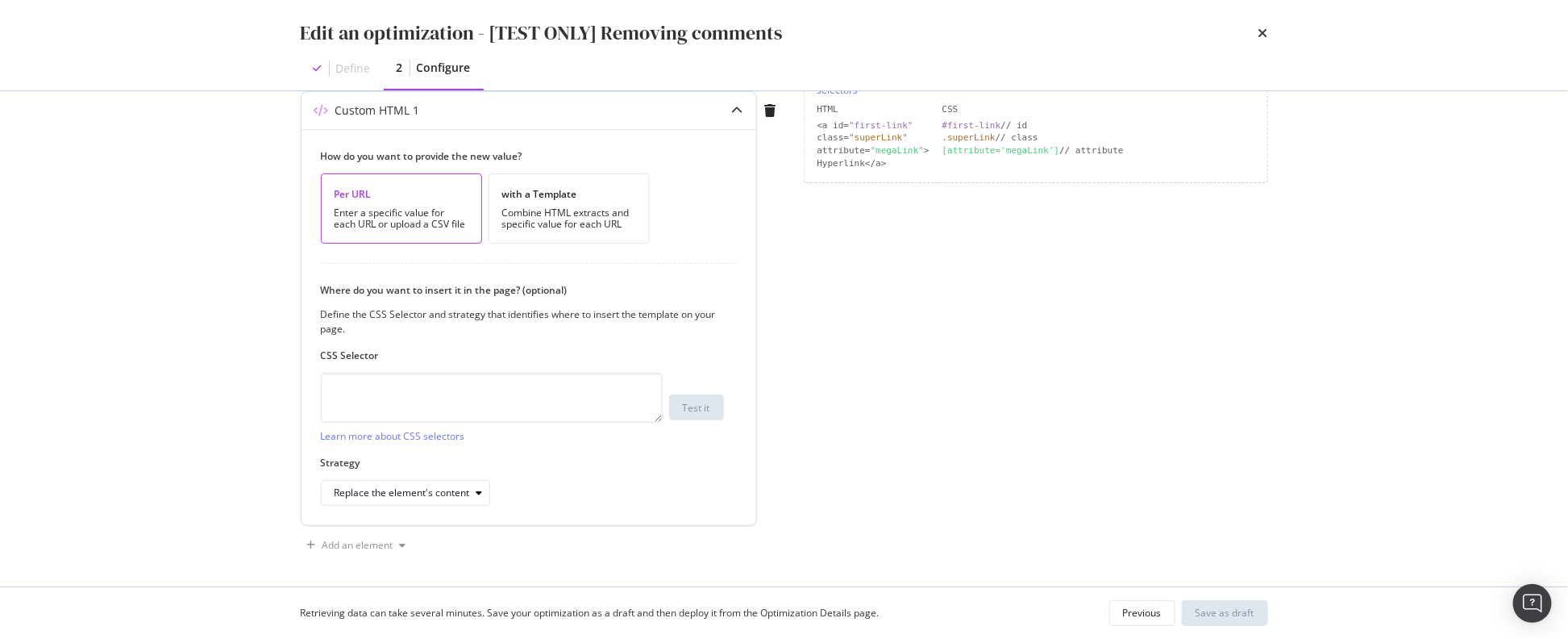
click at [411, 363] on div "CSS Selector Learn more about CSS selectors Test it" at bounding box center [523, 395] width 403 height 94
click at [412, 381] on textarea "modal" at bounding box center [492, 397] width 342 height 50
type textarea "#comments"
click at [437, 487] on div "Replace the element's content" at bounding box center [402, 492] width 135 height 10
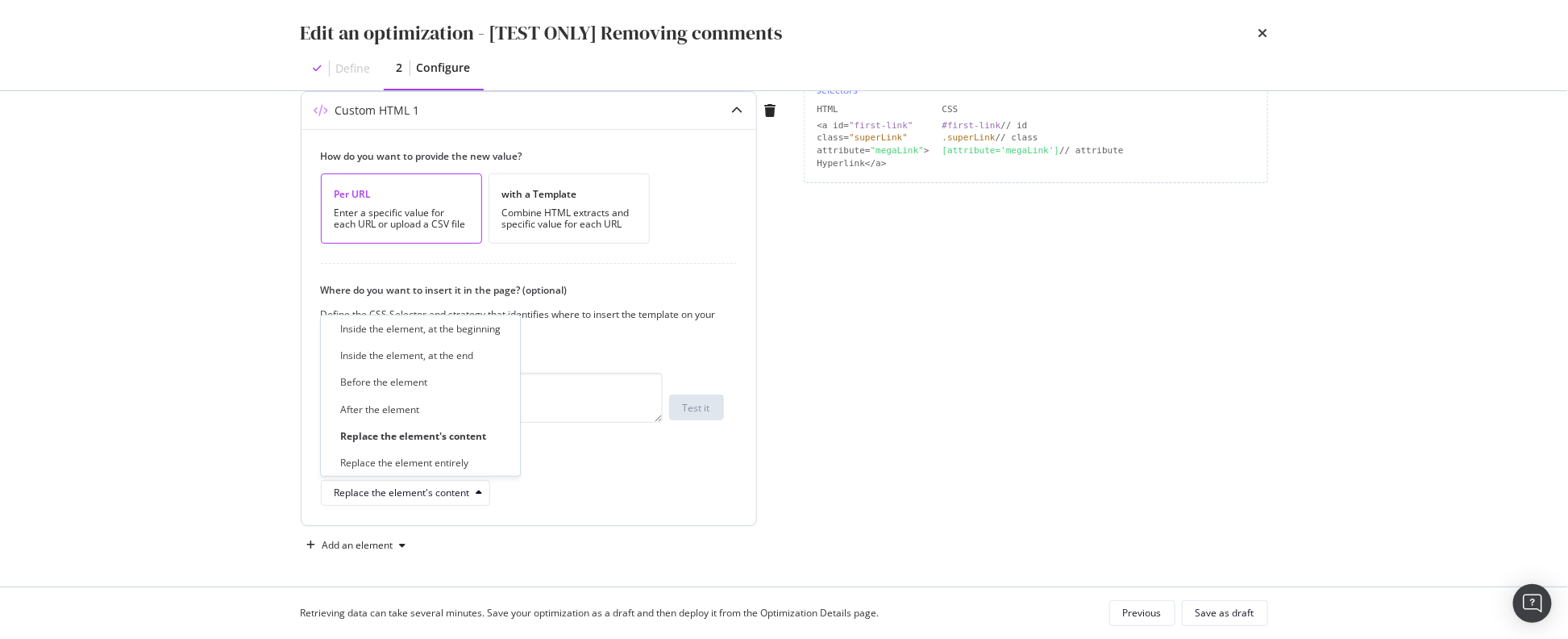
drag, startPoint x: 425, startPoint y: 458, endPoint x: 409, endPoint y: 458, distance: 16.0
click at [426, 459] on div "Replace the element entirely" at bounding box center [404, 462] width 128 height 14
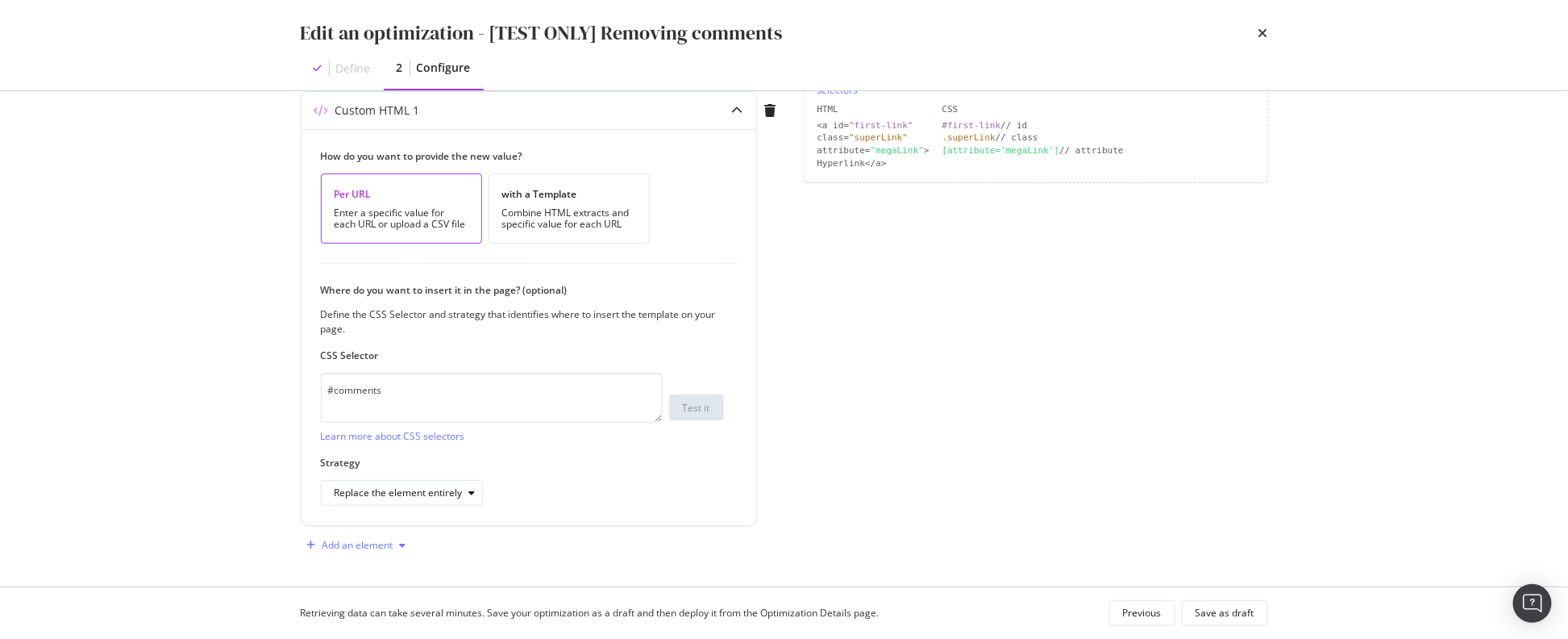
click at [368, 545] on div "Add an element" at bounding box center [358, 545] width 71 height 10
click at [1005, 508] on div "Page elements to optimize Title: Update the page <title> . H1: Update an existi…" at bounding box center [1036, 194] width 465 height 726
click at [1249, 619] on div "Save as draft" at bounding box center [1225, 612] width 58 height 14
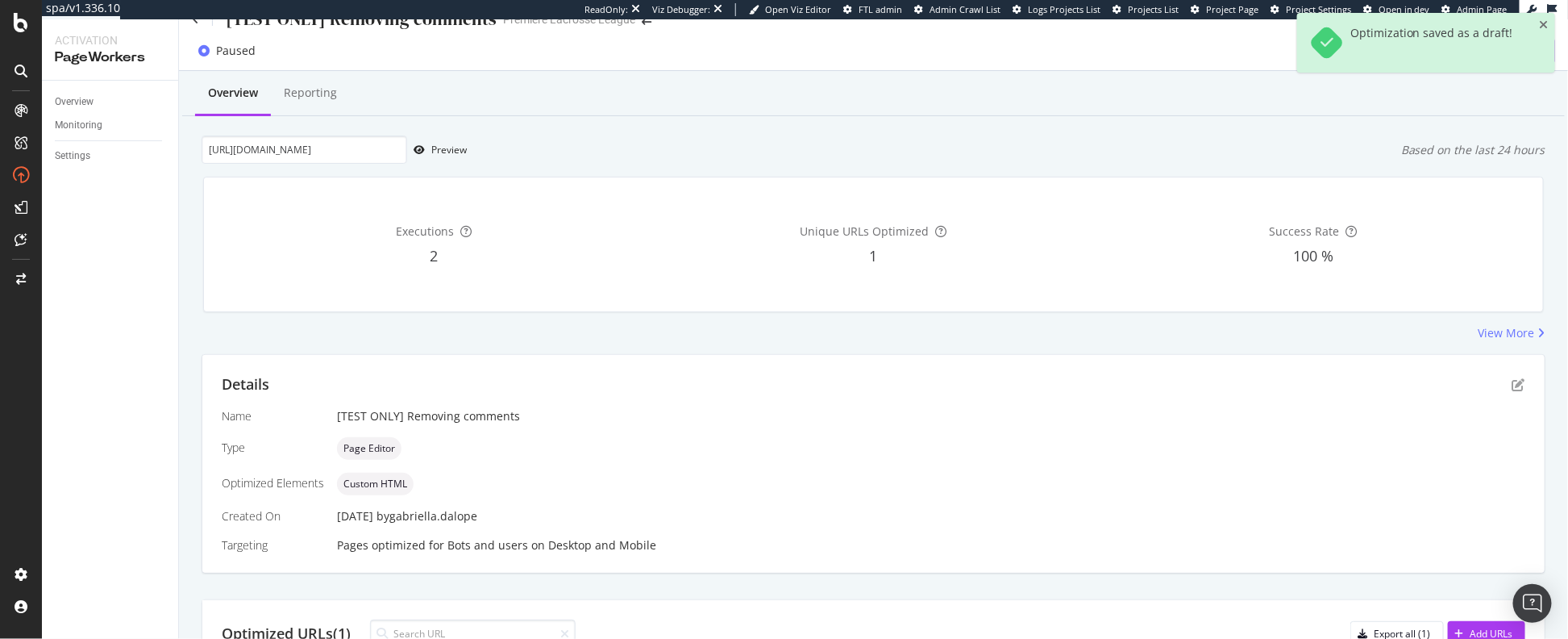
scroll to position [0, 0]
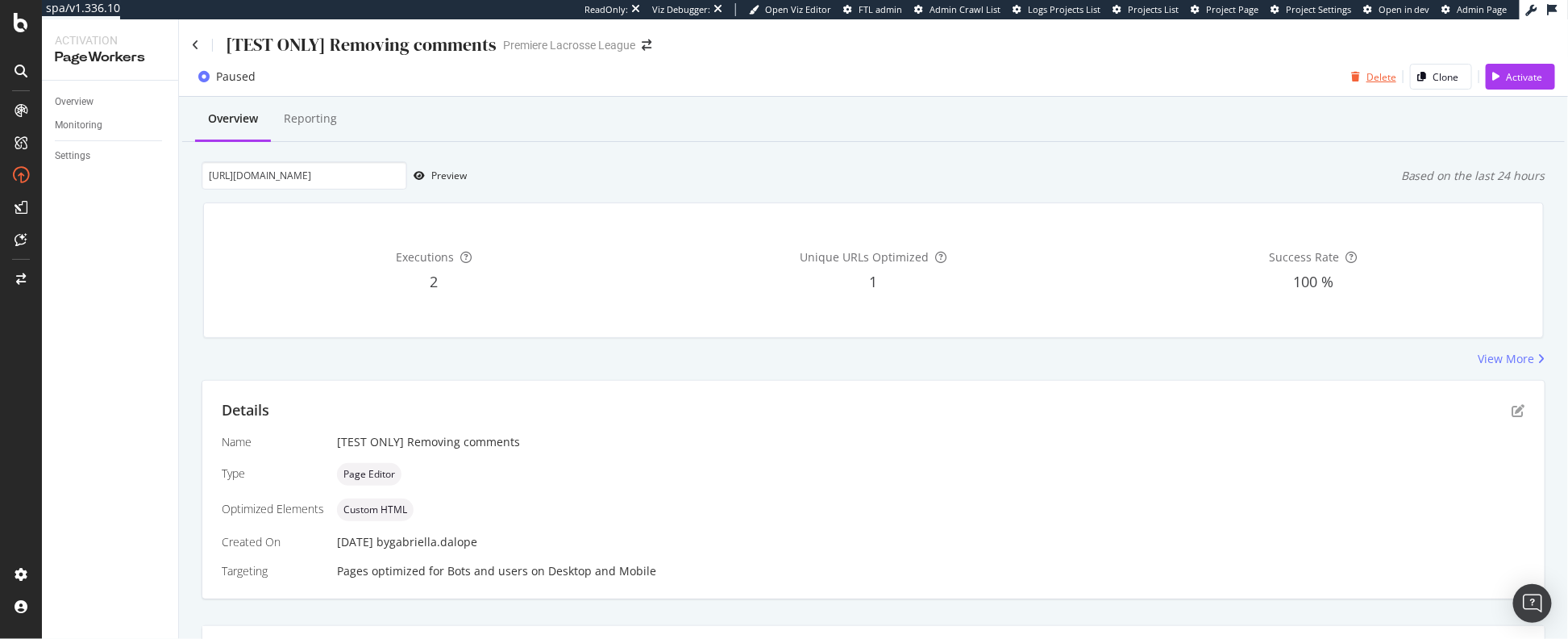
click at [1352, 76] on icon "button" at bounding box center [1356, 77] width 9 height 10
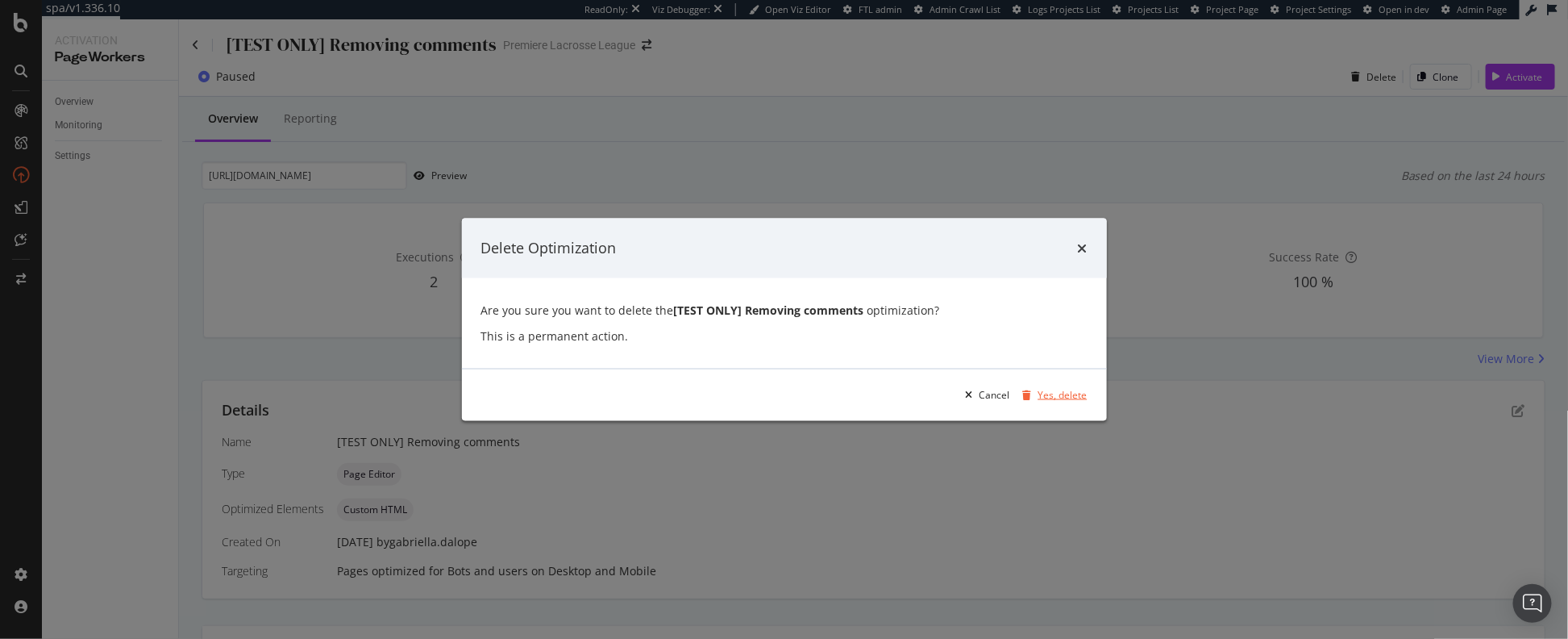
click at [1046, 400] on div "Yes, delete" at bounding box center [1063, 394] width 49 height 14
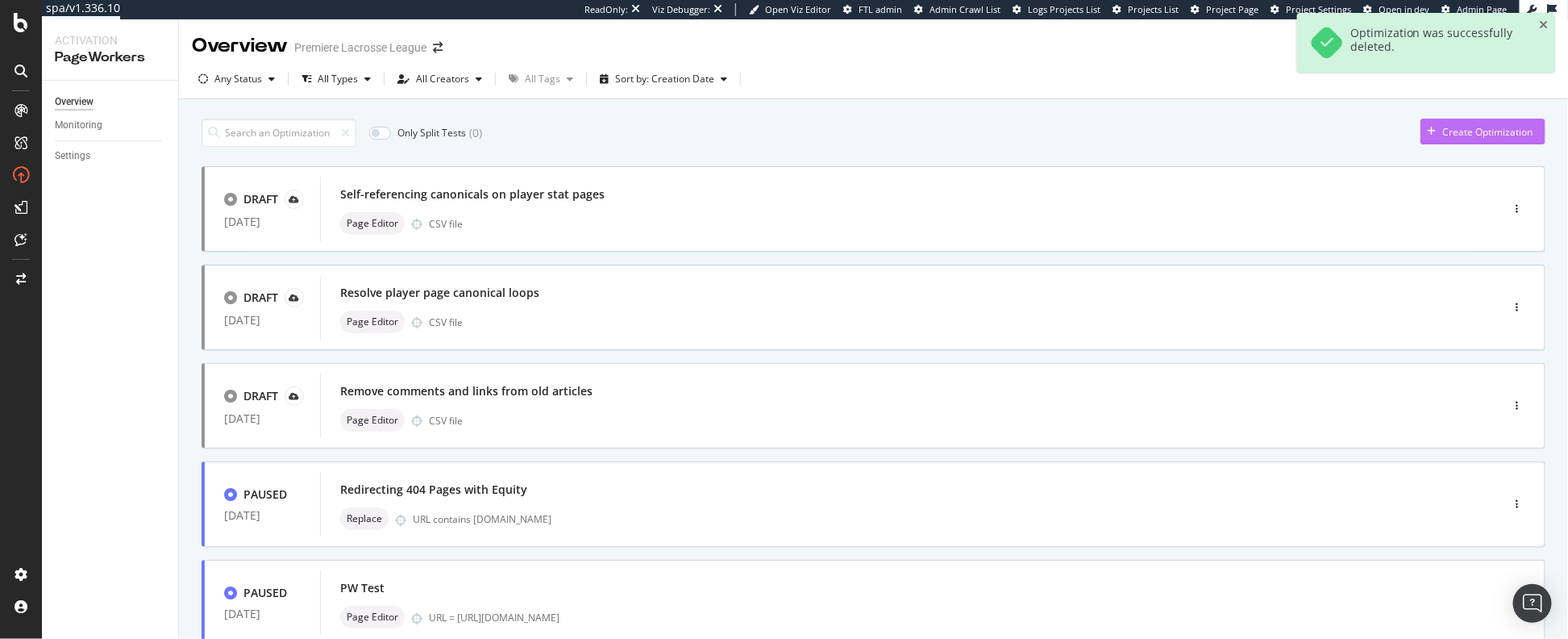
click at [1451, 128] on div "Create Optimization" at bounding box center [1487, 131] width 90 height 14
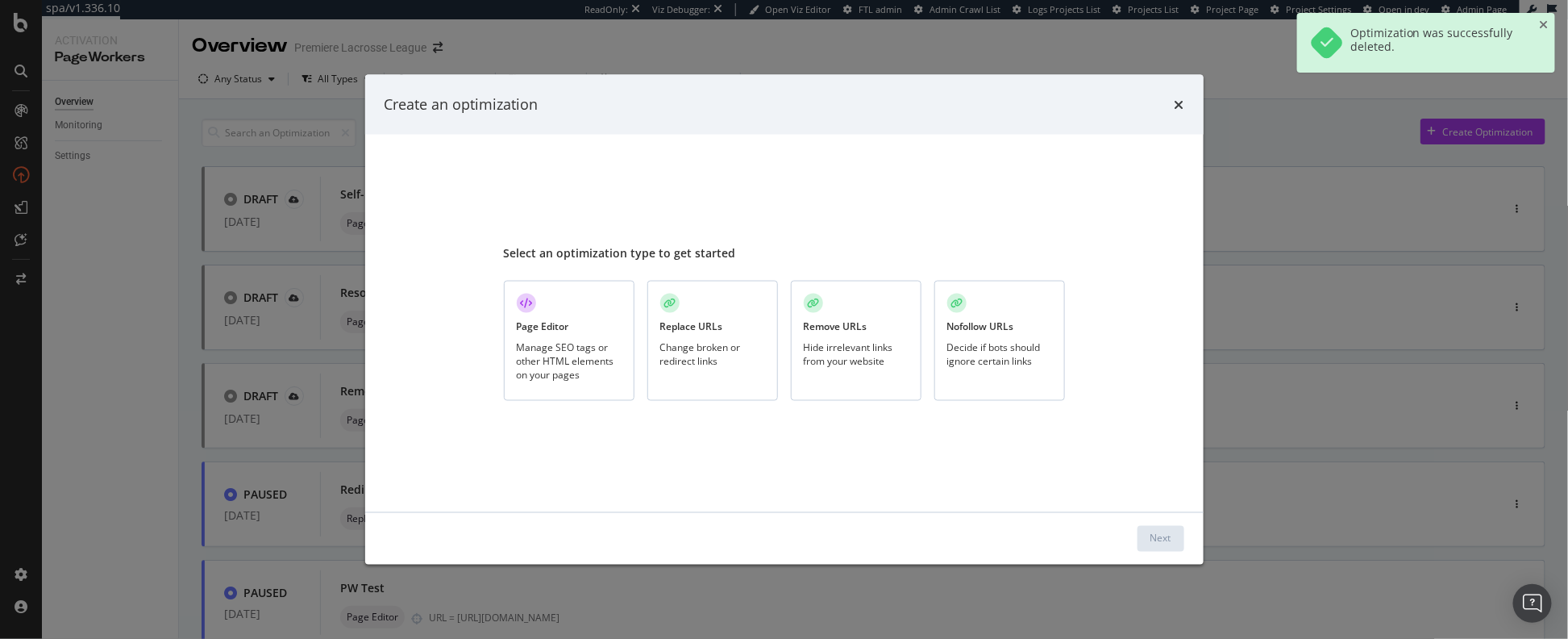
click at [610, 351] on div "Manage SEO tags or other HTML elements on your pages" at bounding box center [569, 360] width 105 height 41
click at [1165, 539] on div "Next" at bounding box center [1161, 538] width 21 height 14
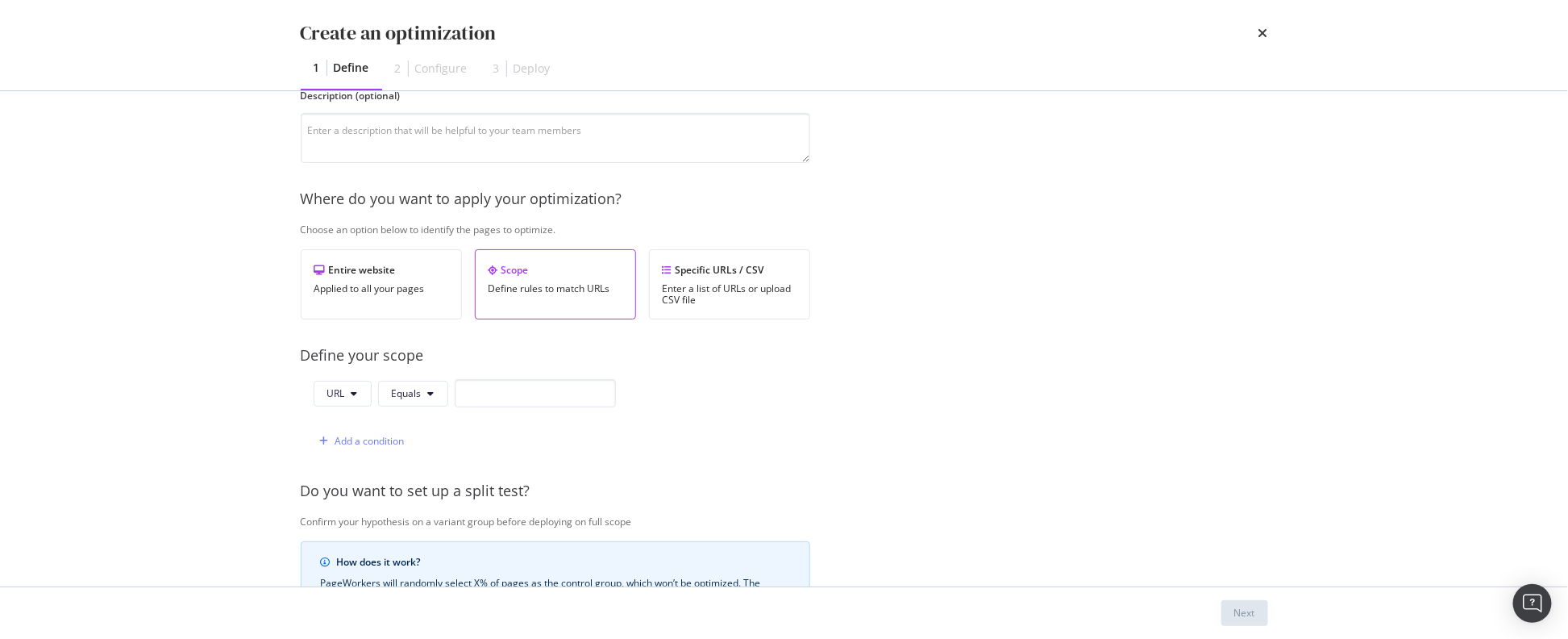
scroll to position [275, 0]
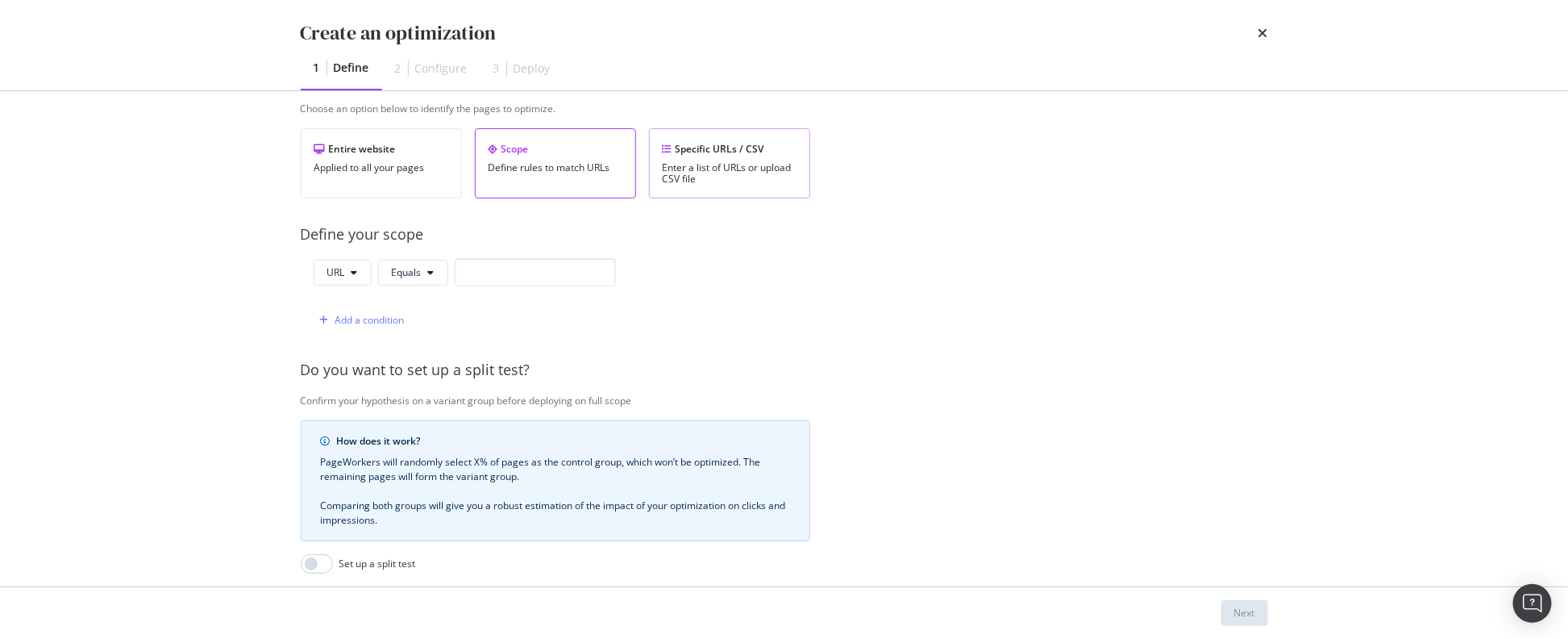
type input "[TEST ONLY] Removing Comments"
click at [682, 176] on div "Enter a list of URLs or upload CSV file" at bounding box center [729, 173] width 134 height 23
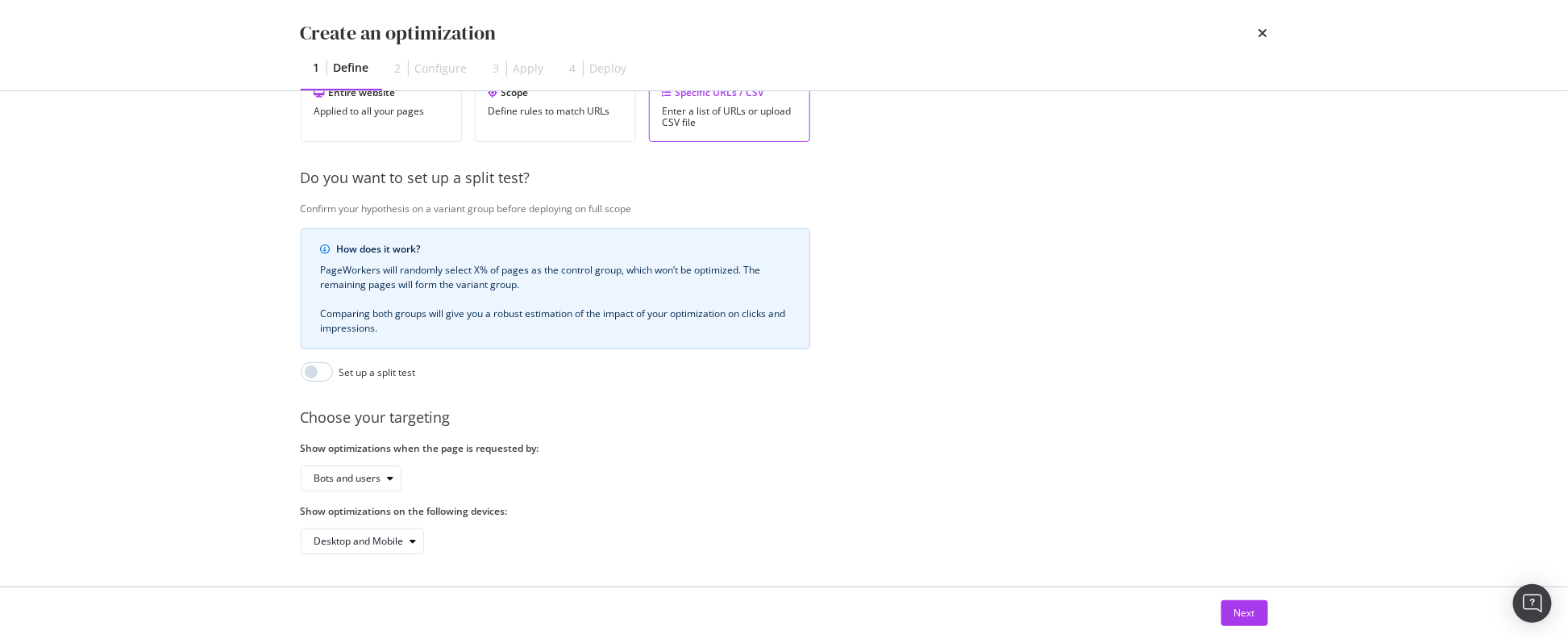
scroll to position [341, 0]
click at [1233, 612] on button "Next" at bounding box center [1244, 613] width 47 height 26
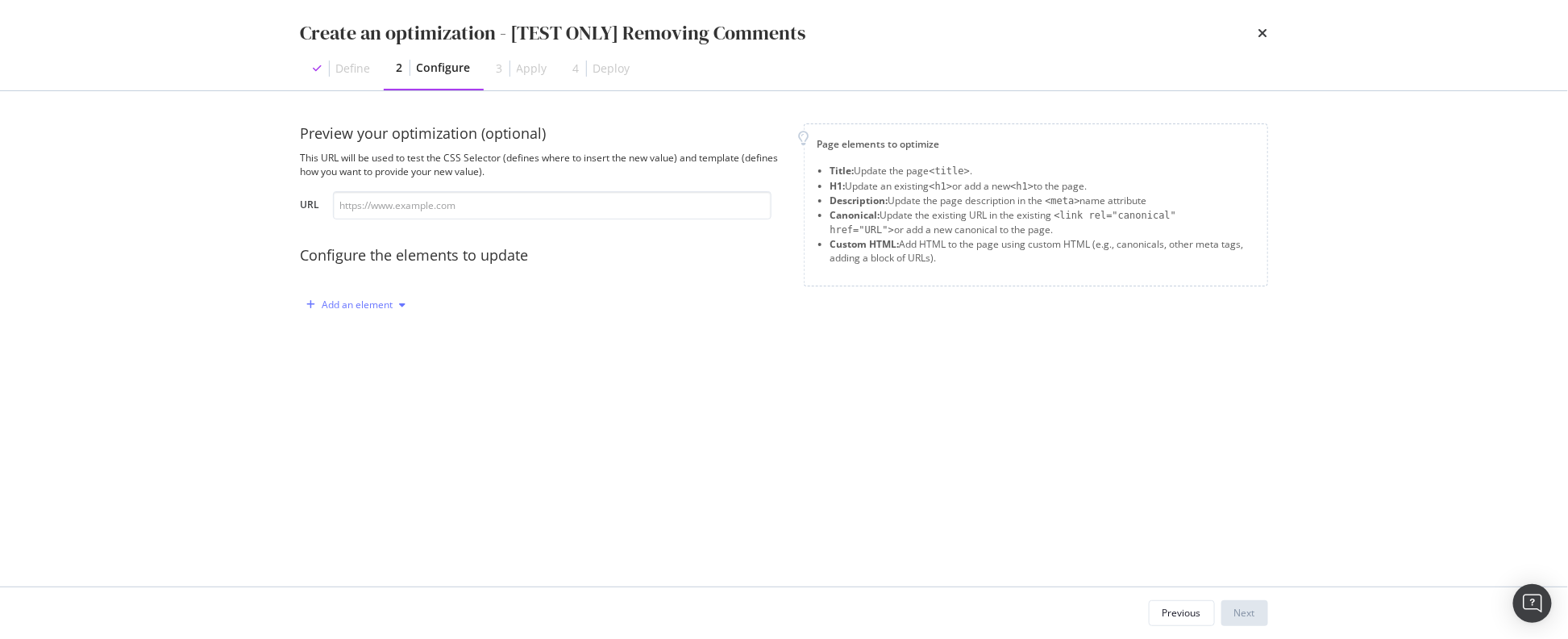
click at [358, 305] on div "Add an element" at bounding box center [358, 305] width 71 height 10
click at [383, 439] on div "Custom HTML" at bounding box center [375, 441] width 64 height 14
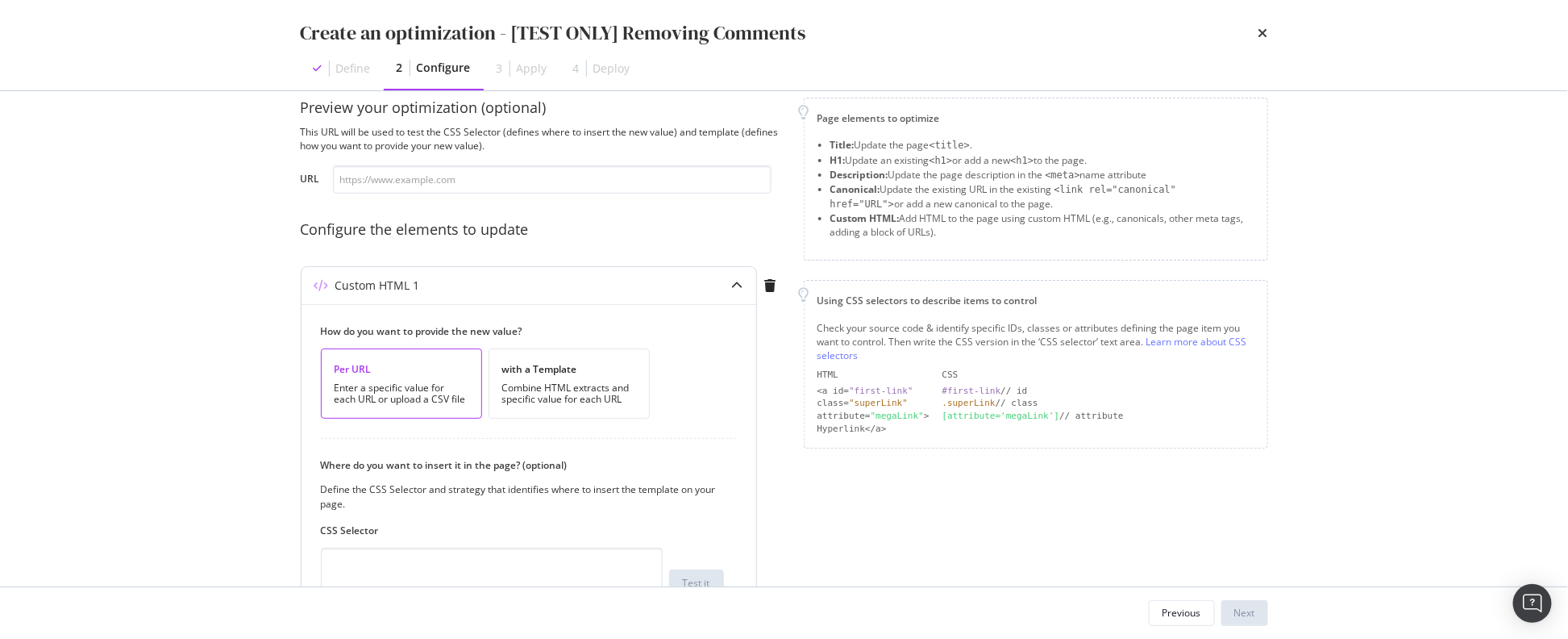
scroll to position [202, 0]
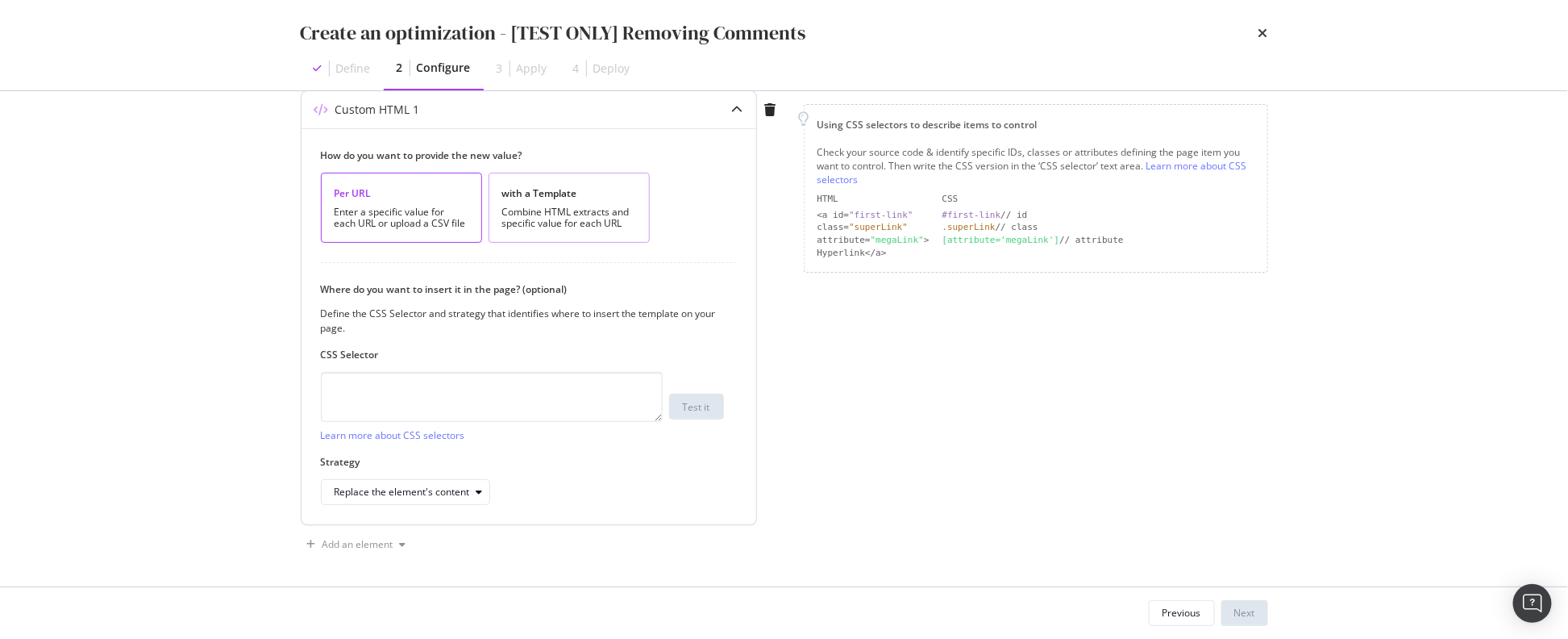
click at [585, 215] on div "Combine HTML extracts and specific value for each URL" at bounding box center [569, 217] width 134 height 23
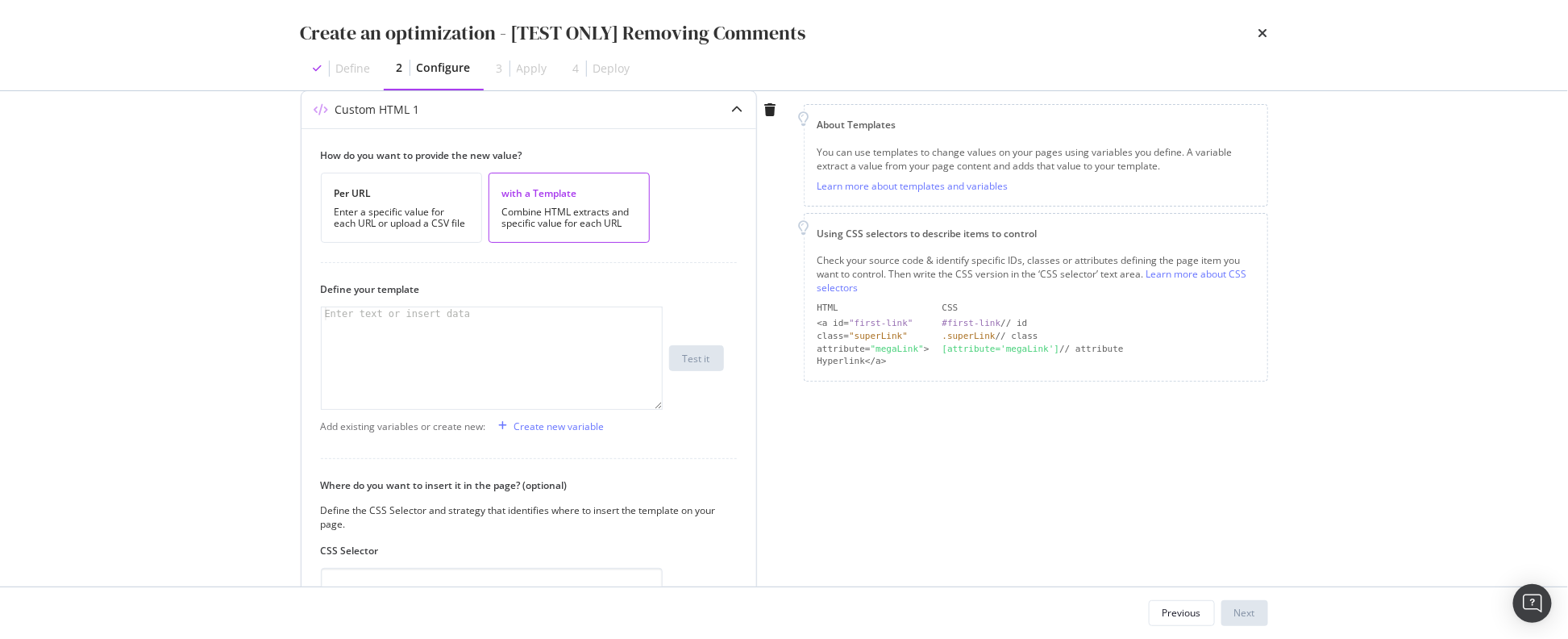
click at [428, 336] on div "modal" at bounding box center [492, 372] width 342 height 128
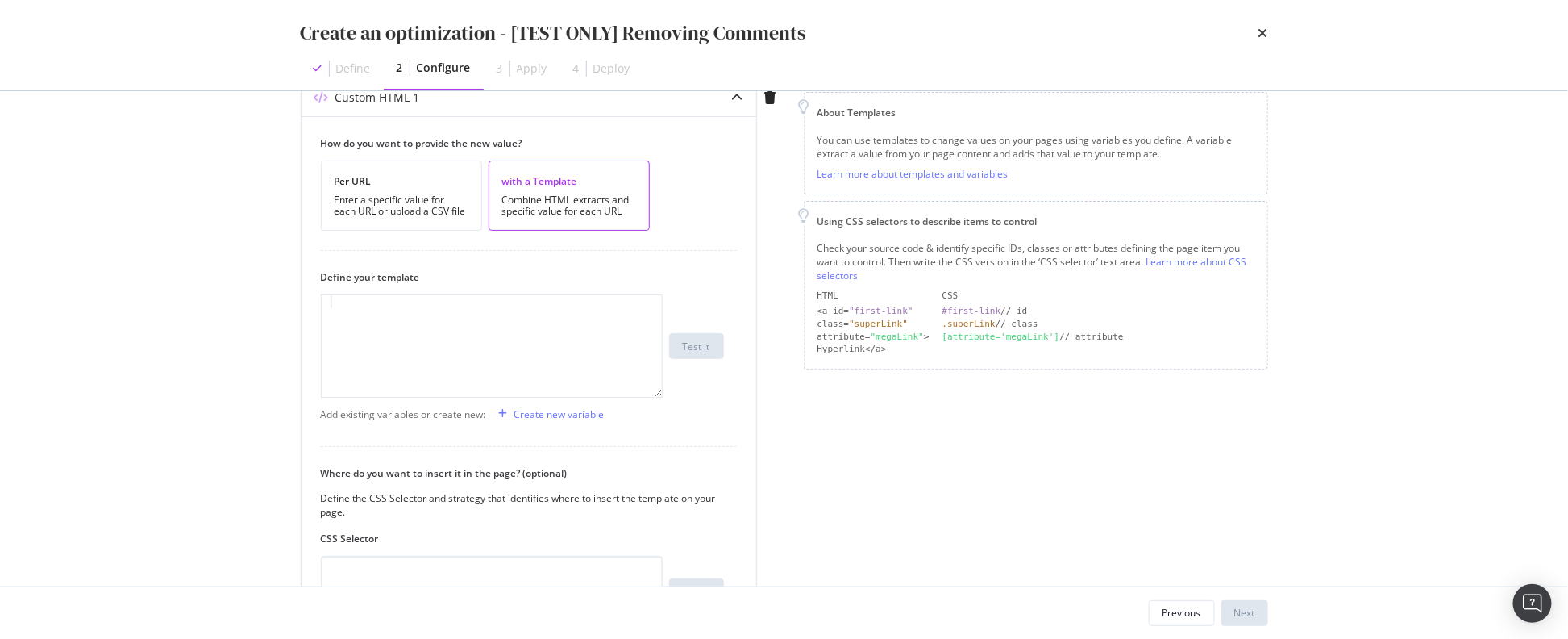
click at [235, 356] on div "Create an optimization - [TEST ONLY] Removing Comments Define 2 Configure 3 App…" at bounding box center [784, 320] width 1568 height 639
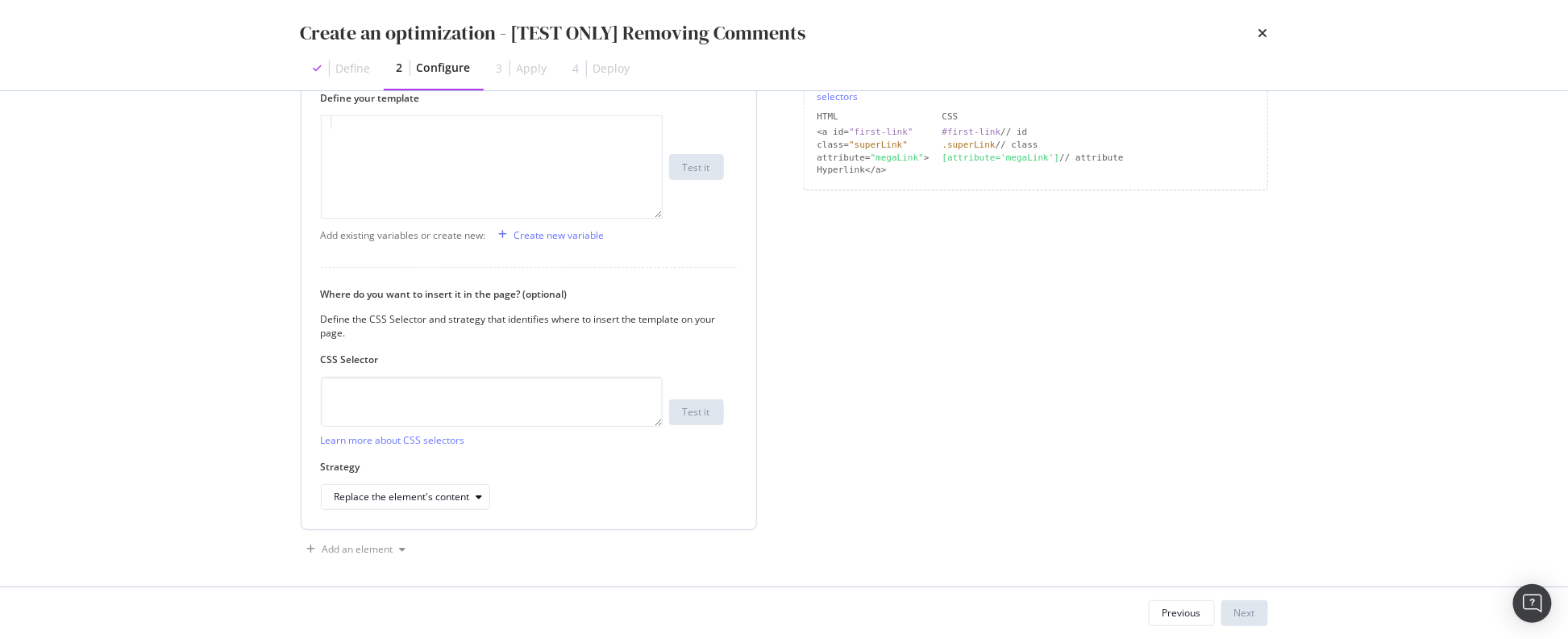
scroll to position [397, 0]
click at [520, 409] on textarea "modal" at bounding box center [492, 397] width 342 height 50
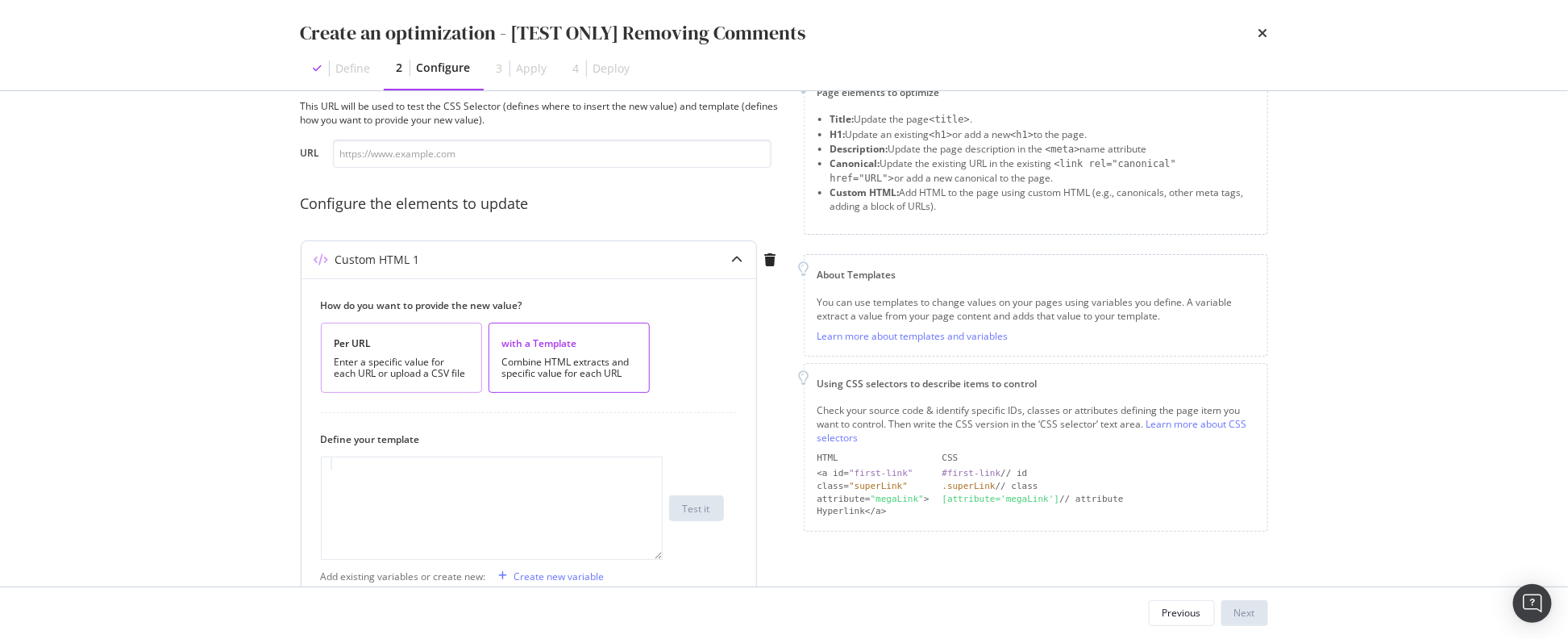
click at [402, 344] on div "Per URL" at bounding box center [402, 342] width 134 height 14
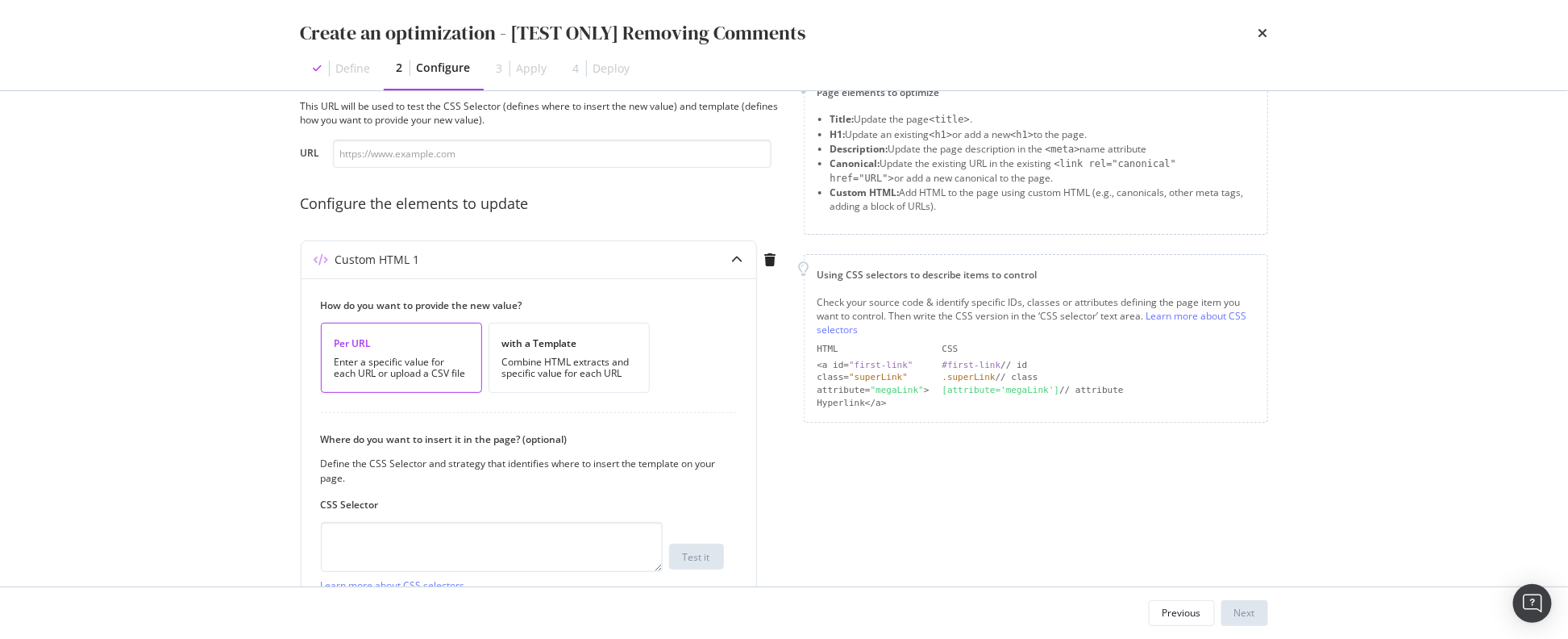
scroll to position [202, 0]
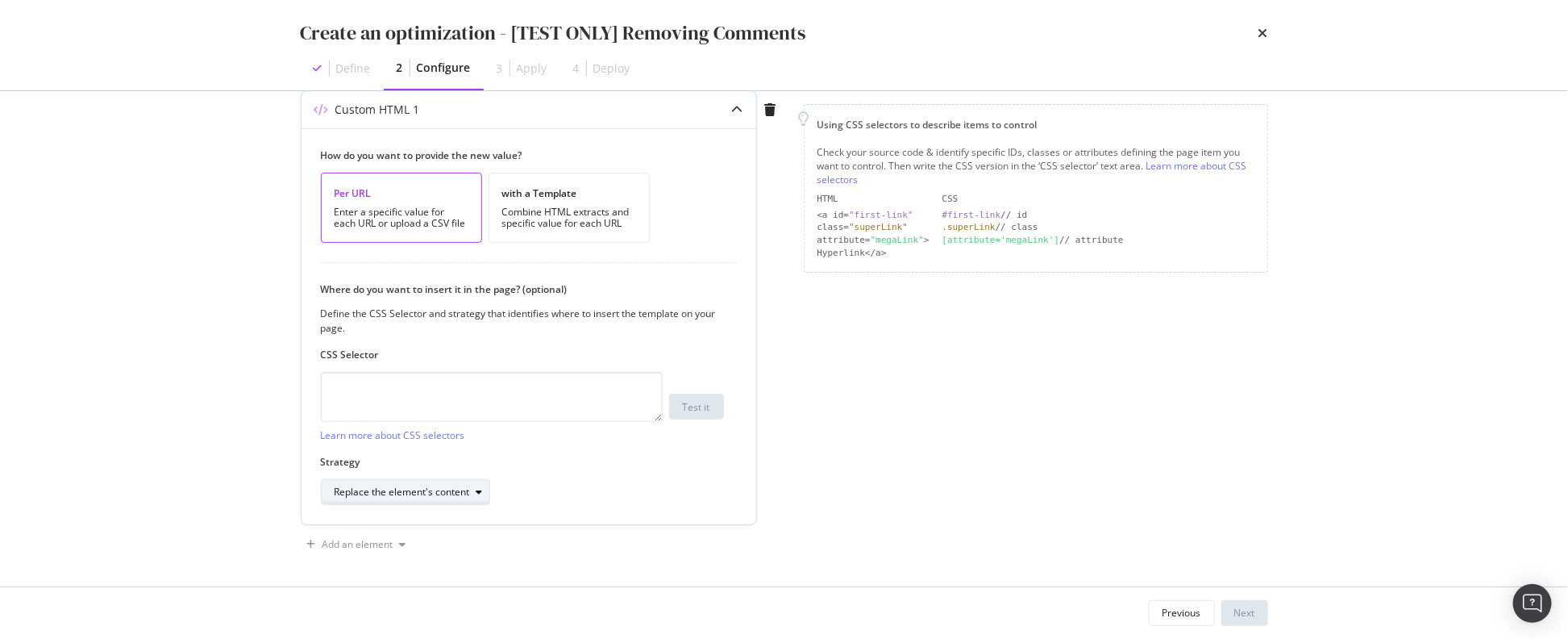
click at [451, 481] on div "Replace the element's content" at bounding box center [413, 492] width 155 height 23
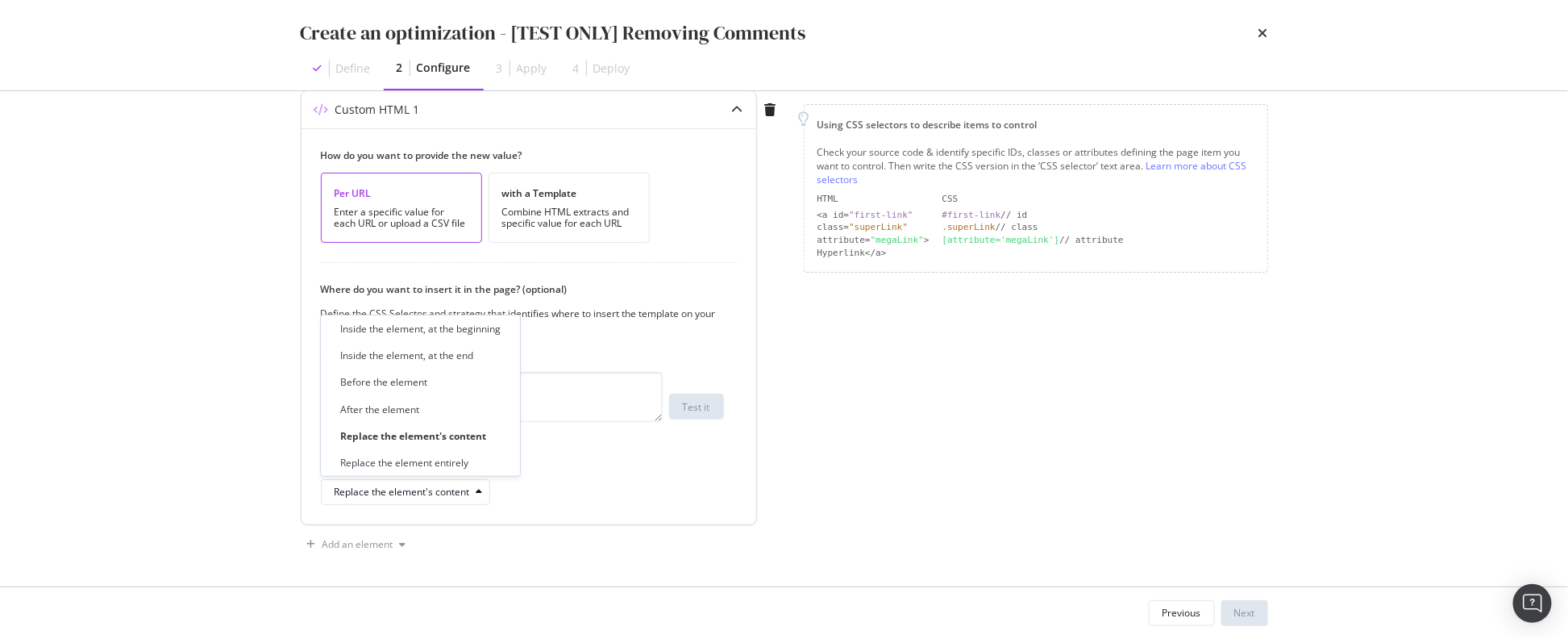
click at [434, 466] on div "Replace the element entirely" at bounding box center [404, 462] width 128 height 14
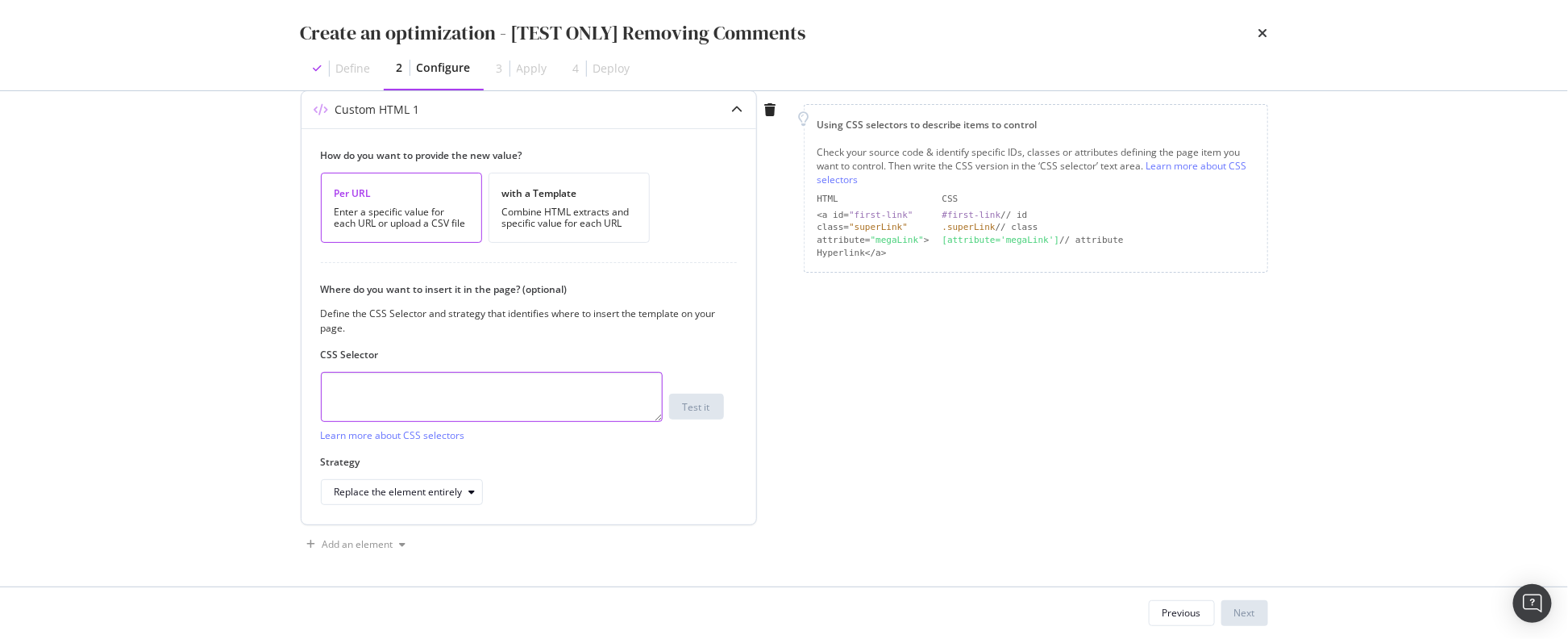
click at [479, 398] on textarea "modal" at bounding box center [492, 396] width 342 height 50
type textarea "#comments"
click at [879, 401] on div "Page elements to optimize Title: Update the page <title> . H1: Update an existi…" at bounding box center [1036, 239] width 465 height 635
click at [540, 390] on textarea "#comments" at bounding box center [492, 396] width 342 height 50
click at [1249, 613] on div "Next" at bounding box center [1245, 612] width 21 height 14
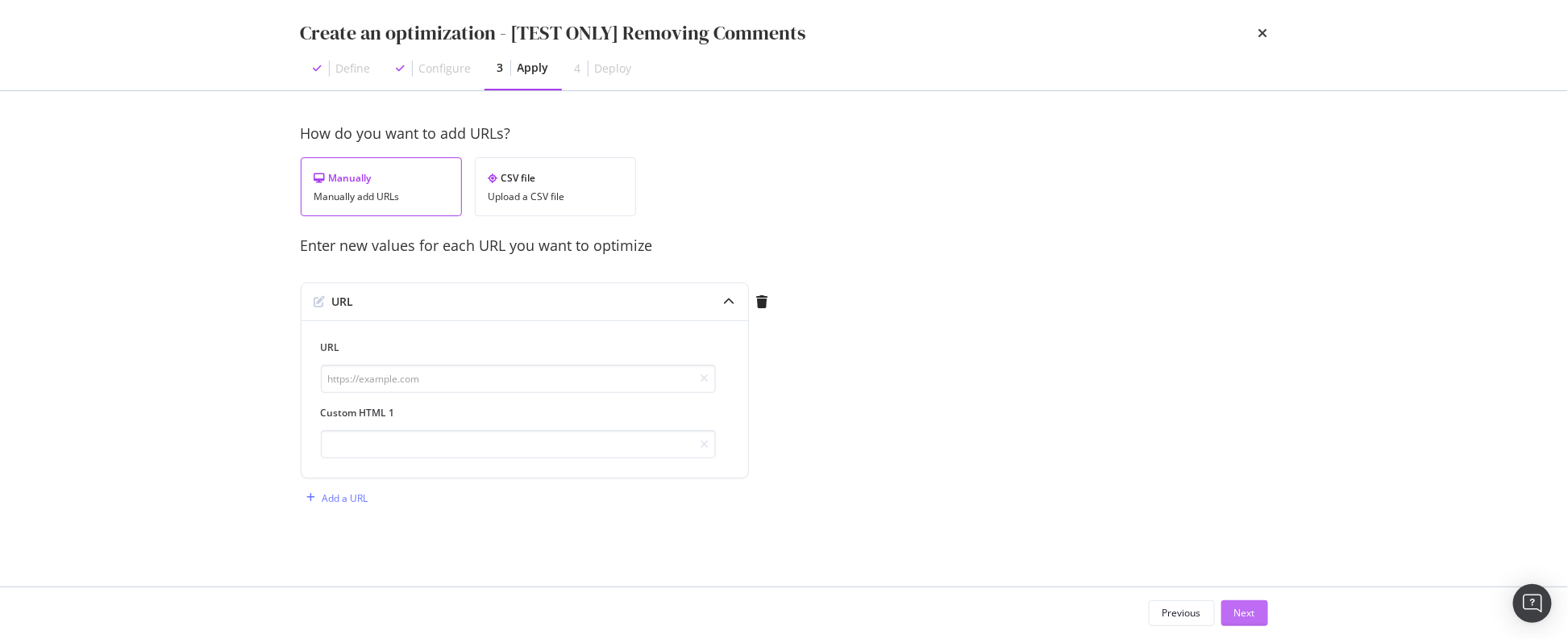
scroll to position [0, 0]
click at [580, 447] on input "modal" at bounding box center [518, 444] width 395 height 28
click at [566, 390] on input "modal" at bounding box center [518, 378] width 395 height 28
paste input "https://premierlacrosseleague.com/articles/celebrating-our-fan-community"
type input "https://premierlacrosseleague.com/articles/celebrating-our-fan-community"
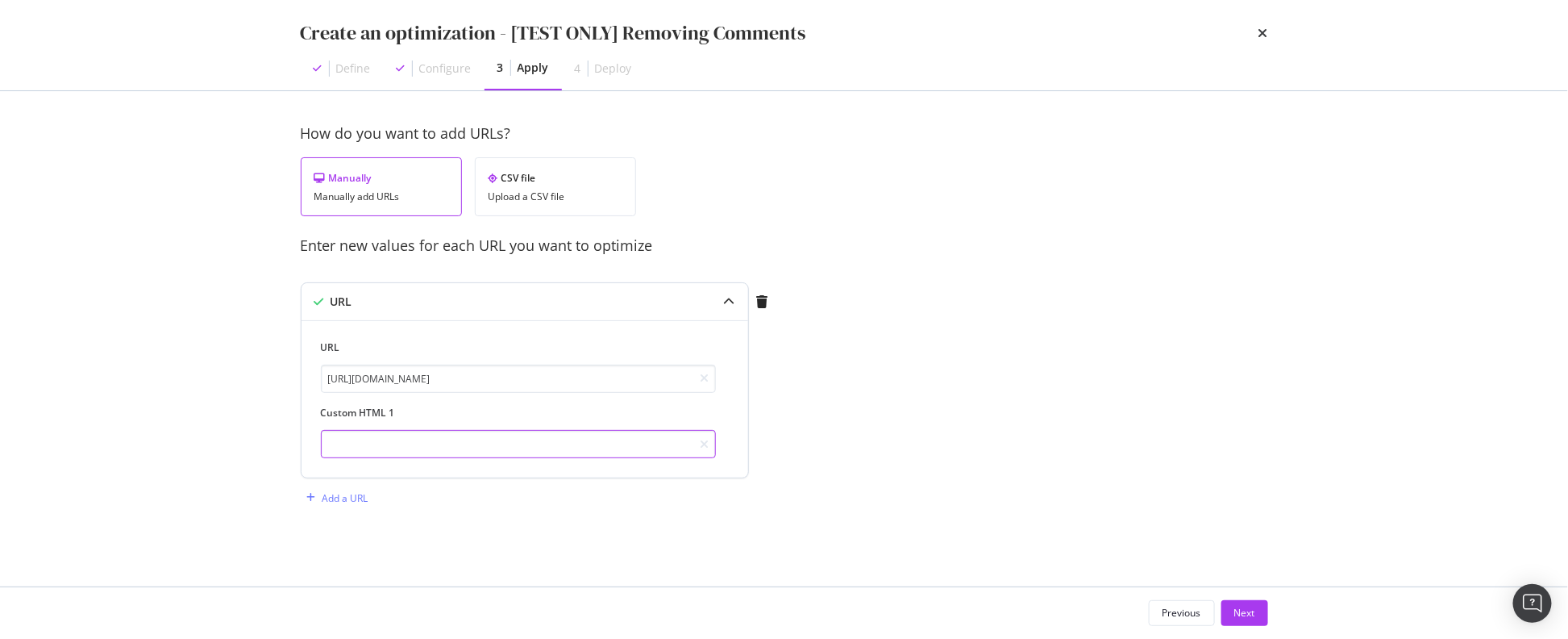
click at [439, 435] on input "modal" at bounding box center [518, 444] width 395 height 28
drag, startPoint x: 956, startPoint y: 470, endPoint x: 966, endPoint y: 474, distance: 10.8
click at [956, 470] on div "How do you want to add URLs? Manually Manually add URLs CSV file Upload a CSV f…" at bounding box center [785, 332] width 967 height 419
click at [1241, 613] on div "Next" at bounding box center [1245, 612] width 21 height 14
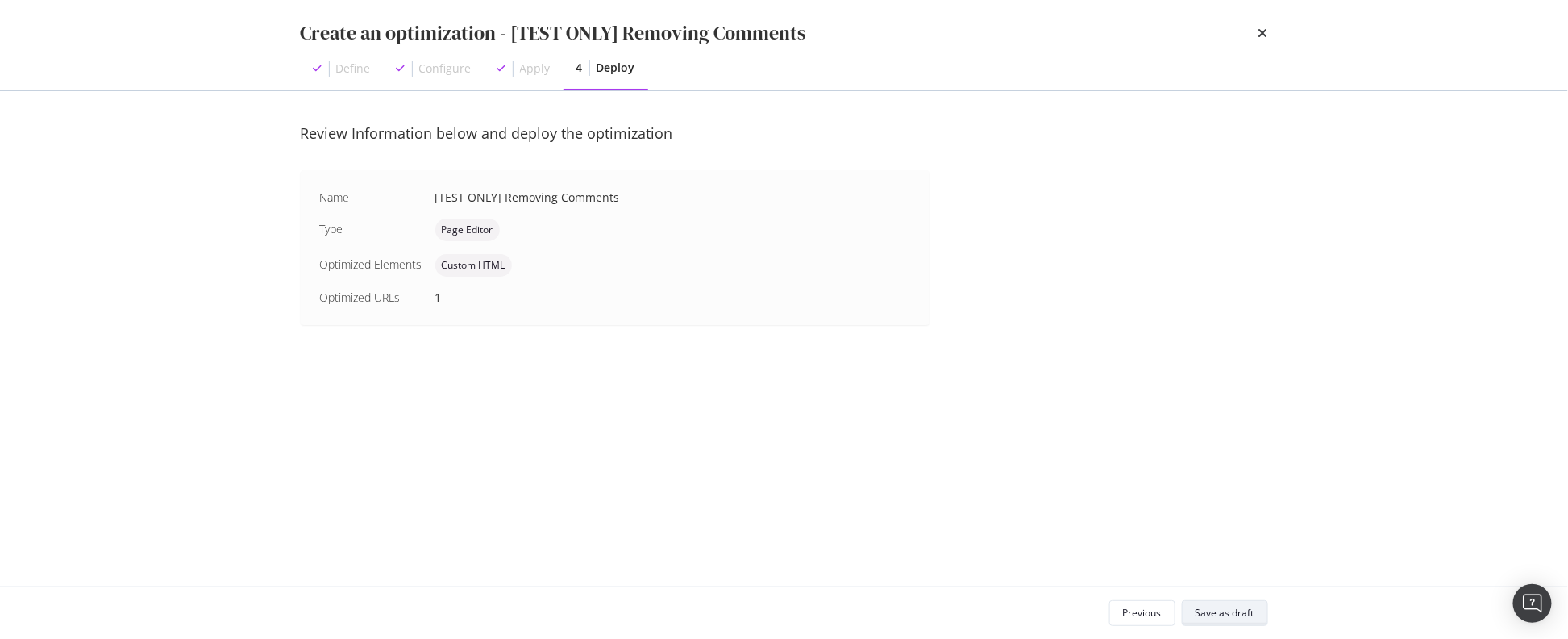
click at [1199, 610] on div "Save as draft" at bounding box center [1225, 612] width 58 height 14
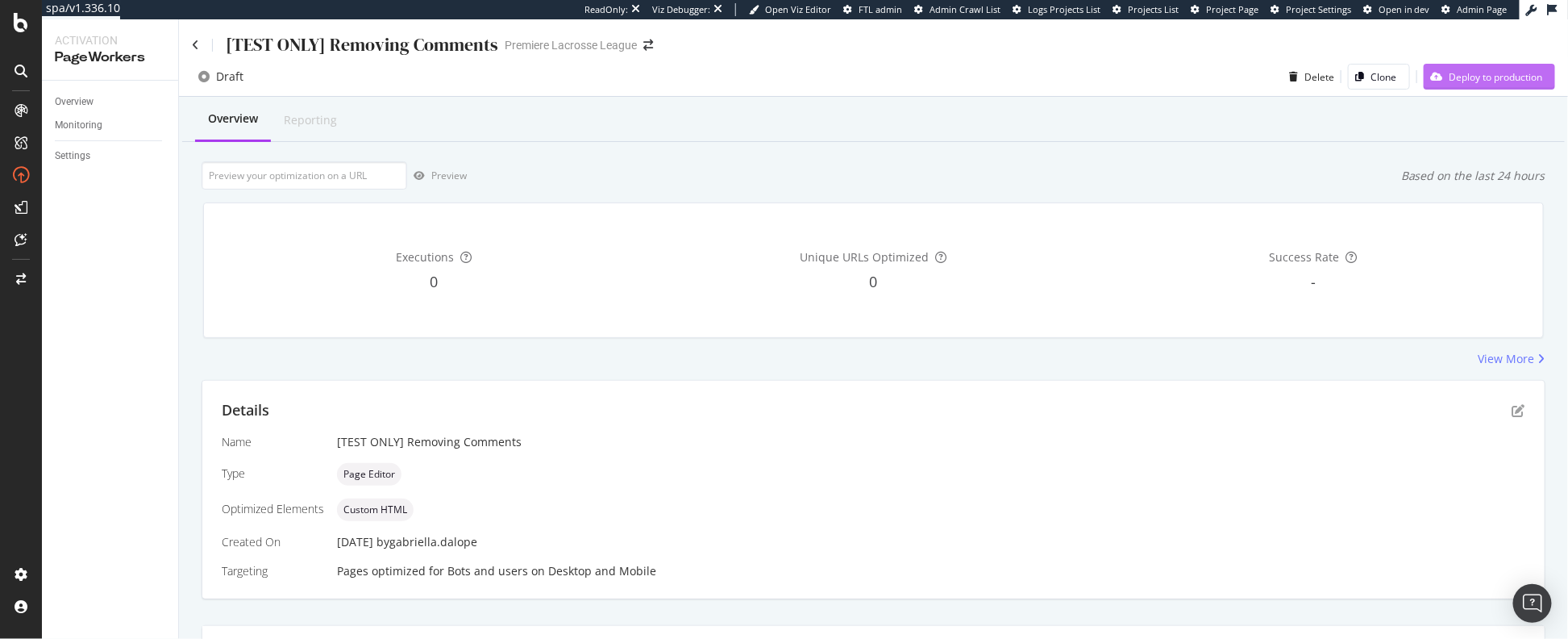
click at [1469, 77] on div "Deploy to production" at bounding box center [1496, 77] width 93 height 14
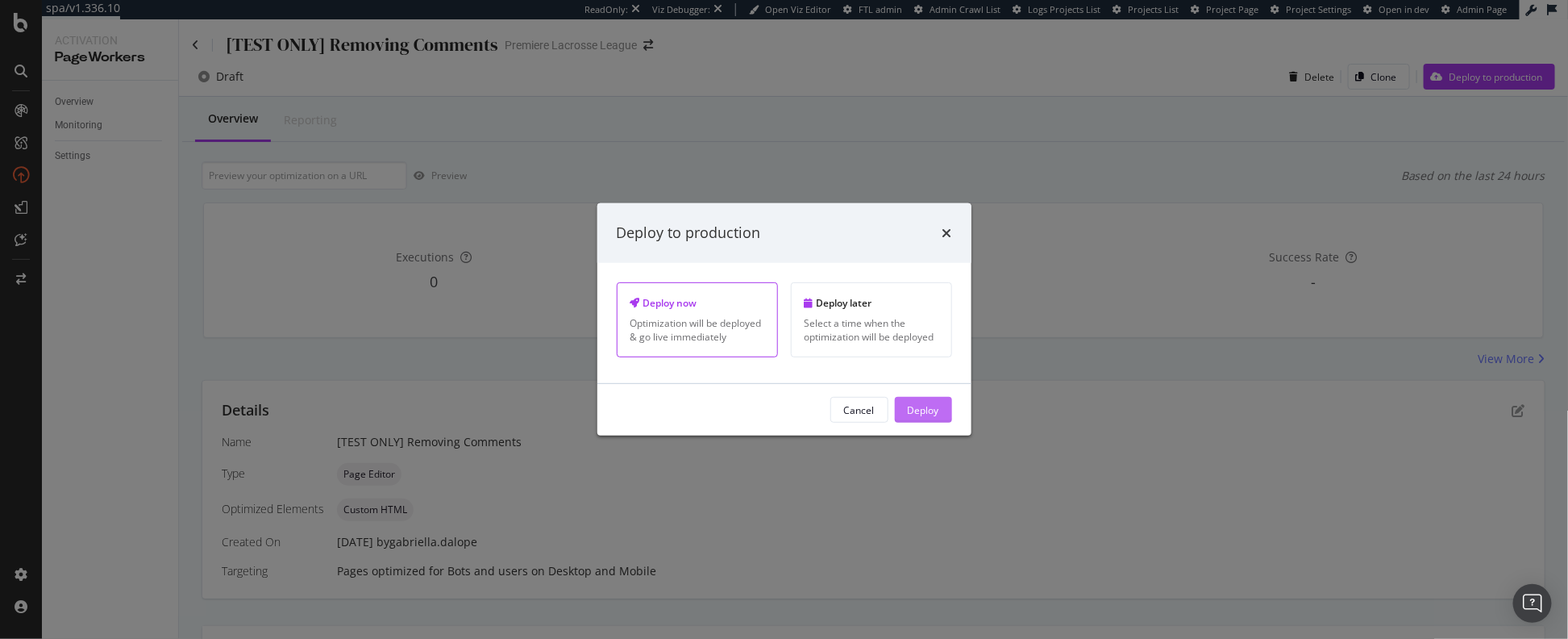
click at [924, 403] on div "Deploy" at bounding box center [924, 409] width 31 height 14
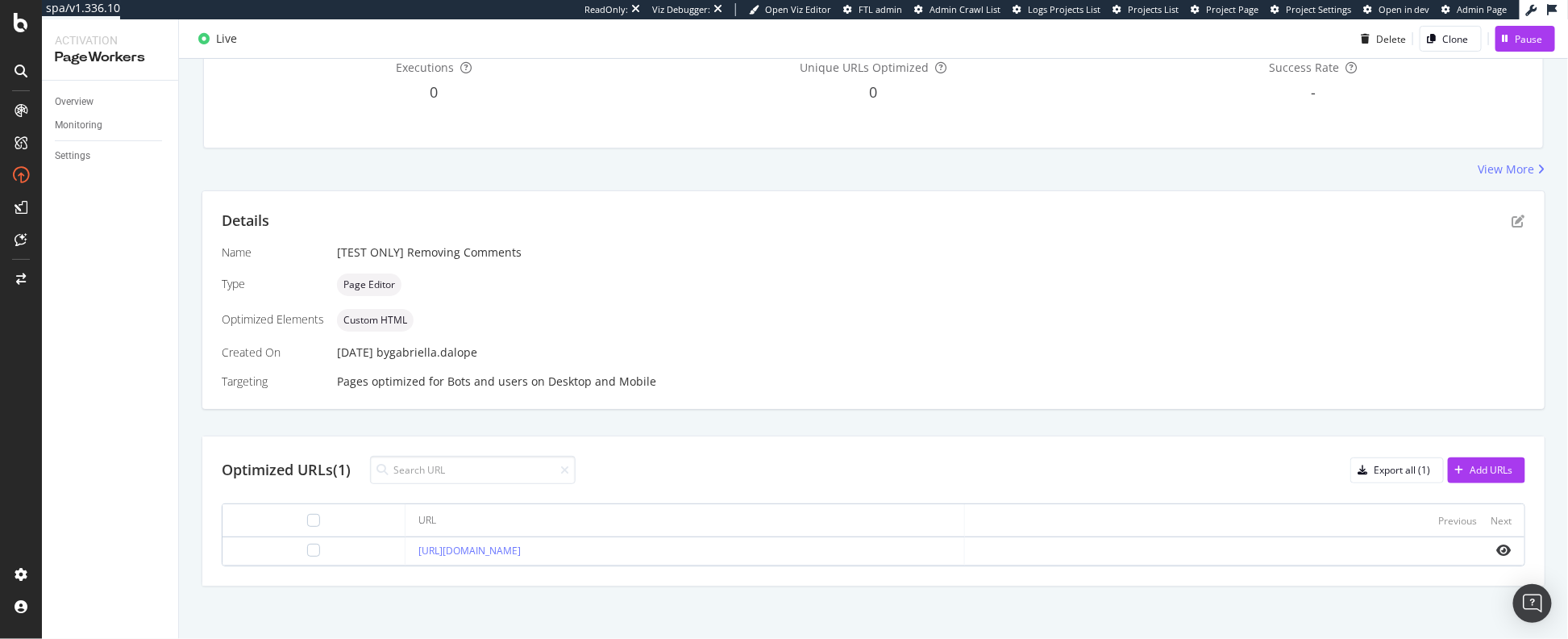
scroll to position [190, 0]
click at [1498, 550] on icon "eye" at bounding box center [1505, 550] width 15 height 13
click at [1376, 42] on div "Delete" at bounding box center [1391, 37] width 30 height 14
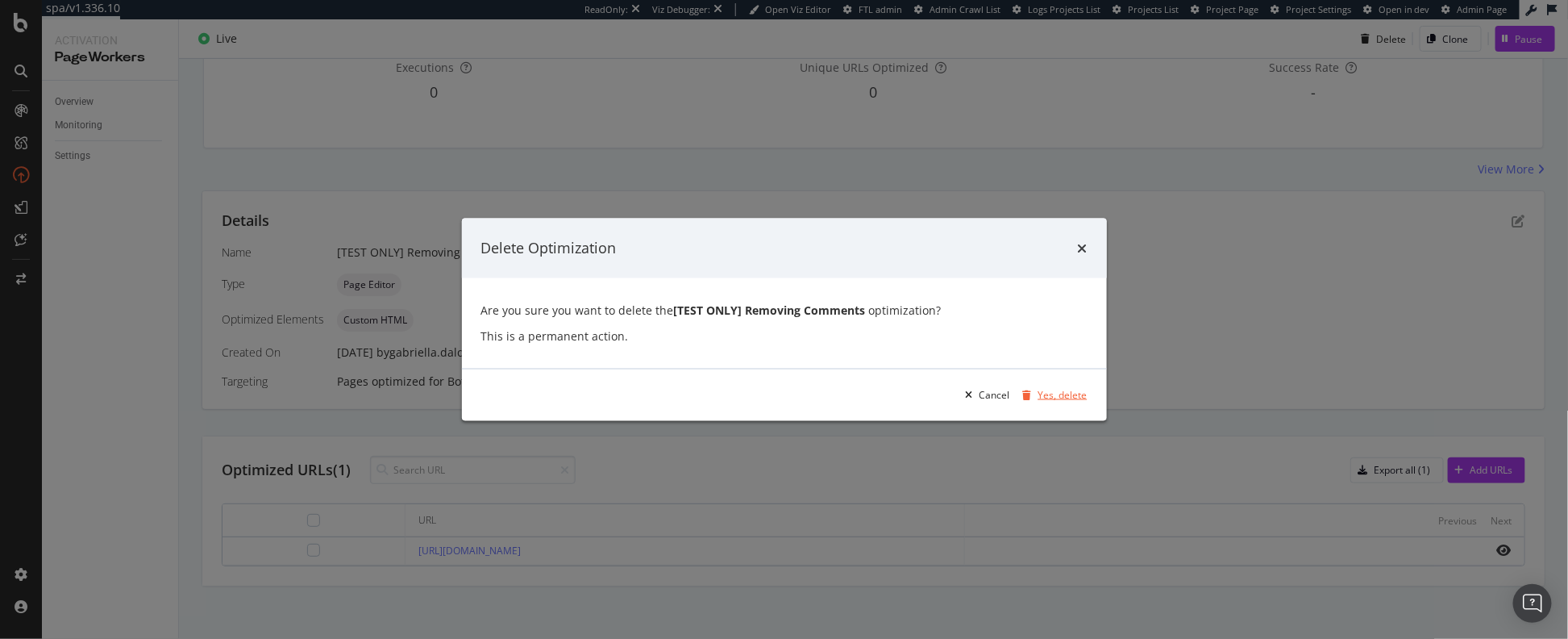
click at [1067, 393] on div "Yes, delete" at bounding box center [1063, 394] width 49 height 14
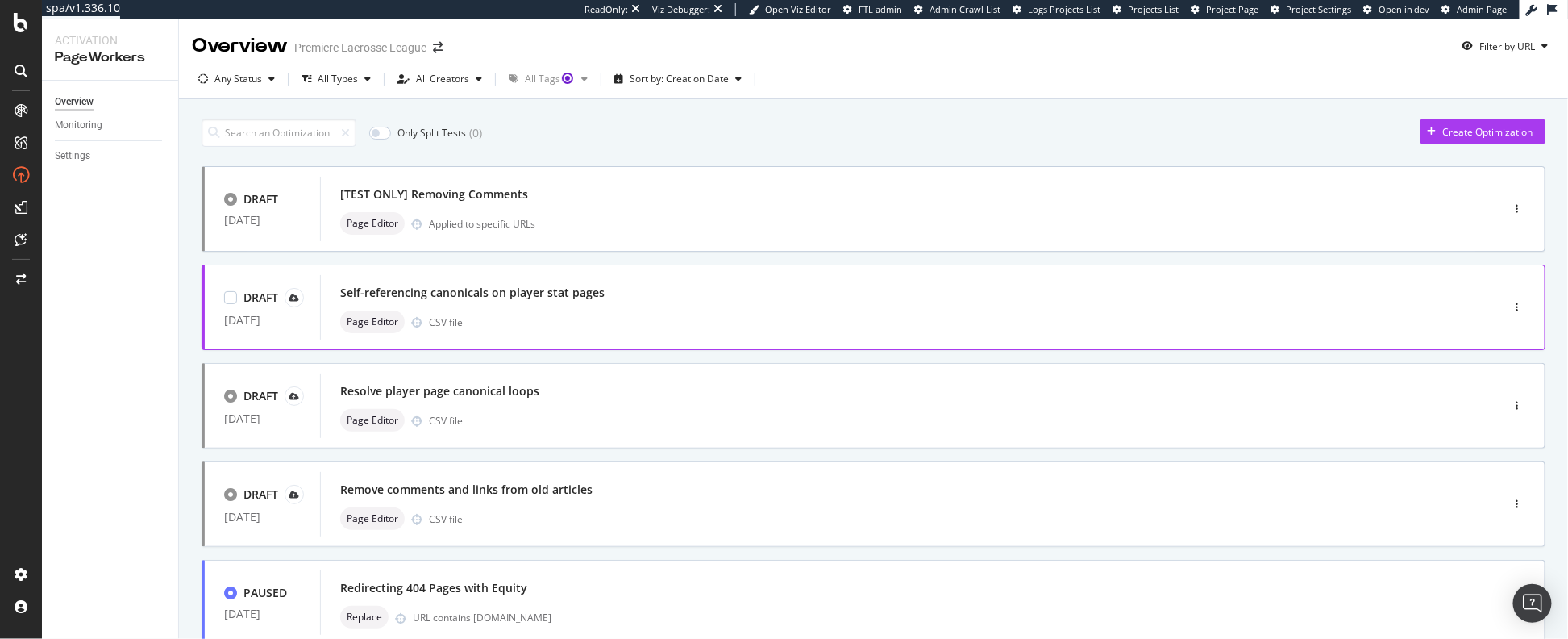
click at [905, 306] on div "Self-referencing canonicals on player stat pages Page Editor CSV file" at bounding box center [886, 307] width 1092 height 52
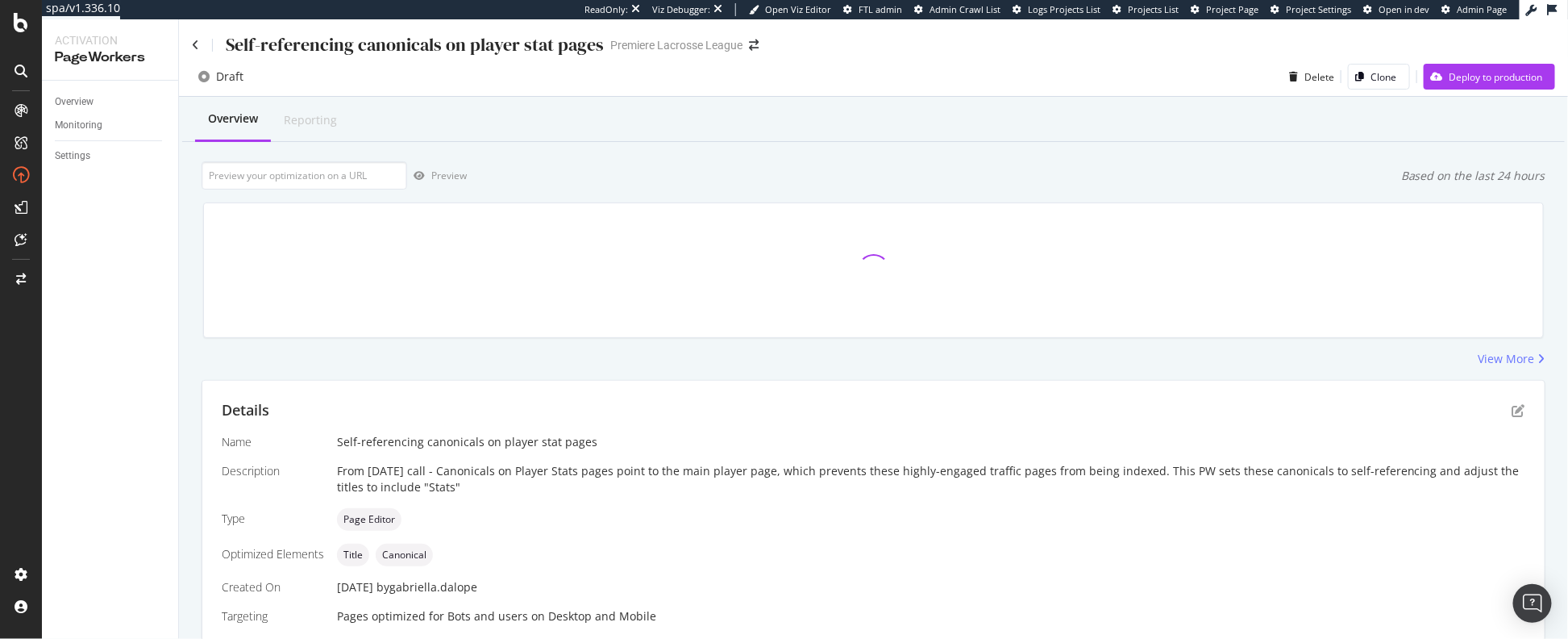
scroll to position [339, 0]
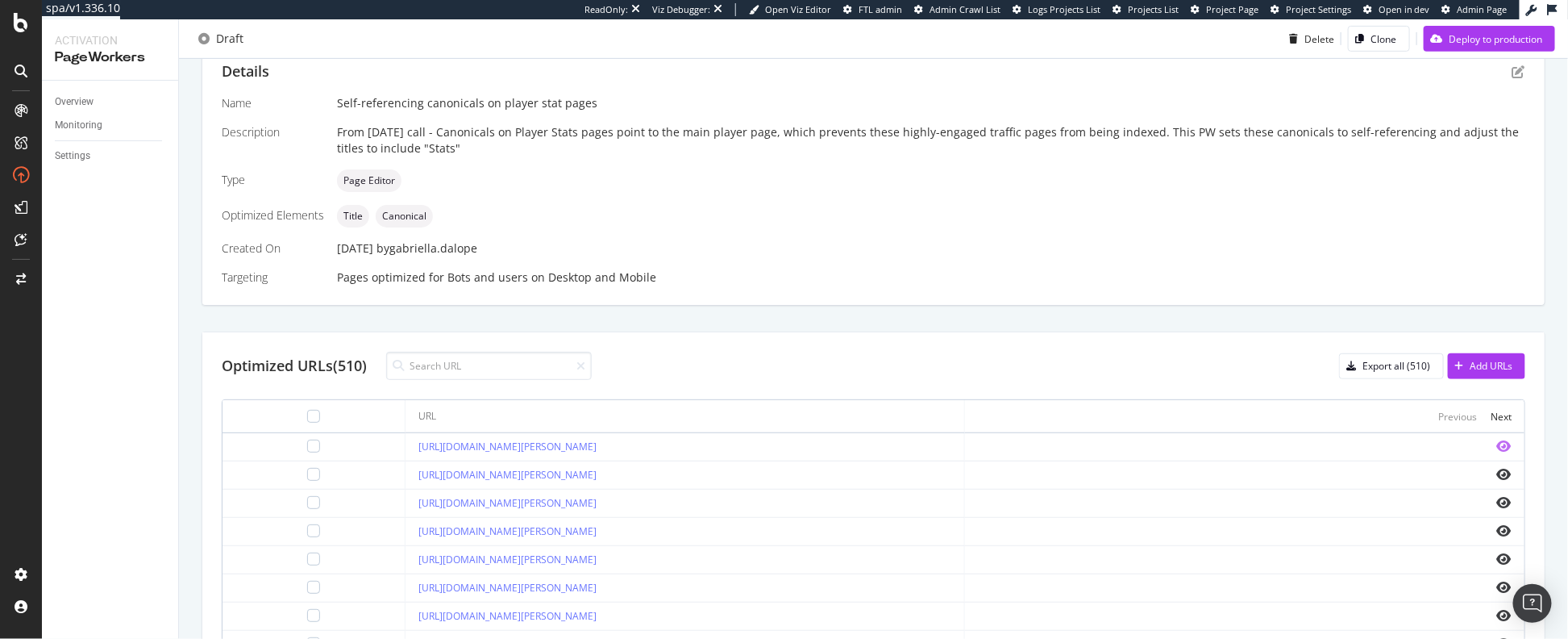
click at [1498, 442] on icon "eye" at bounding box center [1505, 445] width 15 height 13
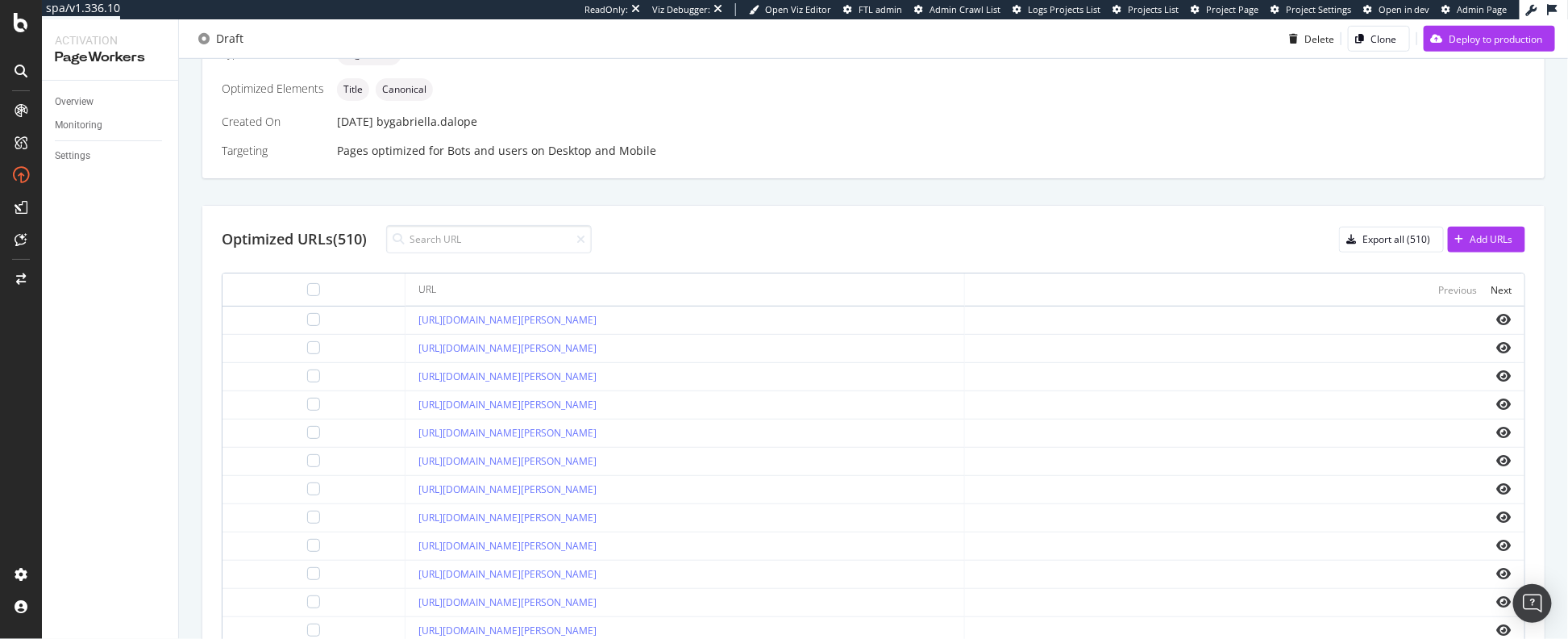
scroll to position [93, 0]
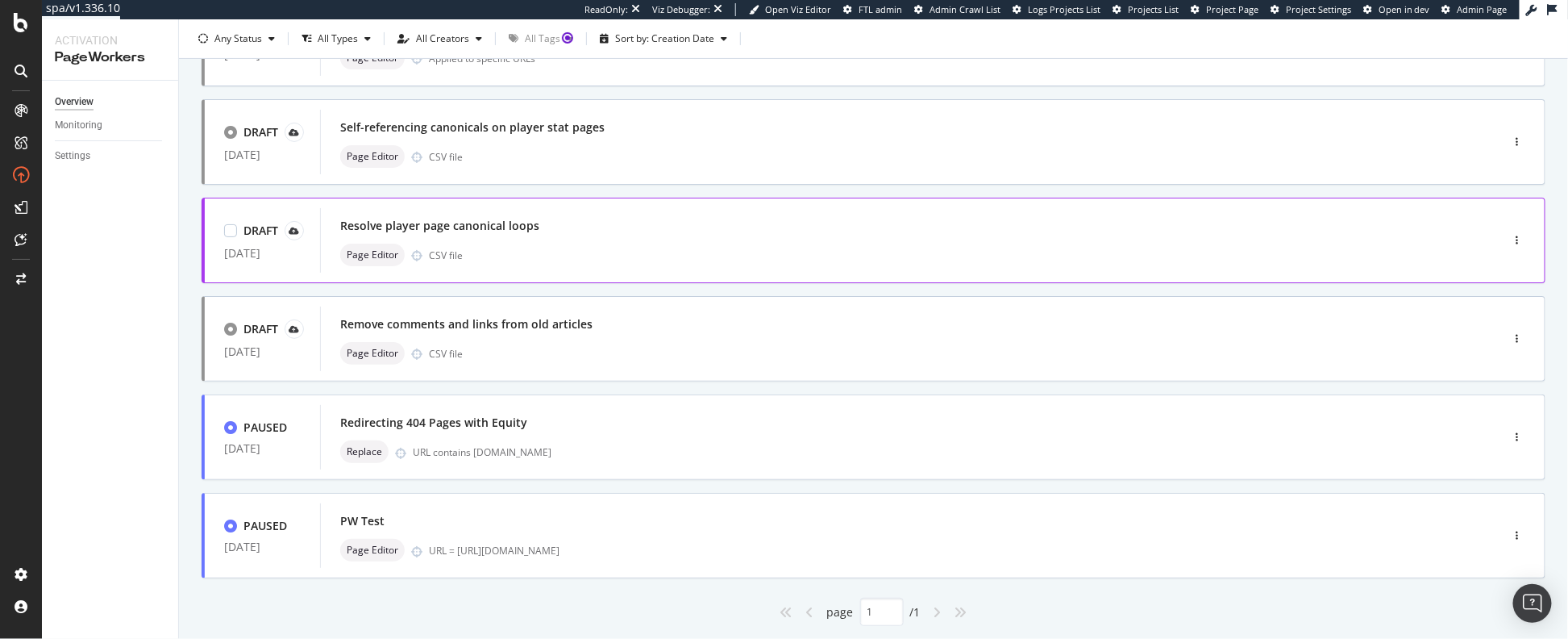
scroll to position [207, 0]
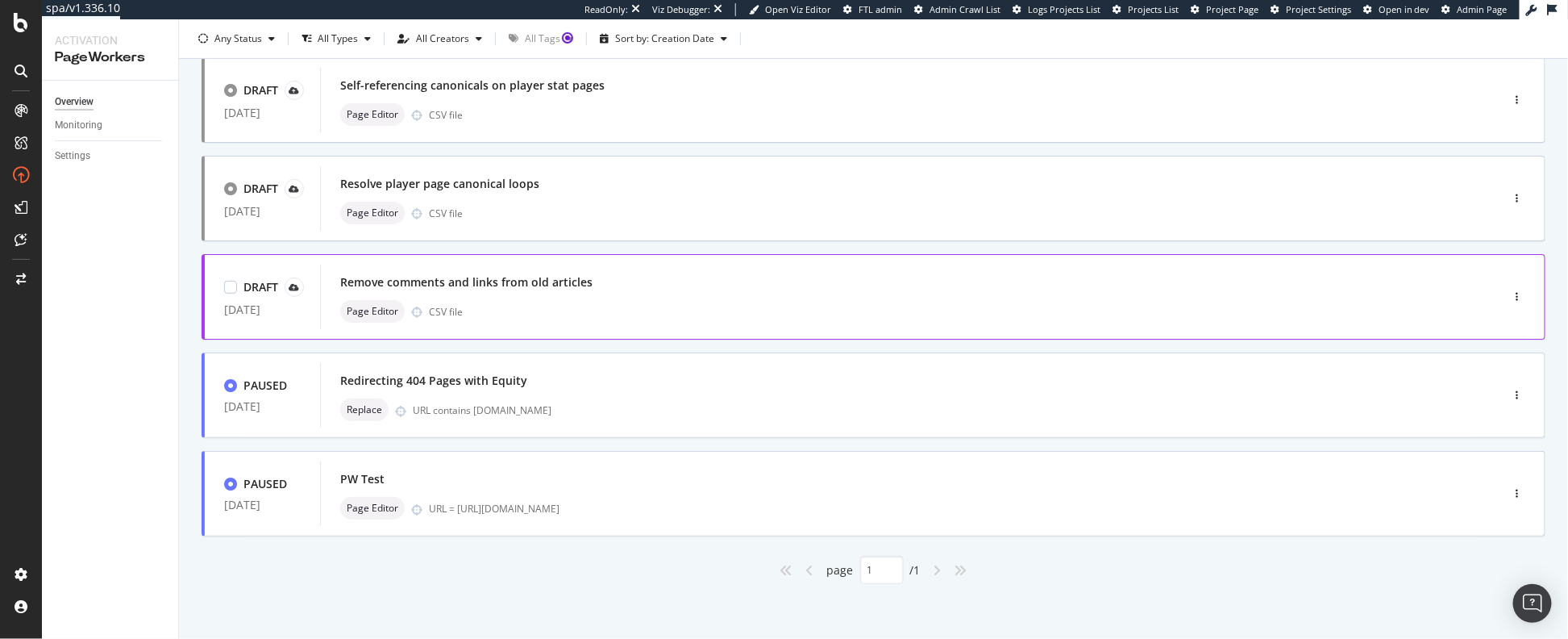
click at [698, 296] on div "Remove comments and links from old articles Page Editor CSV file" at bounding box center [886, 297] width 1092 height 52
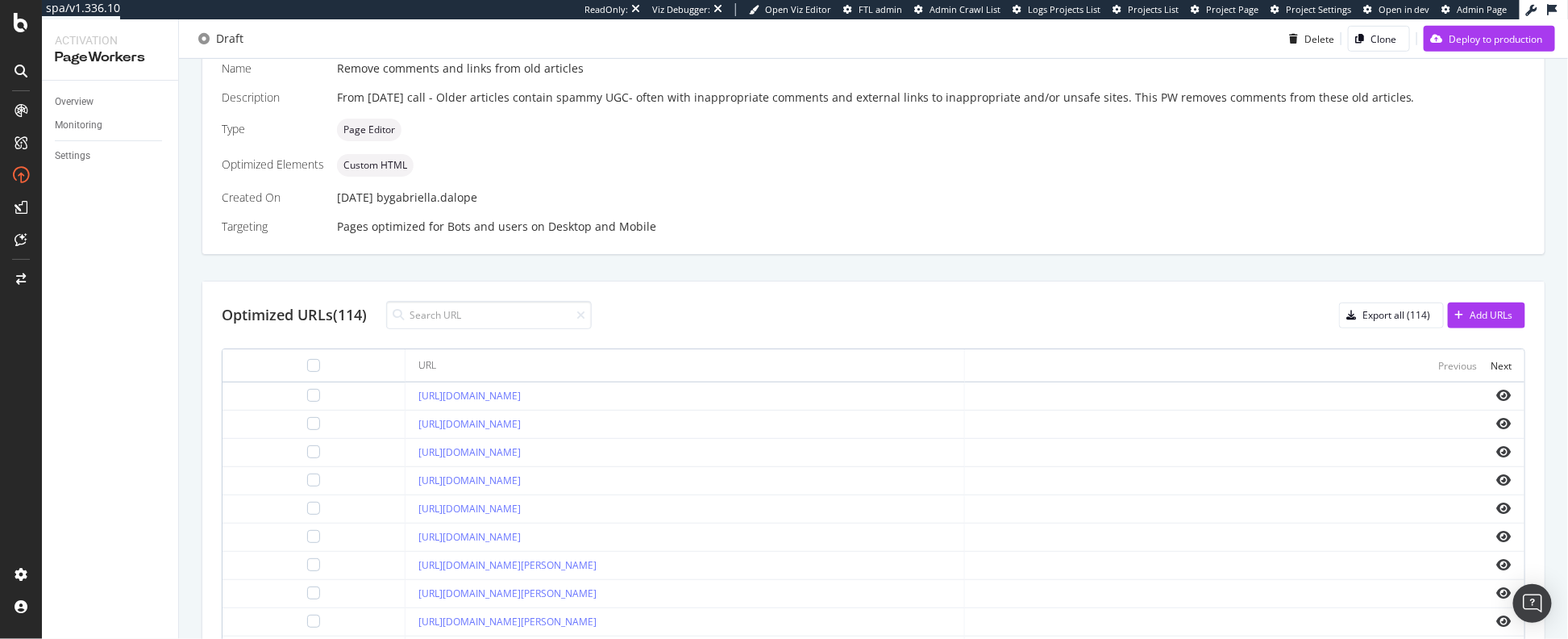
scroll to position [403, 0]
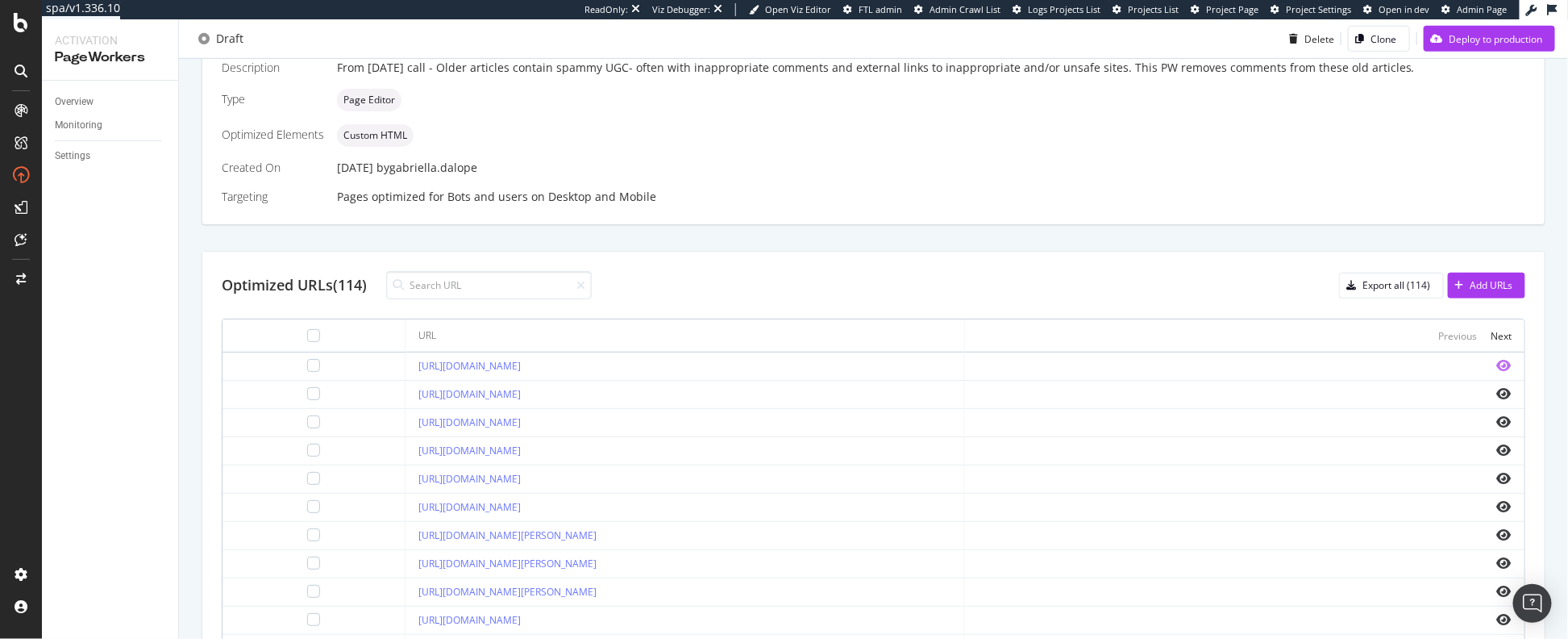
click at [1498, 361] on icon "eye" at bounding box center [1505, 365] width 15 height 13
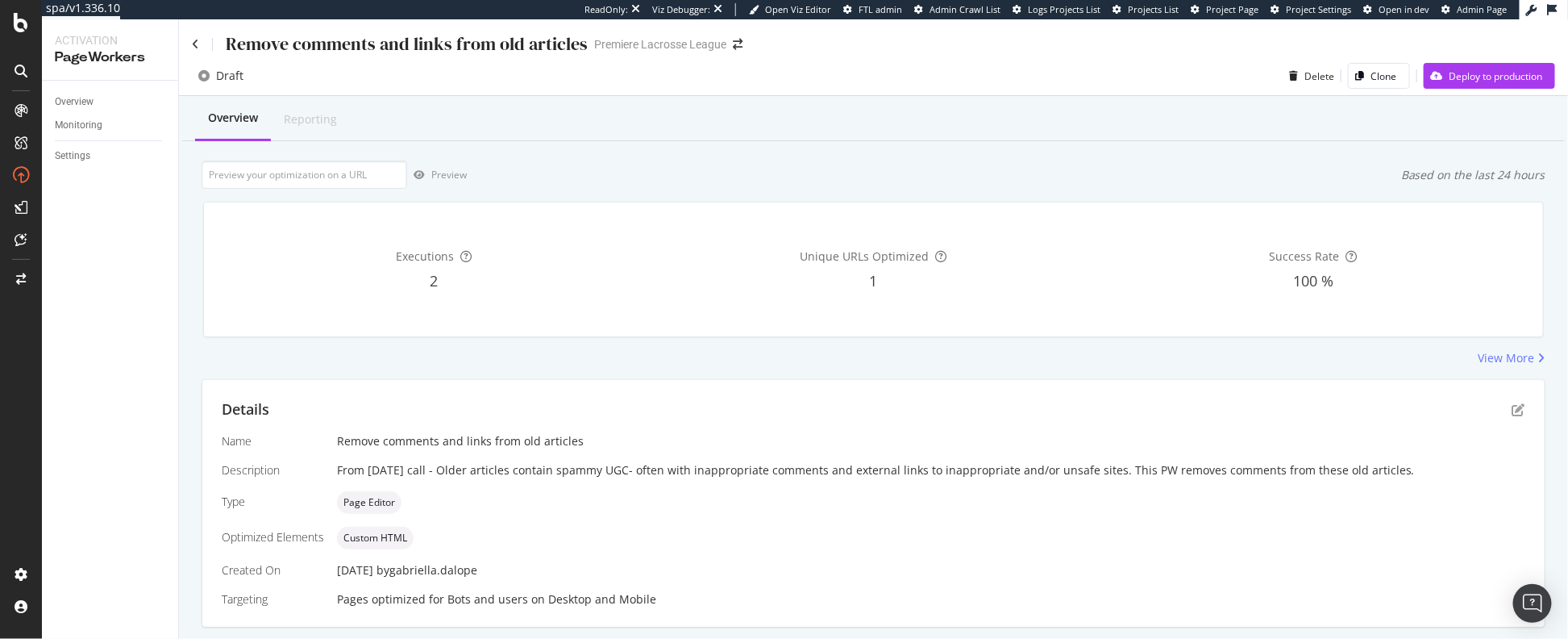
scroll to position [0, 0]
click at [197, 37] on div "Remove comments and links from old articles" at bounding box center [390, 44] width 396 height 25
click at [193, 42] on icon at bounding box center [195, 45] width 7 height 11
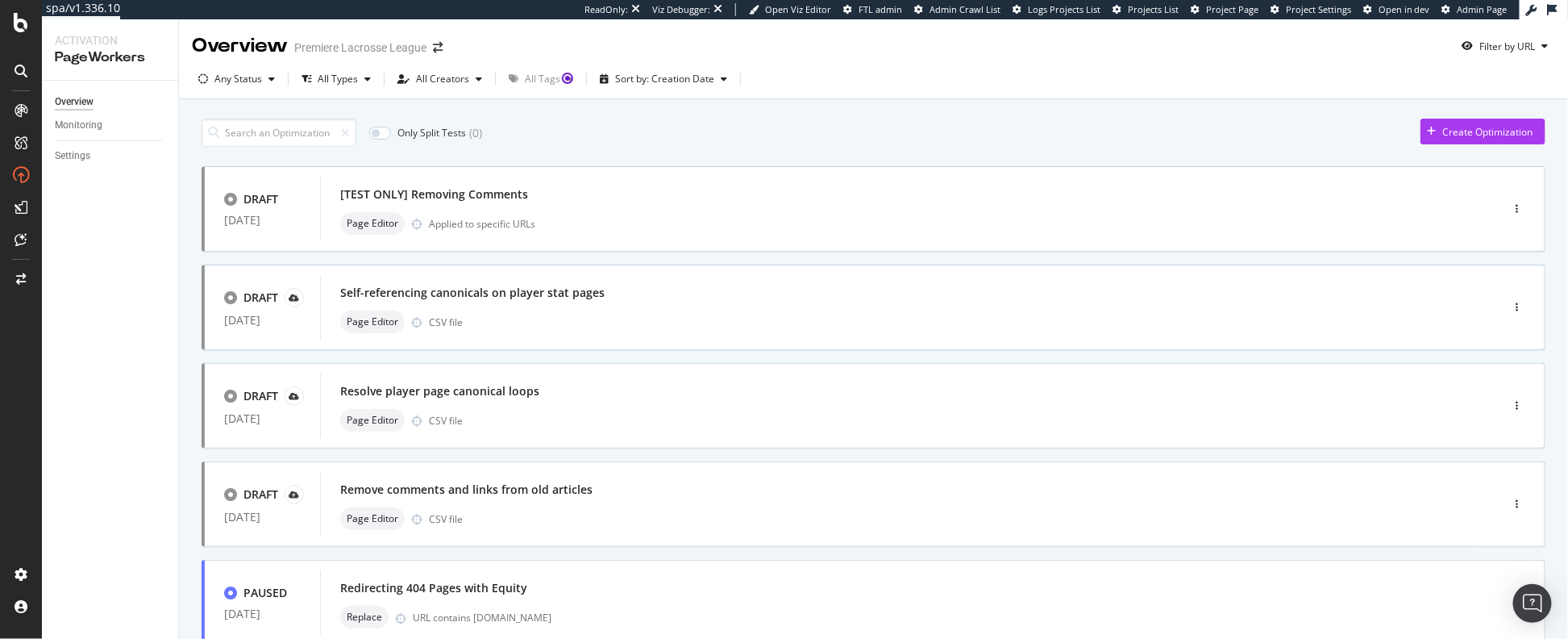
scroll to position [4, 0]
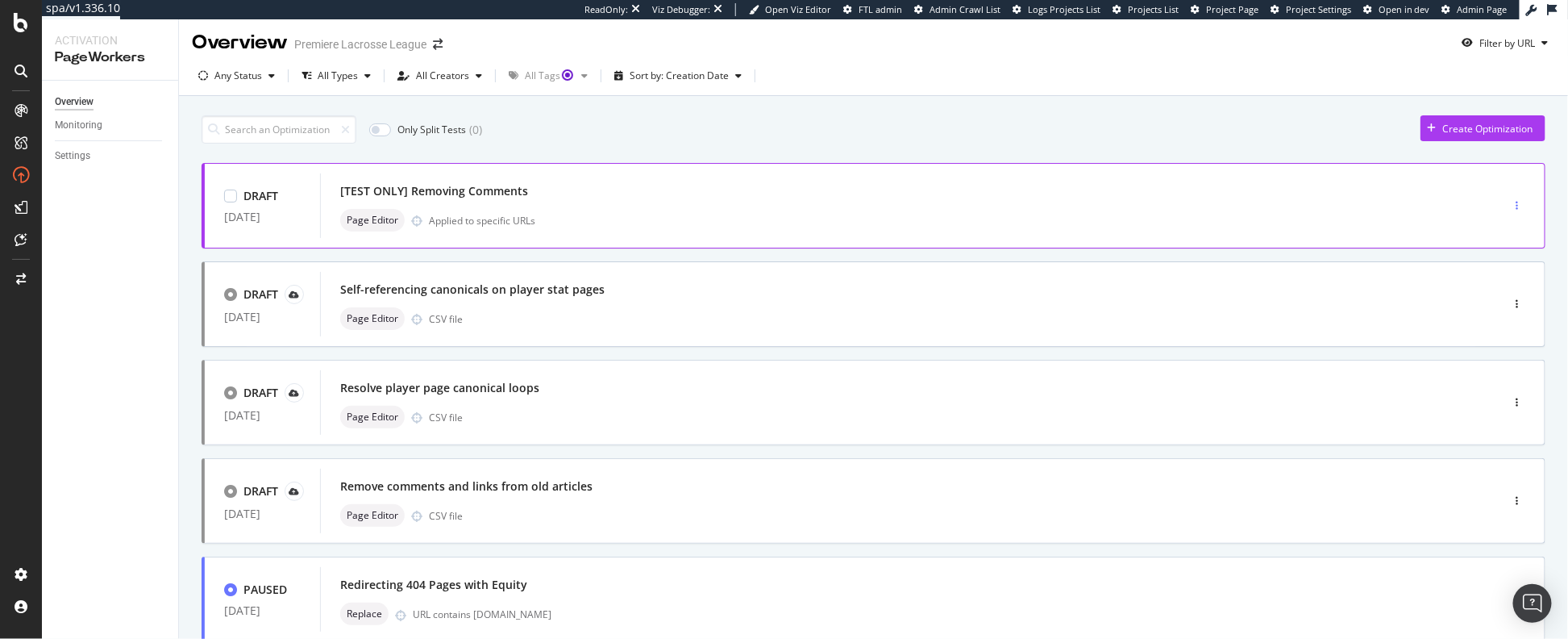
click at [1511, 201] on div "button" at bounding box center [1518, 205] width 16 height 10
click at [1481, 311] on div "Delete" at bounding box center [1487, 314] width 30 height 14
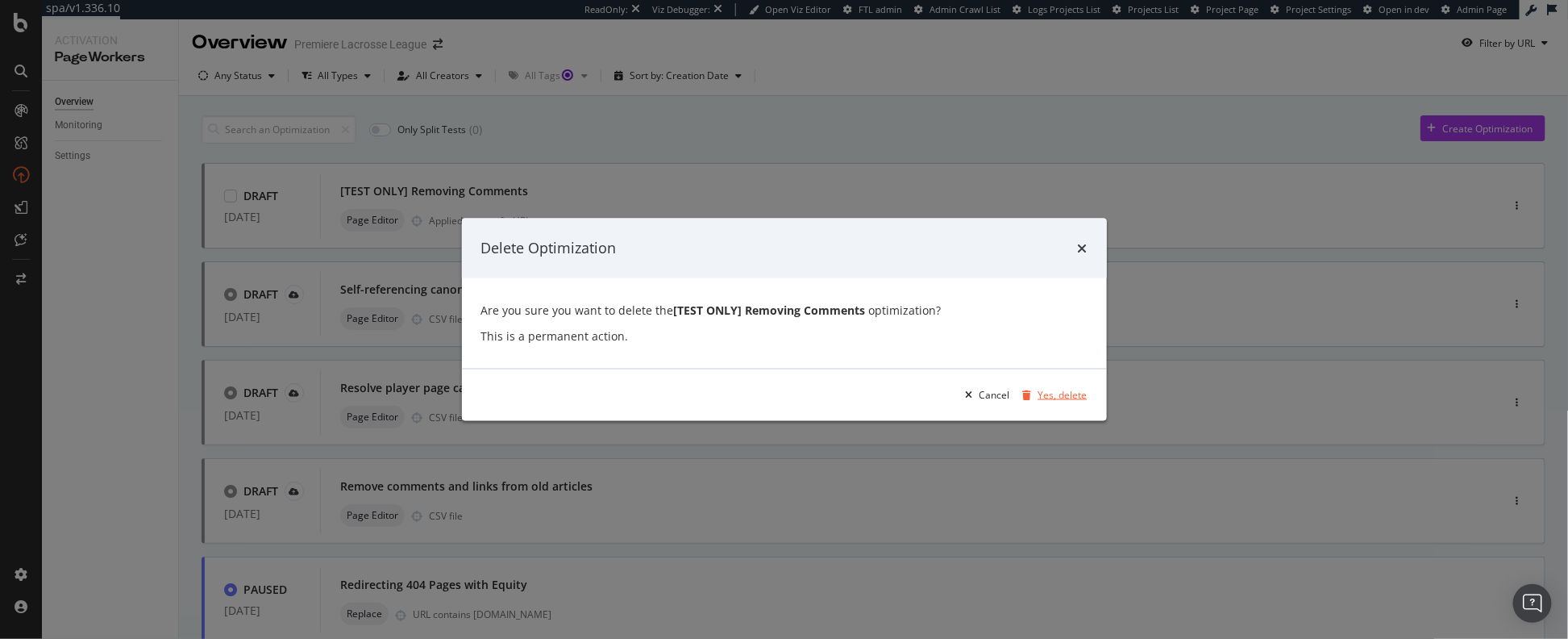
click at [1082, 401] on div "Yes, delete" at bounding box center [1063, 394] width 49 height 14
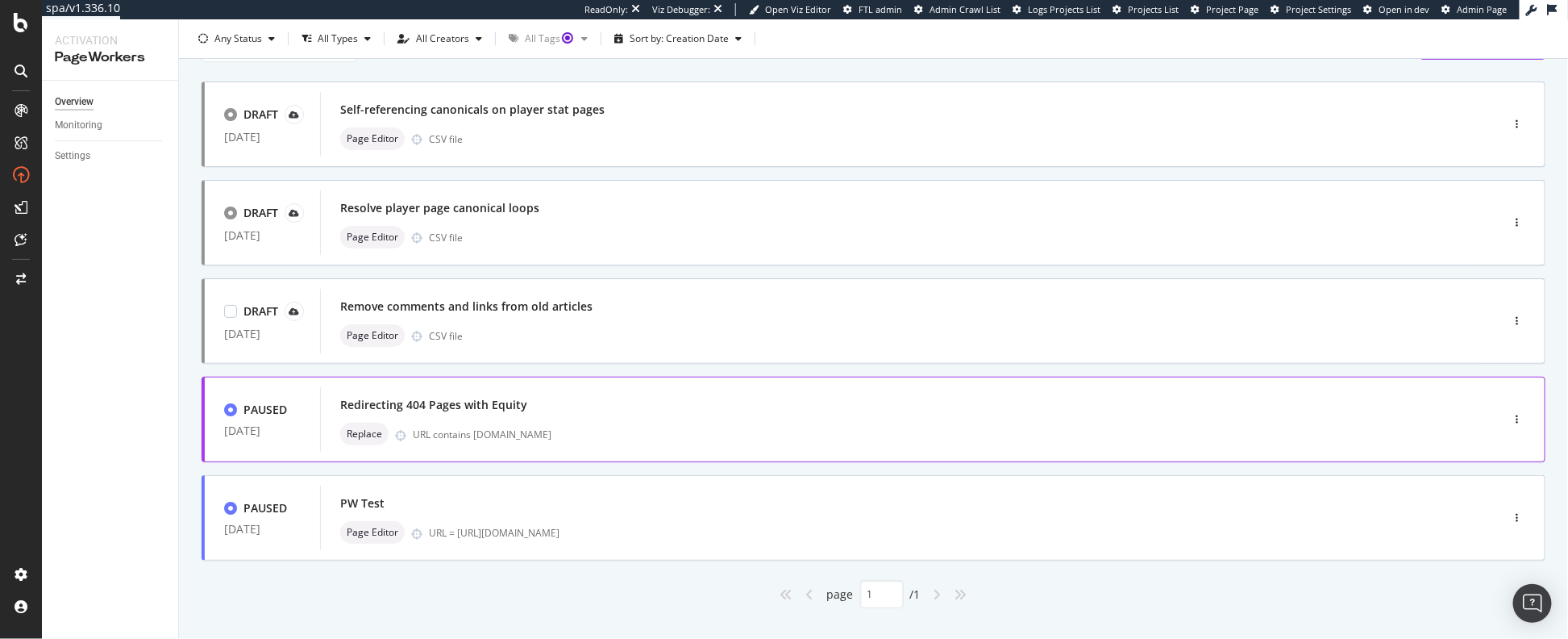
scroll to position [109, 0]
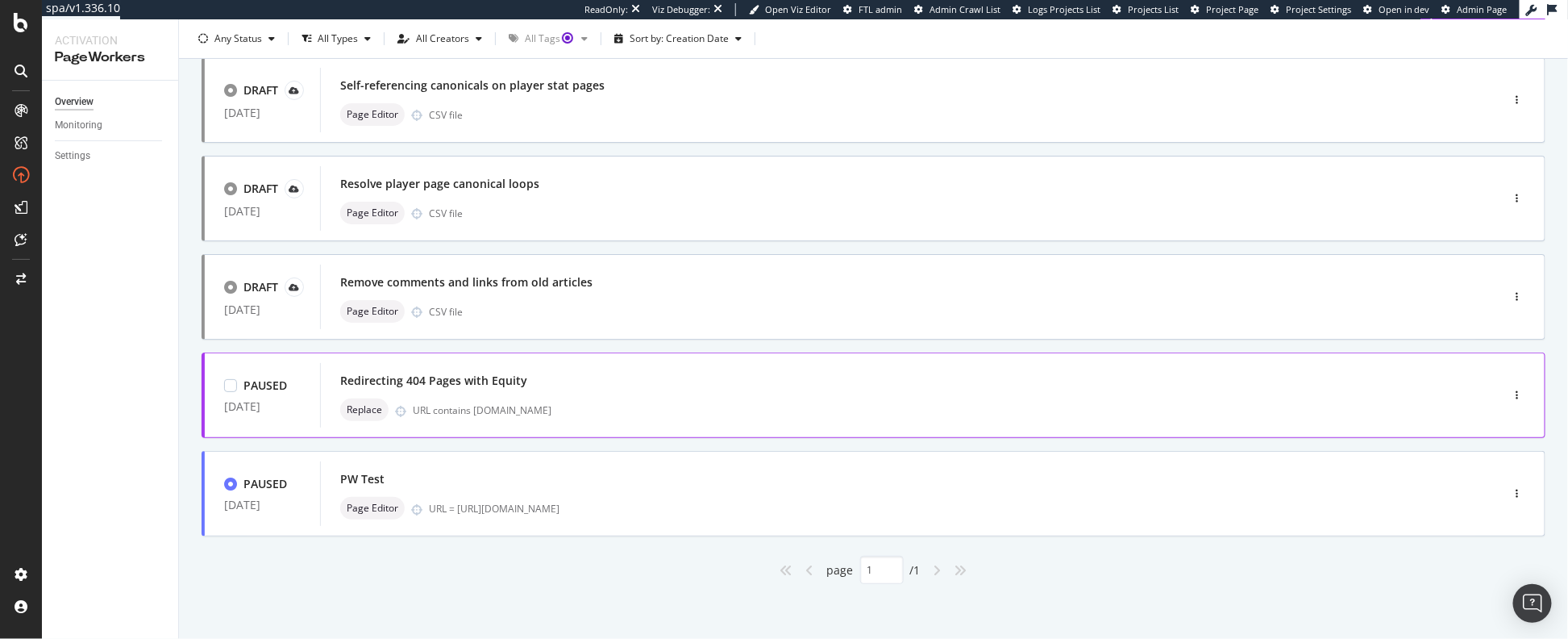
click at [991, 398] on div "Replace URL contains shop.premierlacrosseleague.com" at bounding box center [886, 409] width 1092 height 23
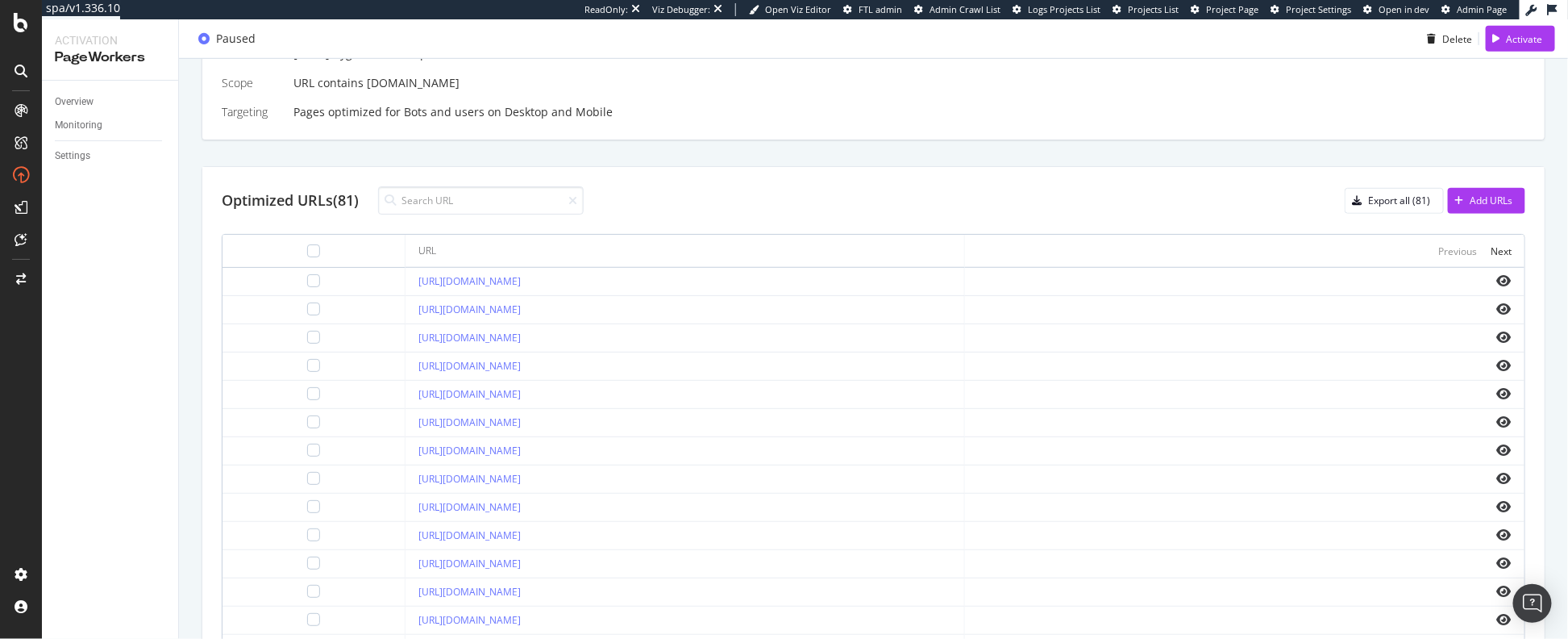
scroll to position [602, 0]
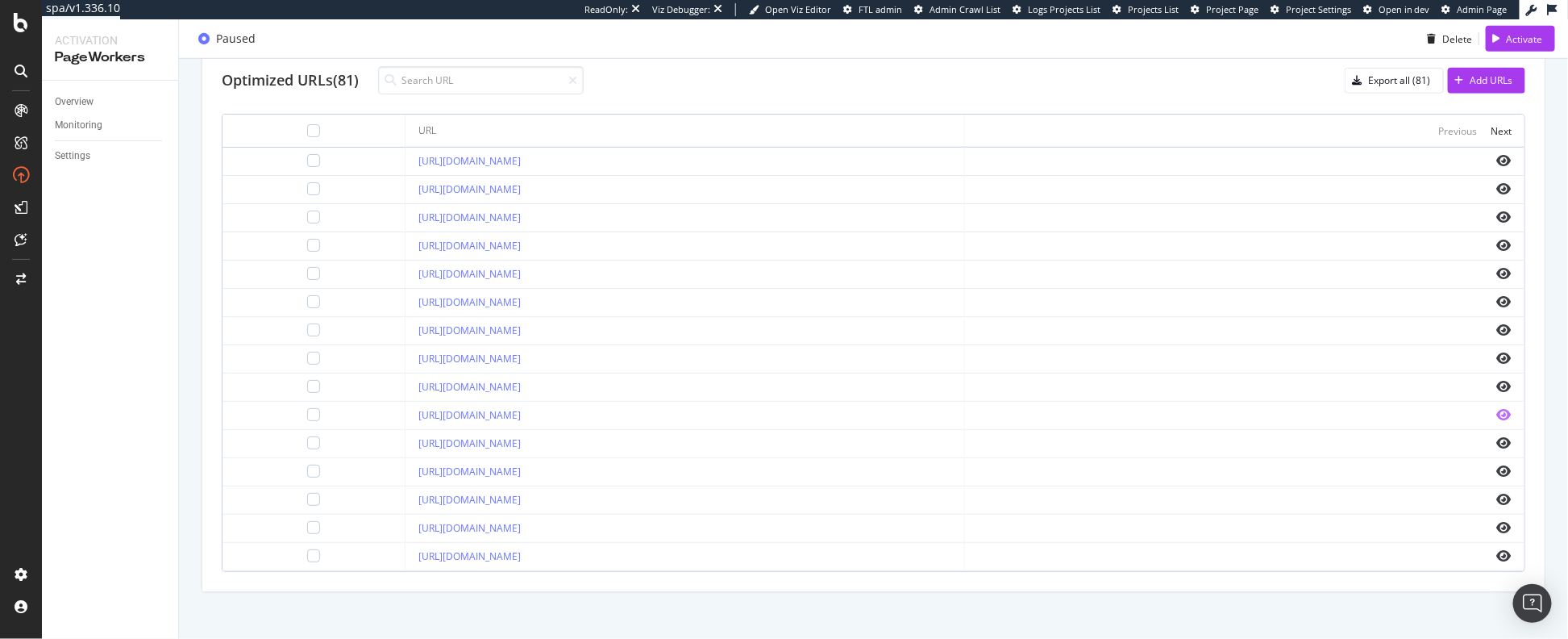
click at [1498, 408] on icon "eye" at bounding box center [1505, 414] width 15 height 13
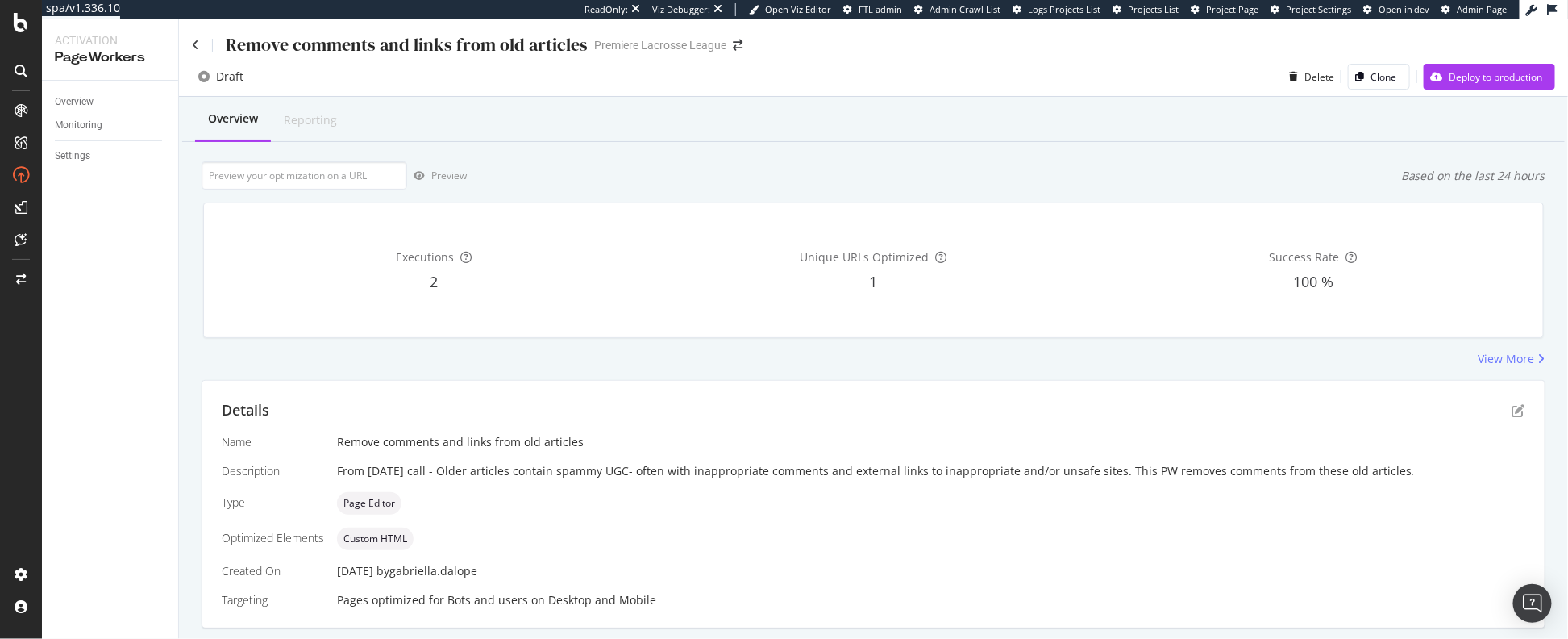
click at [200, 44] on div "Remove comments and links from old articles" at bounding box center [390, 44] width 396 height 25
click at [192, 45] on icon at bounding box center [195, 45] width 7 height 11
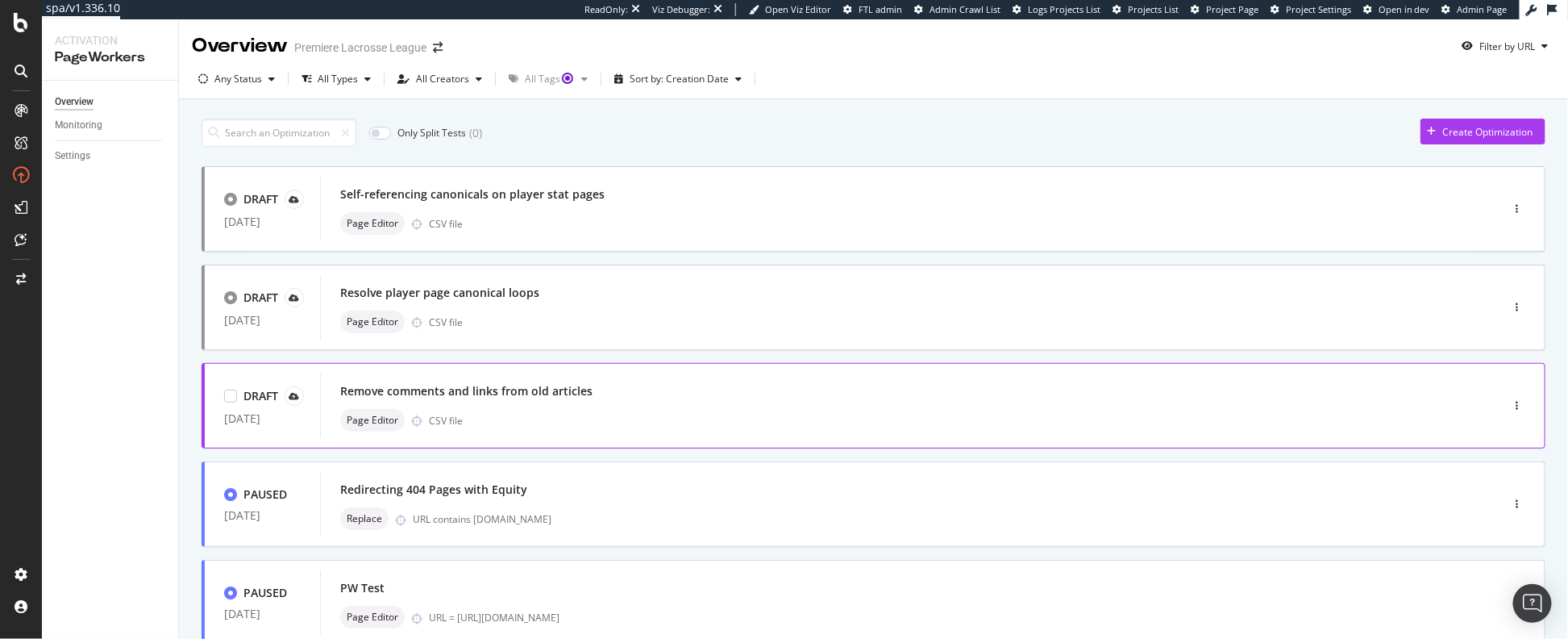
click at [779, 406] on div "Remove comments and links from old articles Page Editor CSV file" at bounding box center [886, 405] width 1092 height 52
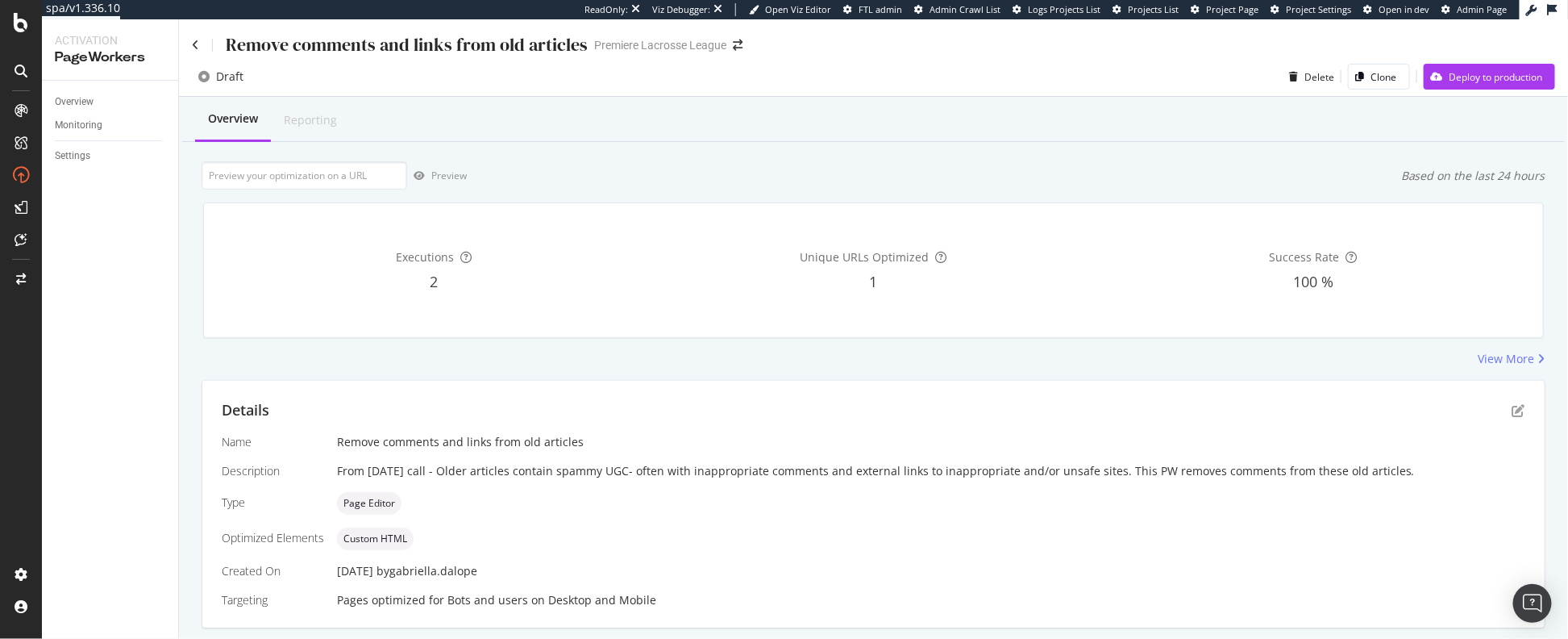
scroll to position [322, 0]
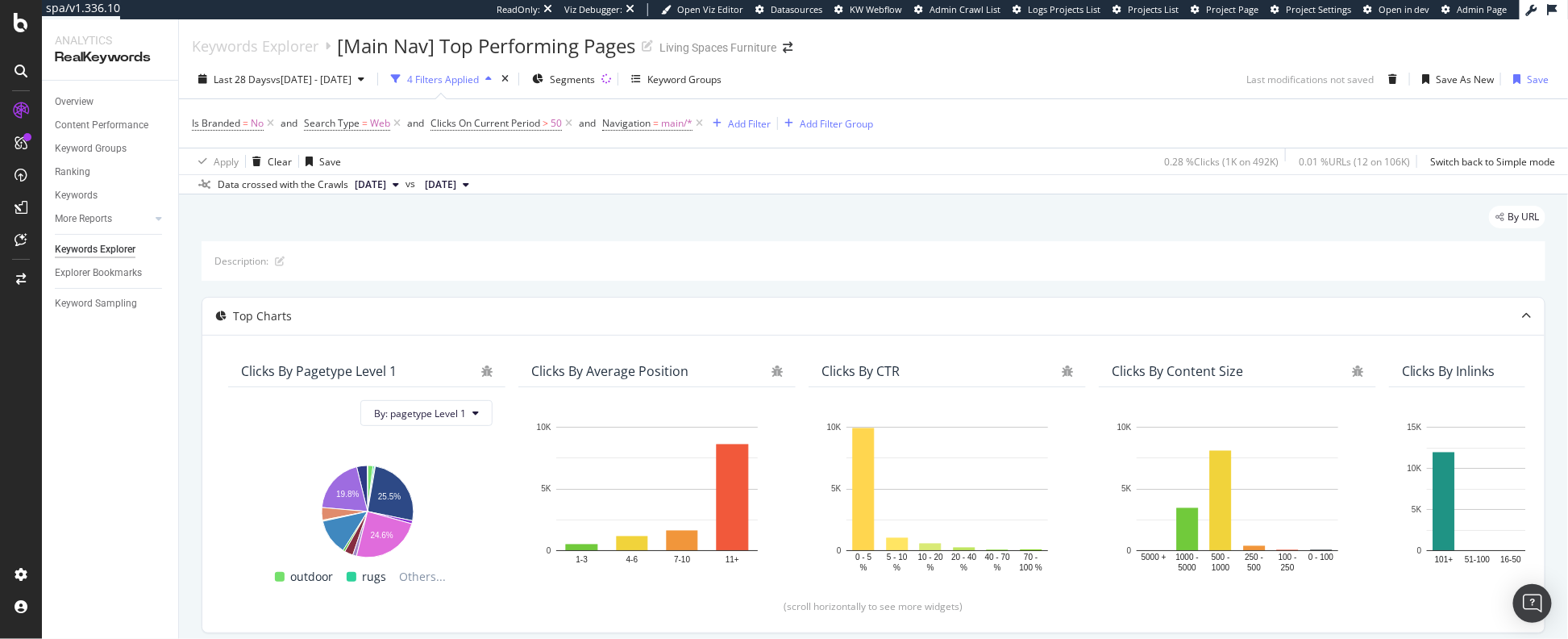
scroll to position [632, 0]
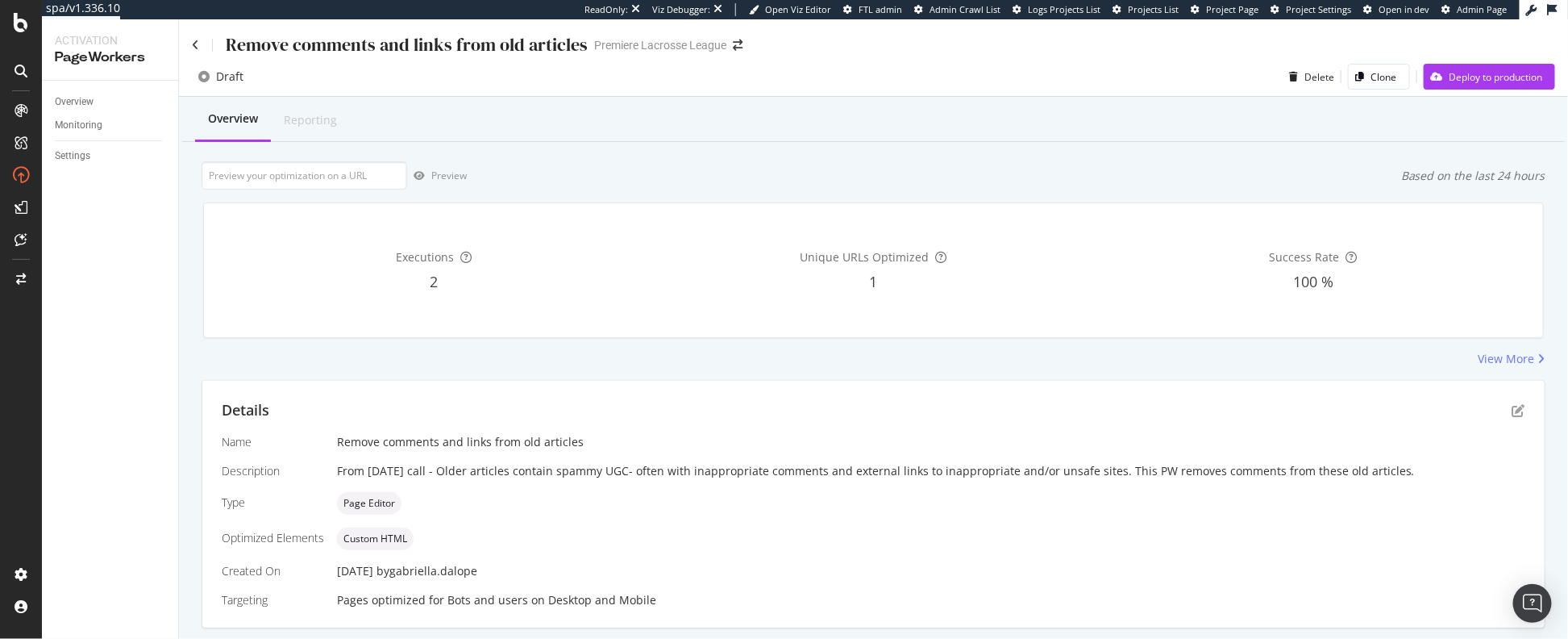
click at [190, 46] on div "Remove comments and links from old articles Premiere Lacrosse League" at bounding box center [873, 38] width 1389 height 38
click at [196, 44] on icon at bounding box center [195, 45] width 7 height 11
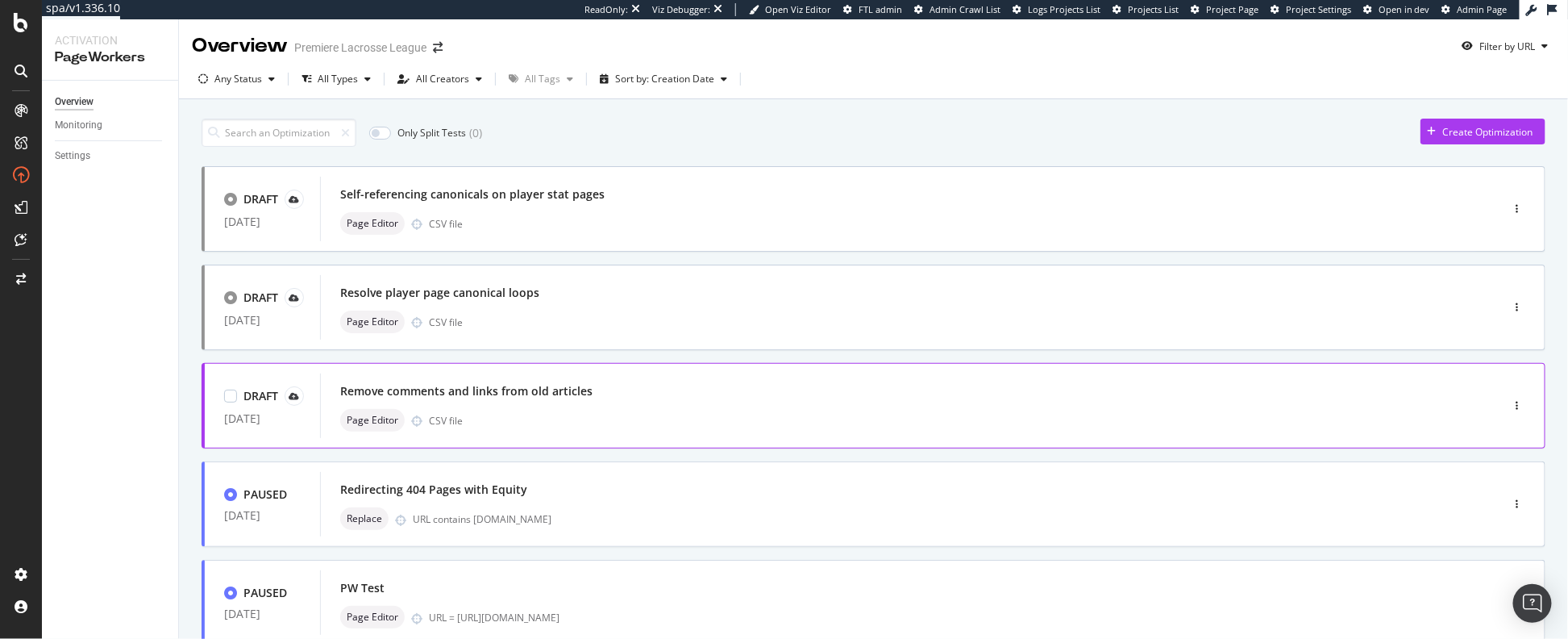
click at [665, 381] on div "Remove comments and links from old articles" at bounding box center [886, 391] width 1092 height 23
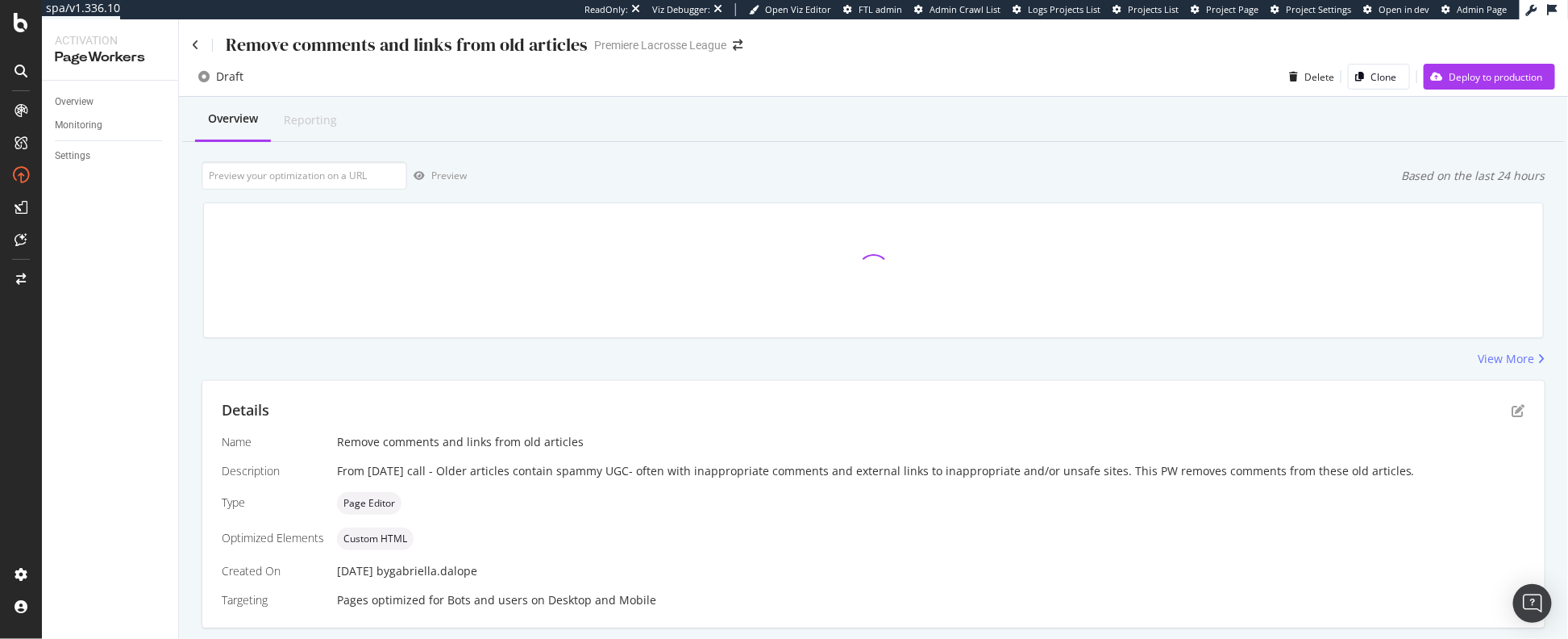
scroll to position [322, 0]
